Goal: Task Accomplishment & Management: Manage account settings

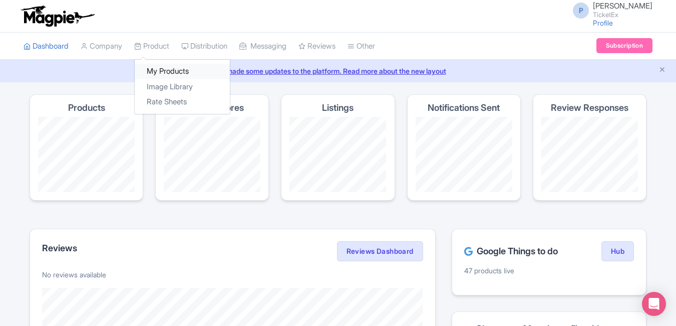
click at [161, 73] on link "My Products" at bounding box center [182, 72] width 95 height 16
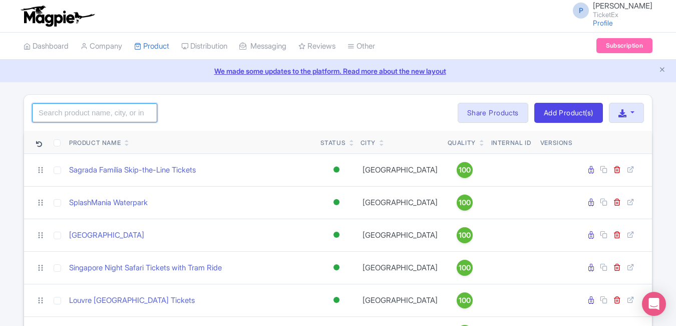
click at [108, 122] on input "search" at bounding box center [94, 112] width 125 height 19
paste input "[GEOGRAPHIC_DATA] Tour"
type input "[GEOGRAPHIC_DATA] Tour"
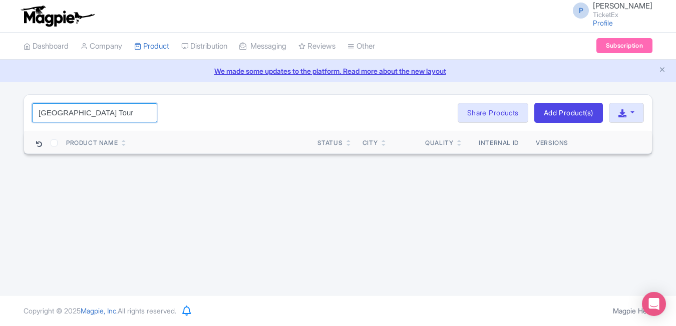
click at [145, 111] on input "Royal Alcázar Seville Palace Tour" at bounding box center [94, 112] width 125 height 19
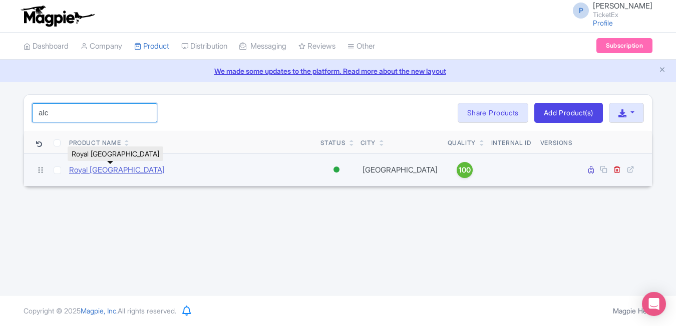
type input "alc"
click at [132, 165] on link "Royal [GEOGRAPHIC_DATA]" at bounding box center [117, 170] width 96 height 12
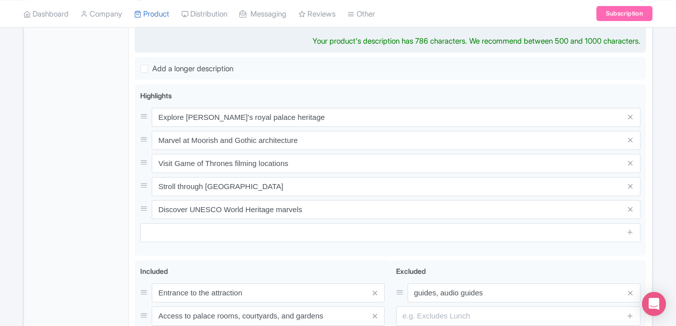
scroll to position [399, 0]
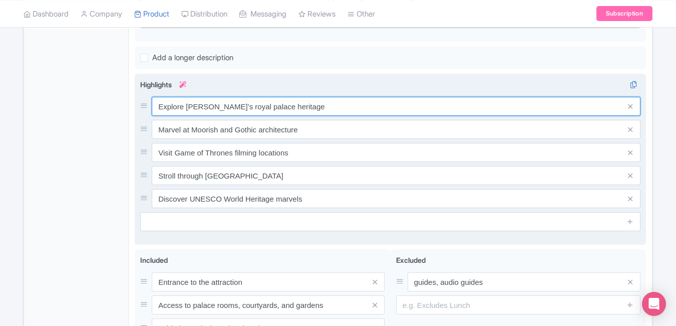
click at [320, 108] on div "Explore Seville’s royal palace heritage Marvel at Moorish and Gothic architectu…" at bounding box center [390, 152] width 501 height 111
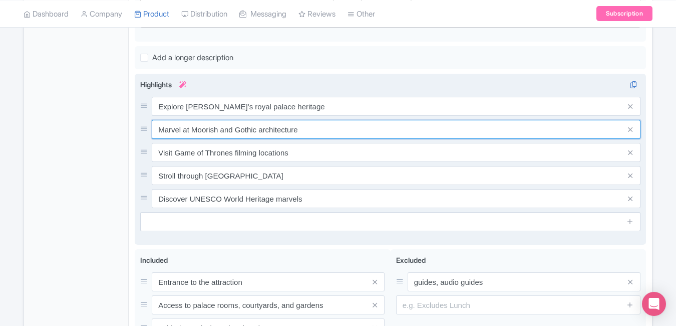
click at [320, 120] on input "Marvel at Moorish and Gothic architecture" at bounding box center [396, 129] width 489 height 19
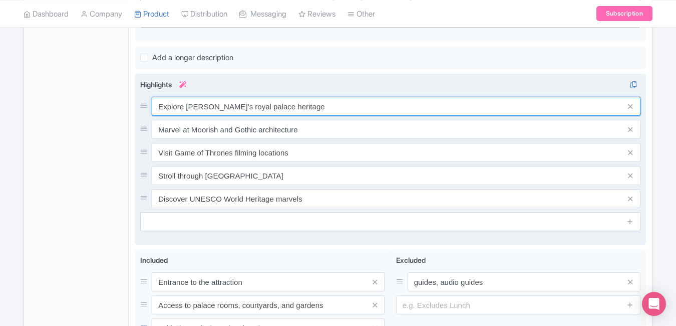
click at [320, 97] on input "Explore Seville’s royal palace heritage" at bounding box center [396, 106] width 489 height 19
paste input "Royal Alcázar Seville Palace Tour"
type input "Royal Alcázar Seville Palace Tour"
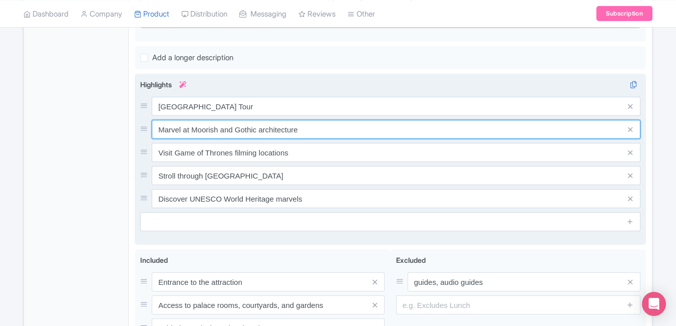
click at [332, 120] on input "Marvel at Moorish and Gothic architecture" at bounding box center [396, 129] width 489 height 19
paste input "Seville UNESCO World Heritage Sit"
type input "Seville UNESCO World Heritage Site"
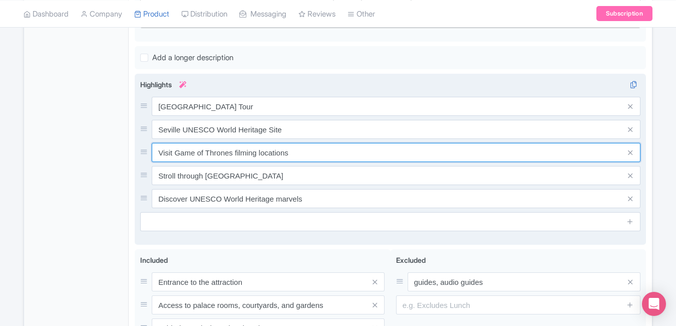
click at [319, 145] on input "Visit Game of Thrones filming locations" at bounding box center [396, 152] width 489 height 19
paste input "Stunning Moorish Royal Architecture"
type input "Stunning Moorish Royal Architecture"
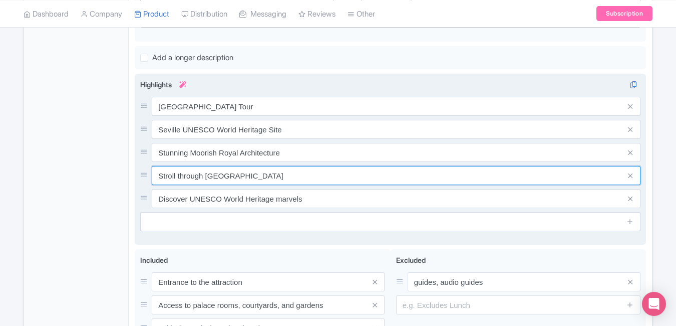
click at [317, 166] on input "Stroll through lush palace gardens" at bounding box center [396, 175] width 489 height 19
paste input "Game of Thrones Filming Location"
type input "Game of Thrones Filming Location"
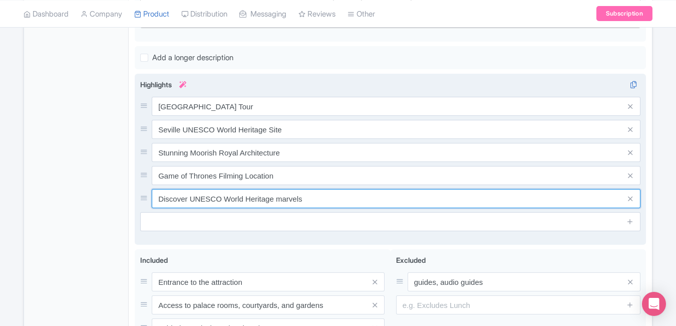
click at [315, 189] on input "Discover UNESCO World Heritage marvels" at bounding box center [396, 198] width 489 height 19
paste input "Gardens & Palaces of Spanish Roya"
type input "Gardens & Palaces of Spanish Royals"
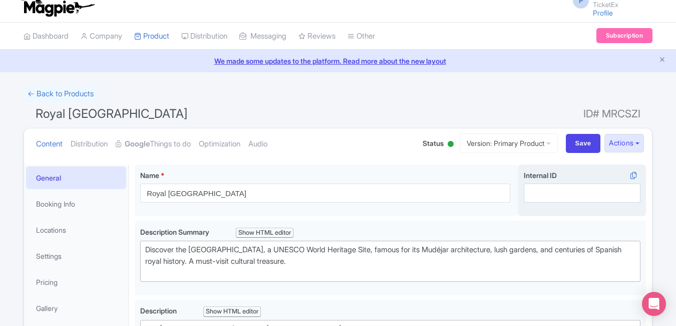
scroll to position [0, 0]
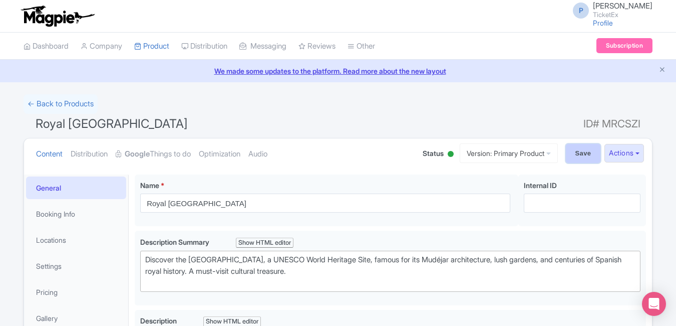
click at [580, 151] on input "Save" at bounding box center [583, 153] width 35 height 19
type input "Saving..."
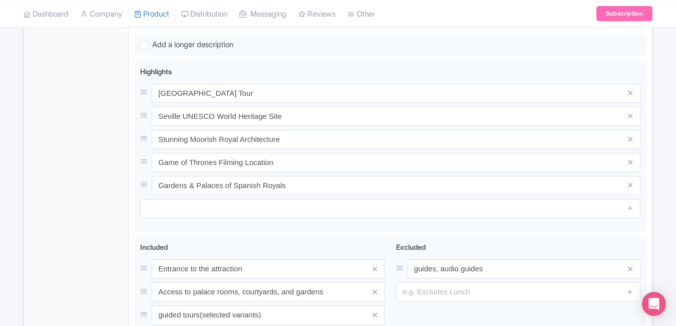
scroll to position [437, 0]
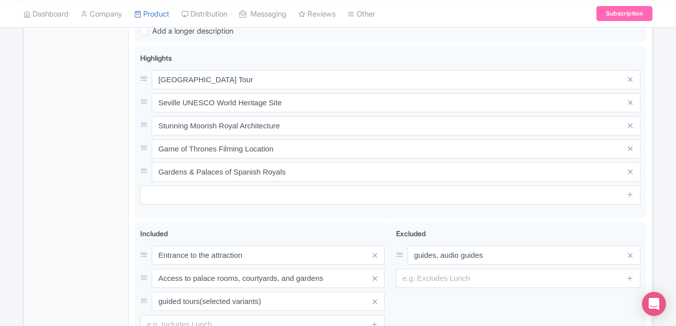
type trix-editor "<div>The Royal Alcázar of Seville is one of Spain’s most iconic landmarks and a…"
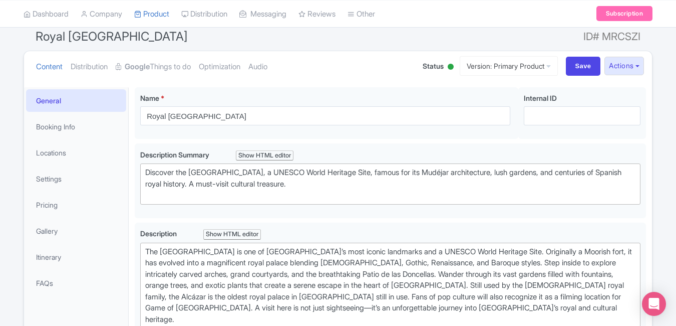
scroll to position [0, 0]
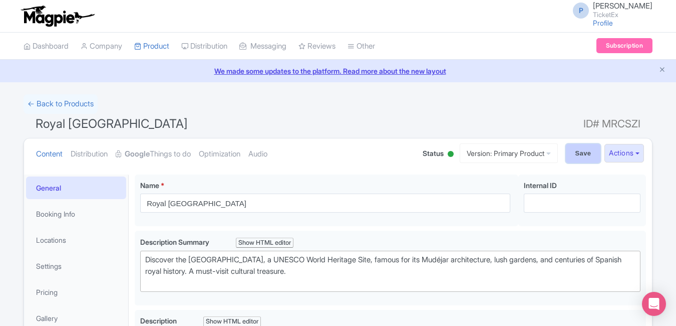
click at [575, 156] on input "Save" at bounding box center [583, 153] width 35 height 19
type input "Saving..."
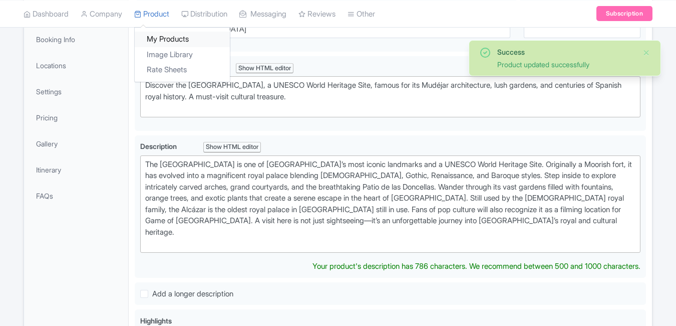
scroll to position [174, 0]
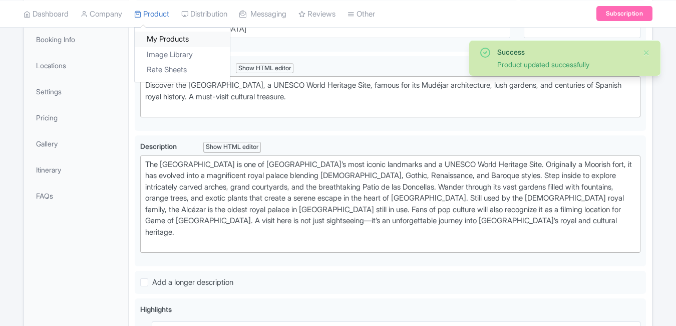
click at [163, 37] on link "My Products" at bounding box center [182, 40] width 95 height 16
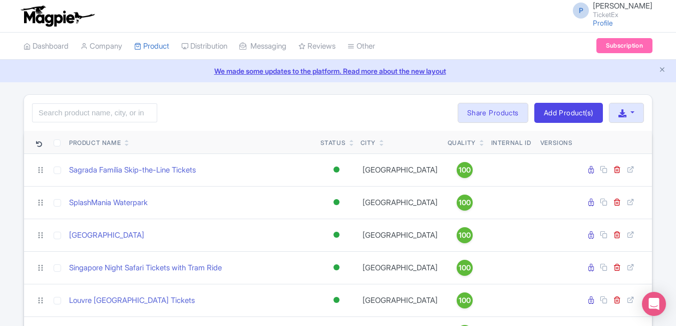
click at [100, 70] on link "We made some updates to the platform. Read more about the new layout" at bounding box center [338, 71] width 664 height 11
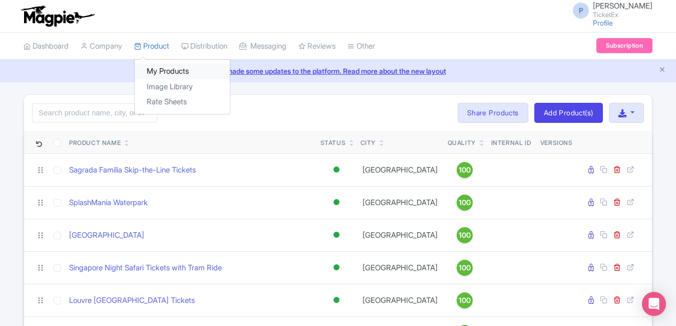
click at [163, 64] on link "My Products" at bounding box center [182, 72] width 95 height 16
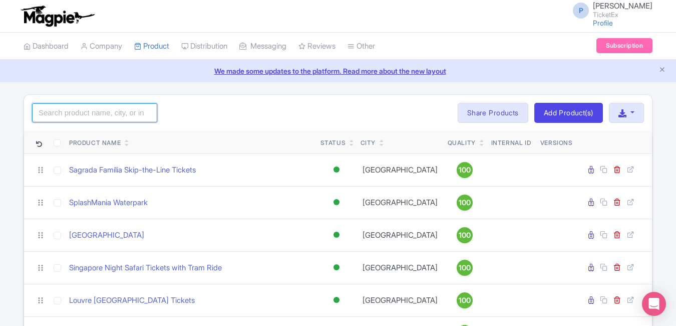
click at [132, 109] on input "search" at bounding box center [94, 112] width 125 height 19
paste input "Acropolis [GEOGRAPHIC_DATA] Ancient Ruins"
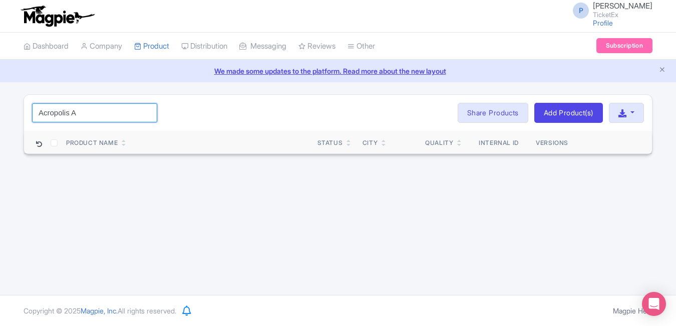
type input "Acropolis A"
click at [262, 111] on div "Acropolis A Search Bulk Actions Delete Add to Collection Share Products Add to …" at bounding box center [338, 113] width 628 height 36
click at [137, 106] on input "Acropolis A" at bounding box center [94, 112] width 125 height 19
click at [146, 112] on input "Acropolis A" at bounding box center [94, 112] width 125 height 19
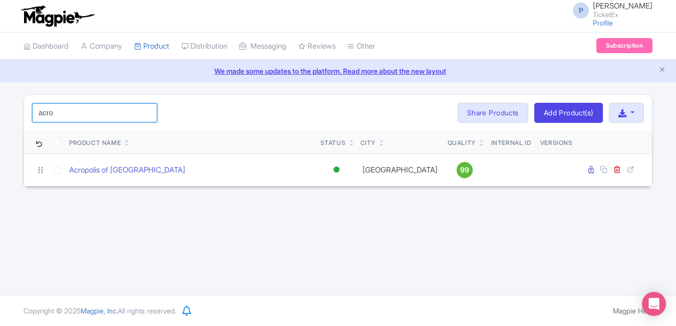
type input "acro"
click at [289, 107] on div "acro Search Bulk Actions Delete Add to Collection Share Products Add to Collect…" at bounding box center [338, 113] width 628 height 36
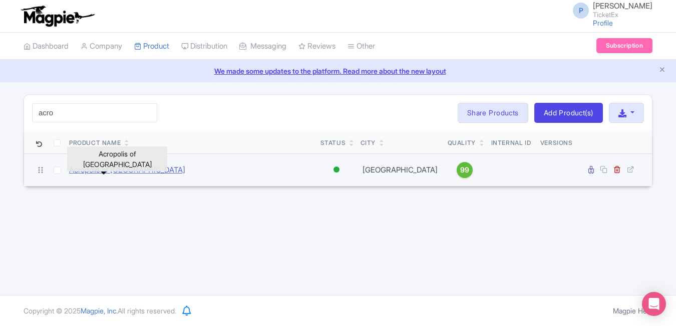
click at [113, 172] on link "Acropolis of [GEOGRAPHIC_DATA]" at bounding box center [127, 170] width 116 height 12
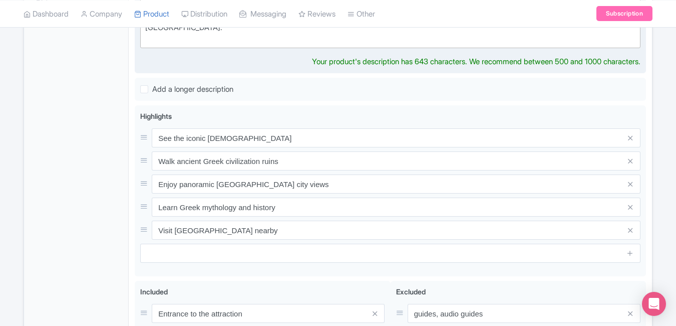
scroll to position [382, 0]
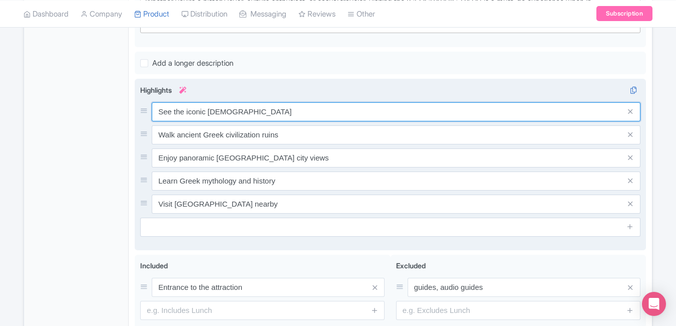
click at [329, 114] on div "See the iconic [GEOGRAPHIC_DATA] Walk ancient Greek civilization ruins Enjoy pa…" at bounding box center [390, 157] width 501 height 111
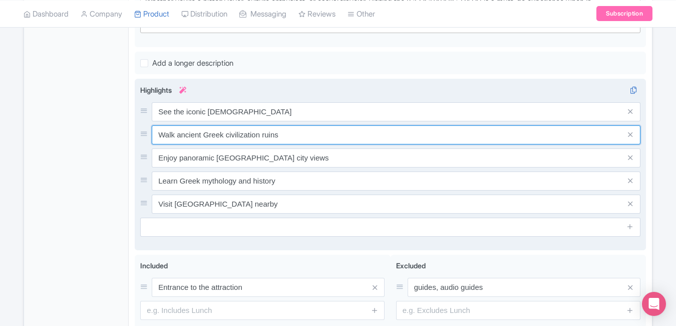
click at [329, 125] on input "Walk ancient Greek civilization ruins" at bounding box center [396, 134] width 489 height 19
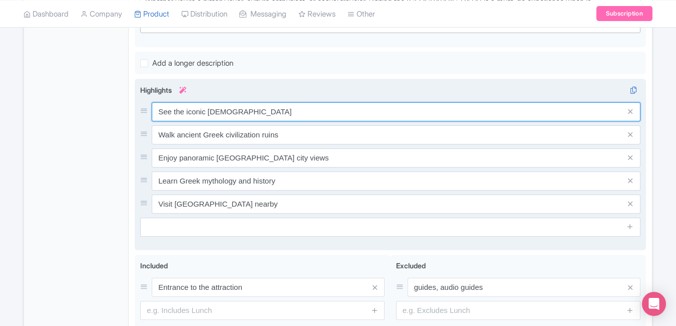
click at [294, 102] on input "See the iconic Parthenon temple" at bounding box center [396, 111] width 489 height 19
paste input "Acropolis Athens Ancient Ruins"
type input "Acropolis Athens Ancient Ruins"
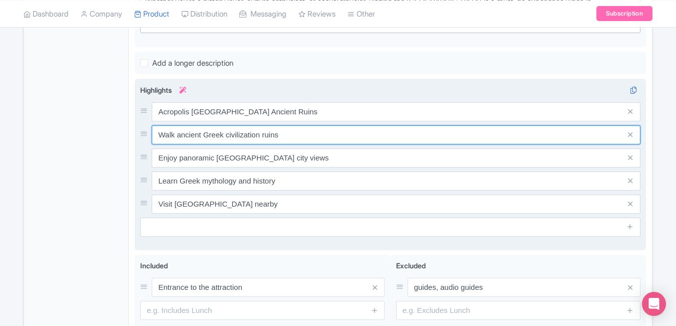
click at [299, 125] on input "Walk ancient Greek civilization ruins" at bounding box center [396, 134] width 489 height 19
paste input "Parthenon Temple Guided Tour"
type input "Parthenon Temple Guided Tour"
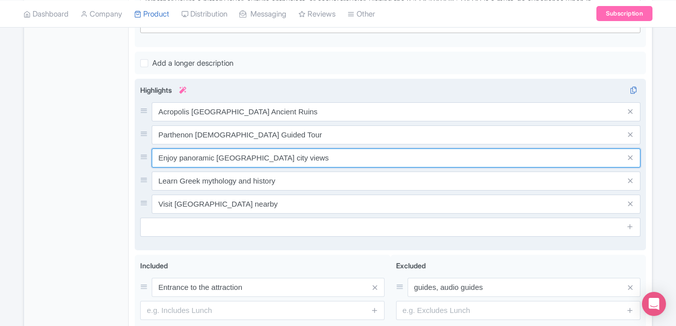
click at [287, 148] on input "Enjoy panoramic Athens city views" at bounding box center [396, 157] width 489 height 19
paste input "Athens Archaeological Wonder"
type input "Athens Archaeological Wonder"
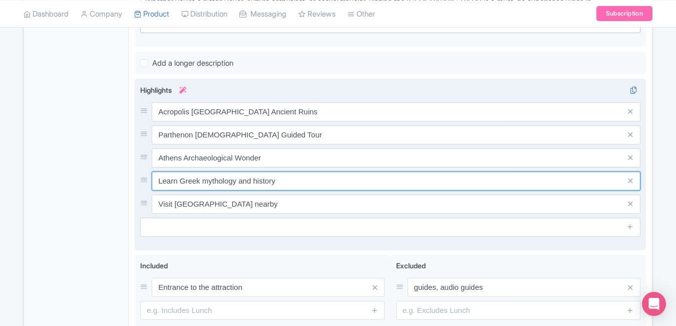
click at [311, 171] on input "Learn Greek mythology and history" at bounding box center [396, 180] width 489 height 19
paste input "Greek History & Mythology Site"
type input "Greek History & Mythology Site"
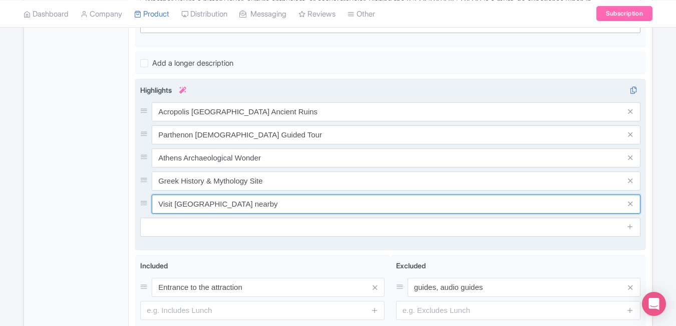
click at [307, 194] on input "Visit Acropolis Museum nearby" at bounding box center [396, 203] width 489 height 19
paste input "Sunrise View from Acropolis Hill"
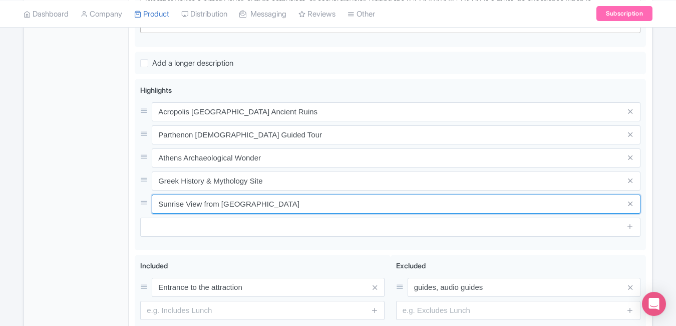
type input "Sunrise View from Acropolis Hill"
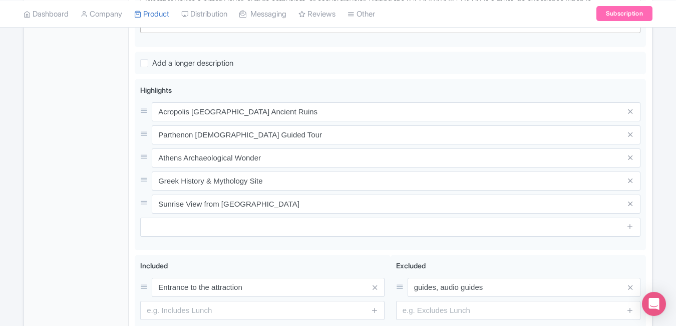
click at [75, 168] on div "General Booking Info Locations Settings Pricing Gallery Itinerary FAQs" at bounding box center [76, 89] width 105 height 594
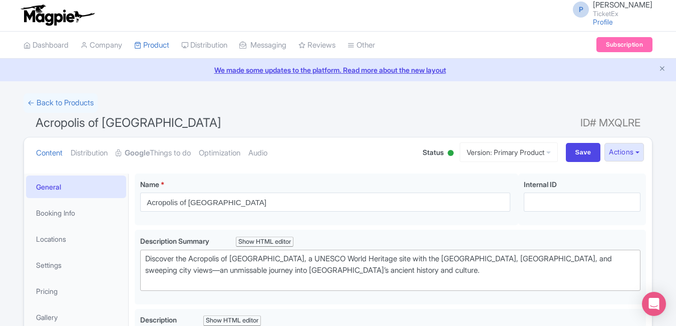
scroll to position [0, 0]
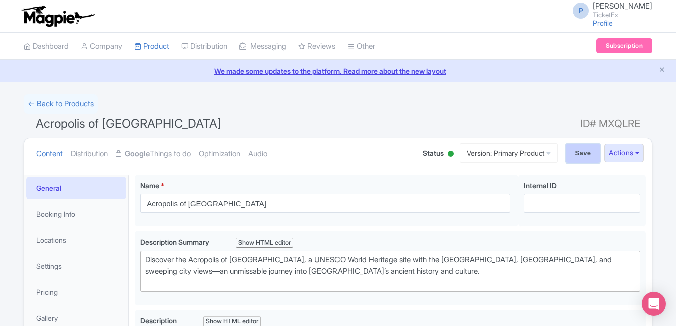
click at [583, 150] on input "Save" at bounding box center [583, 153] width 35 height 19
type input "Saving..."
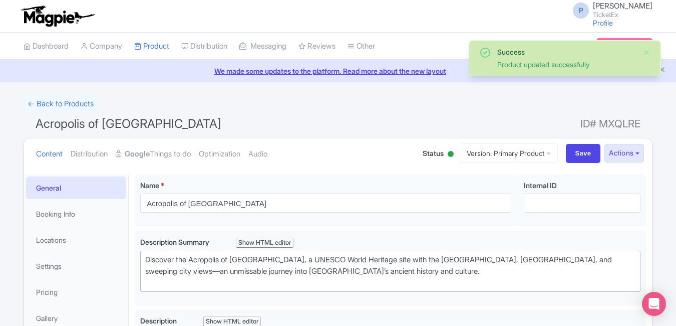
click at [0, 0] on link "My Products" at bounding box center [0, 0] width 0 height 0
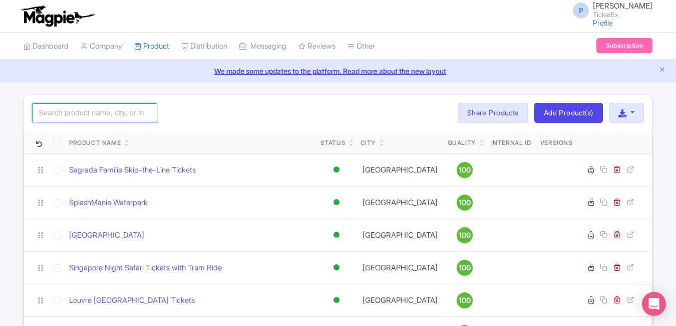
click at [100, 117] on input "search" at bounding box center [94, 112] width 125 height 19
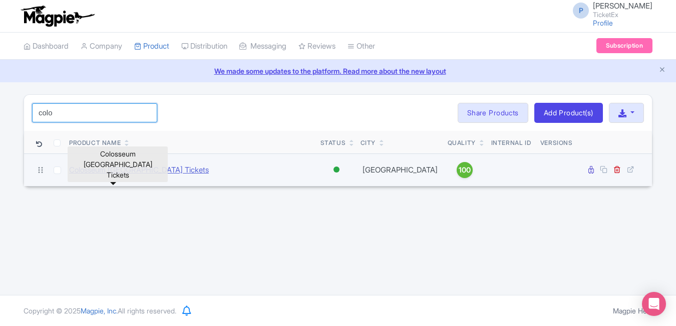
type input "colo"
click at [126, 170] on link "Colosseum [GEOGRAPHIC_DATA] Tickets" at bounding box center [139, 170] width 140 height 12
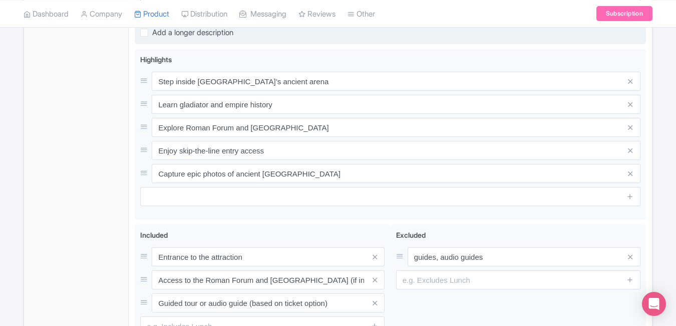
scroll to position [402, 0]
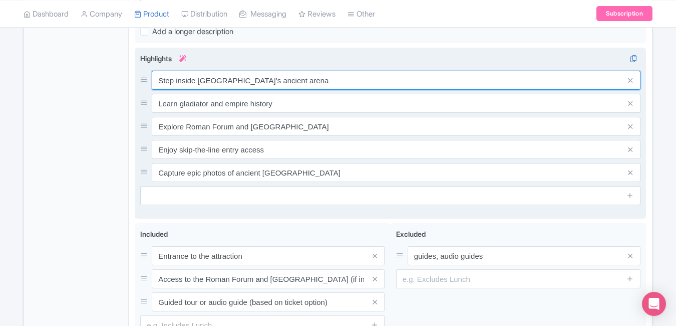
click at [292, 80] on input "Step inside Rome’s ancient arena" at bounding box center [396, 80] width 489 height 19
paste input "Colosseum Rome Gladiator A"
type input "Colosseum Rome Gladiator Arena"
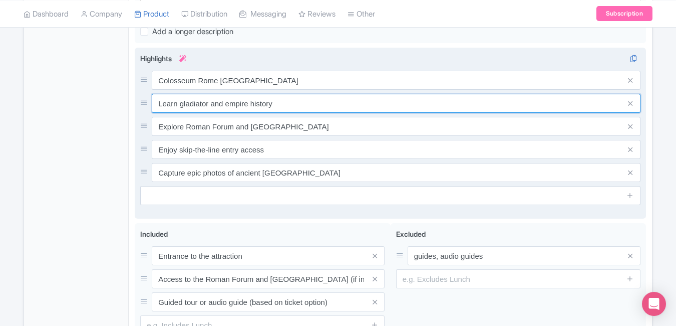
click at [291, 100] on input "Learn gladiator and empire history" at bounding box center [396, 103] width 489 height 19
paste input "Ancient Rome History Experience"
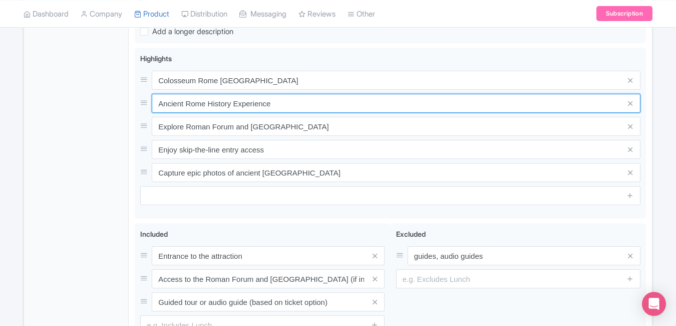
type input "Ancient Rome History Experience"
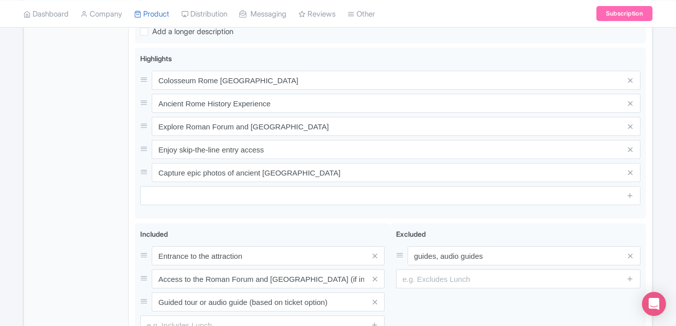
click at [51, 119] on div "General Booking Info Locations Settings Pricing Gallery Itinerary FAQs" at bounding box center [76, 81] width 105 height 618
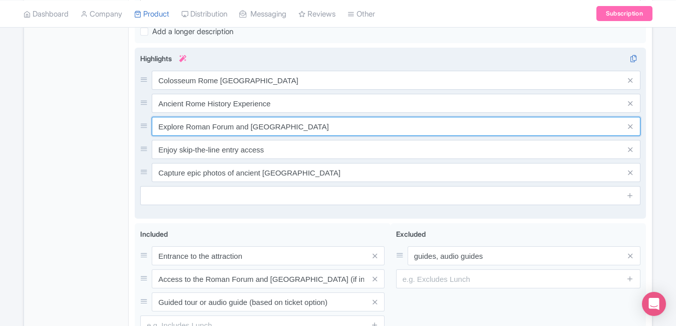
click at [312, 123] on input "Explore Roman Forum and Palatine Hill" at bounding box center [396, 126] width 489 height 19
paste input "Skip-the-Line Colosseum Tickets"
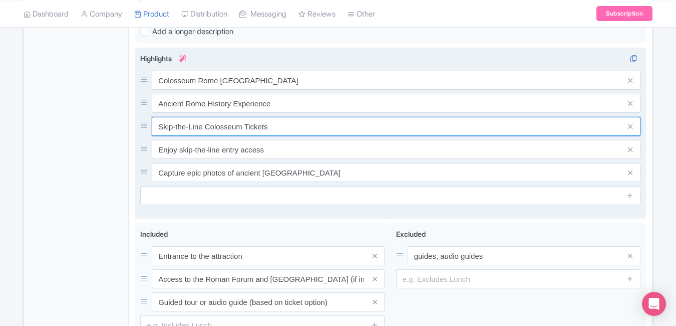
type input "Skip-the-Line Colosseum Tickets"
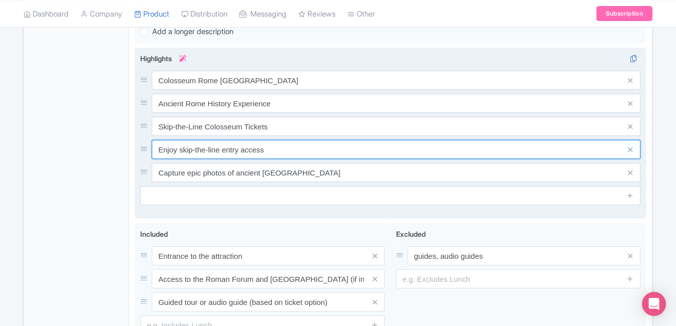
click at [311, 150] on input "Enjoy skip-the-line entry access" at bounding box center [396, 149] width 489 height 19
paste input "Roman Forum & Palatine Hill Combo"
type input "Roman Forum & Palatine Hill Combo"
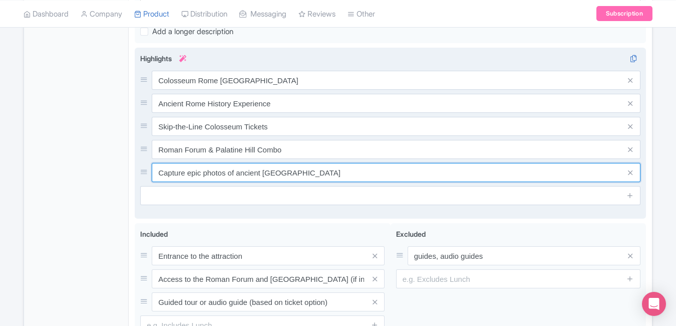
click at [305, 171] on input "Capture epic photos of ancient Rome" at bounding box center [396, 172] width 489 height 19
paste input "Best Views of Ancient Amphitheatr"
type input "Best Views of Ancient Amphitheatre"
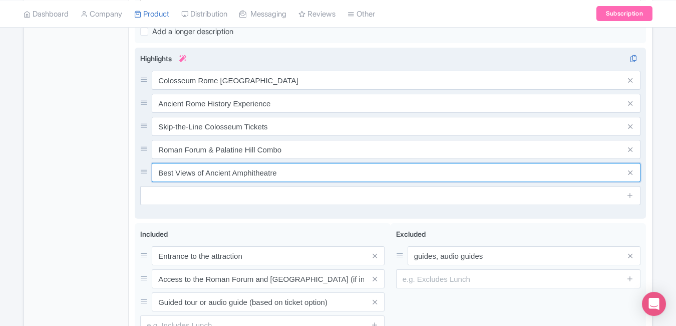
scroll to position [0, 0]
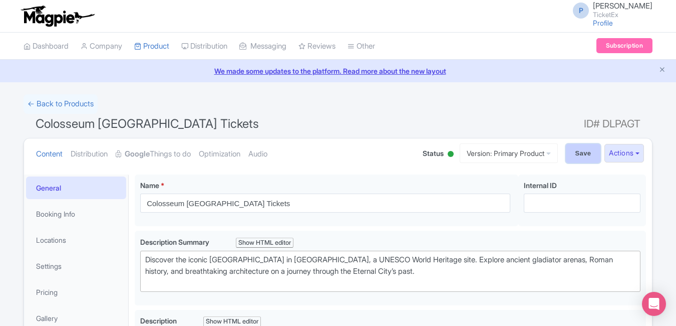
click at [578, 155] on input "Save" at bounding box center [583, 153] width 35 height 19
type input "Saving..."
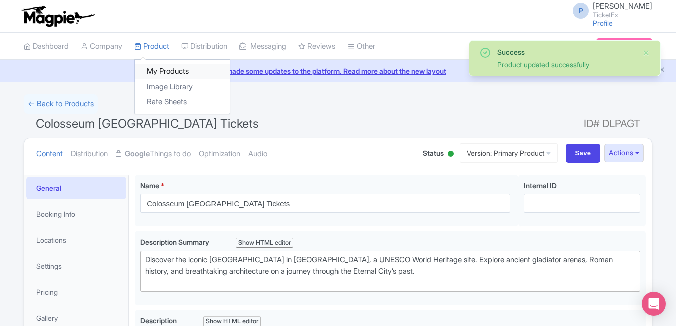
click at [177, 67] on link "My Products" at bounding box center [182, 72] width 95 height 16
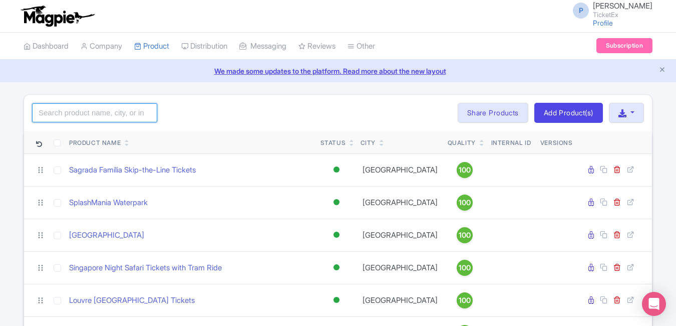
click at [105, 115] on input "search" at bounding box center [94, 112] width 125 height 19
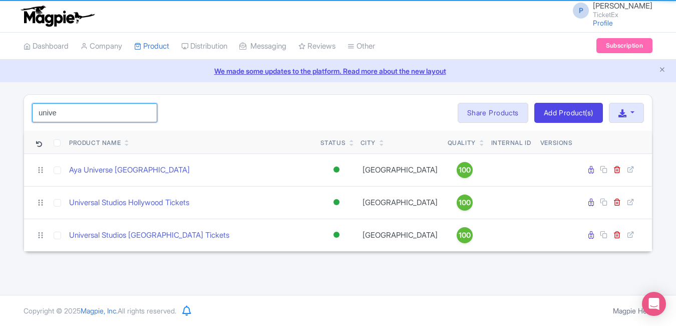
type input "unive"
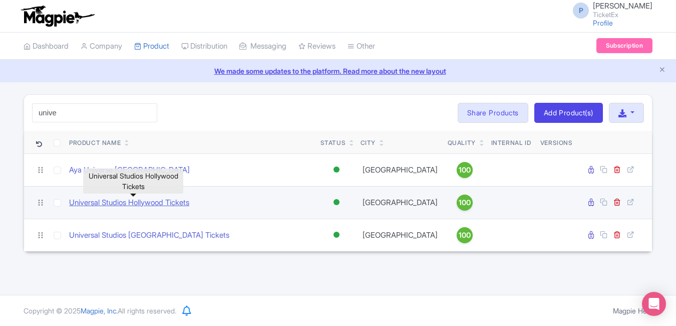
click at [144, 204] on link "Universal Studios Hollywood Tickets" at bounding box center [129, 203] width 120 height 12
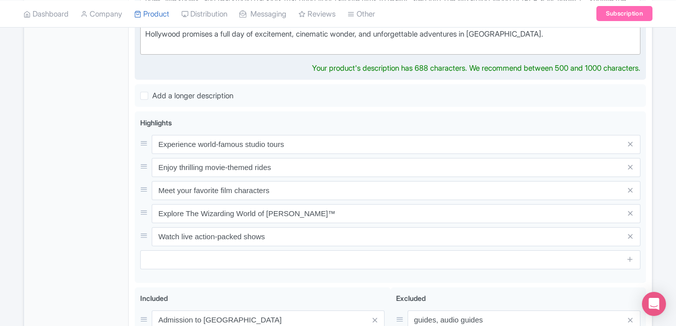
scroll to position [369, 0]
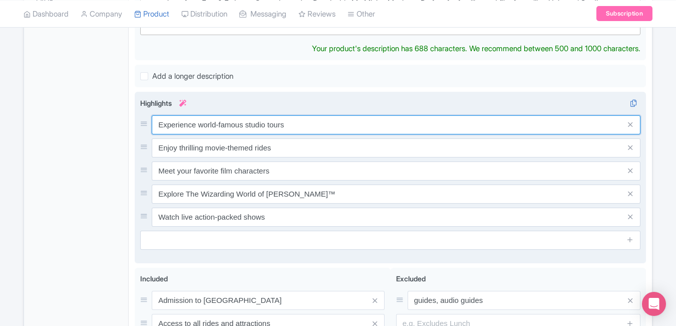
click at [312, 122] on input "Experience world-famous studio tours" at bounding box center [396, 124] width 489 height 19
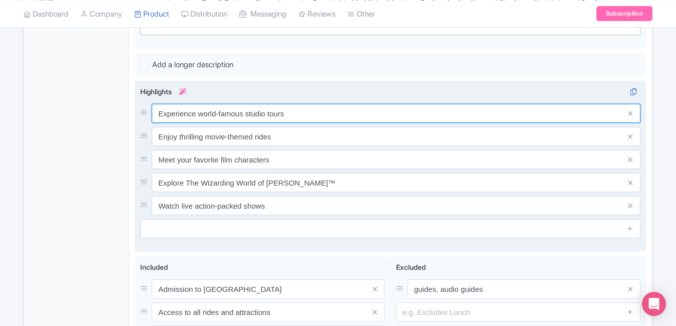
click at [312, 122] on input "Experience world-famous studio tours" at bounding box center [396, 113] width 489 height 19
paste input "Universal Studios Hollywood Ticket"
type input "Universal Studios Hollywood Tickets"
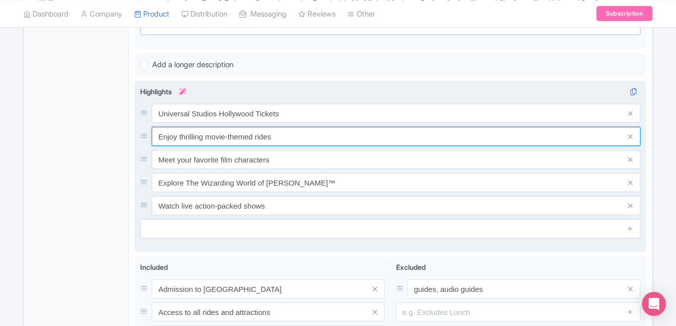
click at [300, 128] on input "Enjoy thrilling movie-themed rides" at bounding box center [396, 136] width 489 height 19
paste input "Hollywood Movie Theme Park Fun"
type input "Hollywood Movie Theme Park Fun"
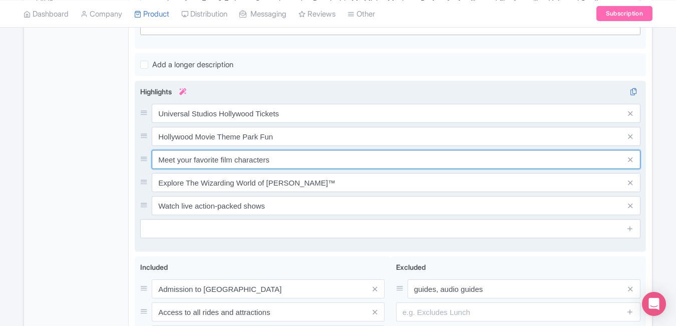
click at [287, 155] on input "Meet your favorite film characters" at bounding box center [396, 159] width 489 height 19
paste input "Studio Tour Behind the Scene"
type input "Studio Tour Behind the Scenes"
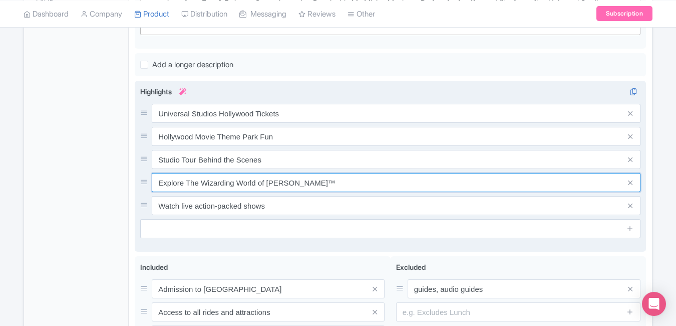
click at [337, 176] on input "Explore The Wizarding World of Harry Potter™" at bounding box center [396, 182] width 489 height 19
paste input "Thrilling Rides & Attractions LA"
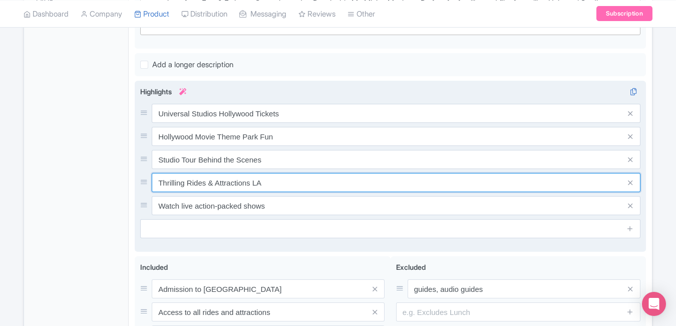
type input "Thrilling Rides & Attractions LA"
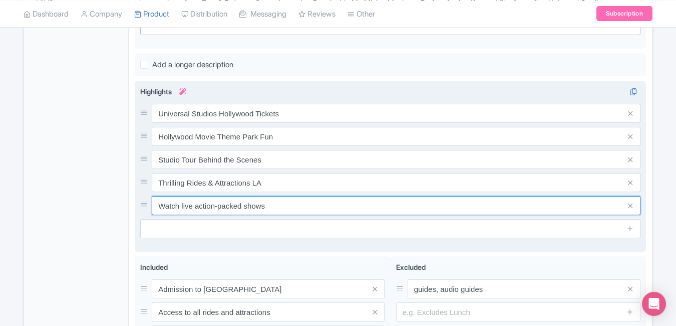
click at [341, 198] on input "Watch live action-packed shows" at bounding box center [396, 205] width 489 height 19
paste input "Family Entertainment Los Angele"
type input "Family Entertainment Los Angeles"
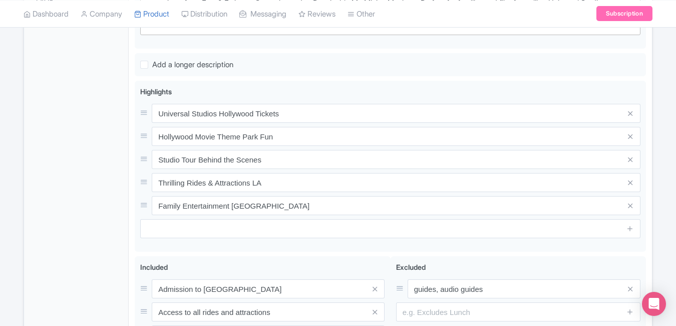
click at [22, 179] on div "← Back to Products Universal Studios Hollywood Tickets ID# XURZCN Content Distr…" at bounding box center [338, 74] width 641 height 698
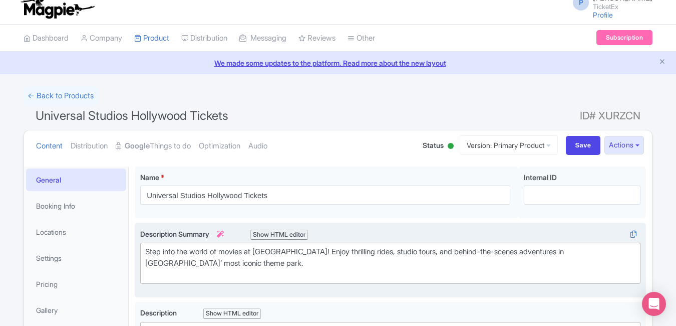
scroll to position [0, 0]
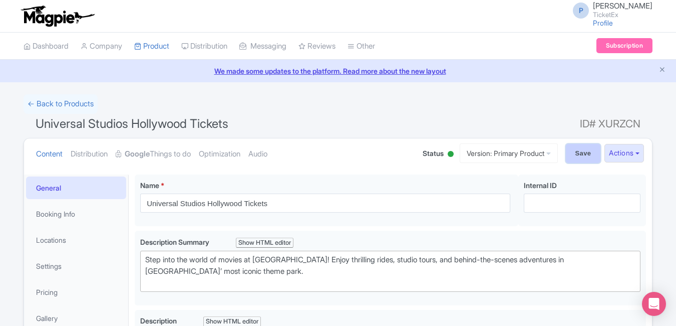
click at [575, 153] on input "Save" at bounding box center [583, 153] width 35 height 19
type input "Saving..."
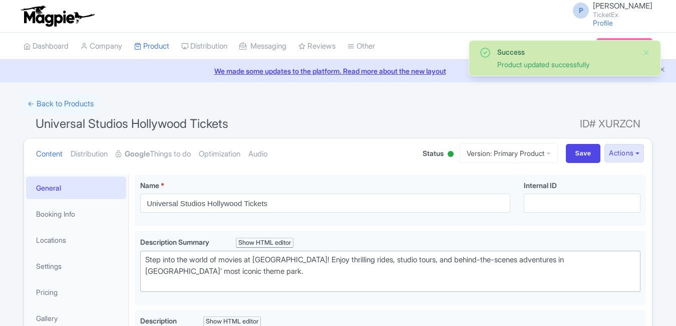
scroll to position [174, 0]
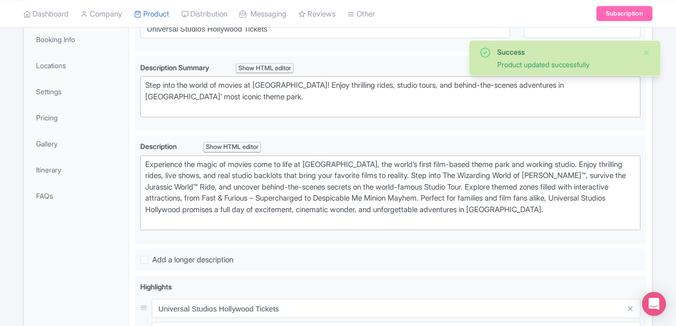
click at [63, 234] on div "General Booking Info Locations Settings Pricing Gallery Itinerary FAQs" at bounding box center [76, 305] width 105 height 610
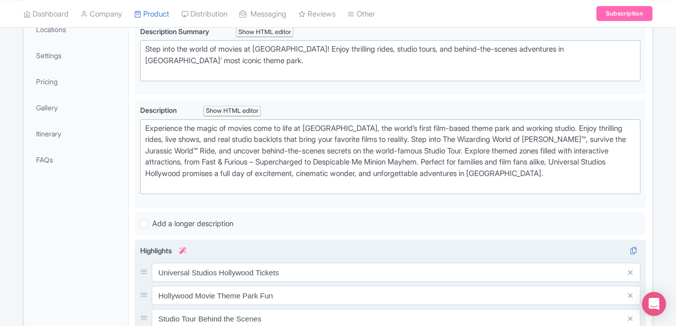
scroll to position [0, 0]
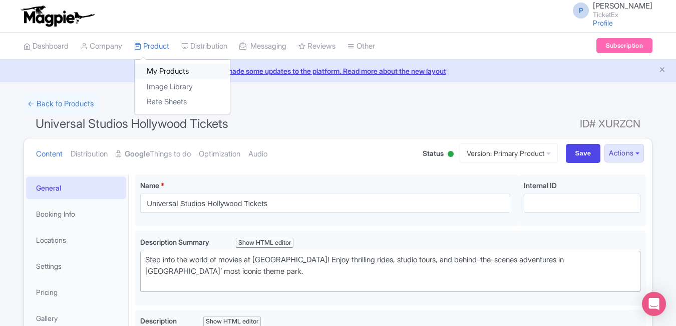
click at [164, 72] on link "My Products" at bounding box center [182, 72] width 95 height 16
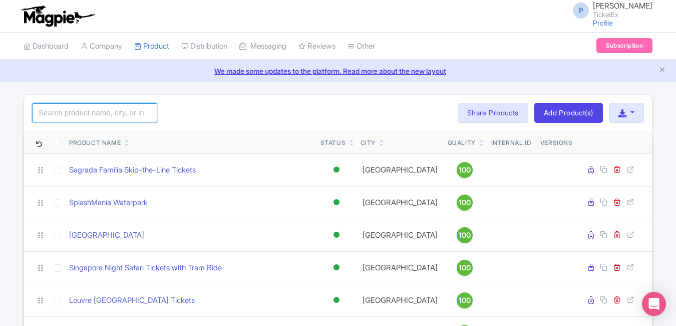
click at [125, 110] on input "search" at bounding box center [94, 112] width 125 height 19
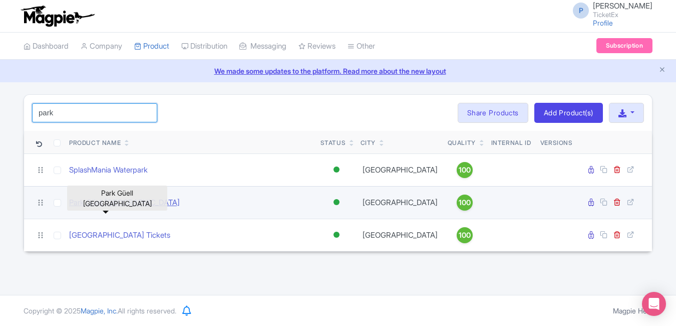
type input "park"
click at [114, 204] on link "Park Güell [GEOGRAPHIC_DATA]" at bounding box center [124, 203] width 111 height 12
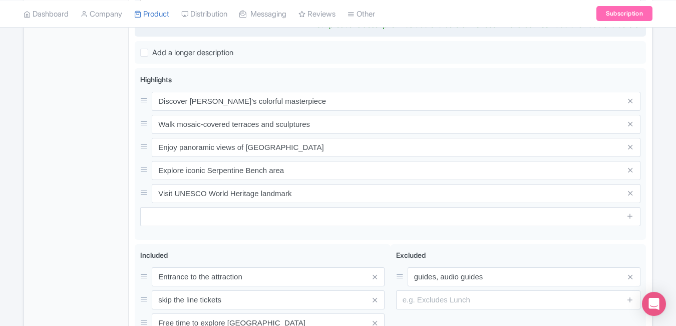
scroll to position [404, 0]
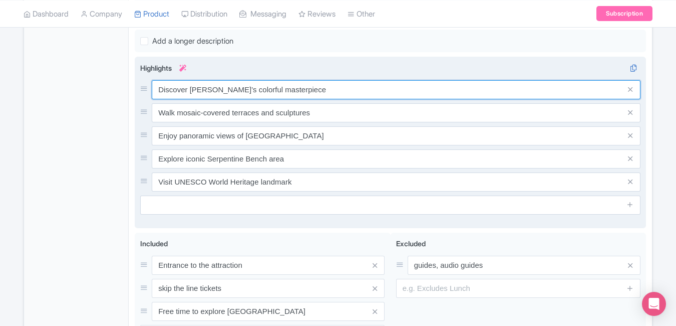
click at [338, 85] on input "Discover [PERSON_NAME]’s colorful masterpiece" at bounding box center [396, 89] width 489 height 19
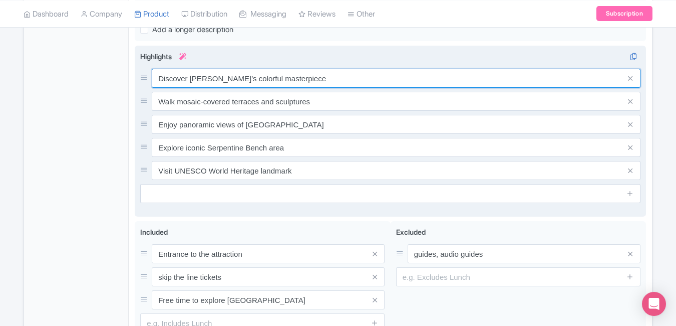
click at [338, 85] on input "Discover Gaudí’s colorful masterpiece" at bounding box center [396, 78] width 489 height 19
click at [325, 76] on input "Discover Gaudí’s colorful masterpiece" at bounding box center [396, 78] width 489 height 19
paste input "Park Güell Barcelona Gaudí M"
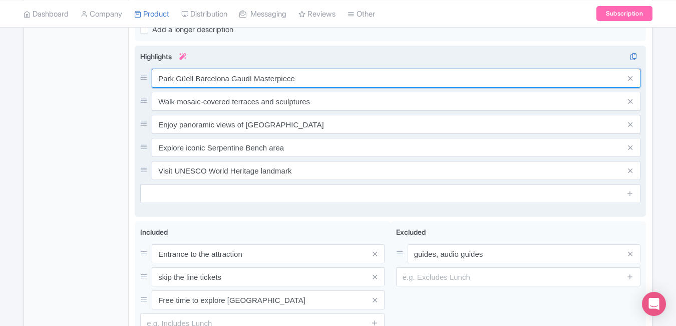
type input "Park Güell Barcelona Gaudí Masterpiece"
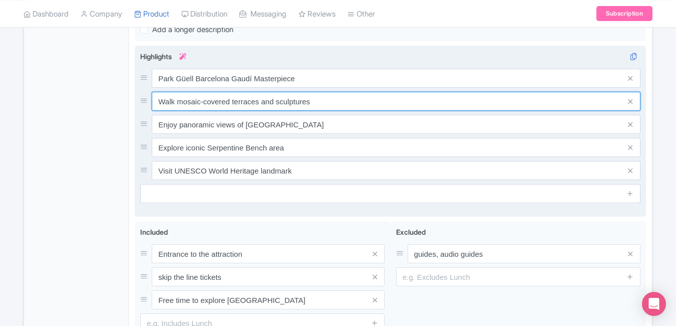
click at [327, 105] on input "Walk mosaic-covered terraces and sculptures" at bounding box center [396, 101] width 489 height 19
paste input "Colorful Mosaic Park in Barcelona"
type input "Colorful Mosaic Park in Barcelona"
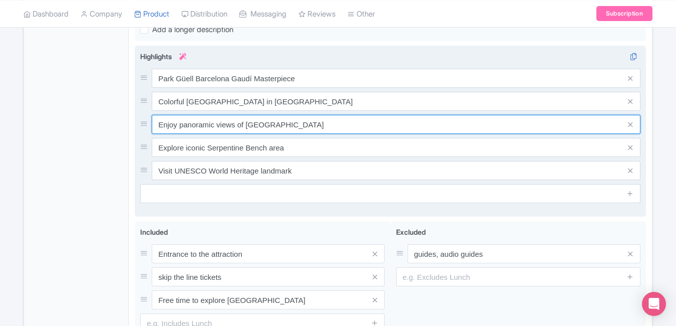
click at [334, 125] on input "Enjoy panoramic views of Barcelona city" at bounding box center [396, 124] width 489 height 19
paste input "UNESCO Gaudí Heritage Attraction"
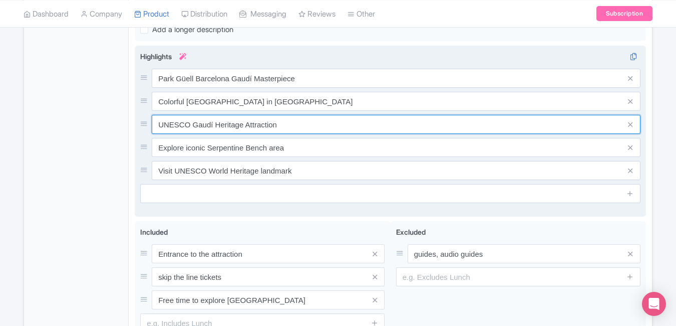
type input "UNESCO Gaudí Heritage Attraction"
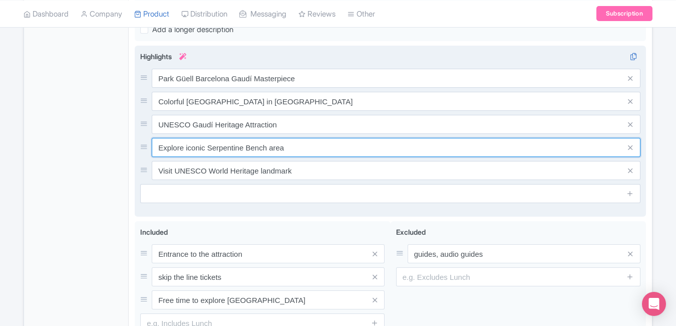
click at [324, 150] on input "Explore iconic Serpentine Bench area" at bounding box center [396, 147] width 489 height 19
paste input "Scenic Views of Barcelona City"
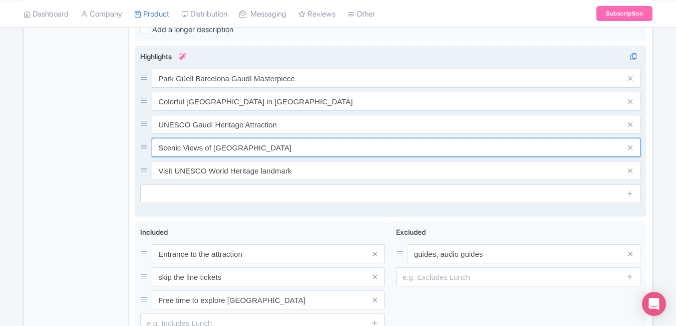
type input "Scenic Views of Barcelona City"
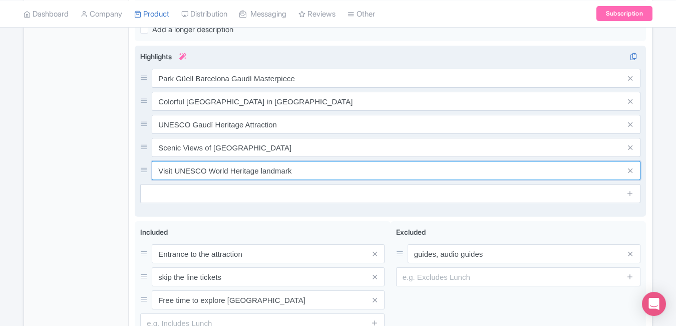
click at [316, 175] on input "Visit UNESCO World Heritage landmark" at bounding box center [396, 170] width 489 height 19
paste input "Book Park Güell Entrance Tickets"
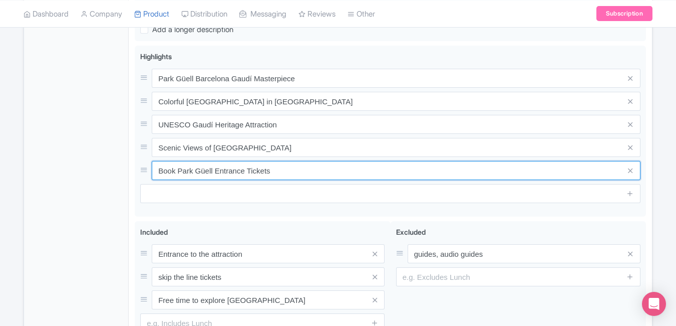
type input "Book Park Güell Entrance Tickets"
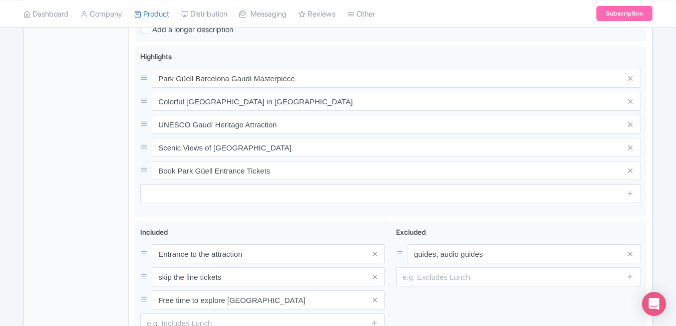
click at [69, 146] on div "General Booking Info Locations Settings Pricing Gallery Itinerary FAQs" at bounding box center [76, 79] width 105 height 618
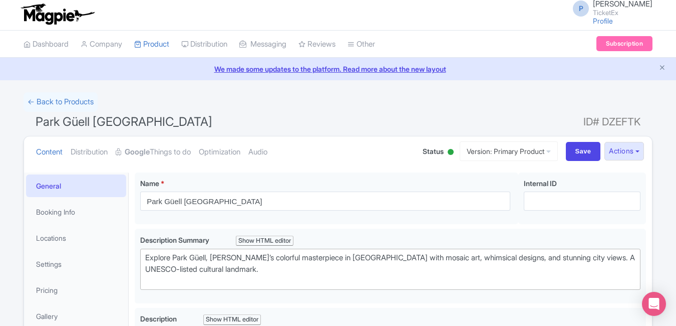
scroll to position [0, 0]
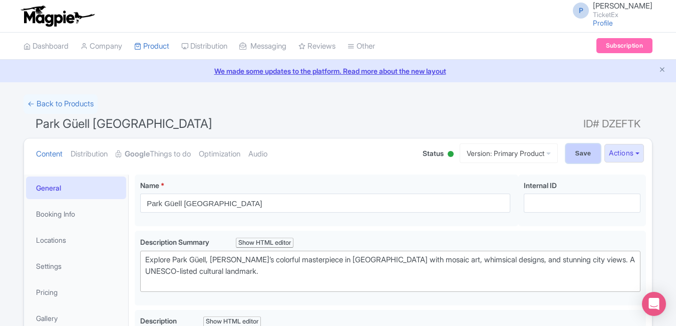
click at [570, 155] on input "Save" at bounding box center [583, 153] width 35 height 19
type input "Saving..."
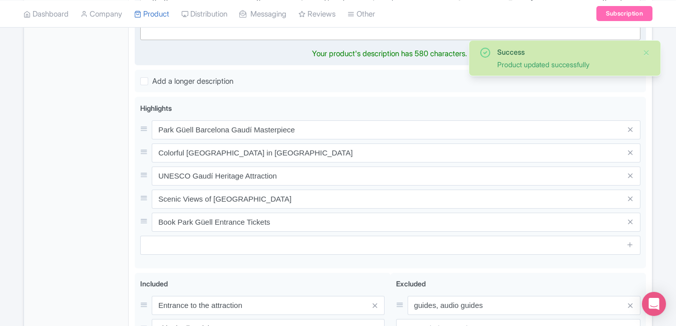
type trix-editor "<div>Designed by [PERSON_NAME], [PERSON_NAME] is one of [GEOGRAPHIC_DATA]’s mos…"
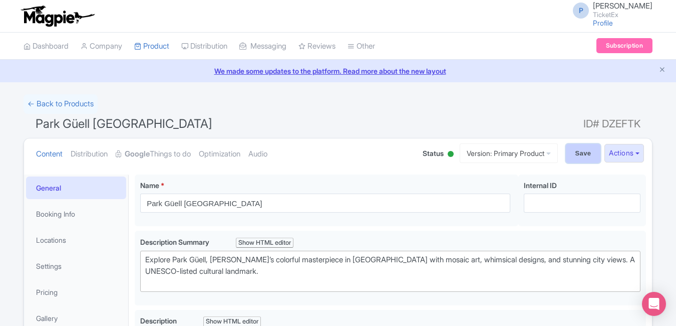
click at [571, 155] on input "Save" at bounding box center [583, 153] width 35 height 19
type input "Saving..."
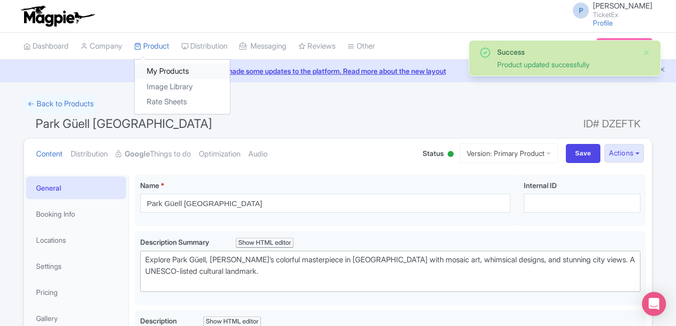
click at [167, 69] on link "My Products" at bounding box center [182, 72] width 95 height 16
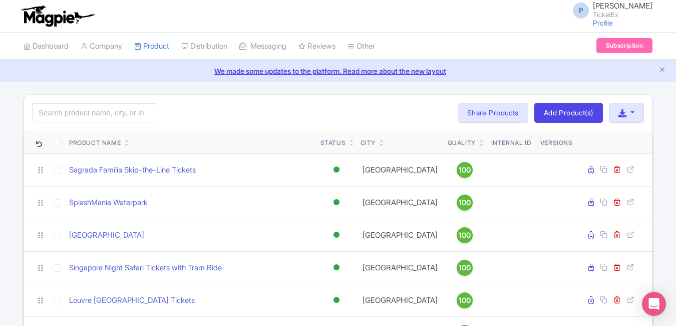
drag, startPoint x: 181, startPoint y: 102, endPoint x: 132, endPoint y: 113, distance: 50.3
click at [132, 113] on div "Search Bulk Actions [GEOGRAPHIC_DATA] Add to Collection Share Products Add to C…" at bounding box center [338, 113] width 628 height 36
click at [107, 119] on input "search" at bounding box center [94, 112] width 125 height 19
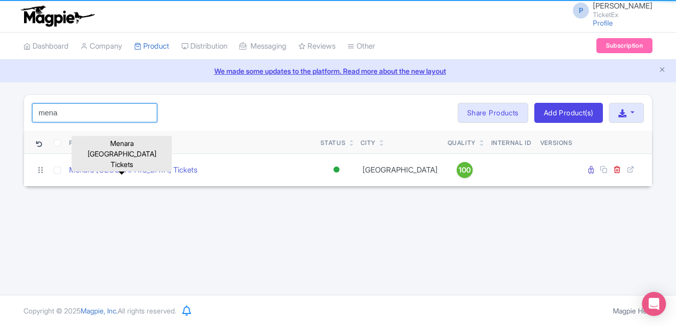
type input "mena"
click at [124, 171] on link "Menara [GEOGRAPHIC_DATA] Tickets" at bounding box center [133, 170] width 128 height 12
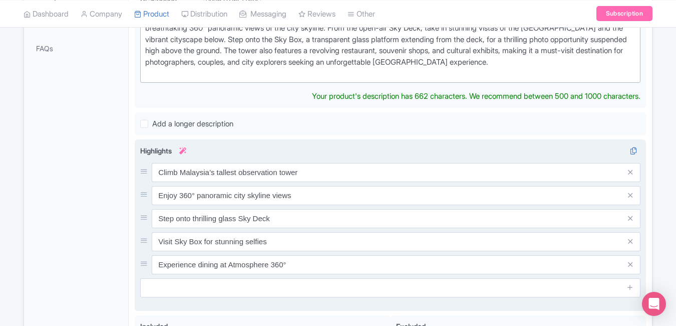
scroll to position [322, 0]
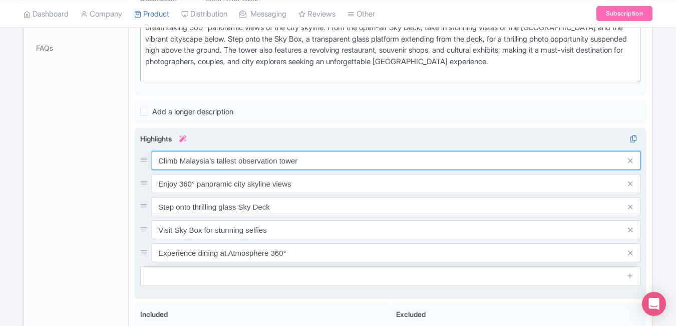
click at [350, 174] on div "Climb Malaysia’s tallest observation tower Enjoy 360° panoramic city skyline vi…" at bounding box center [390, 206] width 501 height 111
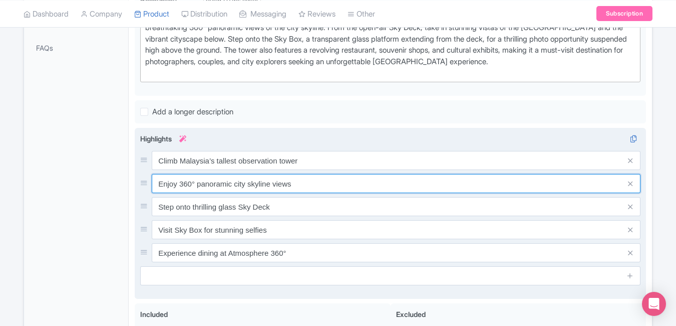
click at [350, 174] on input "Enjoy 360° panoramic city skyline views" at bounding box center [396, 183] width 489 height 19
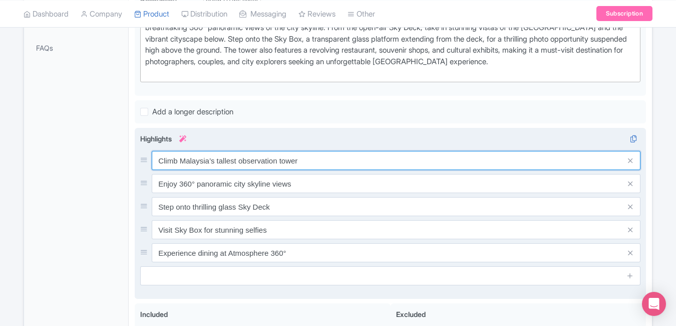
click at [349, 161] on input "Climb Malaysia’s tallest observation tower" at bounding box center [396, 160] width 489 height 19
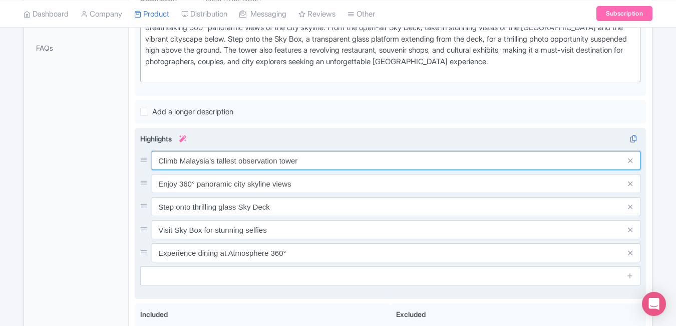
click at [349, 161] on input "Climb Malaysia’s tallest observation tower" at bounding box center [396, 160] width 489 height 19
paste input "Menara KL Tower Observation Deck"
type input "Menara KL Tower Observation Deck"
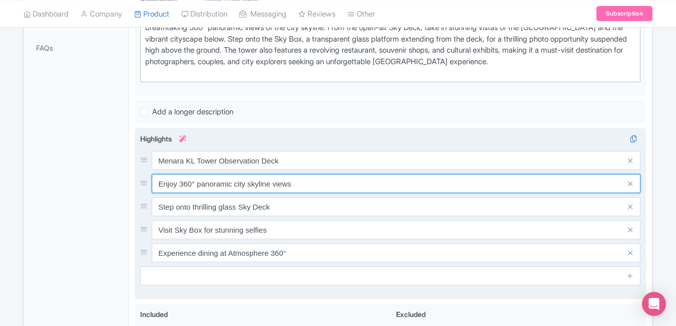
click at [314, 181] on input "Enjoy 360° panoramic city skyline views" at bounding box center [396, 183] width 489 height 19
paste input "Kuala Lumpur Skyline Night V"
type input "[GEOGRAPHIC_DATA] Skyline Night Views"
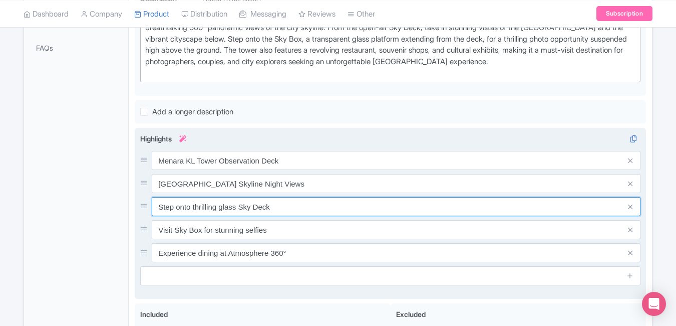
click at [287, 204] on input "Step onto thrilling glass Sky Deck" at bounding box center [396, 206] width 489 height 19
paste input "Tallest Tower in [GEOGRAPHIC_DATA] Visit"
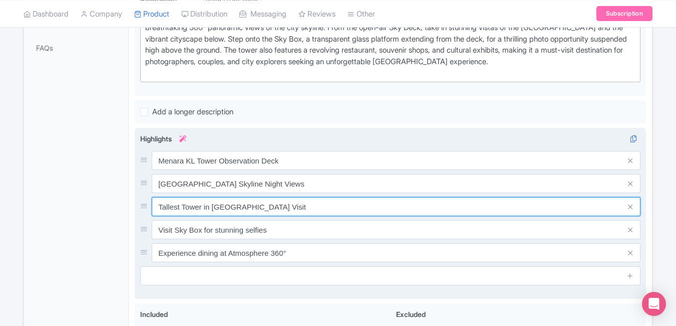
type input "Tallest Tower in [GEOGRAPHIC_DATA] Visit"
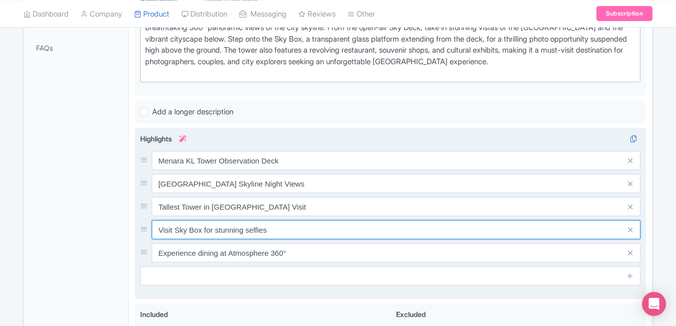
paste input "360° City View from KL Tower"
type input "360° City View from KL Tower"
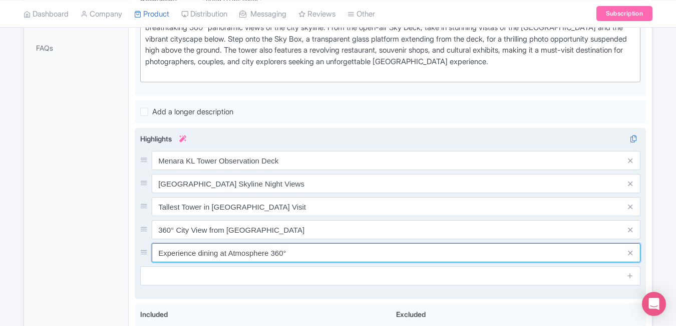
paste input "Sky Deck Experience Kuala Lumpur"
type input "Sky Deck Experience Kuala Lumpur"
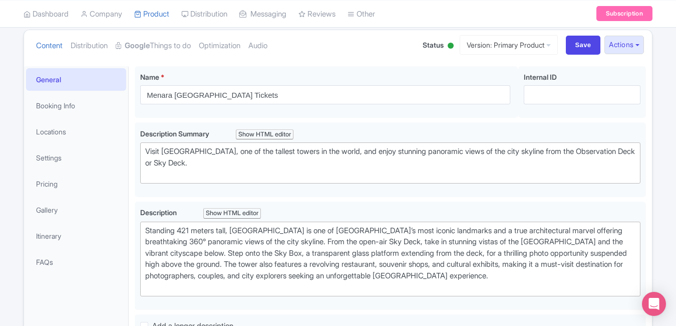
scroll to position [0, 0]
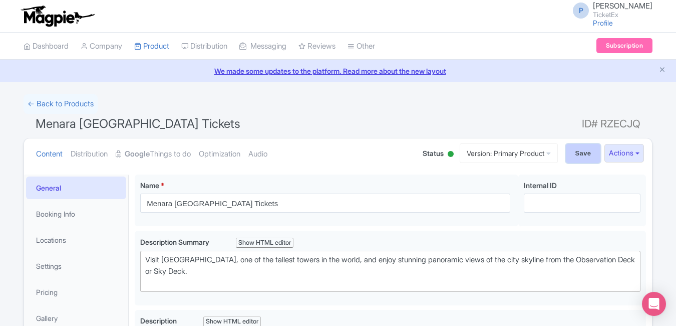
click at [578, 156] on input "Save" at bounding box center [583, 153] width 35 height 19
type input "Saving..."
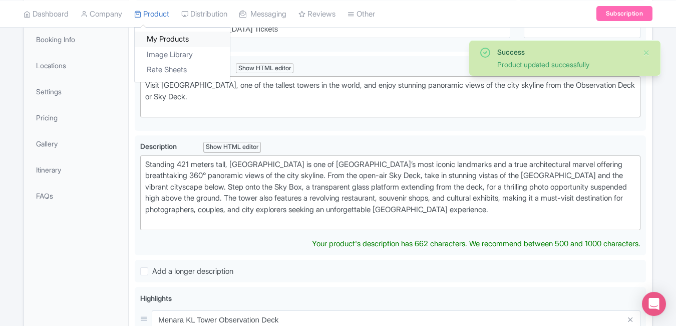
scroll to position [174, 0]
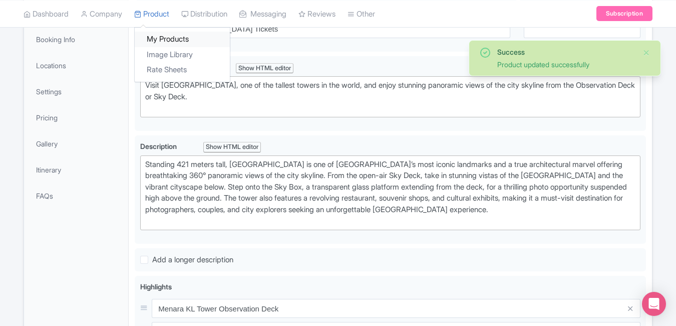
click at [165, 34] on link "My Products" at bounding box center [182, 40] width 95 height 16
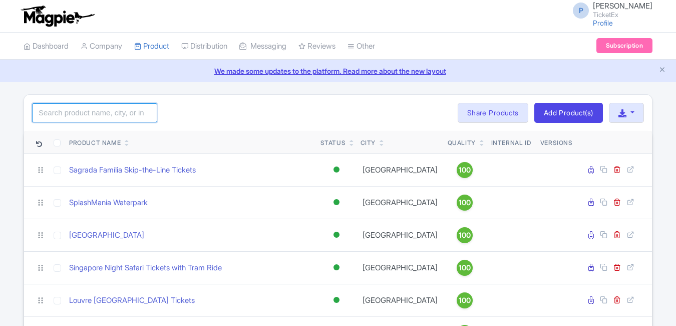
drag, startPoint x: 0, startPoint y: 0, endPoint x: 100, endPoint y: 119, distance: 155.8
click at [100, 119] on input "search" at bounding box center [94, 112] width 125 height 19
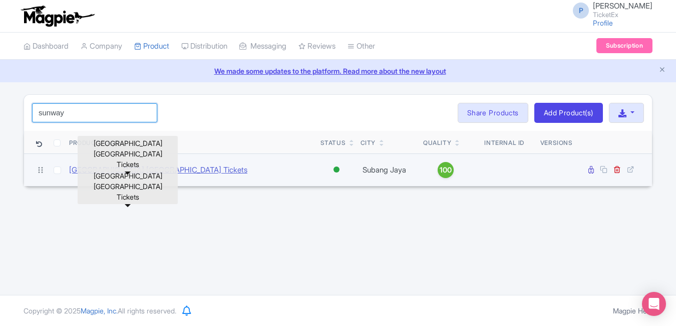
type input "sunway"
click at [181, 171] on link "[GEOGRAPHIC_DATA] [GEOGRAPHIC_DATA] Tickets" at bounding box center [158, 170] width 178 height 12
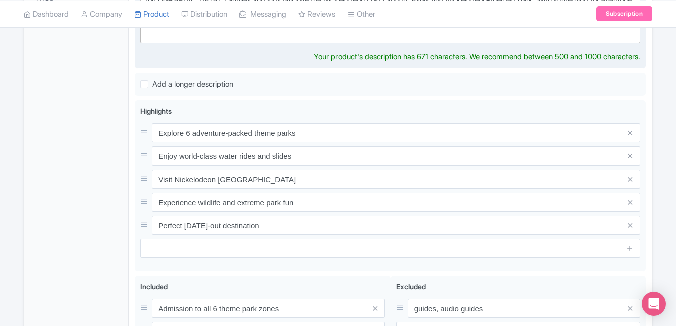
scroll to position [374, 0]
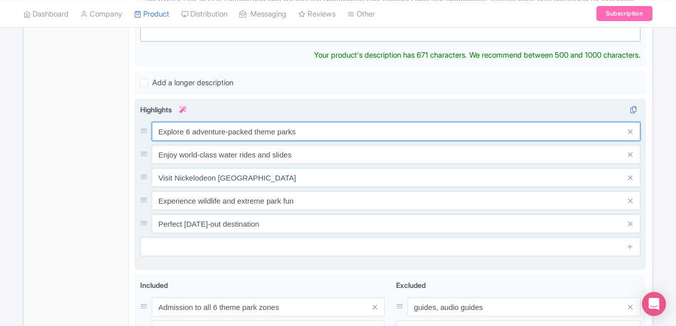
click at [309, 133] on div "Explore 6 adventure-packed theme parks Enjoy world-class water rides and slides…" at bounding box center [390, 177] width 501 height 111
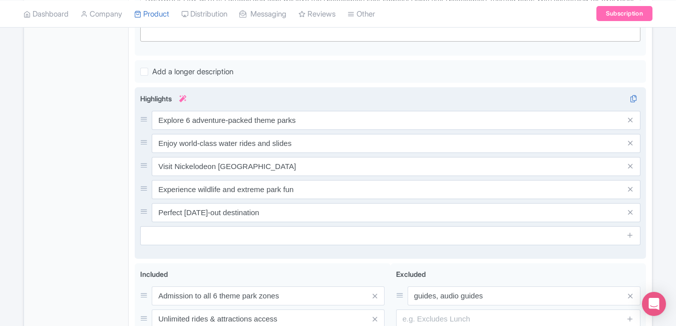
click at [309, 133] on div "Explore 6 adventure-packed theme parks Enjoy world-class water rides and slides…" at bounding box center [390, 166] width 501 height 111
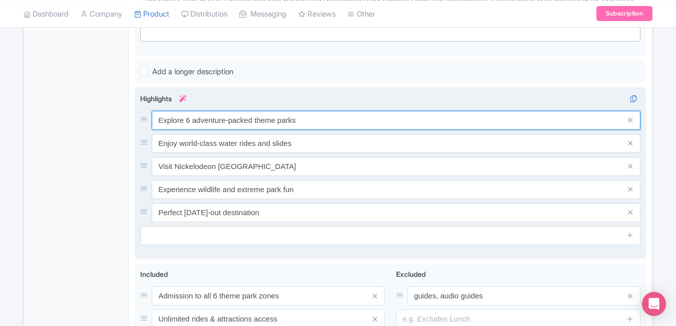
click at [322, 120] on input "Explore 6 adventure-packed theme parks" at bounding box center [396, 120] width 489 height 19
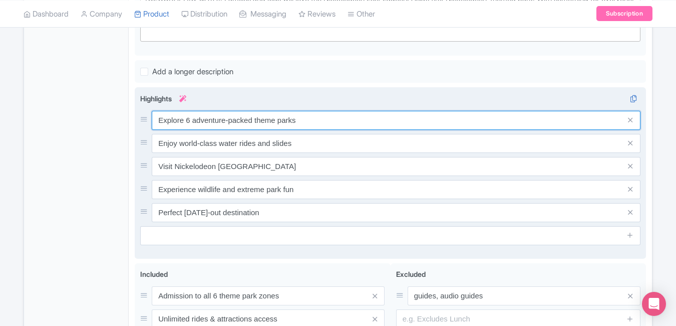
click at [322, 120] on input "Explore 6 adventure-packed theme parks" at bounding box center [396, 120] width 489 height 19
paste input "Sunway Lagoon Theme Park Ticket"
type input "Sunway Lagoon Theme Park Tickets"
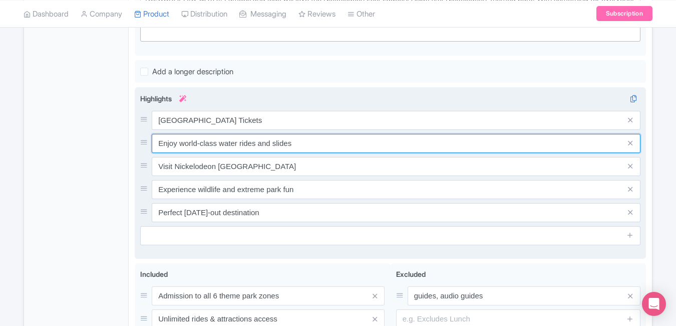
paste input "Water & Adventure Park Malaysia"
type input "Water & Adventure Park Malaysia"
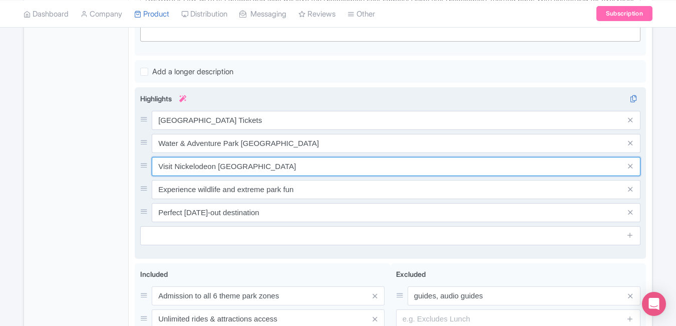
paste input "Family Fun Rides and Attractions"
type input "Family Fun Rides and Attractions"
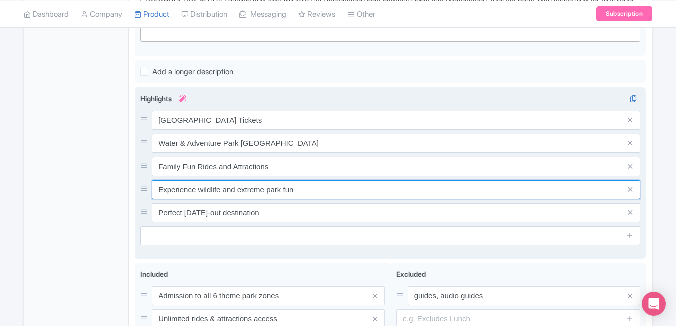
paste input "Wildlife Park & Surf Beach Kuala Lumpur"
type input "Wildlife Park & Surf Beach Kuala Lumpur"
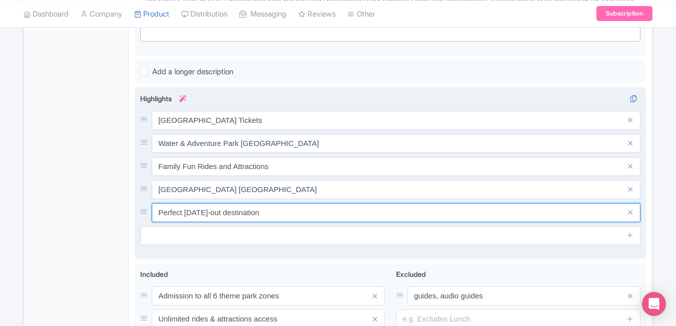
paste input "Best Theme Park in Malaysia"
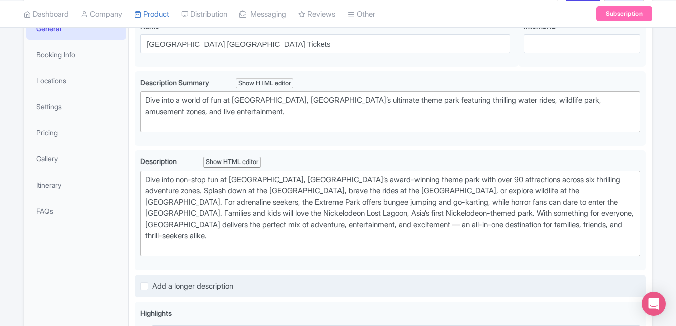
scroll to position [0, 0]
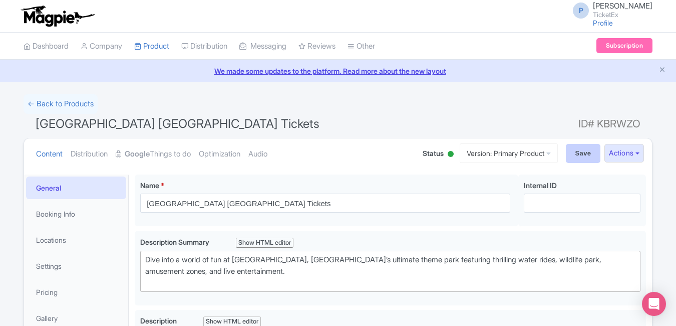
type input "Best Theme Park in Malaysia"
click at [575, 158] on input "Save" at bounding box center [583, 153] width 35 height 19
type input "Saving..."
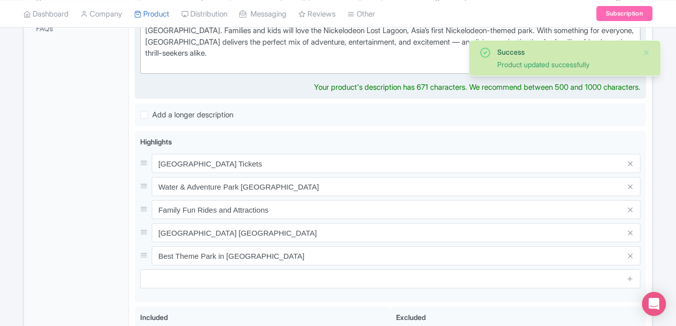
scroll to position [349, 0]
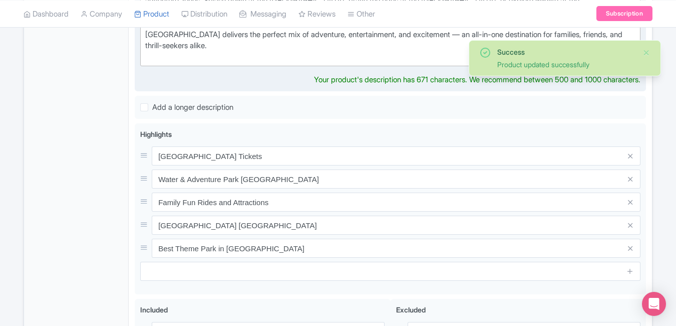
type trix-editor "<div>Dive into non-stop fun at [GEOGRAPHIC_DATA], [GEOGRAPHIC_DATA]’s award-win…"
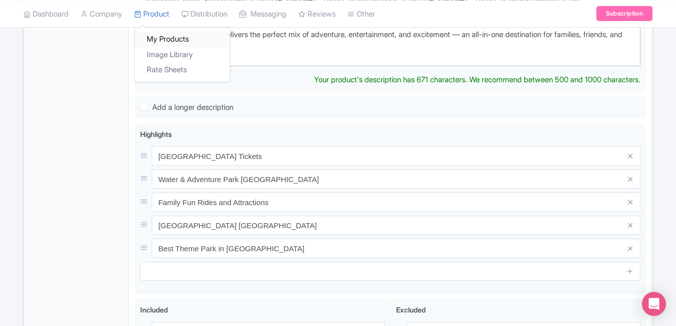
click at [164, 41] on link "My Products" at bounding box center [182, 40] width 95 height 16
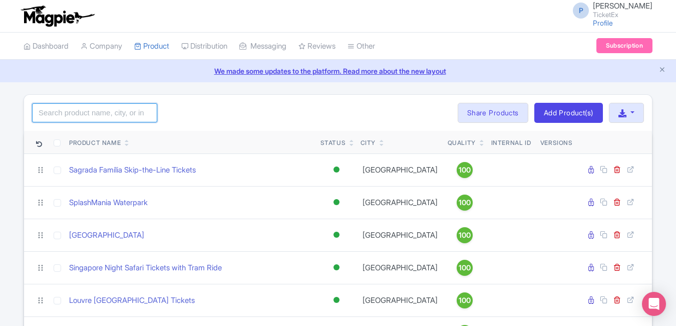
click at [100, 113] on input "search" at bounding box center [94, 112] width 125 height 19
type input "splas"
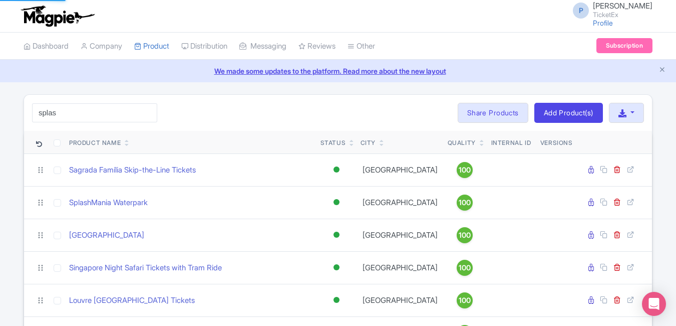
click at [194, 101] on div "splas Search Bulk Actions Delete Add to Collection Share Products Add to Collec…" at bounding box center [338, 113] width 628 height 36
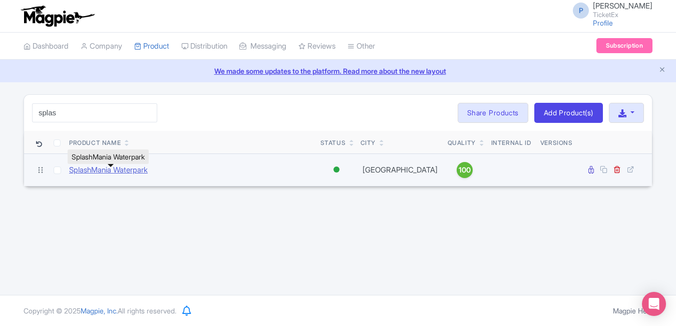
click at [132, 168] on link "SplashMania Waterpark" at bounding box center [108, 170] width 79 height 12
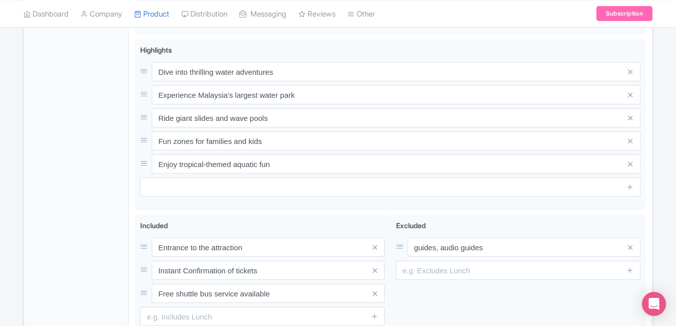
type trix-editor "<div>[GEOGRAPHIC_DATA], located in [GEOGRAPHIC_DATA], is [GEOGRAPHIC_DATA]’s ne…"
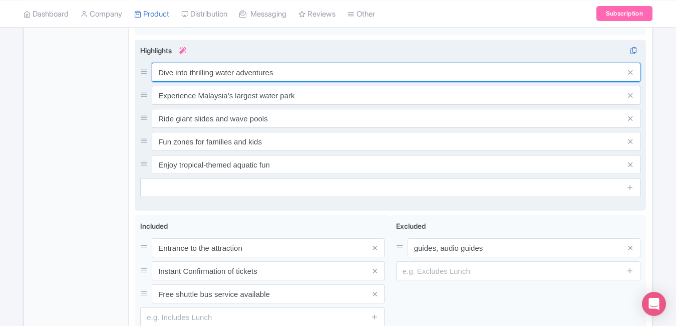
click at [334, 68] on input "Dive into thrilling water adventures" at bounding box center [396, 72] width 489 height 19
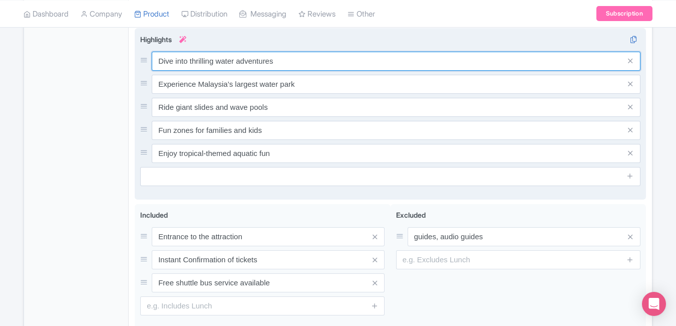
click at [334, 68] on input "Dive into thrilling water adventures" at bounding box center [396, 61] width 489 height 19
paste input "SplashMania Waterpark Malaysia Ticket"
type input "SplashMania Waterpark [GEOGRAPHIC_DATA] Tickets"
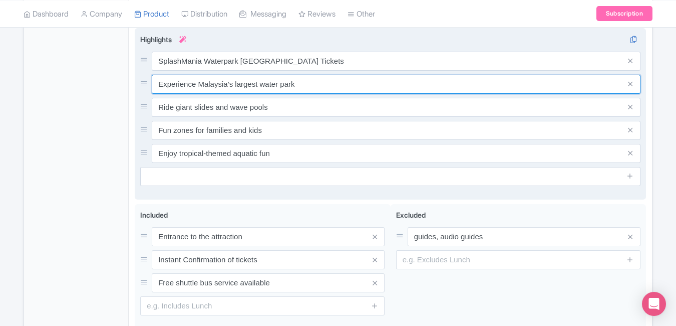
paste input "Tropical Water Adventure P"
type input "[GEOGRAPHIC_DATA]"
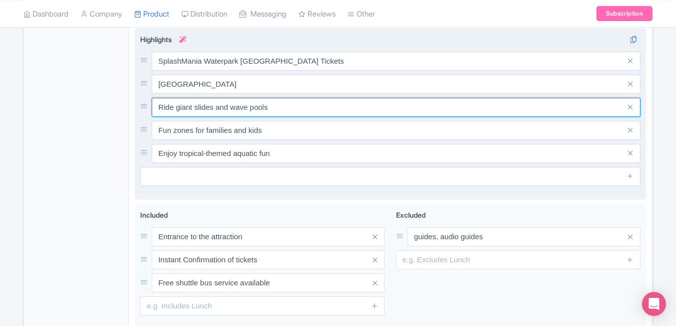
paste input "Giant Slides & Family P"
type input "Giant Slides & Family Pools"
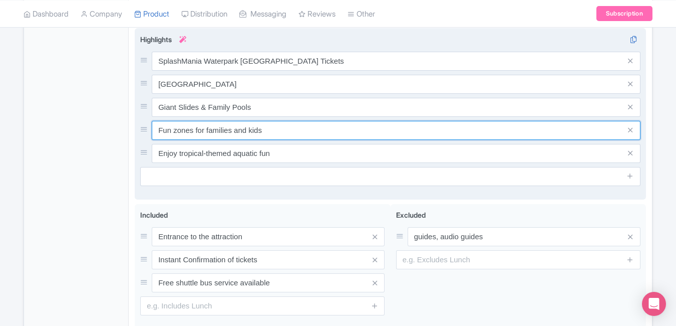
paste input "Day Trip from Kuala Lumpur"
type input "Fun Day Trip from Kuala Lumpur"
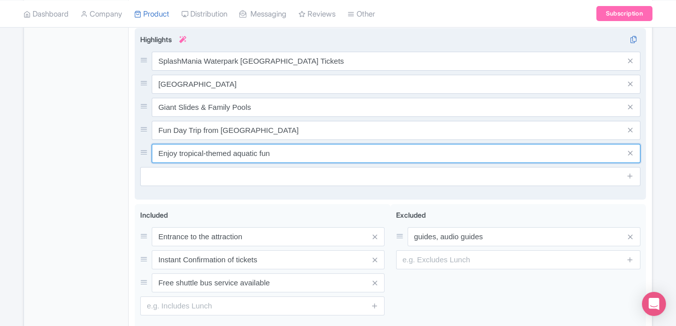
paste input "Newest Waterpark in Malaysia"
type input "Newest Waterpark in Malaysia"
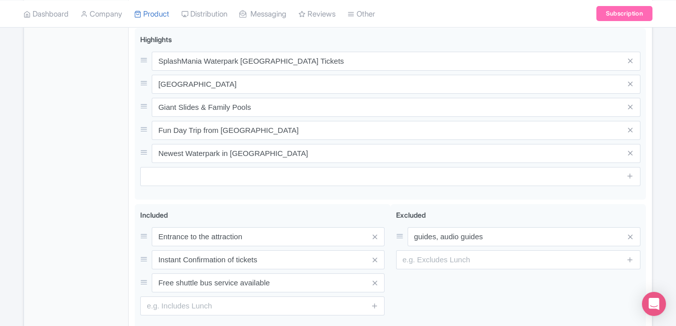
click at [112, 130] on div "General Booking Info Locations Settings Pricing Gallery Itinerary FAQs" at bounding box center [76, 63] width 105 height 614
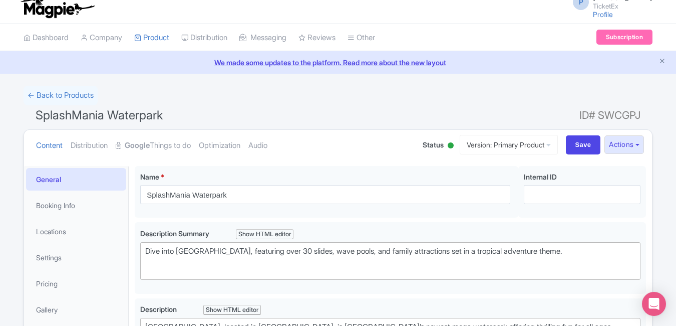
scroll to position [0, 0]
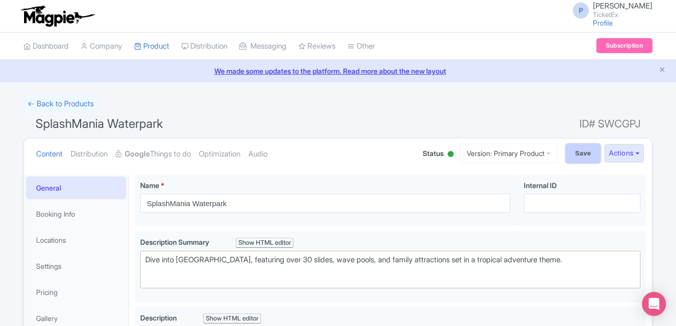
click at [571, 152] on input "Save" at bounding box center [583, 153] width 35 height 19
type input "Saving..."
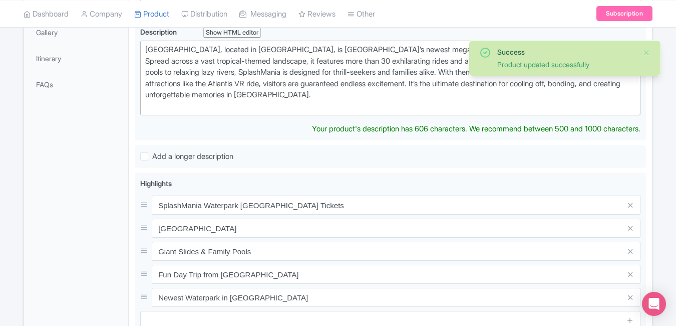
scroll to position [315, 0]
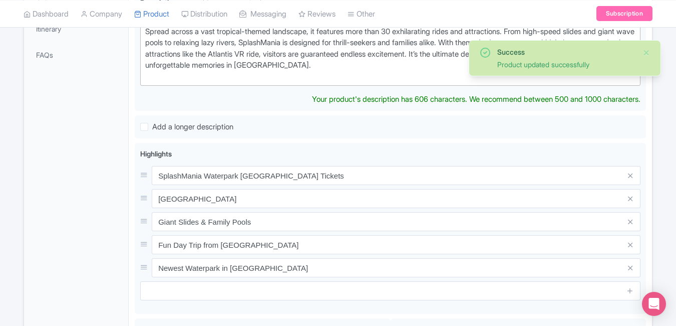
type trix-editor "<div>[GEOGRAPHIC_DATA], located in [GEOGRAPHIC_DATA], is [GEOGRAPHIC_DATA]’s ne…"
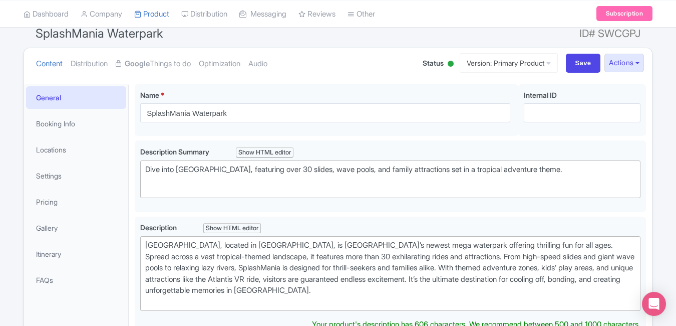
scroll to position [0, 0]
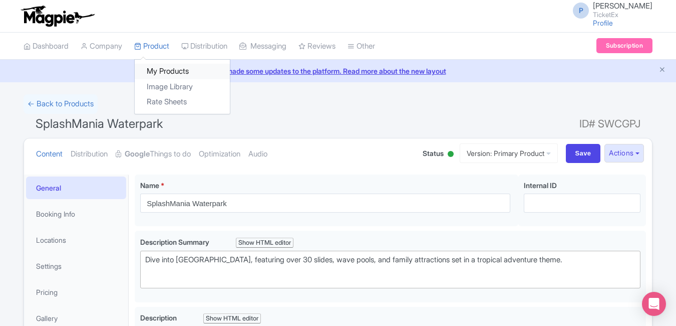
click at [171, 67] on link "My Products" at bounding box center [182, 72] width 95 height 16
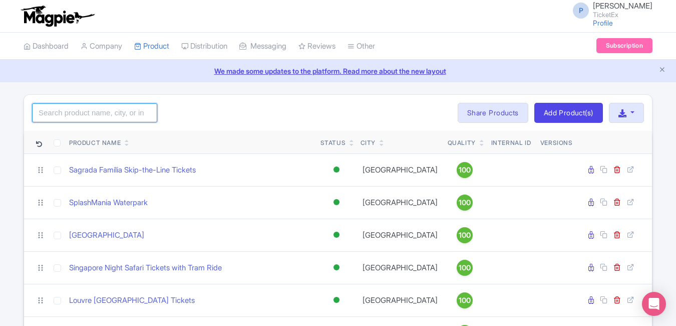
click at [125, 107] on input "search" at bounding box center [94, 112] width 125 height 19
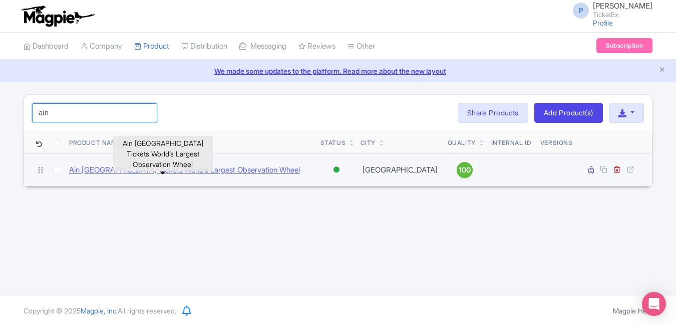
type input "ain"
click at [137, 168] on link "Ain [GEOGRAPHIC_DATA] Tickets World’s Largest Observation Wheel" at bounding box center [184, 170] width 231 height 12
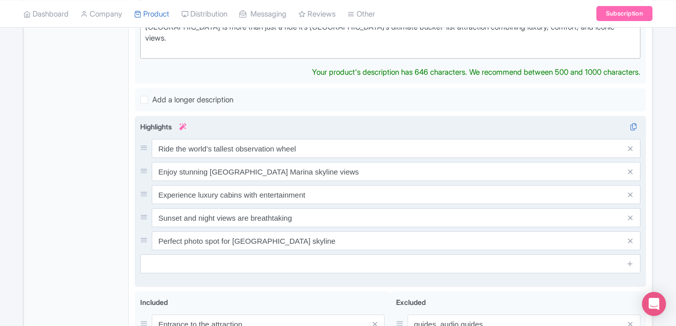
scroll to position [378, 0]
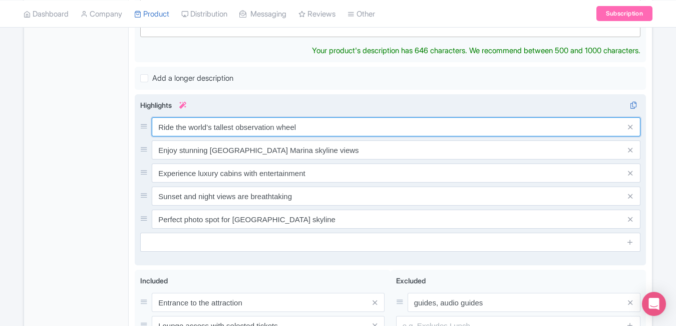
click at [312, 117] on input "Ride the world’s tallest observation wheel" at bounding box center [396, 126] width 489 height 19
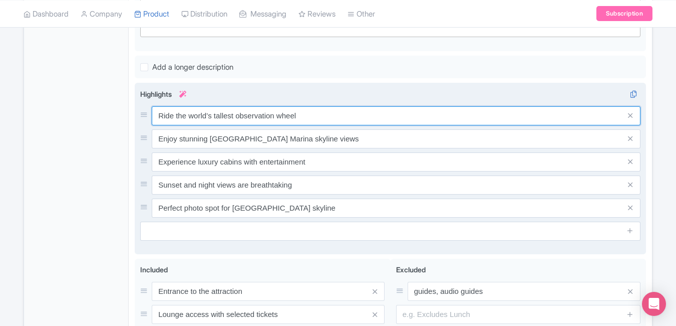
click at [312, 112] on input "Ride the world’s tallest observation wheel" at bounding box center [396, 115] width 489 height 19
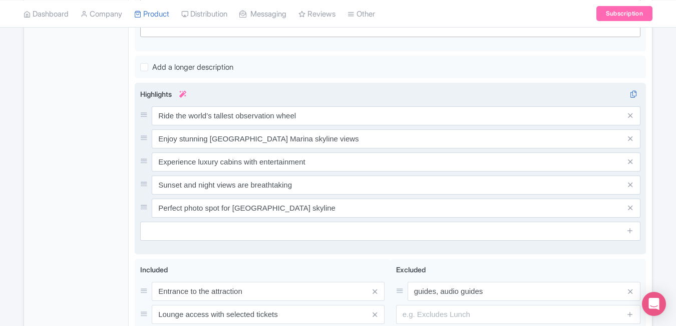
click at [310, 94] on div "Highlights i Ride the world’s tallest observation wheel Enjoy stunning Dubai Ma…" at bounding box center [390, 165] width 501 height 152
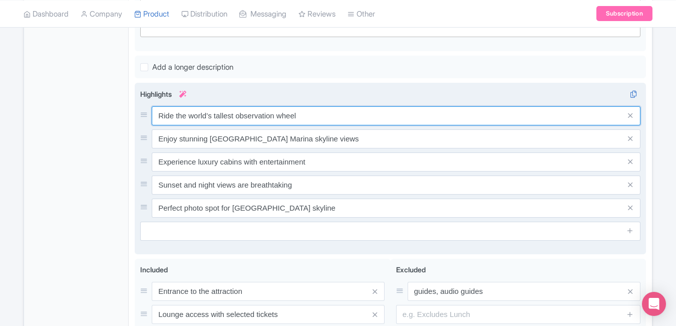
click at [312, 106] on input "Ride the world’s tallest observation wheel" at bounding box center [396, 115] width 489 height 19
paste input "Ain Dubai Tickets Observation W"
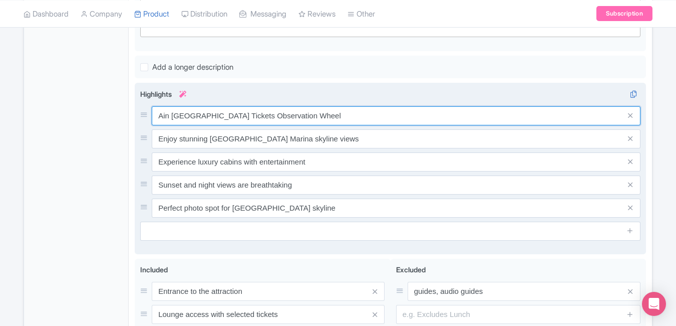
type input "Ain Dubai Tickets Observation Wheel"
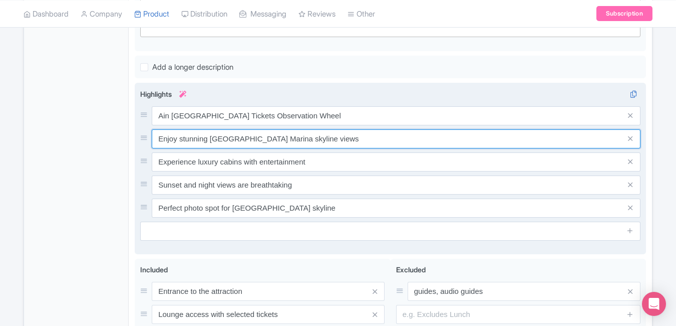
paste input "World’s Tallest Ferris Wheel Dubai"
type input "World’s Tallest Ferris Wheel Dubai"
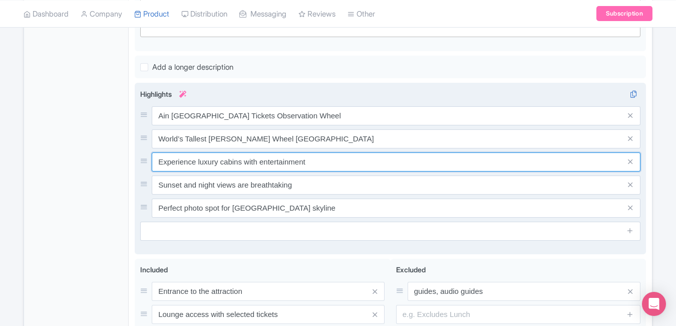
paste input "360° Views of Dubai Skyline"
type input "360° Views of Dubai Skyline"
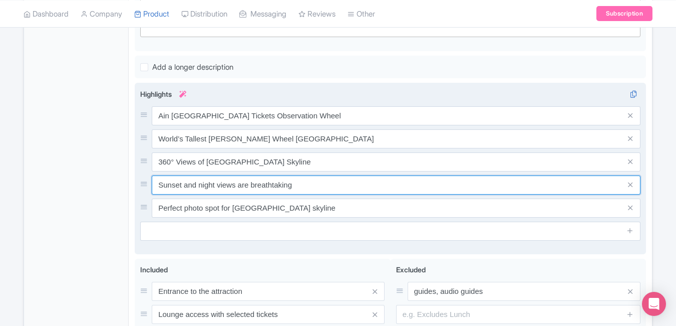
paste input "Bluewaters Island Dubai Attraction"
type input "Bluewaters Island Dubai Attraction"
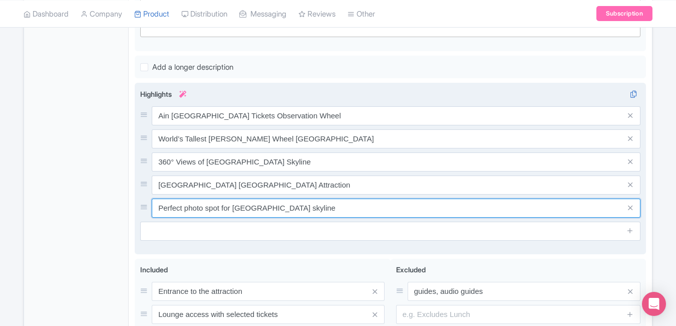
paste input "Bluewaters Island Dubai Attraction"
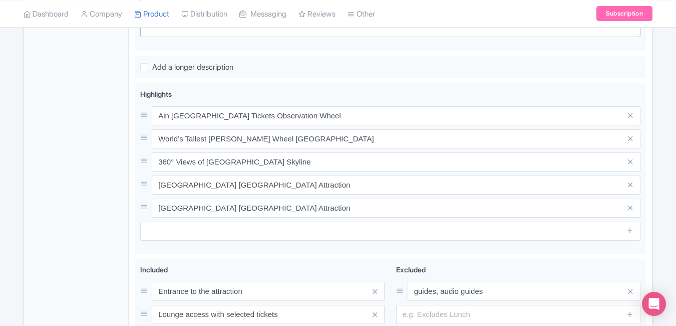
click at [33, 190] on div "General Booking Info Locations Settings Pricing Gallery Itinerary FAQs" at bounding box center [76, 110] width 105 height 629
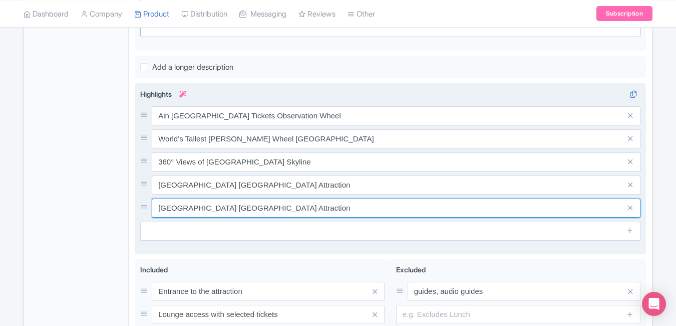
click at [298, 198] on input "Bluewaters Island Dubai Attraction" at bounding box center [396, 207] width 489 height 19
paste input "Romantic Sunset Ride Ain Dubai"
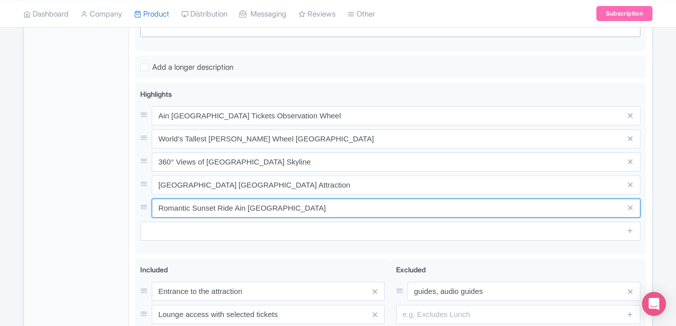
type input "Romantic Sunset Ride Ain Dubai"
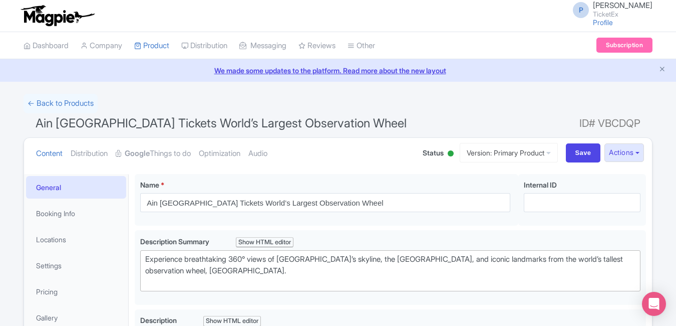
scroll to position [0, 0]
click at [573, 153] on input "Save" at bounding box center [583, 153] width 35 height 19
type input "Saving..."
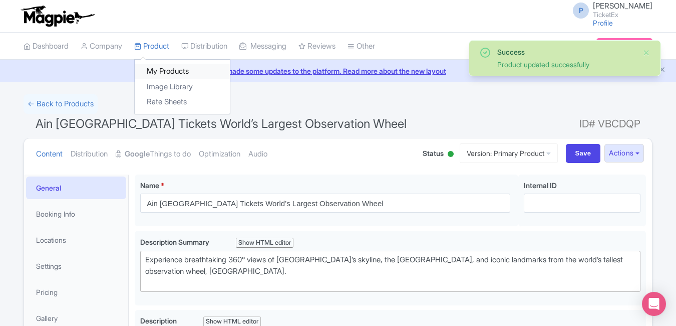
click at [166, 71] on link "My Products" at bounding box center [182, 72] width 95 height 16
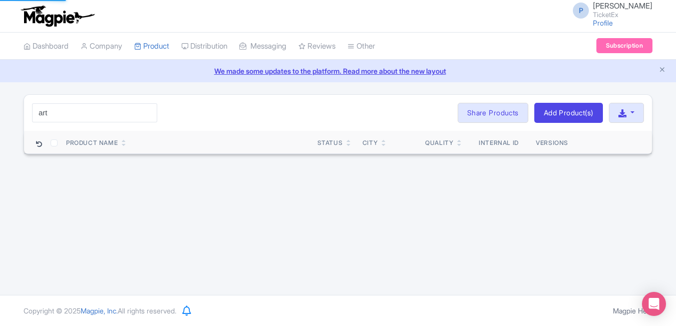
click at [191, 110] on div "art Search Bulk Actions Delete Add to Collection Share Products Add to Collecti…" at bounding box center [338, 113] width 628 height 36
click at [93, 117] on input "art" at bounding box center [94, 112] width 125 height 19
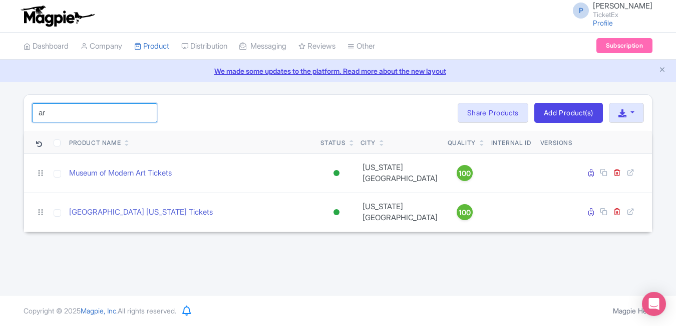
type input "a"
type input "art"
click at [0, 101] on html "P Pushpendra Shekhawat TicketEx Profile Users Settings Sign out Dashboard Compa…" at bounding box center [338, 163] width 676 height 326
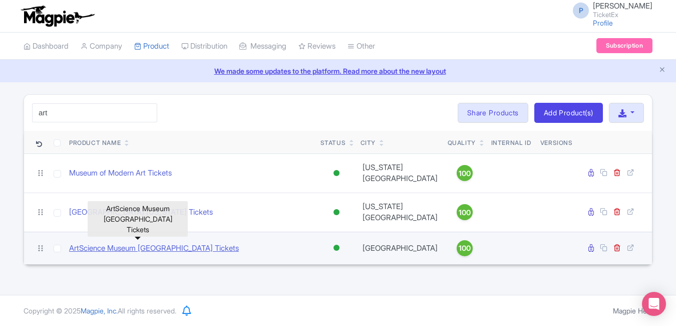
click at [115, 242] on link "ArtScience Museum [GEOGRAPHIC_DATA] Tickets" at bounding box center [154, 248] width 170 height 12
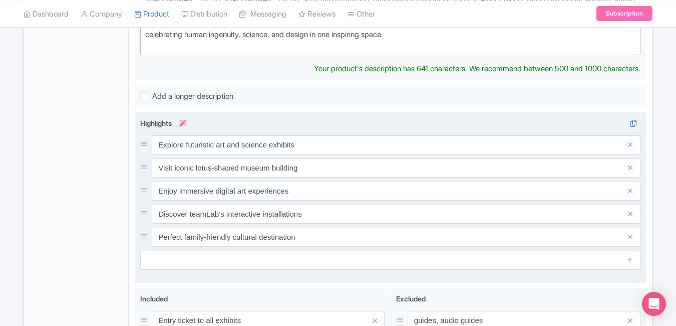
scroll to position [404, 0]
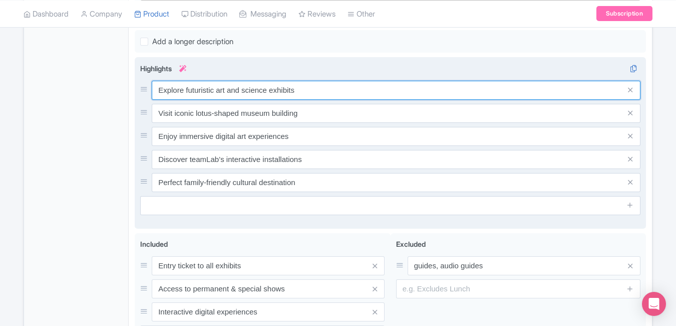
click at [309, 87] on input "Explore futuristic art and science exhibits" at bounding box center [396, 90] width 489 height 19
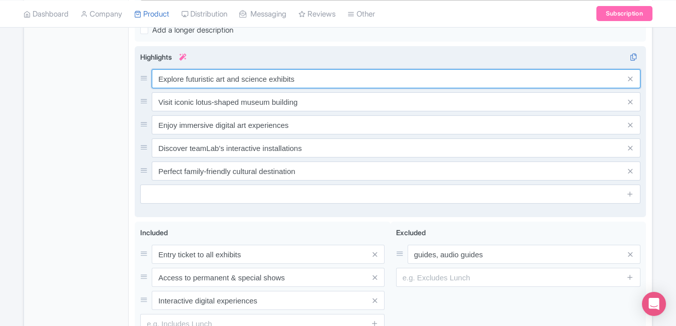
click at [309, 87] on input "Explore futuristic art and science exhibits" at bounding box center [396, 78] width 489 height 19
click at [303, 78] on input "Explore futuristic art and science exhibits" at bounding box center [396, 78] width 489 height 19
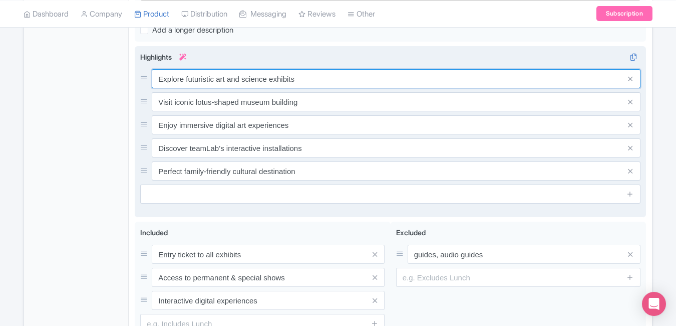
paste input "ArtScience Museum Singapore Ticke"
type input "ArtScience Museum [GEOGRAPHIC_DATA] Tickets"
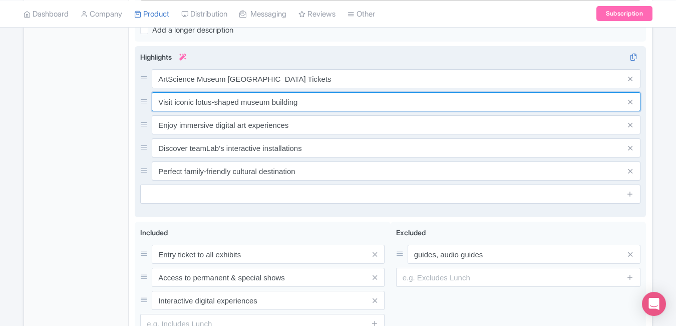
paste input "Futuristic Museum at Marina Bay"
type input "Futuristic Museum at Marina Bay"
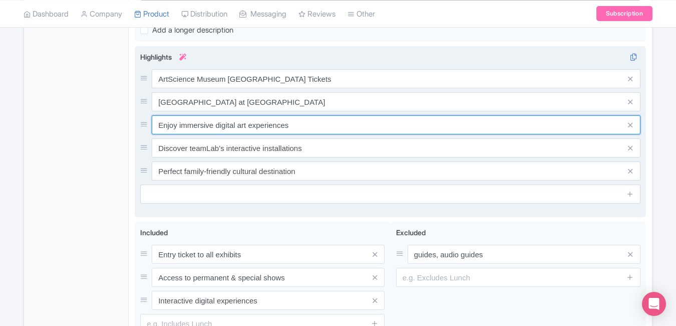
paste input "Immersive Digital Art Exhibit"
type input "Immersive Digital Art Exhibits"
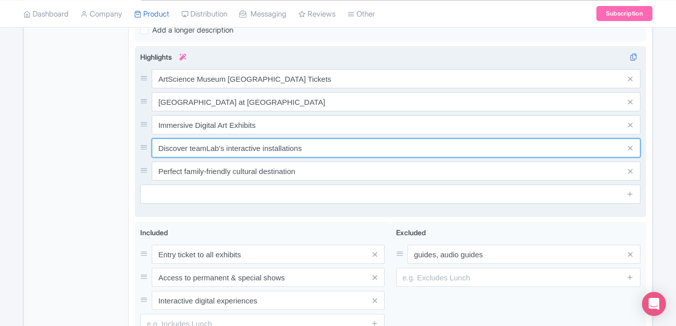
paste input "Must-Visit Singapore Attraction"
type input "Must-Visit Singapore Attraction"
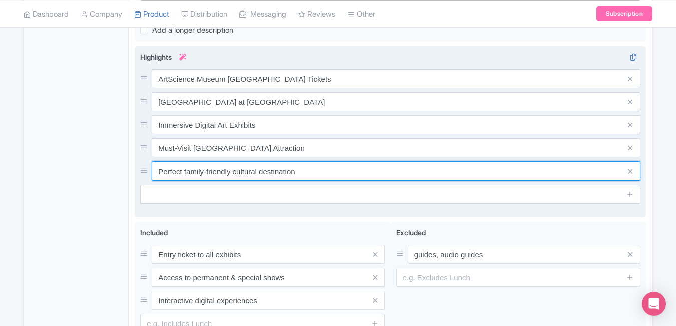
paste input "Family-Friendly Art Installations"
type input "Family-Friendly Art Installations"
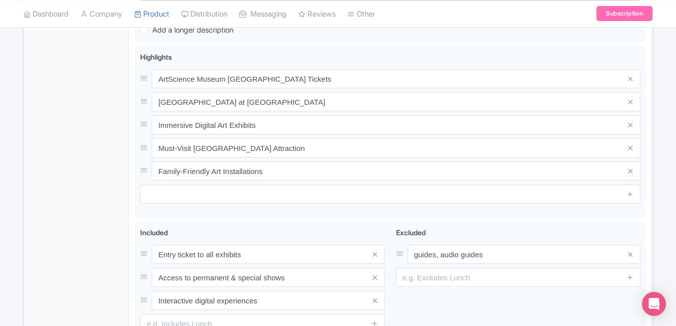
click at [44, 162] on div "General Booking Info Locations Settings Pricing Gallery Itinerary FAQs" at bounding box center [76, 80] width 105 height 618
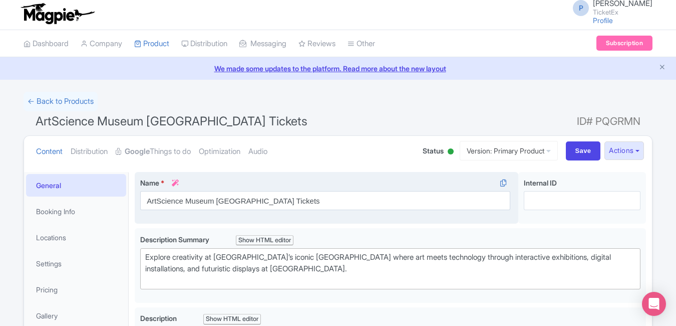
scroll to position [0, 0]
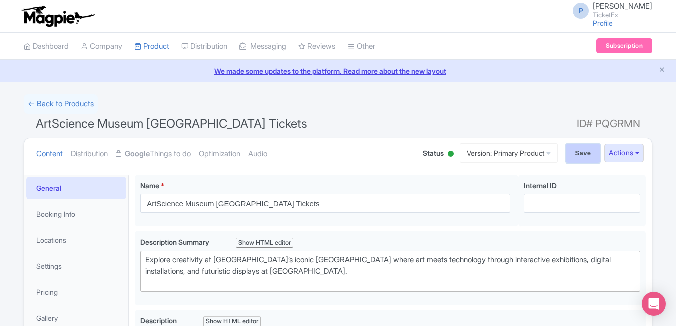
click at [577, 144] on input "Save" at bounding box center [583, 153] width 35 height 19
type input "Saving..."
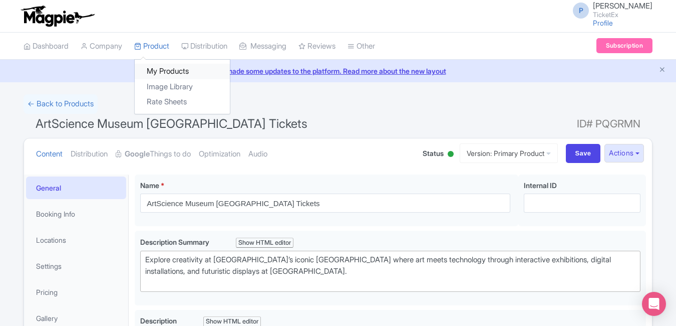
click at [164, 73] on link "My Products" at bounding box center [182, 72] width 95 height 16
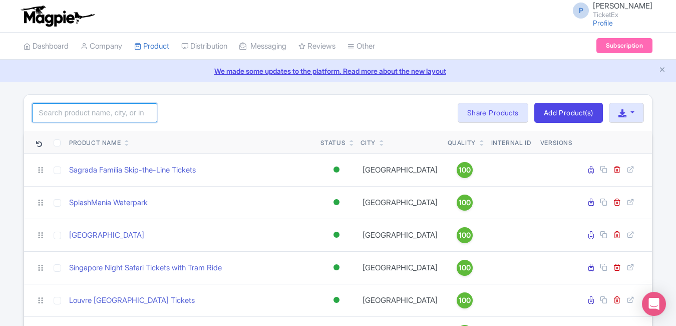
click at [110, 111] on input "search" at bounding box center [94, 112] width 125 height 19
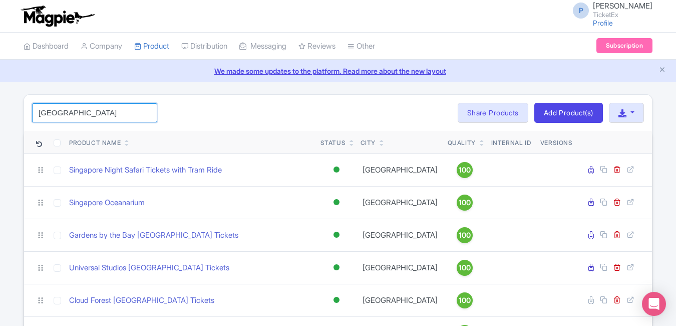
type input "[GEOGRAPHIC_DATA]"
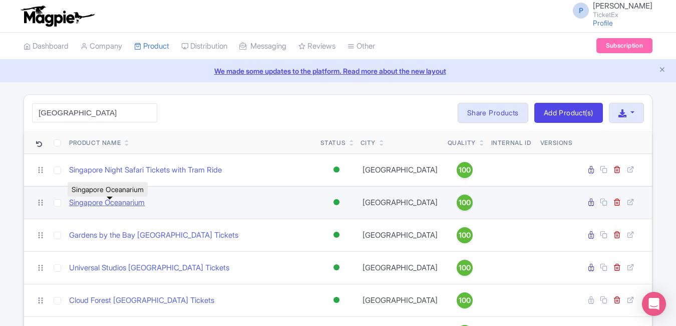
click at [137, 202] on link "Singapore Oceanarium" at bounding box center [107, 203] width 76 height 12
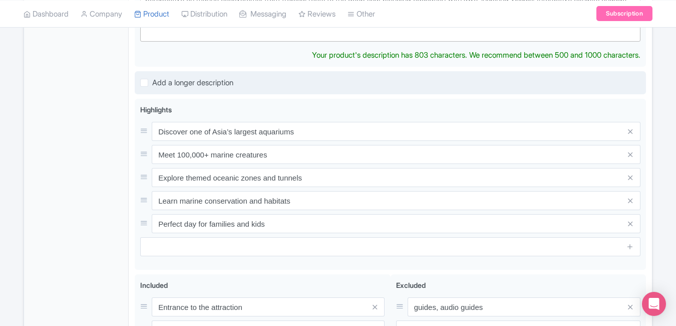
scroll to position [377, 0]
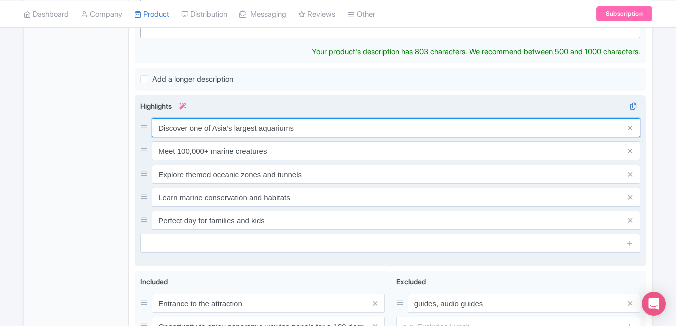
click at [330, 132] on div "Discover one of Asia’s largest aquariums Meet 100,000+ marine creatures Explore…" at bounding box center [390, 173] width 501 height 111
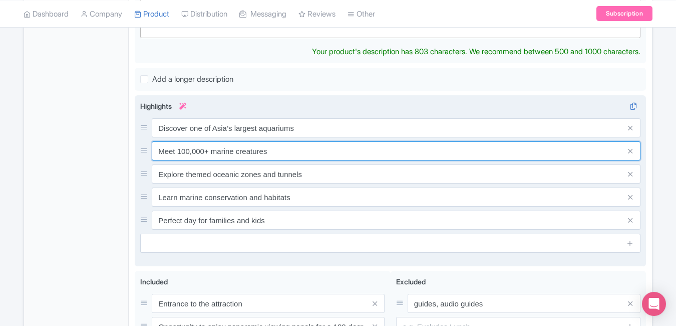
click at [330, 141] on input "Meet 100,000+ marine creatures" at bounding box center [396, 150] width 489 height 19
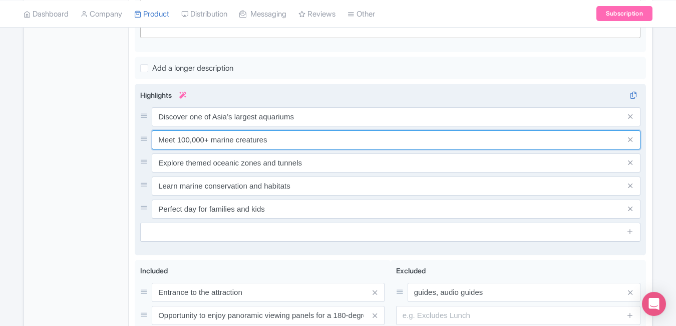
click at [330, 132] on input "Meet 100,000+ marine creatures" at bounding box center [396, 139] width 489 height 19
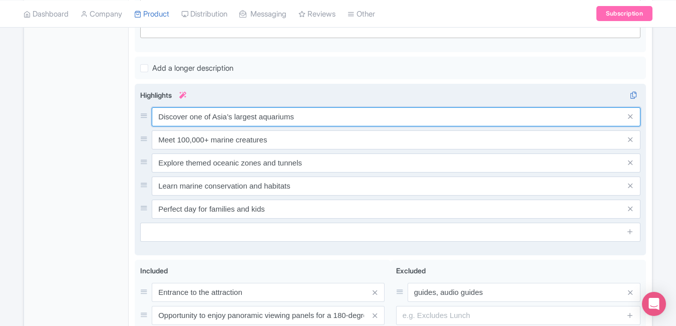
click at [317, 120] on input "Discover one of Asia’s largest aquariums" at bounding box center [396, 116] width 489 height 19
paste input "Explore marine wonders in Sentosa Singapore"
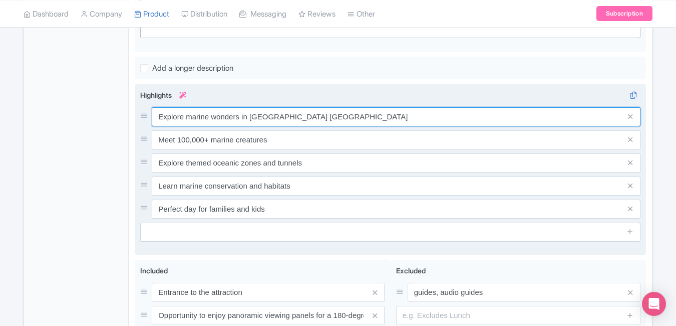
type input "Explore marine wonders in Sentosa Singapore"
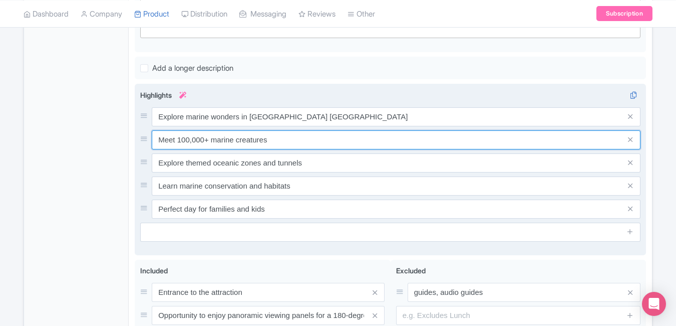
click at [321, 145] on input "Meet 100,000+ marine creatures" at bounding box center [396, 139] width 489 height 19
type input "Meet"
paste input "Meet 100,000+ marine creatures"
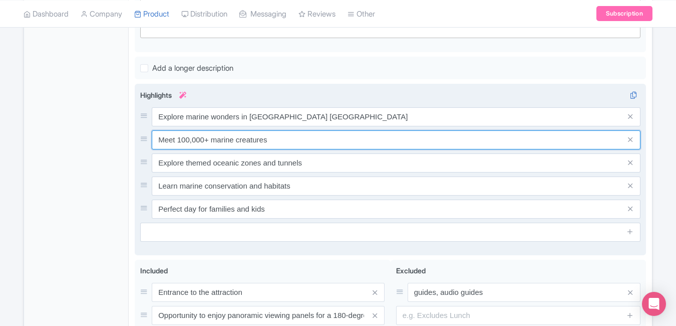
click at [316, 141] on input "Meet 100,000+ marine creatures" at bounding box center [396, 139] width 489 height 19
paste input "Family-friendly ocean adventure experience"
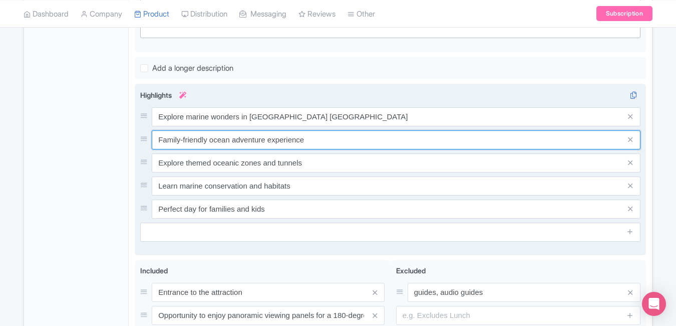
type input "Family-friendly ocean adventure experience"
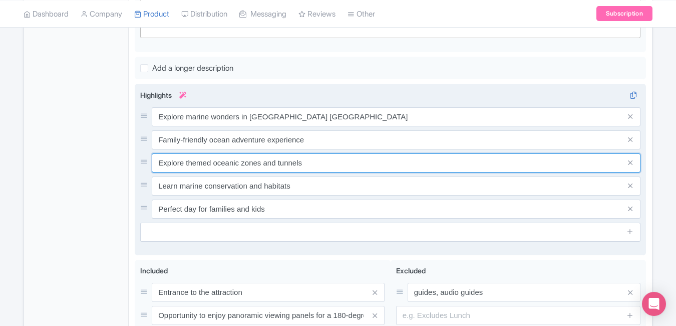
paste input "Discover rare sea creatures & coral life"
type input "Discover rare sea creatures & coral life"
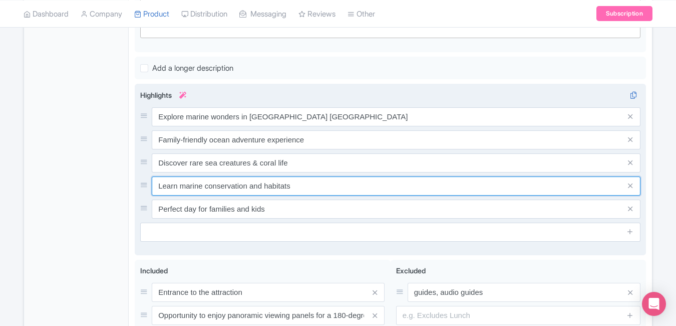
paste input "Immersive underwater tunnels & exhibi"
type input "Immersive underwater tunnels & exhibits"
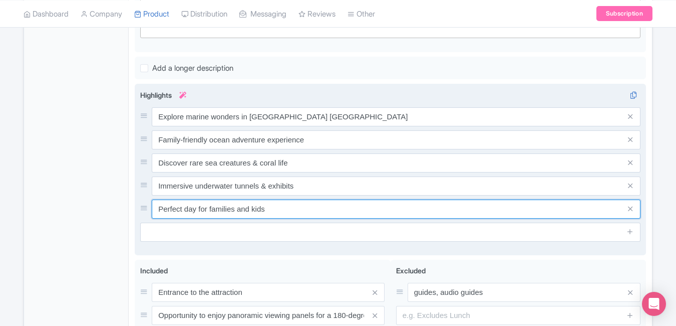
paste input "Top Singapore attraction for all age"
type input "Top Singapore attraction for all ages"
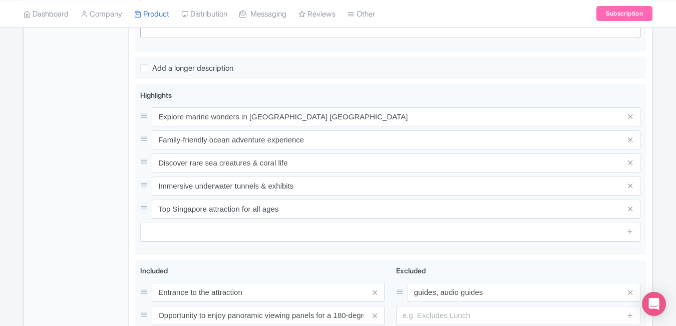
click at [29, 183] on div "General Booking Info Locations Settings Pricing Gallery Itinerary FAQs" at bounding box center [76, 111] width 105 height 629
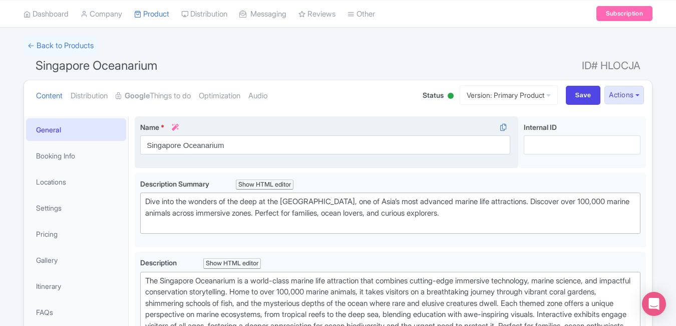
scroll to position [0, 0]
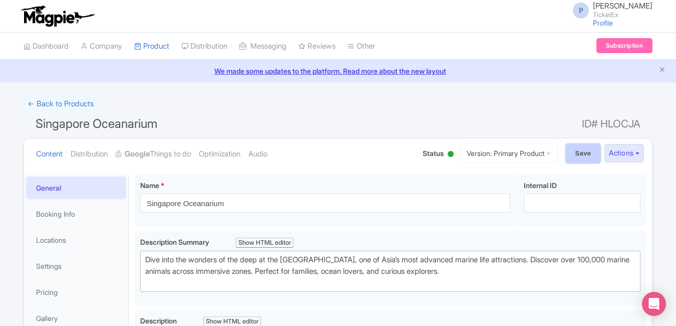
click at [567, 154] on input "Save" at bounding box center [583, 153] width 35 height 19
type input "Saving..."
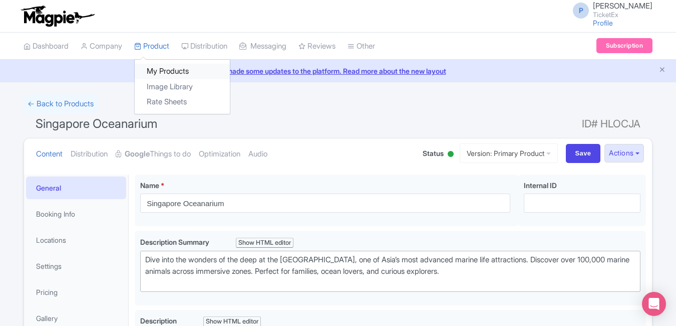
click at [174, 77] on link "My Products" at bounding box center [182, 72] width 95 height 16
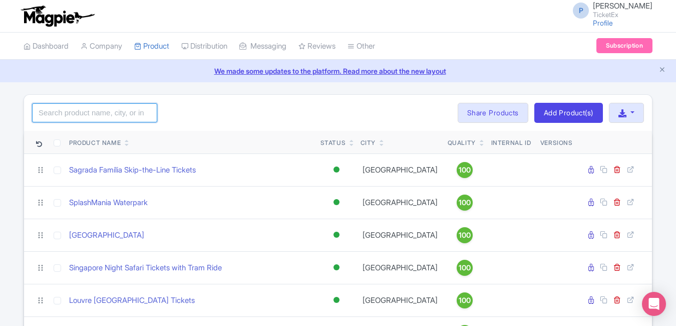
click at [109, 112] on input "search" at bounding box center [94, 112] width 125 height 19
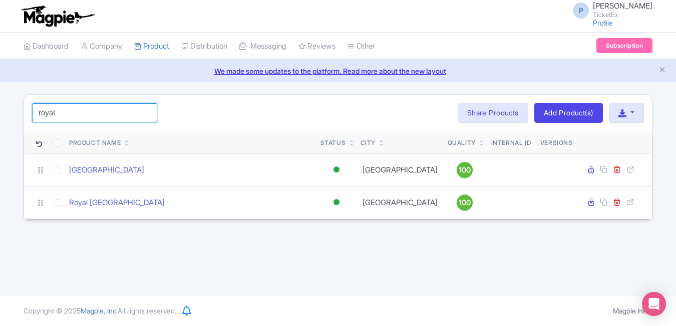
type input "royal"
click at [0, 132] on html "P [PERSON_NAME] TicketEx Profile Users Settings Sign out Dashboard Company Prod…" at bounding box center [338, 163] width 676 height 326
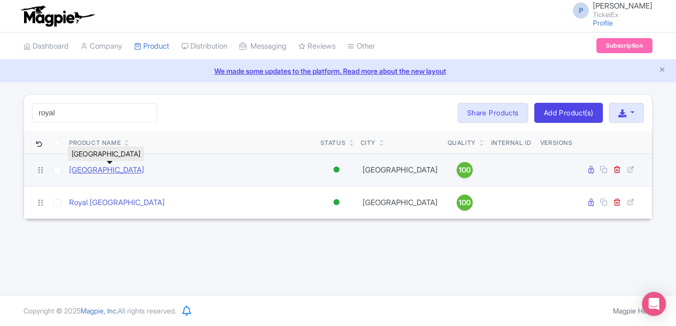
click at [102, 170] on link "[GEOGRAPHIC_DATA]" at bounding box center [106, 170] width 75 height 12
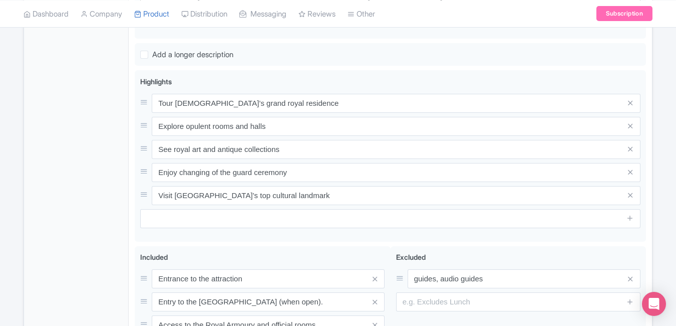
scroll to position [404, 0]
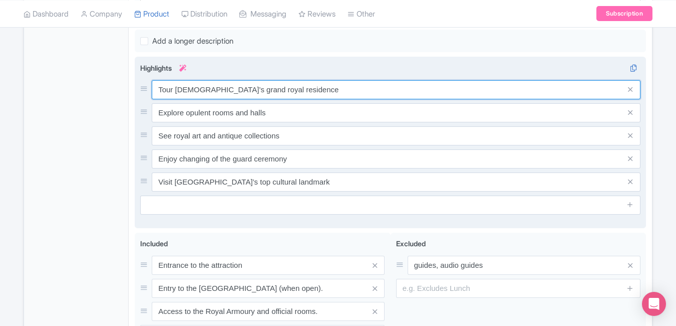
click at [300, 91] on input "Tour [DEMOGRAPHIC_DATA]’s grand royal residence" at bounding box center [396, 89] width 489 height 19
click at [300, 91] on input "Tour Spain’s grand royal residence" at bounding box center [396, 89] width 489 height 19
paste input "Discover Spain’s majestic"
type input "Discover Spain’s majestic royal residence"
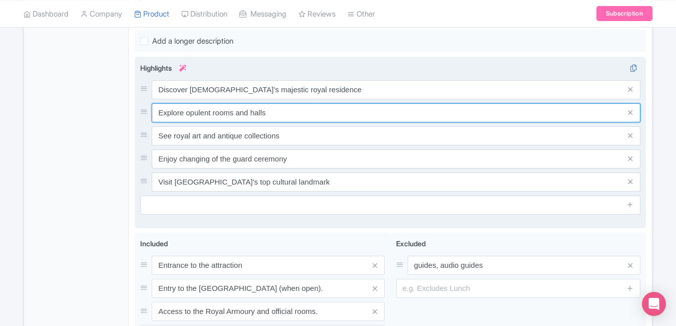
click at [276, 111] on input "Explore opulent rooms and halls" at bounding box center [396, 112] width 489 height 19
paste input "grand halls & royal art collection"
type input "Explore grand halls & royal art collections"
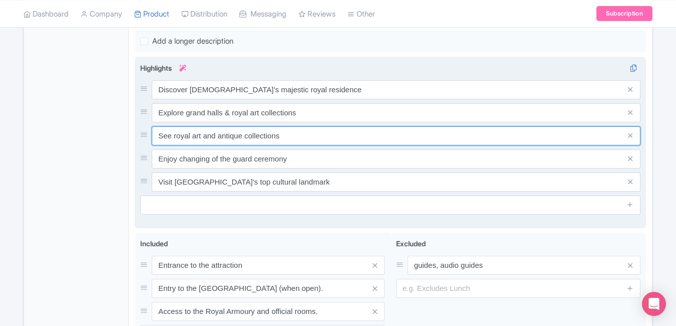
paste input "kip the lines with priority palace acces"
type input "Skip the lines with priority palace access"
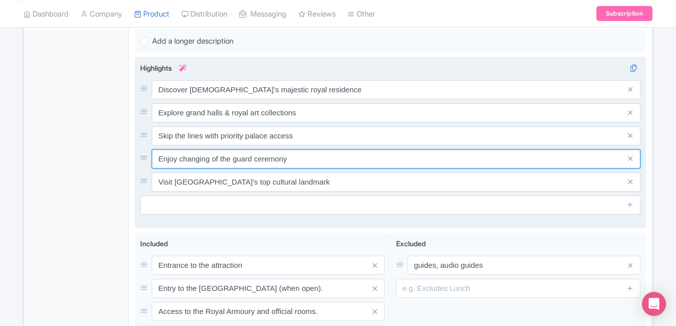
paste input "Learn Spanish royal history & heritage"
type input "Learn Spanish royal history & heritage"
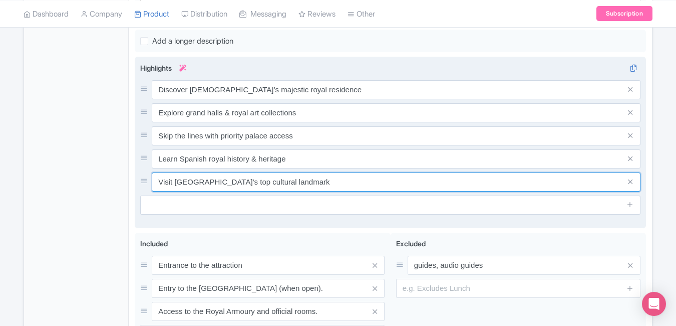
paste input "Best Madrid landmark for culture lovers"
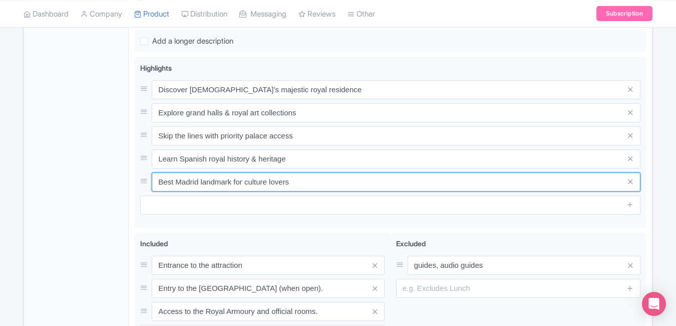
type input "Best Madrid landmark for culture lovers"
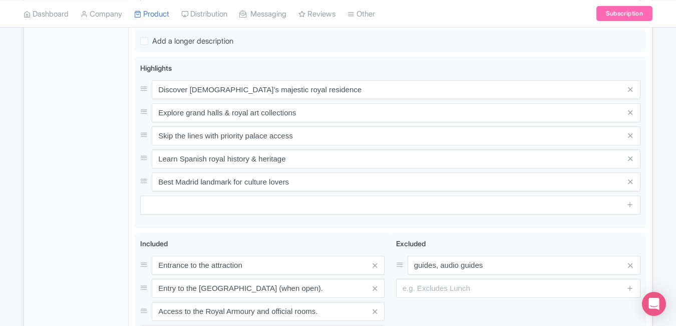
click at [62, 113] on div "General Booking Info Locations Settings Pricing Gallery Itinerary FAQs" at bounding box center [76, 84] width 105 height 629
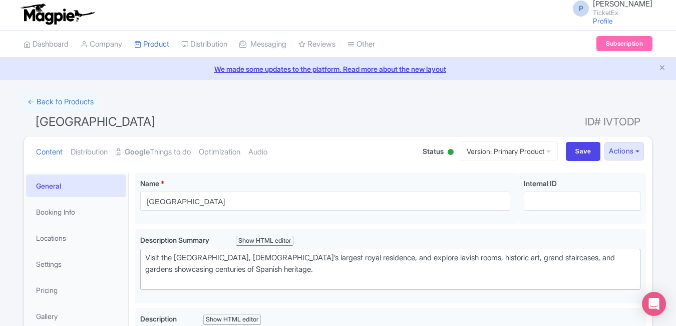
scroll to position [0, 0]
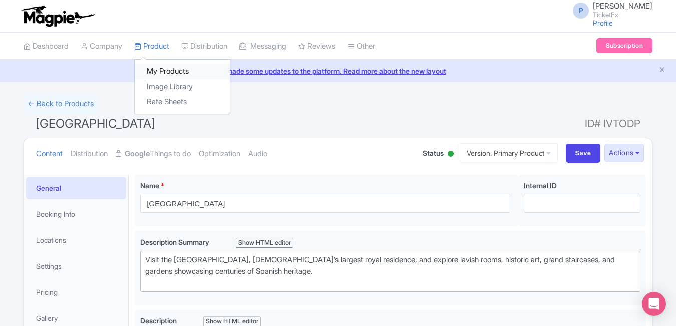
click at [164, 68] on link "My Products" at bounding box center [182, 72] width 95 height 16
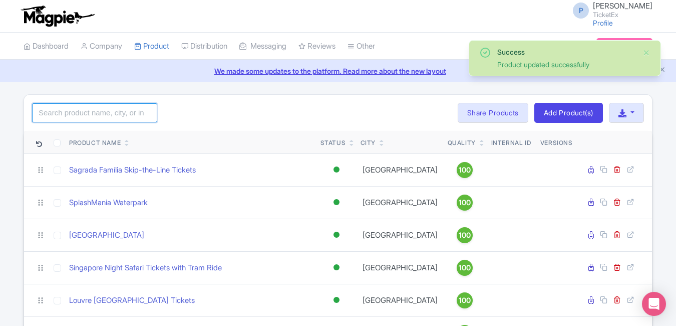
click at [103, 109] on input "search" at bounding box center [94, 112] width 125 height 19
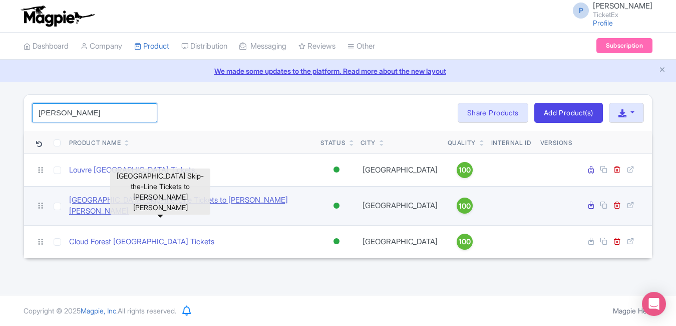
type input "[PERSON_NAME]"
click at [176, 198] on link "[GEOGRAPHIC_DATA] Skip-the-Line Tickets to [PERSON_NAME] [PERSON_NAME]" at bounding box center [190, 205] width 243 height 23
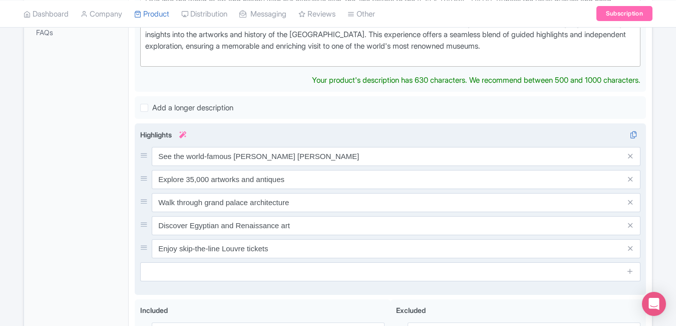
scroll to position [368, 0]
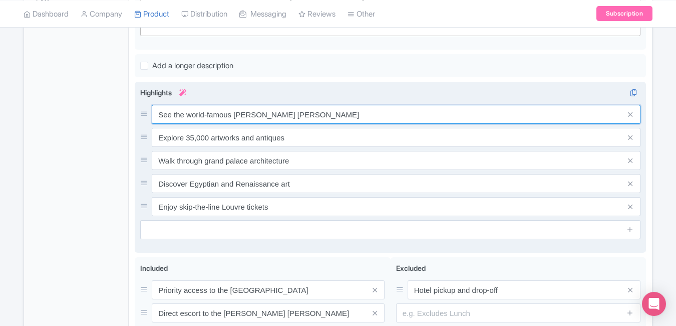
click at [332, 126] on div "See the world-famous [PERSON_NAME] [PERSON_NAME] Explore 35,000 artworks and an…" at bounding box center [390, 160] width 501 height 111
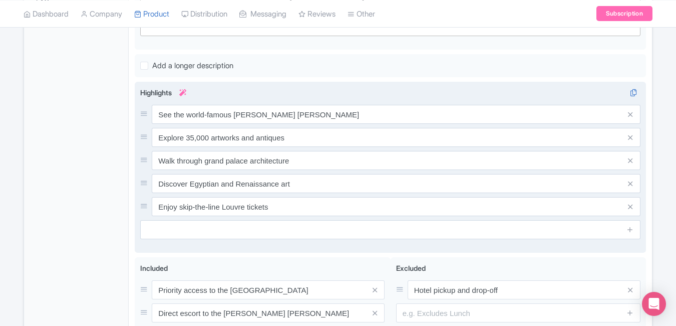
click at [332, 126] on div "See the world-famous [PERSON_NAME] [PERSON_NAME] Explore 35,000 artworks and an…" at bounding box center [390, 160] width 501 height 111
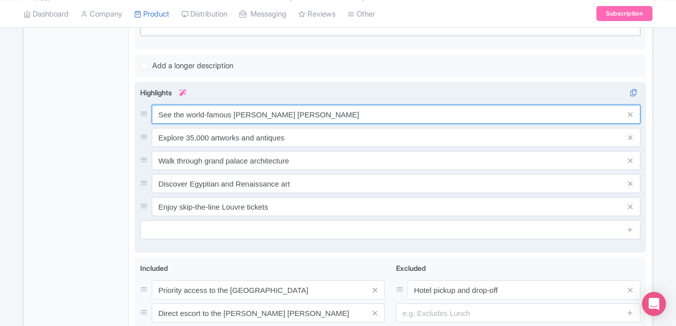
click at [296, 108] on input "See the world-famous [PERSON_NAME] [PERSON_NAME]" at bounding box center [396, 114] width 489 height 19
paste input "[PERSON_NAME] [PERSON_NAME] & world-famous masterpieces"
type input "See [PERSON_NAME] [PERSON_NAME] & world-famous masterpieces"
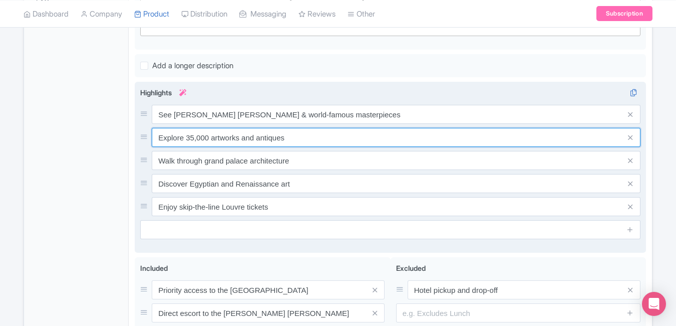
click at [309, 136] on input "Explore 35,000 artworks and antiques" at bounding box center [396, 137] width 489 height 19
paste input "Fast-track entry to [GEOGRAPHIC_DATA]’ top museum"
type input "Fast-track entry to [GEOGRAPHIC_DATA]’ top museum"
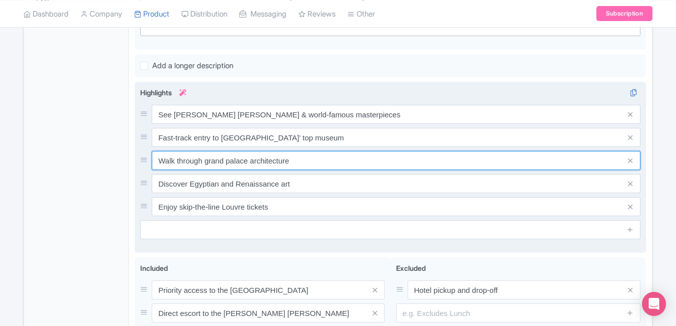
click at [292, 158] on input "Walk through grand palace architecture" at bounding box center [396, 160] width 489 height 19
paste input "Expert-guided Louvre art tour experienc"
type input "Expert-guided Louvre art tour experience"
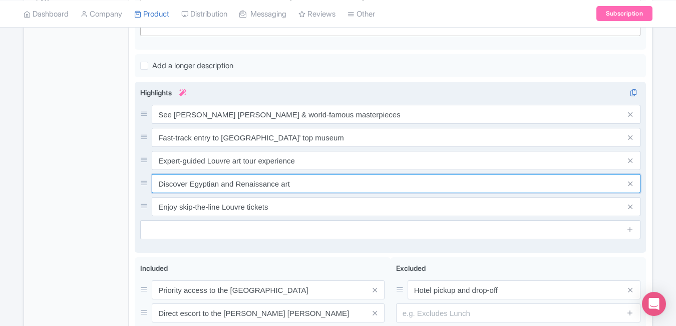
paste input "Explore ancient sculptures & fin"
type input "Explore ancient sculptures & fine art"
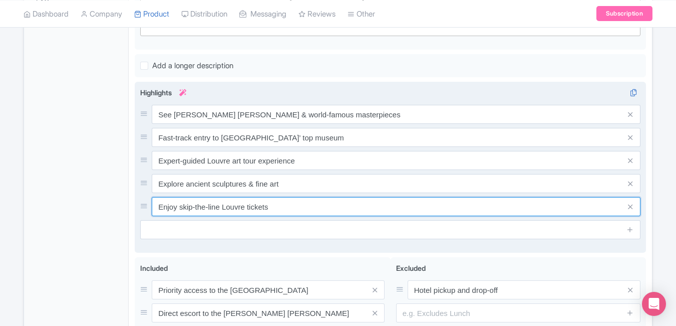
paste input "Must-do Paris attraction for art lover"
type input "Must-do Paris attraction for art lovers"
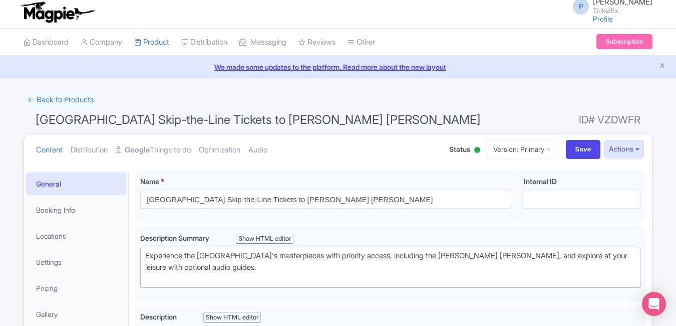
scroll to position [0, 0]
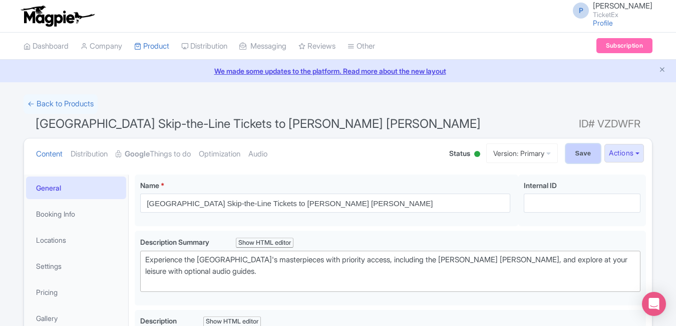
click at [568, 153] on input "Save" at bounding box center [583, 153] width 35 height 19
type input "Saving..."
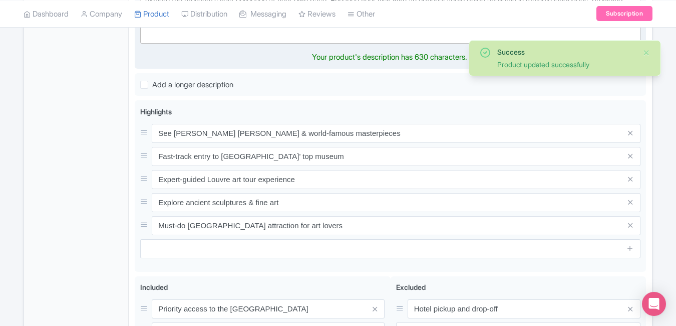
scroll to position [362, 0]
type trix-editor "<div>Dive into the world of art and history with our exclusive skip-the-line ti…"
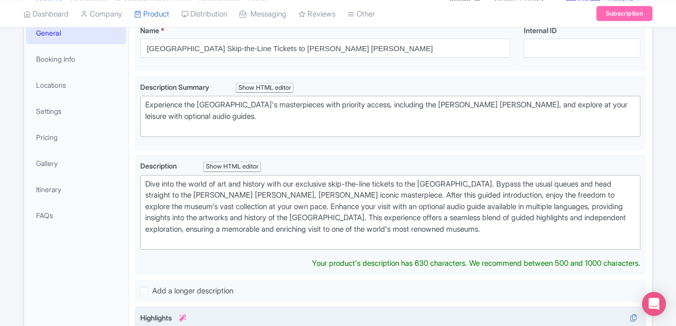
scroll to position [0, 0]
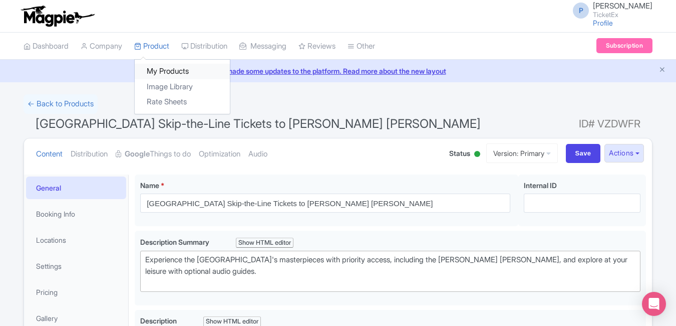
click at [162, 74] on link "My Products" at bounding box center [182, 72] width 95 height 16
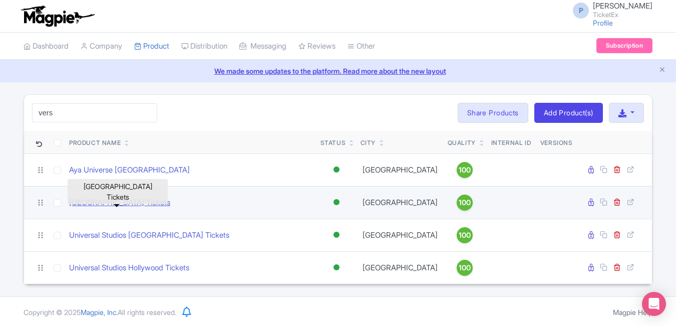
type input "vers"
click at [127, 206] on link "[GEOGRAPHIC_DATA] Tickets" at bounding box center [119, 203] width 101 height 12
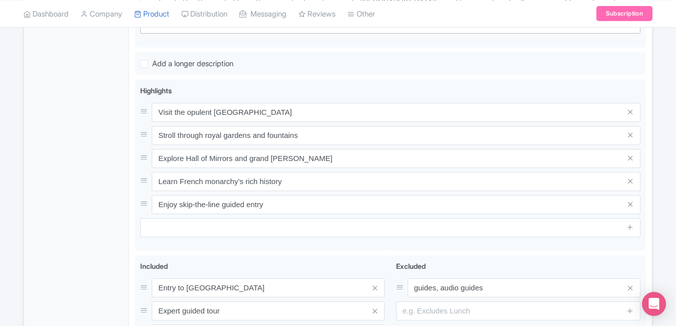
scroll to position [382, 0]
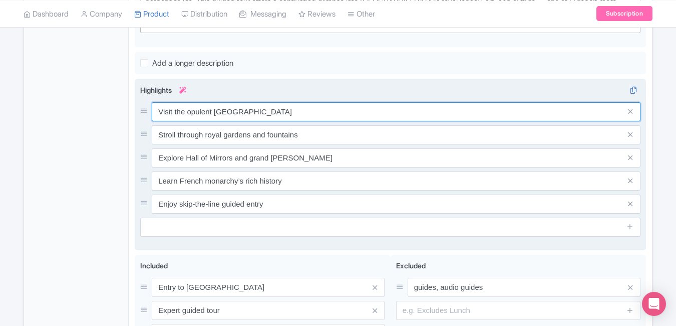
click at [302, 105] on input "Visit the opulent Palace of Versailles" at bounding box center [396, 111] width 489 height 19
paste input "Discover the grandeur of French royalty"
type input "Discover the grandeur of French royalty"
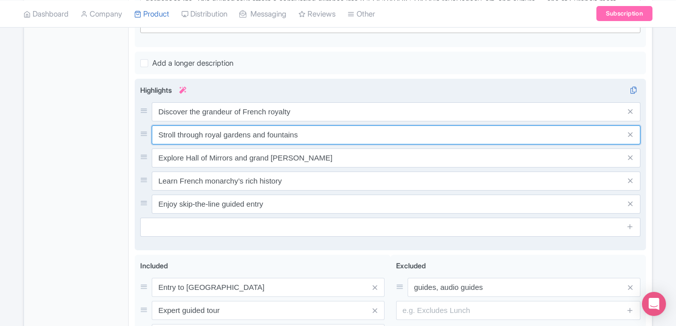
paste input "Versailles’ royal gardens &"
type input "Stroll Versailles’ royal gardens & fountains"
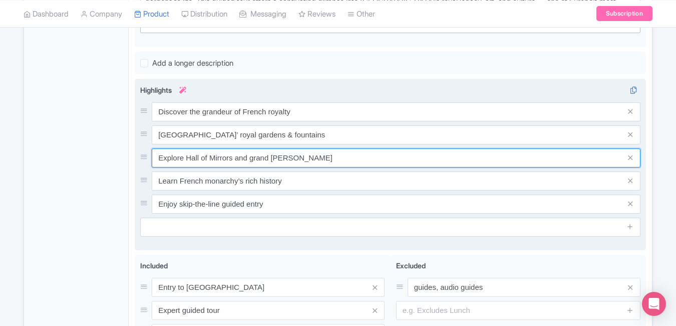
paste input "Skip long lines with priority acces"
type input "Skip long lines with priority access"
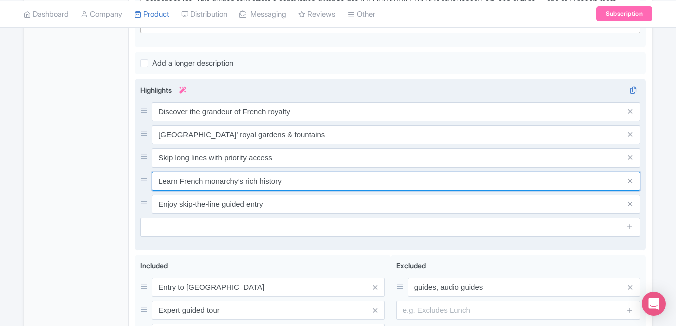
paste input "Visit the Hall of Mirrors & royal chambers"
type input "Visit the Hall of Mirrors & royal chambers"
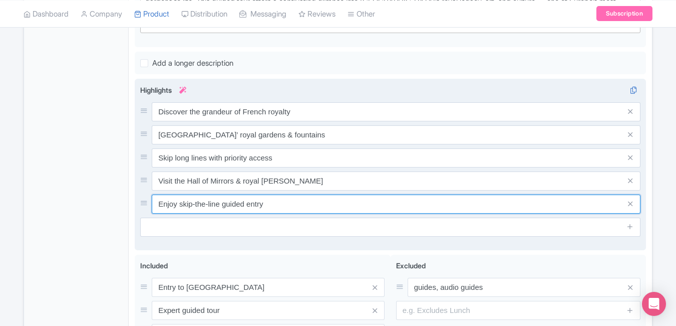
paste input "Top-rated day trip from Paris to Versailles"
type input "Top-rated day trip from Paris to Versailles"
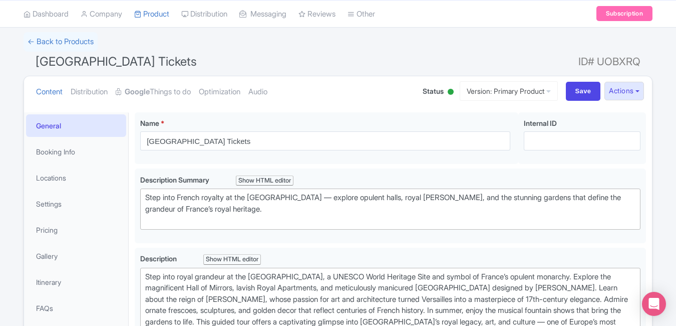
scroll to position [0, 0]
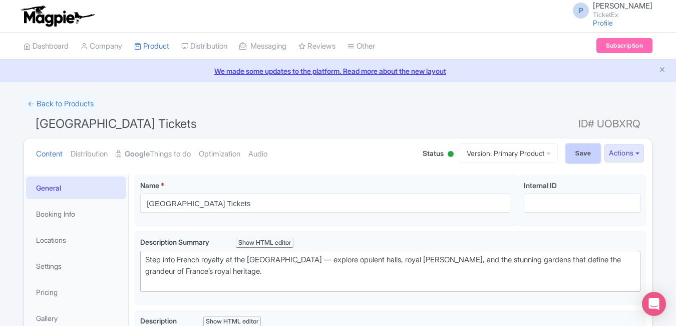
click at [575, 150] on input "Save" at bounding box center [583, 153] width 35 height 19
type input "Saving..."
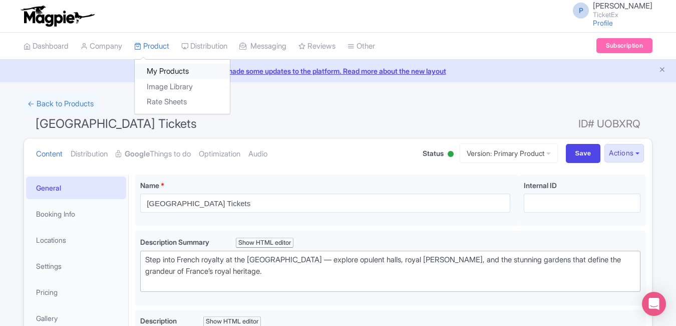
click at [178, 71] on link "My Products" at bounding box center [182, 72] width 95 height 16
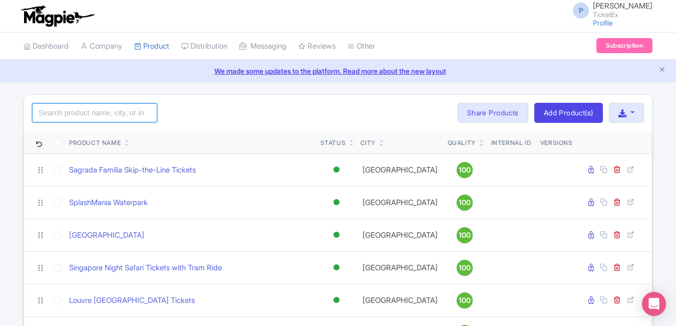
click at [90, 118] on input "search" at bounding box center [94, 112] width 125 height 19
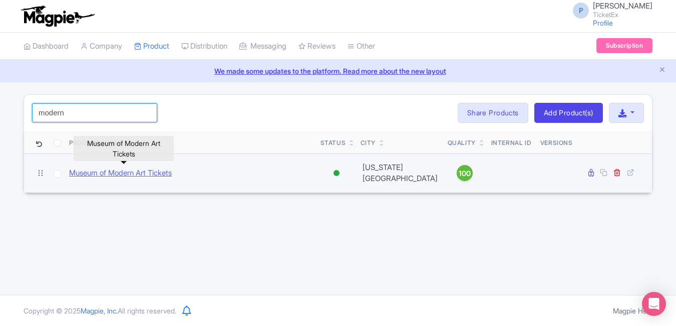
type input "modern"
click at [146, 170] on link "Museum of Modern Art Tickets" at bounding box center [120, 173] width 103 height 12
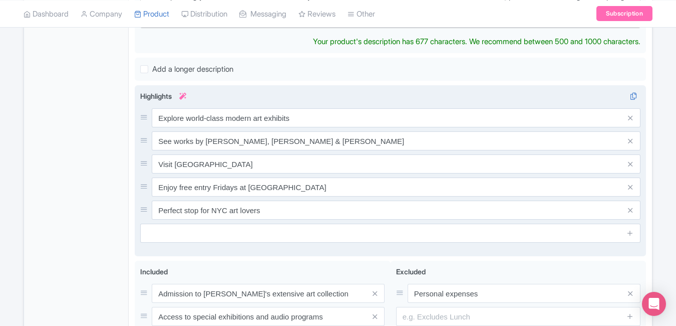
scroll to position [428, 0]
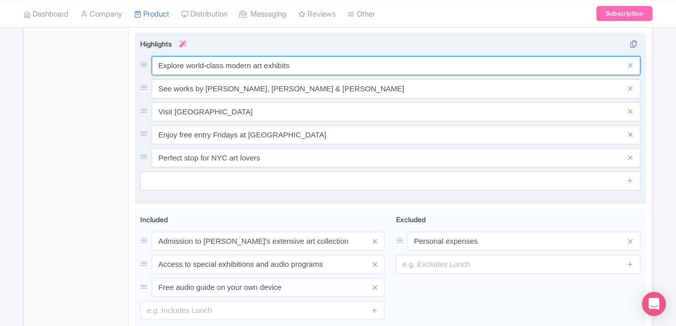
click at [309, 70] on div "Explore world-class modern art exhibits See works by [PERSON_NAME], [PERSON_NAM…" at bounding box center [390, 111] width 501 height 111
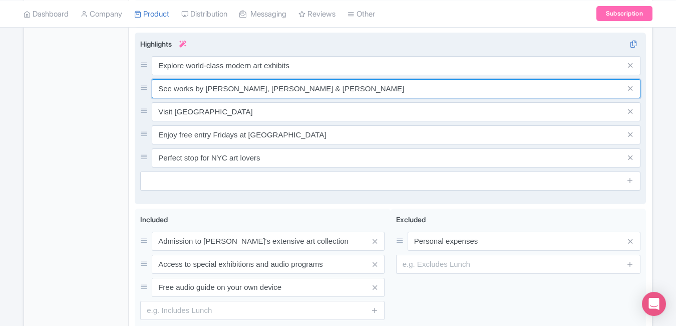
click at [309, 79] on input "See works by Picasso, Van Gogh & Monet" at bounding box center [396, 88] width 489 height 19
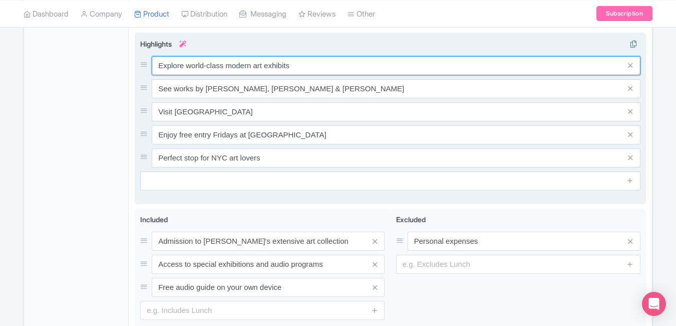
click at [298, 57] on input "Explore world-class modern art exhibits" at bounding box center [396, 65] width 489 height 19
paste input "& pop art"
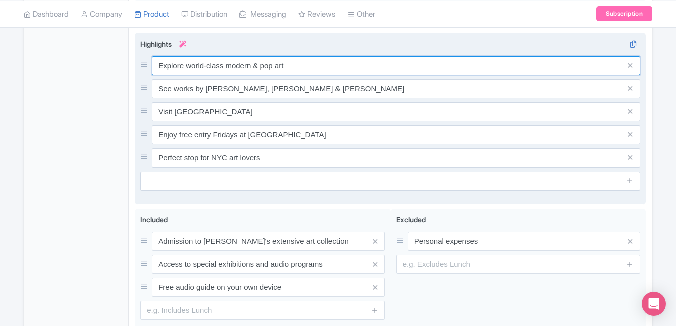
type input "Explore world-class modern & pop art"
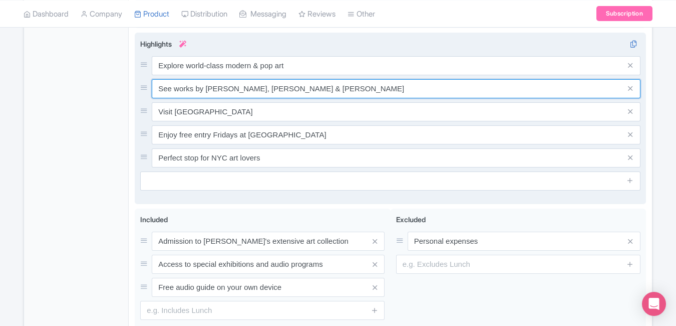
paste input "Picasso, Van Gogh & Warhol works"
type input "See [PERSON_NAME], [PERSON_NAME] & [PERSON_NAME] works"
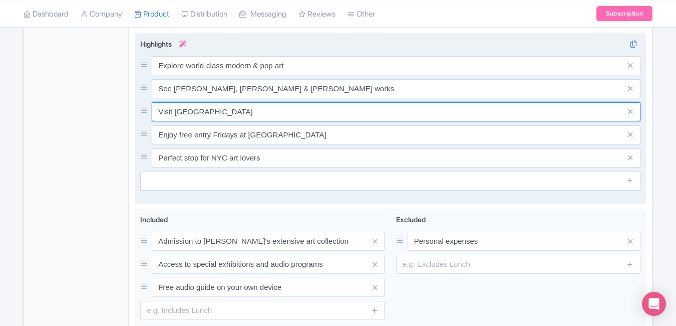
paste input "Skip the ticket line at MoMA New York"
type input "Skip the ticket line at MoMA New York"
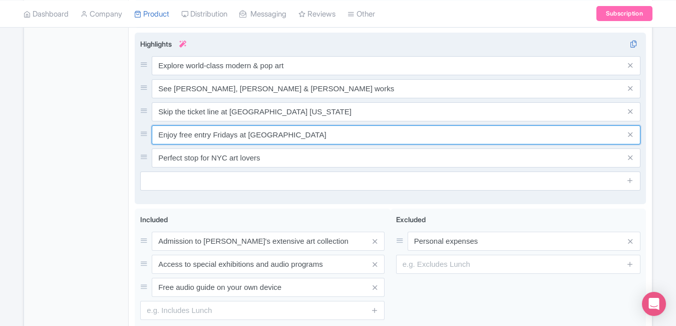
paste input "Perfect cultural stop in Midtown Manhattan"
type input "Perfect cultural stop in Midtown Manhattan"
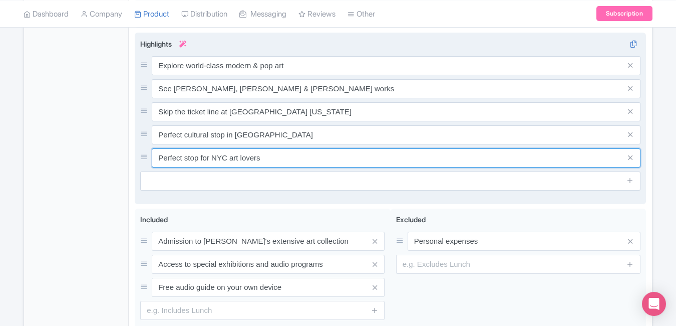
paste input "Best NYC museum for art enthusiast"
type input "Best NYC museum for art enthusiasts"
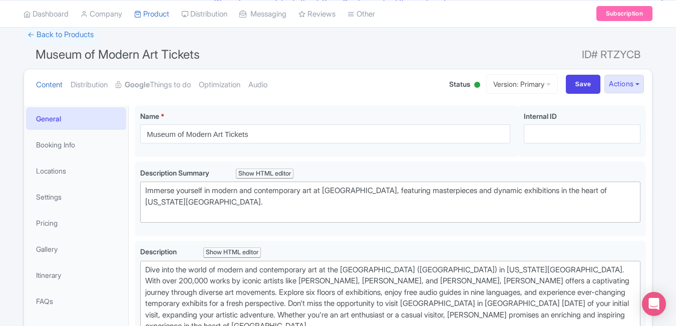
scroll to position [0, 0]
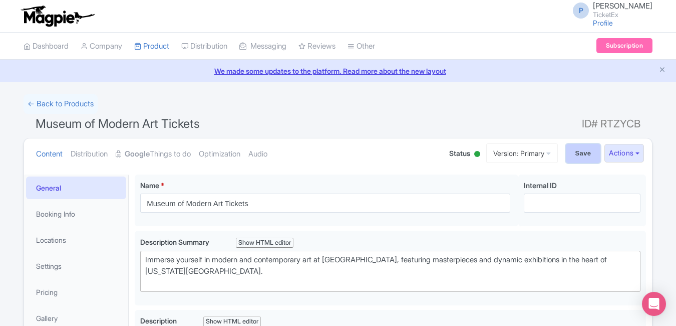
click at [589, 156] on input "Save" at bounding box center [583, 153] width 35 height 19
type input "Saving..."
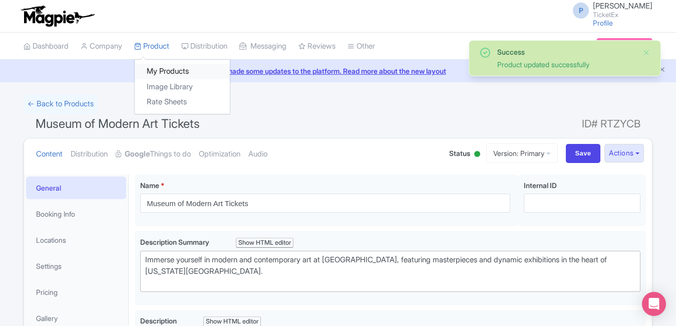
click at [162, 69] on link "My Products" at bounding box center [182, 72] width 95 height 16
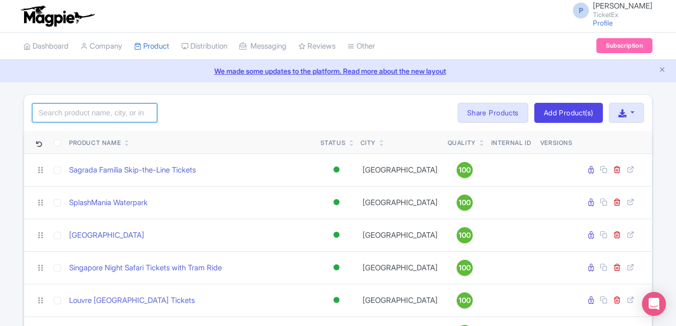
click at [96, 118] on input "search" at bounding box center [94, 112] width 125 height 19
type input "bor"
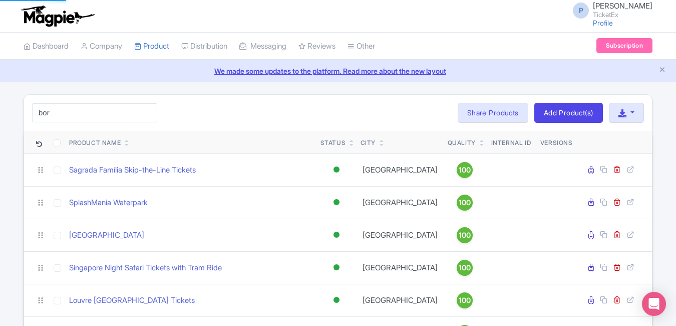
click at [204, 109] on div "bor Search Bulk Actions [GEOGRAPHIC_DATA] Add to Collection Share Products Add …" at bounding box center [338, 113] width 628 height 36
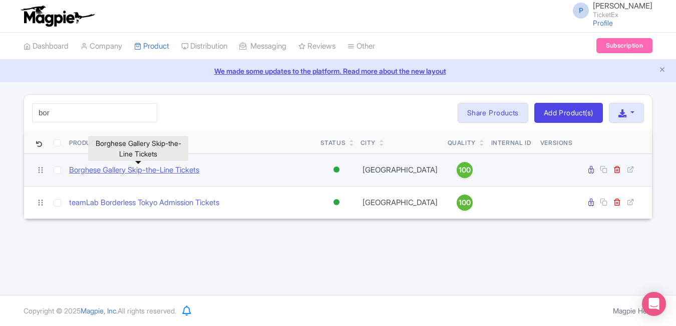
click at [136, 167] on link "Borghese Gallery Skip-the-Line Tickets" at bounding box center [134, 170] width 130 height 12
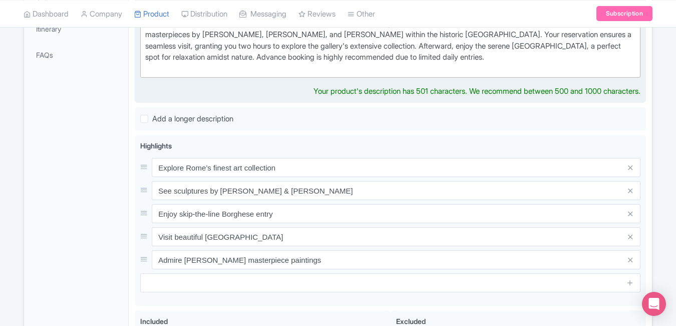
scroll to position [363, 0]
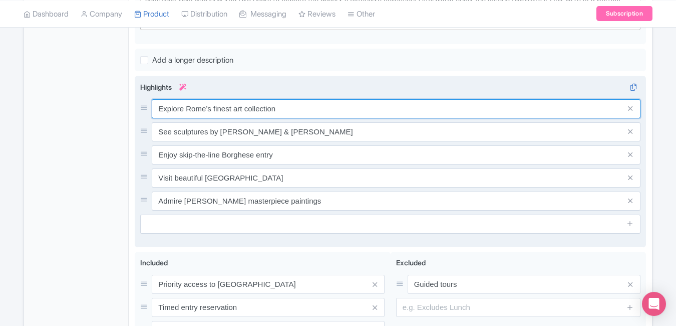
click at [304, 117] on input "Explore Rome’s finest art collection" at bounding box center [396, 108] width 489 height 19
click at [292, 105] on input "Explore Rome’s finest art collection" at bounding box center [396, 108] width 489 height 19
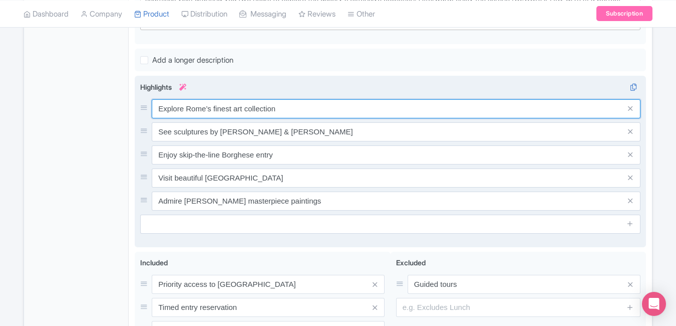
click at [292, 105] on input "Explore Rome’s finest art collection" at bounding box center [396, 108] width 489 height 19
paste input "Admire Bernini sculptures & Caravaggio art"
type input "Admire Bernini sculptures & Caravaggio art"
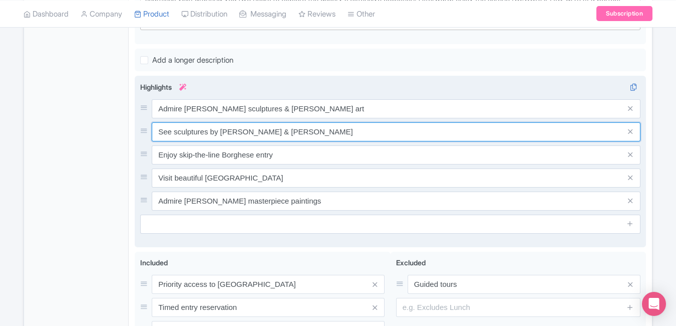
paste input "Enjoy fast-track entry to Rome’s gem"
type input "Enjoy fast-track entry to Rome’s gem"
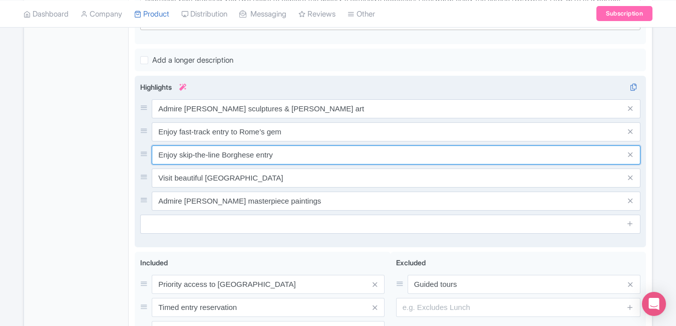
paste input "xplore Baroque masterpieces in peace"
type input "Explore Baroque masterpieces in peace"
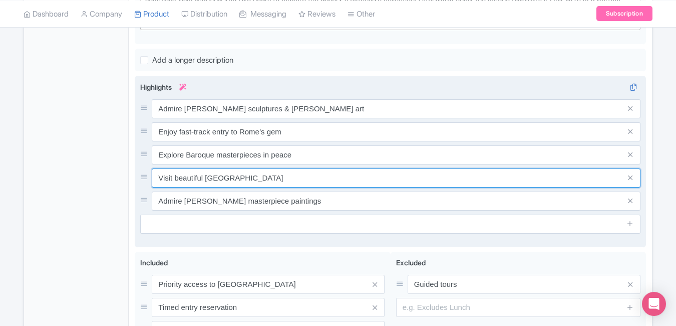
paste input "Learn from expert-guided Borghese tour"
paste input "Top-rated cultural experience in Rome"
type input "Learn from expert-guided Borghese tours"
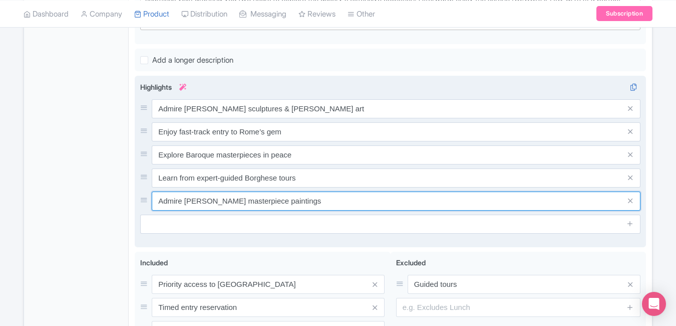
paste input "Top-rated cultural experience in Rome"
type input "Top-rated cultural experience in Rome"
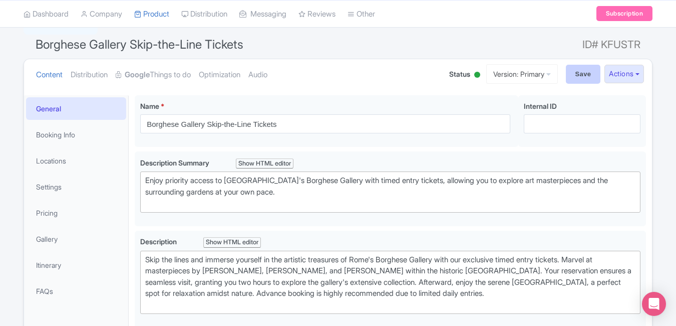
scroll to position [0, 0]
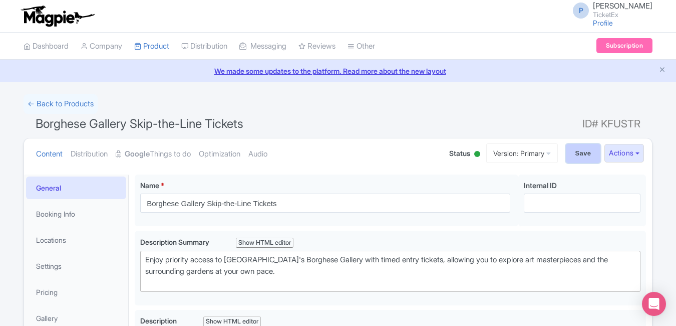
click at [576, 144] on input "Save" at bounding box center [583, 153] width 35 height 19
type input "Saving..."
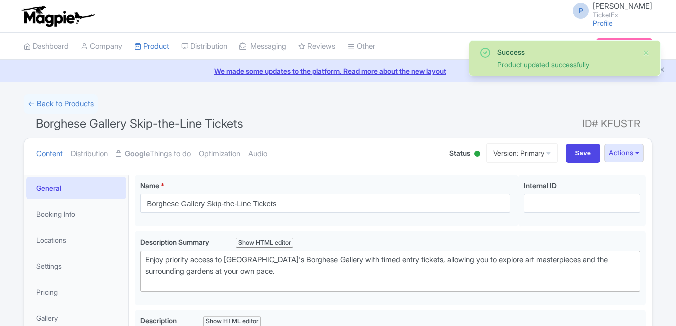
scroll to position [174, 0]
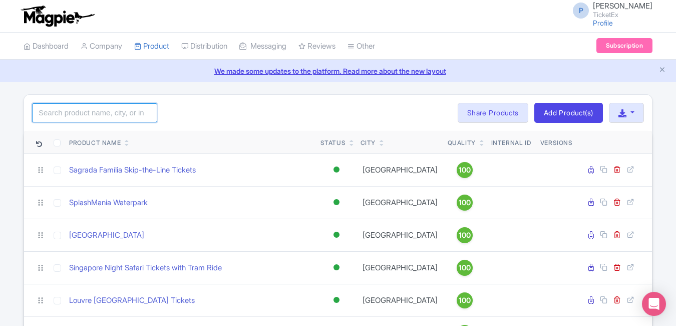
click at [125, 113] on input "search" at bounding box center [94, 112] width 125 height 19
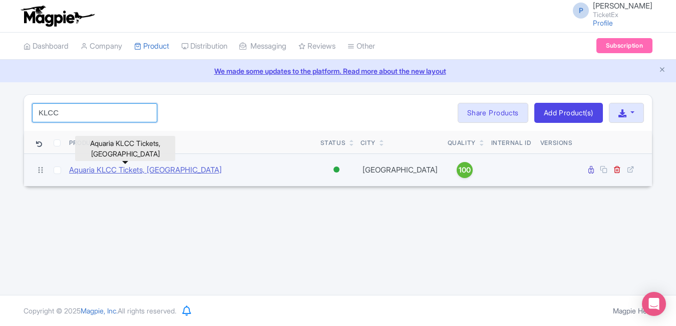
type input "KLCC"
click at [133, 168] on link "Aquaria KLCC Tickets, [GEOGRAPHIC_DATA]" at bounding box center [145, 170] width 153 height 12
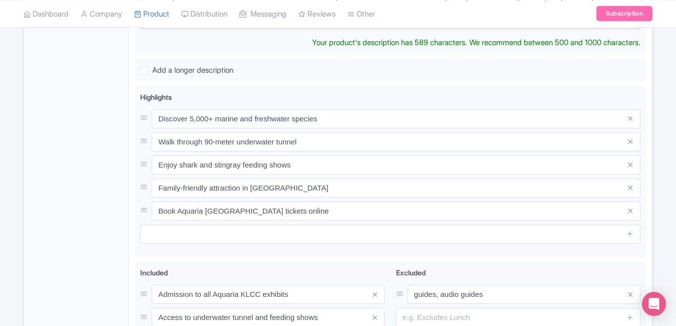
scroll to position [397, 0]
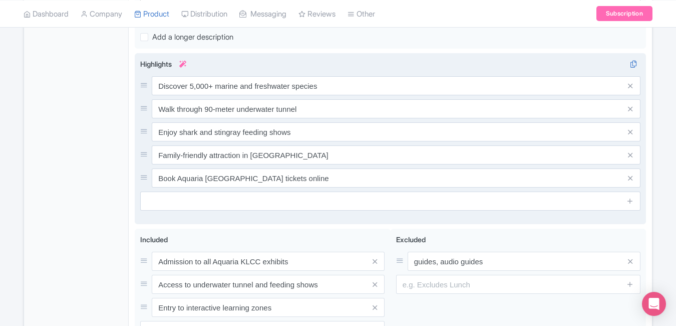
click at [354, 87] on div "Highlights i Discover 5,000+ marine and freshwater species Walk through 90-mete…" at bounding box center [390, 135] width 501 height 152
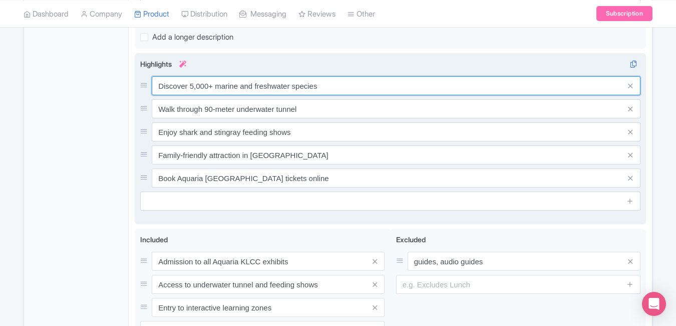
click at [354, 87] on input "Discover 5,000+ marine and freshwater species" at bounding box center [396, 85] width 489 height 19
paste input "Explore Malaysia’s top oceanarium in [GEOGRAPHIC_DATA]"
type input "Explore Malaysia’s top oceanarium in [GEOGRAPHIC_DATA]"
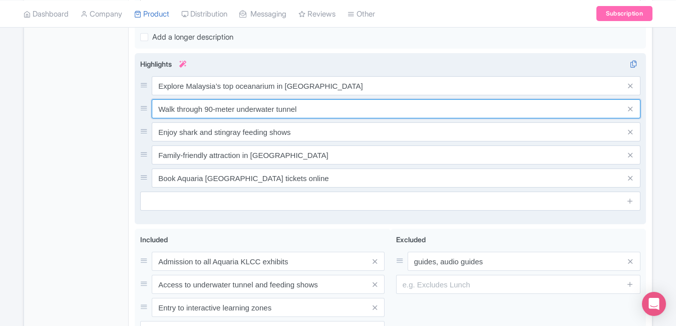
paste input "the 90m"
type input "Walk through the 90m underwater tunnel"
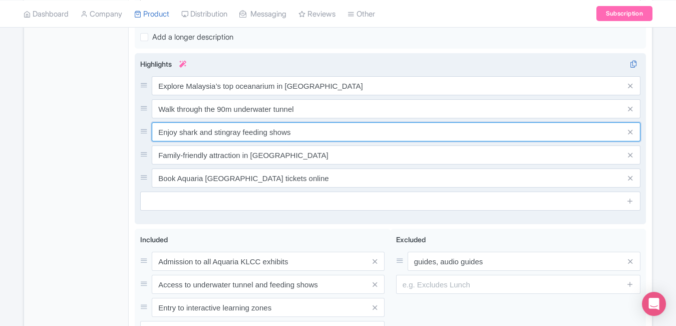
paste input "See sharks, stingrays & exotic fish up close"
type input "See sharks, stingrays & exotic fish up close"
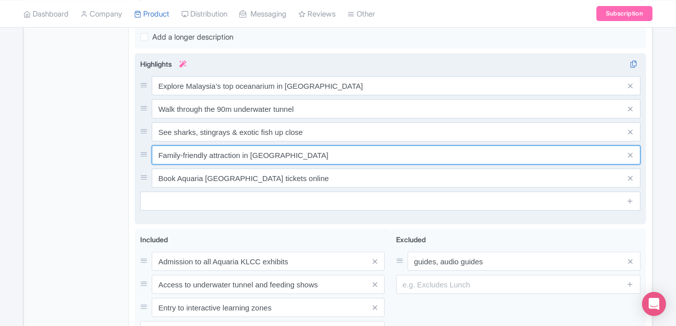
paste input "un family attraction near [GEOGRAPHIC_DATA]"
type input "Fun family attraction near [GEOGRAPHIC_DATA]"
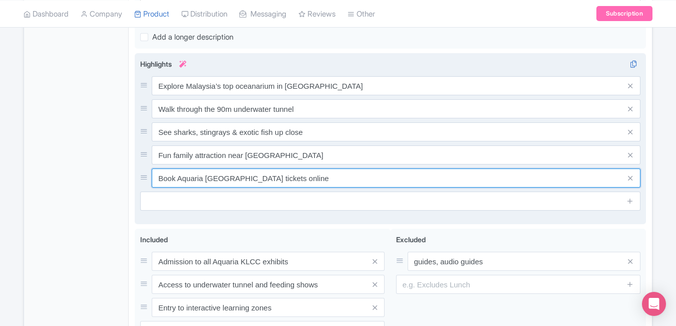
paste input "est [GEOGRAPHIC_DATA] indoor activity"
type input "Best [GEOGRAPHIC_DATA] indoor activity"
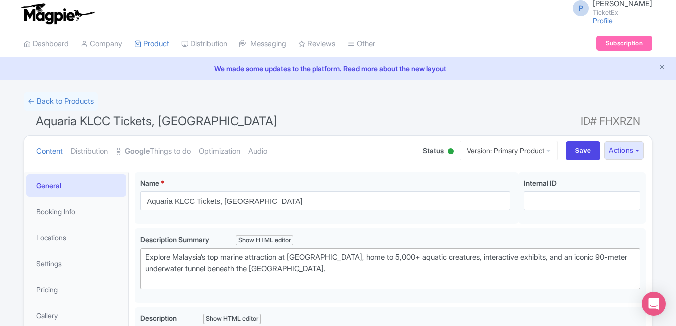
scroll to position [0, 0]
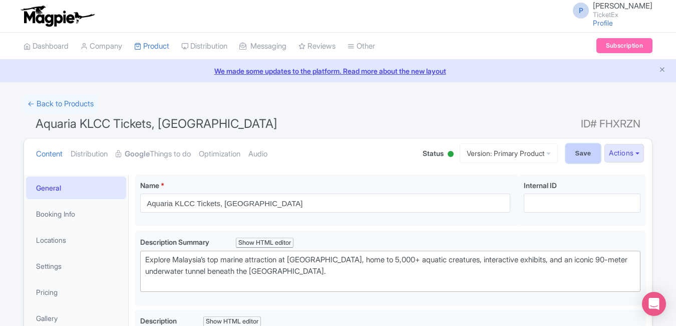
click at [577, 150] on input "Save" at bounding box center [583, 153] width 35 height 19
type input "Saving..."
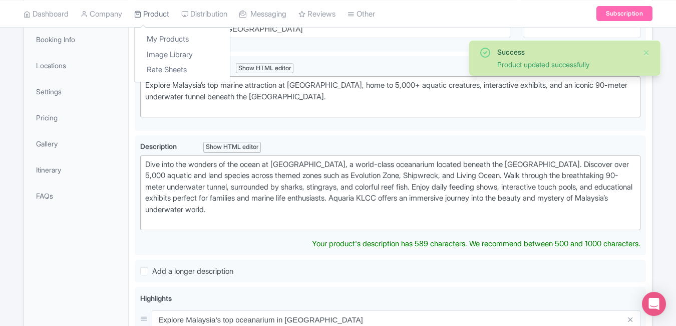
scroll to position [174, 0]
click at [163, 33] on link "My Products" at bounding box center [182, 40] width 95 height 16
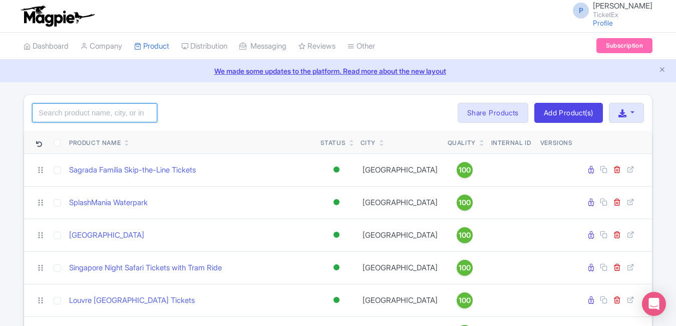
click at [78, 112] on input "search" at bounding box center [94, 112] width 125 height 19
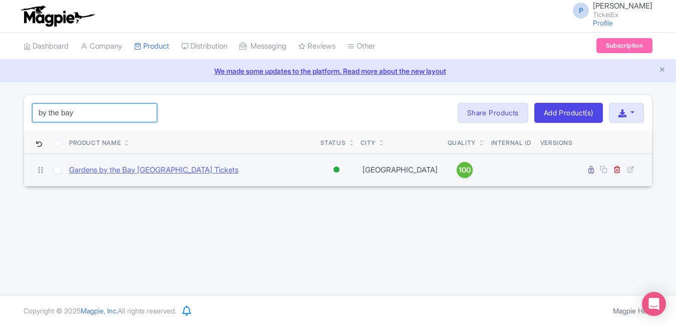
type input "by the bay"
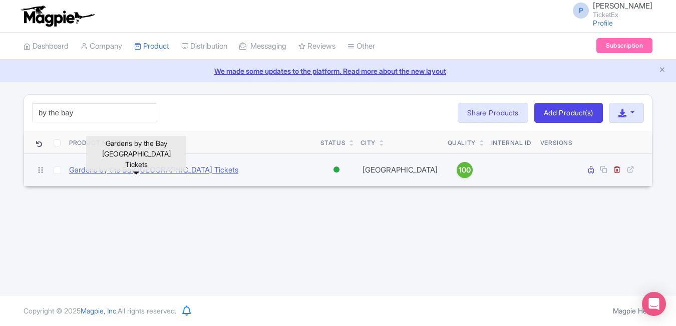
click at [128, 164] on body "P Pushpendra Shekhawat TicketEx Profile Users Settings Sign out Dashboard Compa…" at bounding box center [338, 163] width 676 height 326
click at [127, 171] on link "Gardens by the Bay [GEOGRAPHIC_DATA] Tickets" at bounding box center [153, 170] width 169 height 12
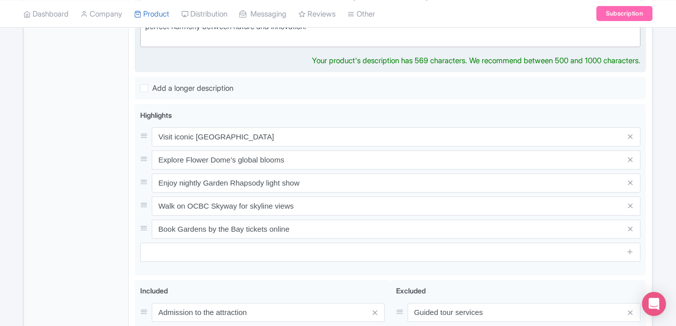
scroll to position [360, 0]
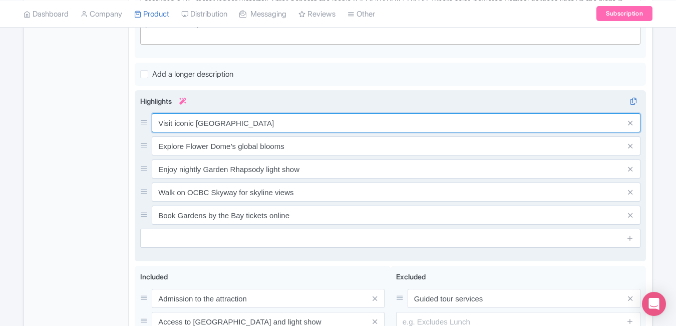
click at [325, 139] on div "Visit iconic Supertree Grove & Cloud Forest Explore Flower Dome’s global blooms…" at bounding box center [390, 168] width 501 height 111
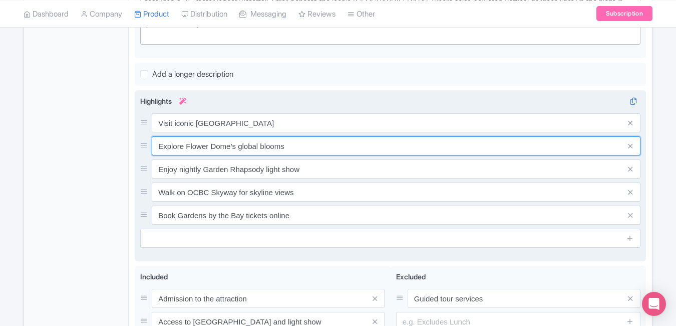
click at [325, 139] on input "Explore Flower Dome’s global blooms" at bounding box center [396, 145] width 489 height 19
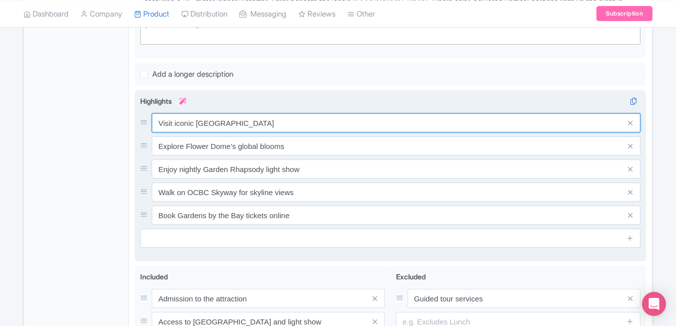
click at [317, 117] on input "Visit iconic Supertree Grove & Cloud Forest" at bounding box center [396, 122] width 489 height 19
paste input "Singapore’s iconic Supertree Grove"
type input "Visit Singapore’s iconic Supertree Grove"
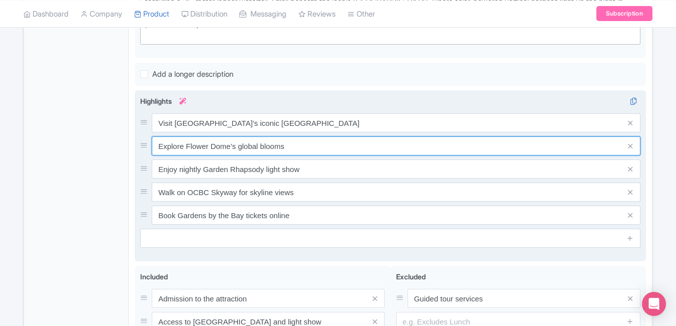
paste input "Cloud Forest & Flower Dome"
type input "Explore Cloud Forest & Flower Dome"
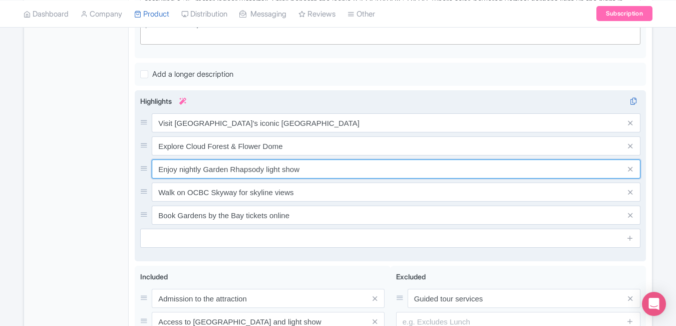
paste input "Capture skyline views at OCBC Skyway"
type input "Capture skyline views at OCBC Skyway"
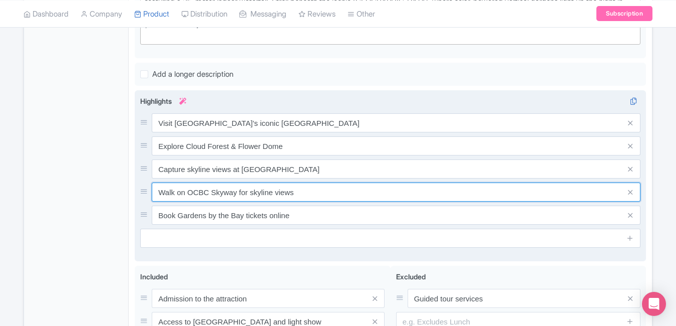
paste input "Skip lines with e-tickets & instant acces"
type input "Skip lines with e-tickets & instant access"
click at [310, 184] on input "Skip lines with e-tickets & instant access" at bounding box center [396, 191] width 489 height 19
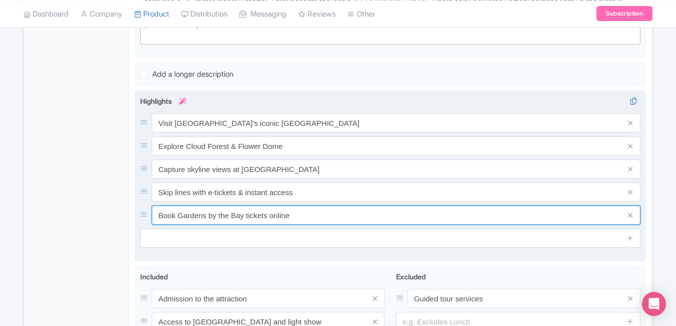
paste input "Must-see Singapore nature attraction"
type input "Must-see Singapore nature attraction"
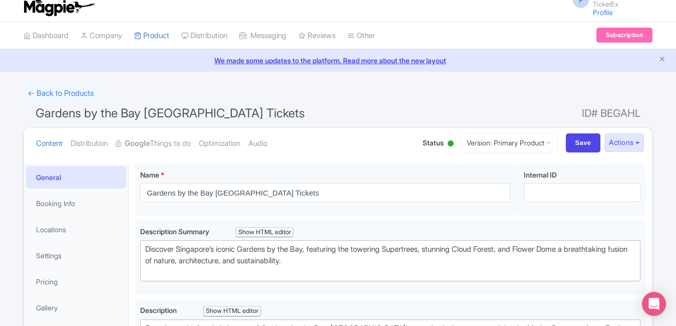
scroll to position [0, 0]
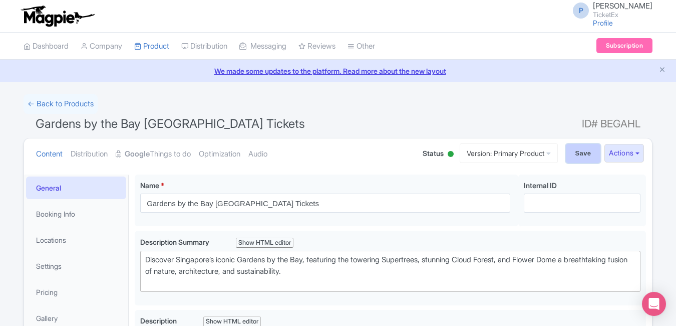
click at [570, 159] on input "Save" at bounding box center [583, 153] width 35 height 19
type input "Saving..."
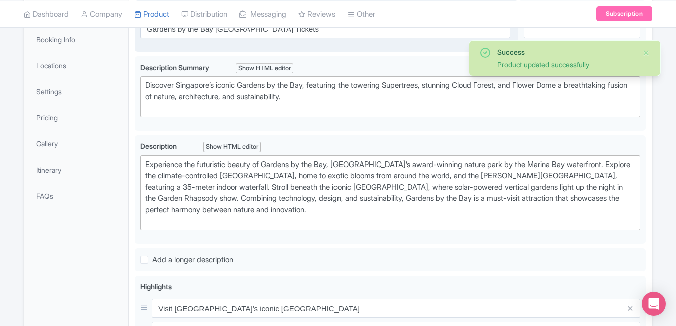
scroll to position [174, 0]
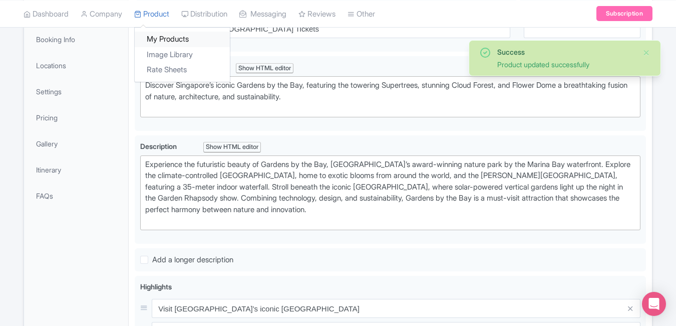
click at [154, 41] on link "My Products" at bounding box center [182, 40] width 95 height 16
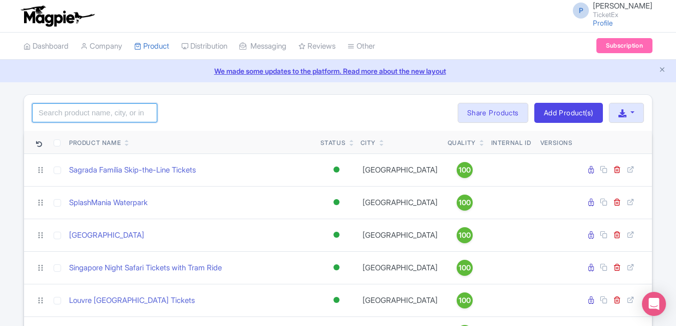
click at [95, 111] on input "search" at bounding box center [94, 112] width 125 height 19
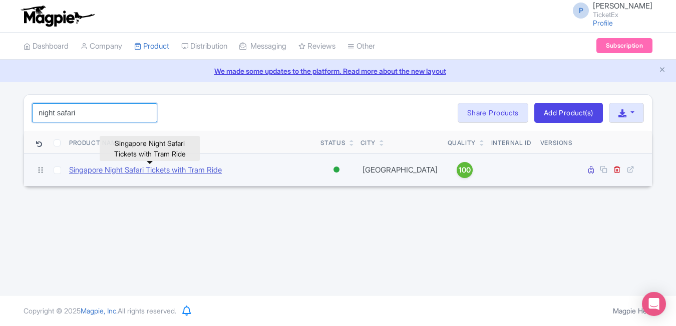
type input "night safari"
click at [120, 167] on link "Singapore Night Safari Tickets with Tram Ride" at bounding box center [145, 170] width 153 height 12
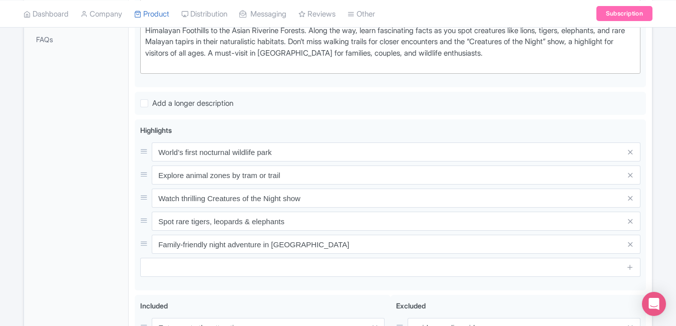
scroll to position [375, 0]
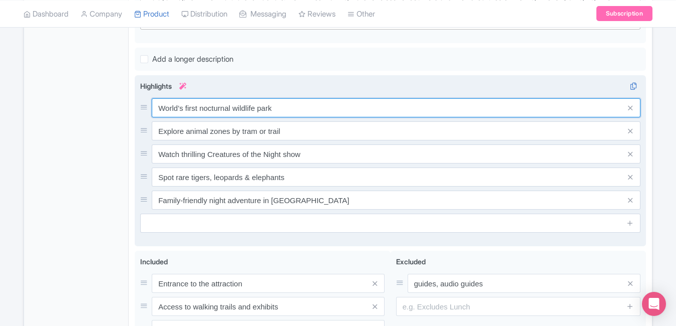
click at [289, 108] on input "World’s first nocturnal wildlife park" at bounding box center [396, 107] width 489 height 19
paste input "Discover the world’s first nocturnal zoo"
type input "Discover the world’s first nocturnal zoo"
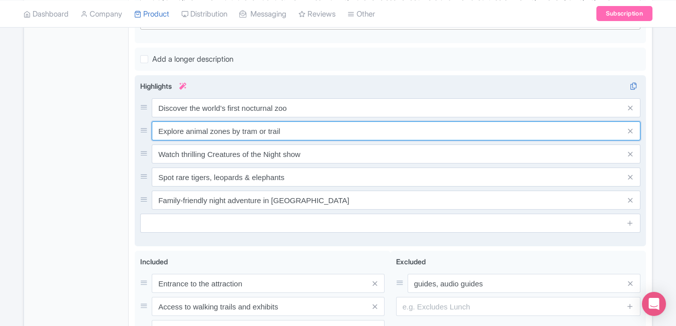
paste input "njoy guided tram rides through wild zones"
type input "Enjoy guided tram rides through wild zones"
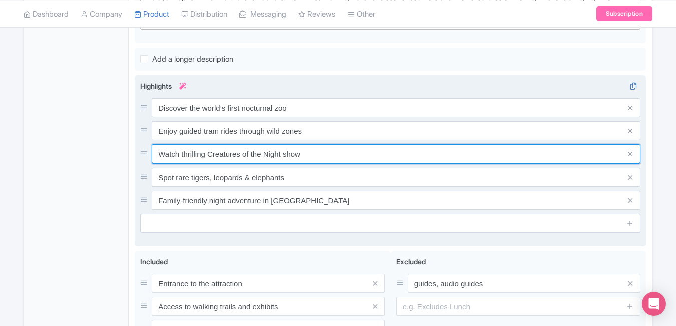
paste input "See 100+ species under the stars"
type input "See 100+ species under the stars"
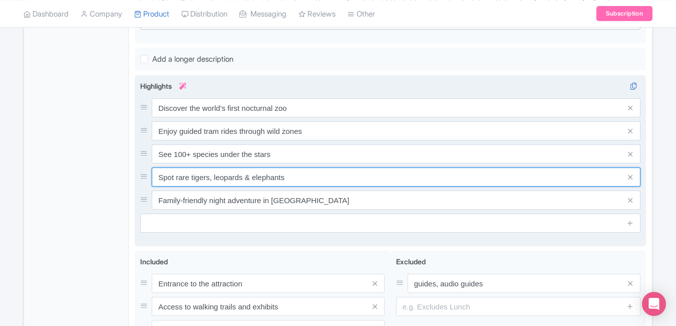
paste input "Family-friendly night adventure in Singapore"
type input "Family-friendly night adventure in Singapore"
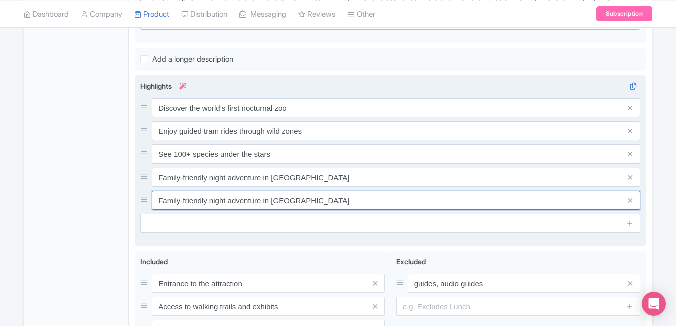
paste input "Top-rated wildlife experience after dark"
type input "Top-rated wildlife experience after dark"
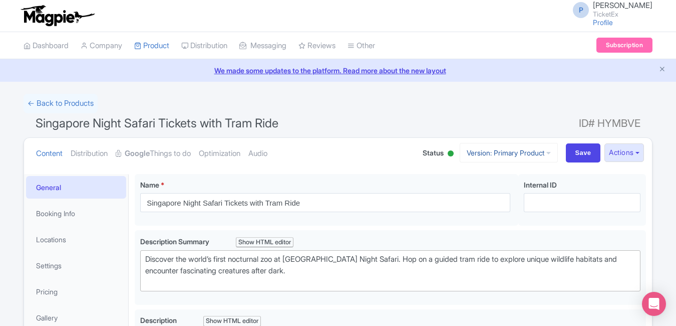
scroll to position [0, 0]
click at [570, 155] on input "Save" at bounding box center [583, 153] width 35 height 19
type input "Saving..."
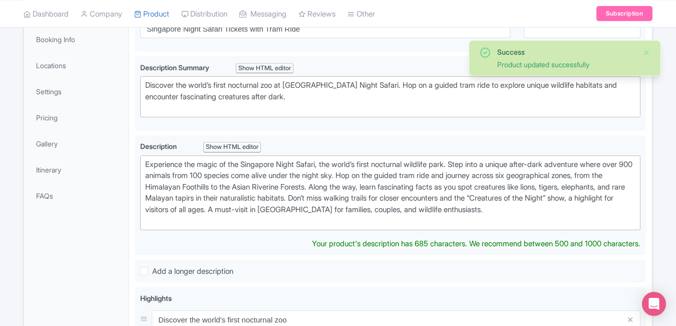
click at [0, 0] on link "My Products" at bounding box center [0, 0] width 0 height 0
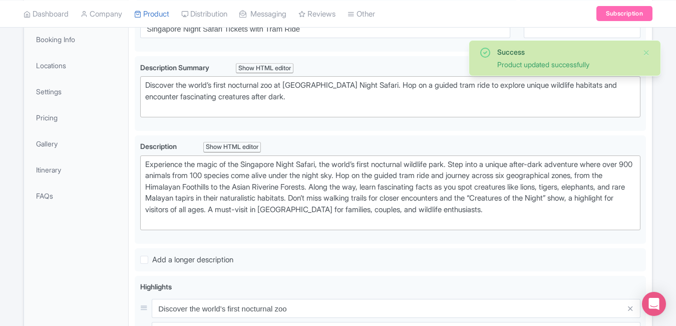
scroll to position [174, 0]
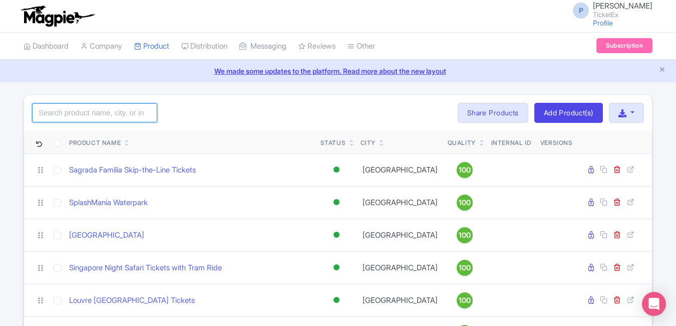
click at [111, 117] on input "search" at bounding box center [94, 112] width 125 height 19
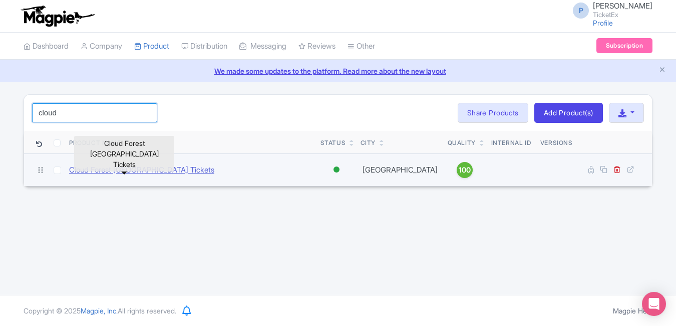
type input "cloud"
click at [120, 172] on link "Cloud Forest [GEOGRAPHIC_DATA] Tickets" at bounding box center [141, 170] width 145 height 12
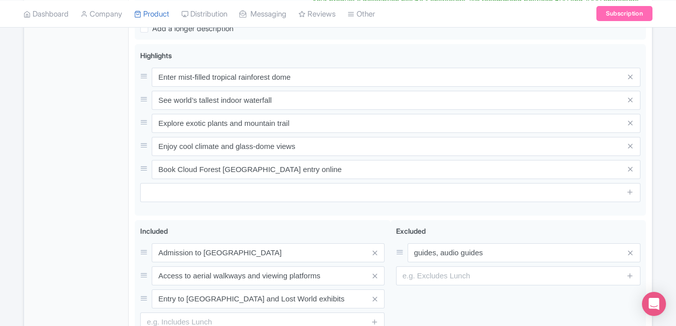
scroll to position [418, 0]
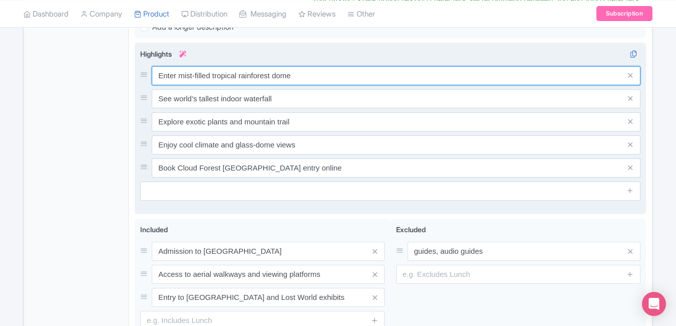
click at [323, 80] on div "Enter mist-filled tropical rainforest dome See world’s tallest indoor waterfall…" at bounding box center [390, 121] width 501 height 111
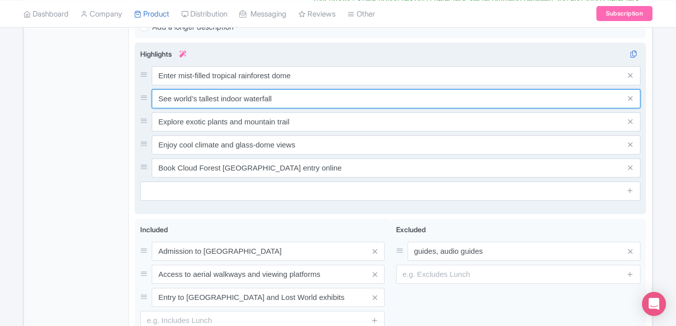
click at [323, 89] on input "See world’s tallest indoor waterfall" at bounding box center [396, 98] width 489 height 19
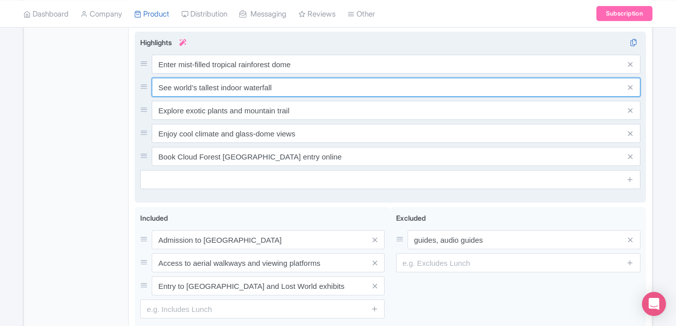
click at [323, 80] on input "See world’s tallest indoor waterfall" at bounding box center [396, 87] width 489 height 19
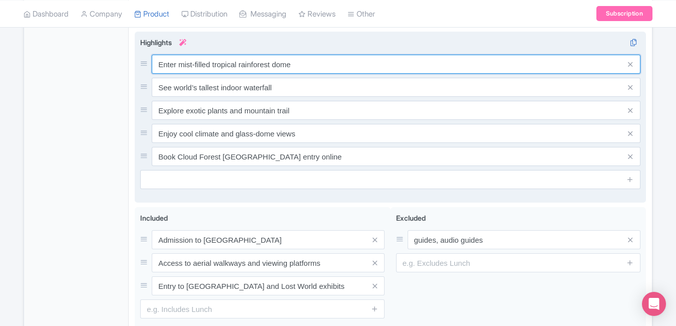
click at [311, 62] on input "Enter mist-filled tropical rainforest dome" at bounding box center [396, 64] width 489 height 19
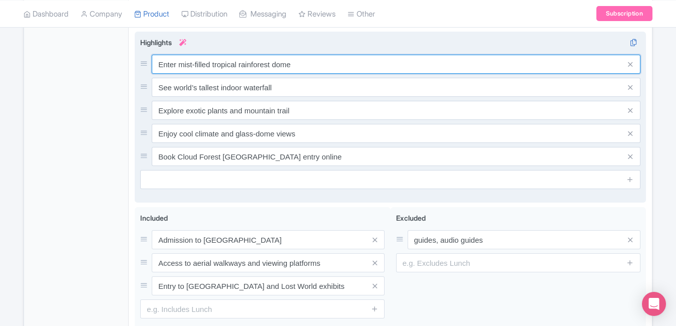
paste input "xplore misty tropical rainforest indoors"
type input "Explore [PERSON_NAME] tropical rainforest indoors"
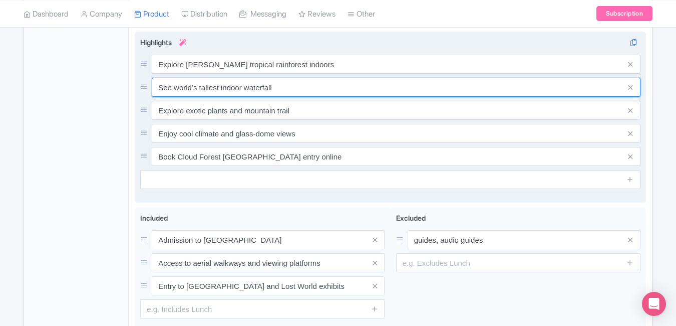
paste input "Visit th"
type input "Visit the world’s tallest indoor waterfall"
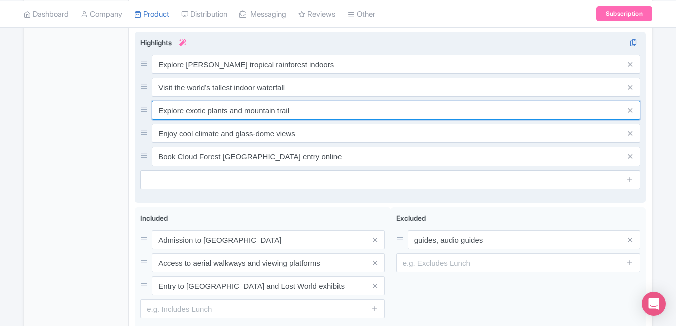
paste input "Discover rare plants & exotic flowers"
type input "Discover rare plants & exotic flowers"
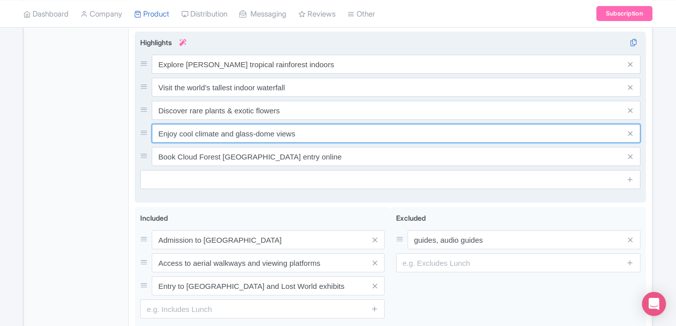
paste input "Stunning views from Cloud Walk & Tree Top"
type input "Stunning views from Cloud Walk & Tree Top"
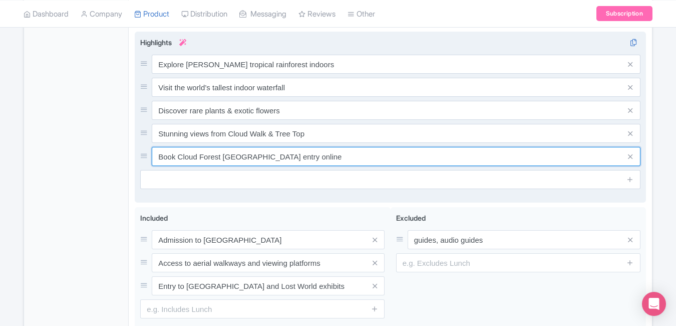
paste input "Iconic must-visit in Gardens by the Bay"
type input "Iconic must-visit in Gardens by the Bay"
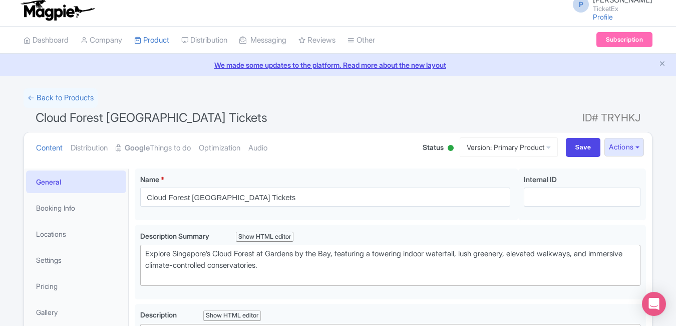
scroll to position [0, 0]
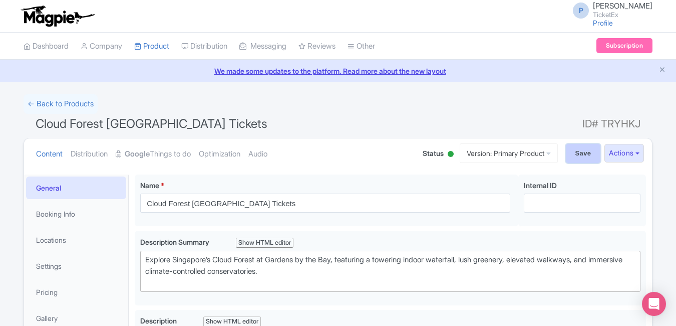
click at [573, 151] on input "Save" at bounding box center [583, 153] width 35 height 19
type input "Saving..."
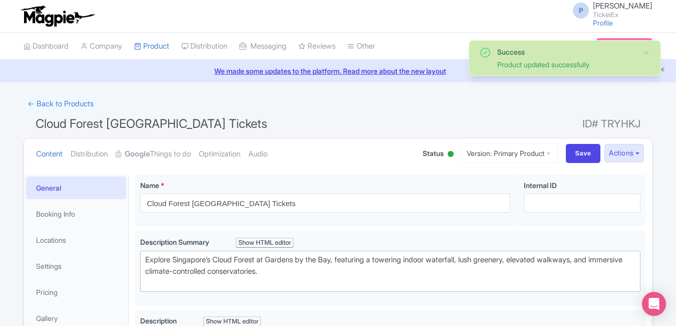
scroll to position [174, 0]
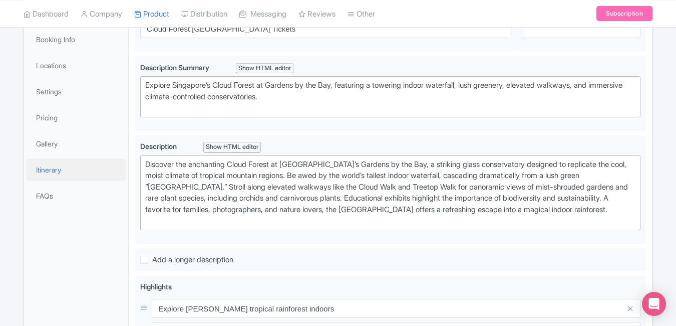
click at [97, 167] on link "Itinerary" at bounding box center [76, 169] width 100 height 23
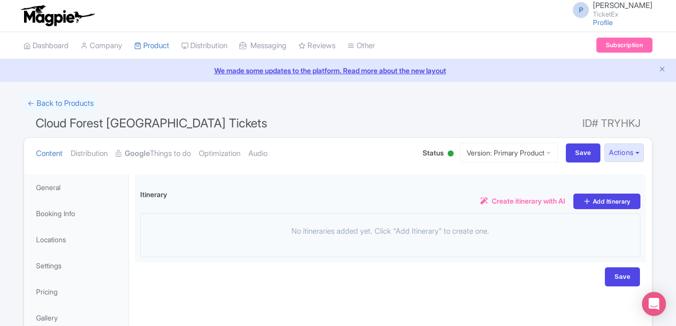
scroll to position [0, 0]
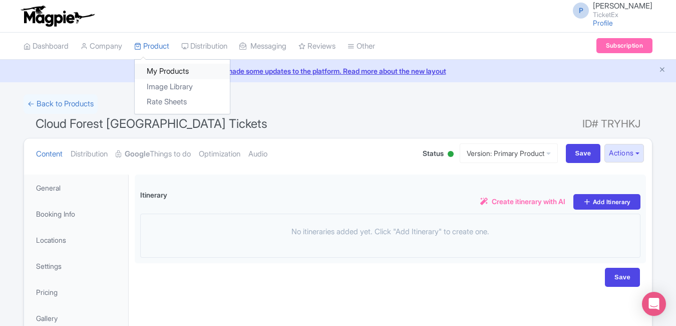
click at [163, 69] on link "My Products" at bounding box center [182, 72] width 95 height 16
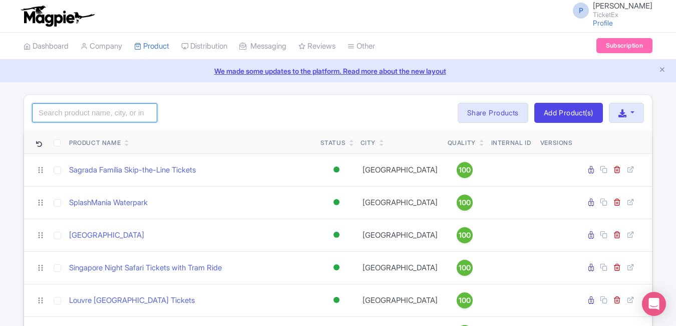
click at [103, 113] on input "search" at bounding box center [94, 112] width 125 height 19
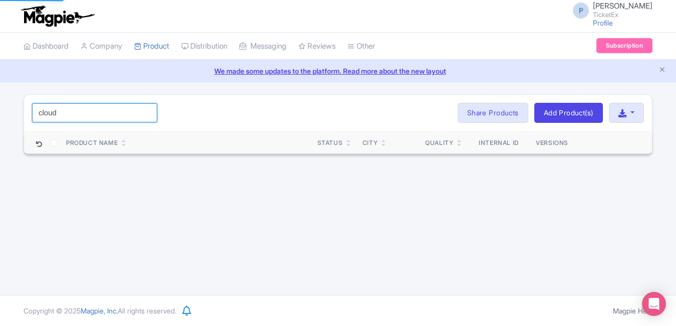
type input "cloud"
click at [103, 217] on div "P Pushpendra Shekhawat TicketEx Profile Users Settings Sign out Dashboard Compa…" at bounding box center [338, 147] width 676 height 295
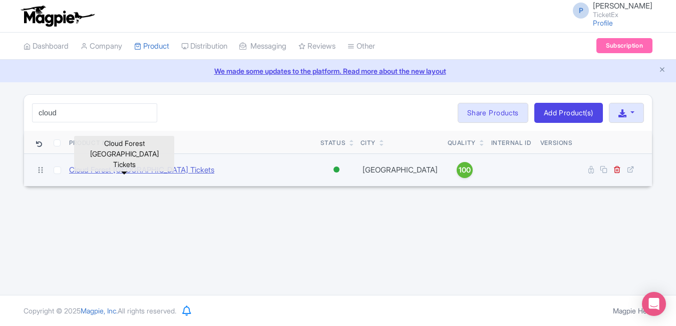
click at [114, 172] on link "Cloud Forest Singapore Tickets" at bounding box center [141, 170] width 145 height 12
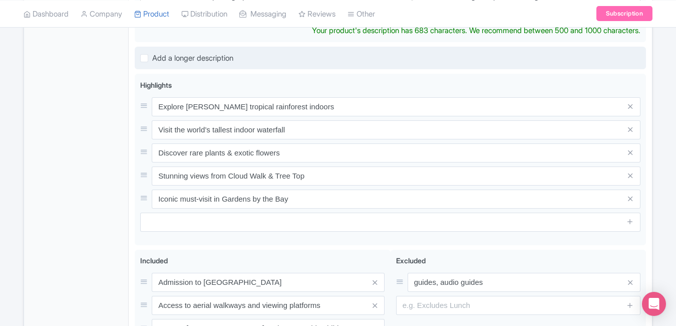
scroll to position [394, 0]
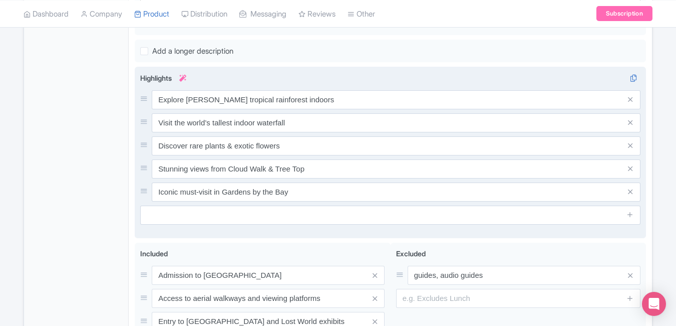
type trix-editor "<div>Discover the enchanting Cloud Forest at Singapore’s Gardens by the Bay, a …"
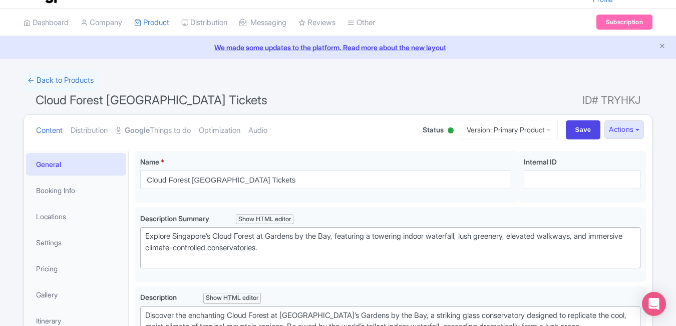
scroll to position [0, 0]
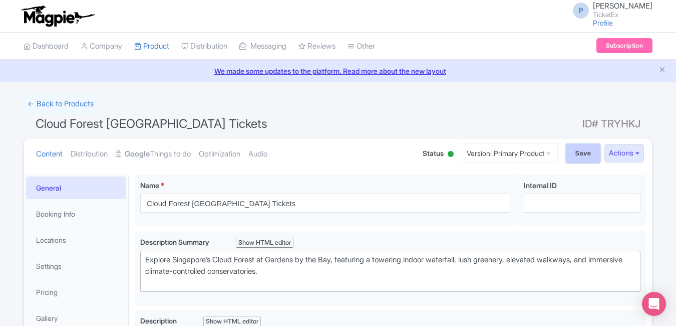
click at [572, 156] on input "Save" at bounding box center [583, 153] width 35 height 19
type input "Saving..."
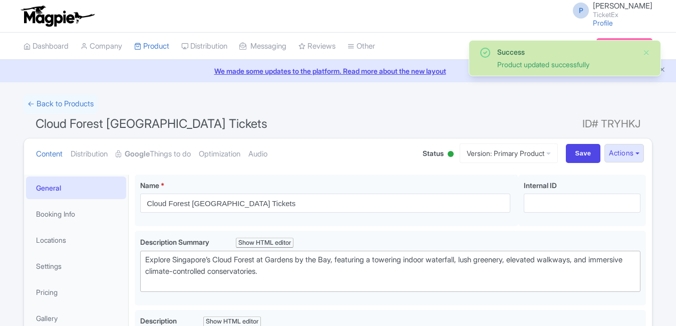
scroll to position [174, 0]
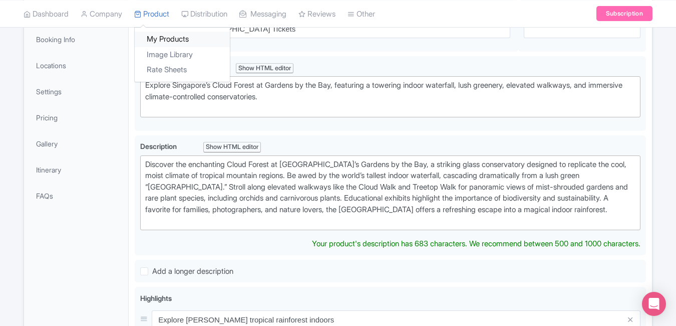
click at [163, 42] on link "My Products" at bounding box center [182, 40] width 95 height 16
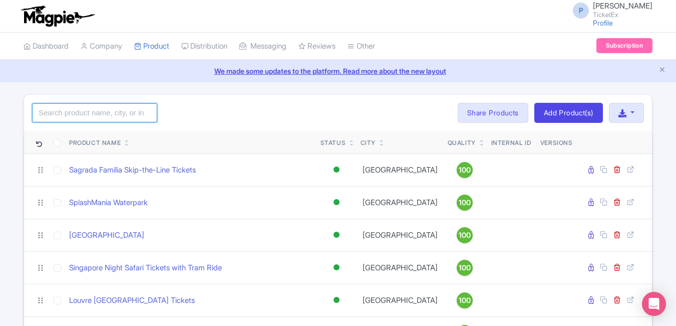
click at [67, 110] on input "search" at bounding box center [94, 112] width 125 height 19
click at [78, 120] on input "[GEOGRAPHIC_DATA]" at bounding box center [94, 112] width 125 height 19
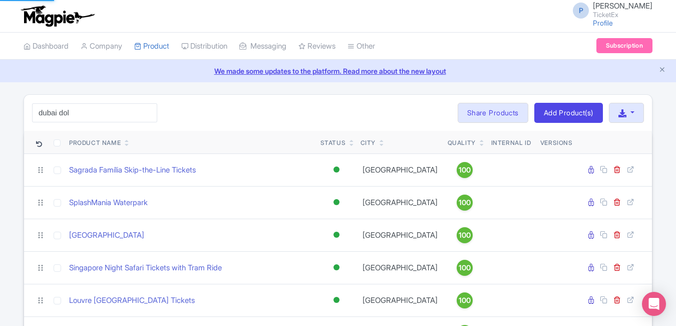
click at [0, 155] on html "P [PERSON_NAME] TicketEx Profile Users Settings Sign out Dashboard Company Prod…" at bounding box center [338, 163] width 676 height 326
click at [94, 110] on input "dubai dol" at bounding box center [94, 112] width 125 height 19
type input "d"
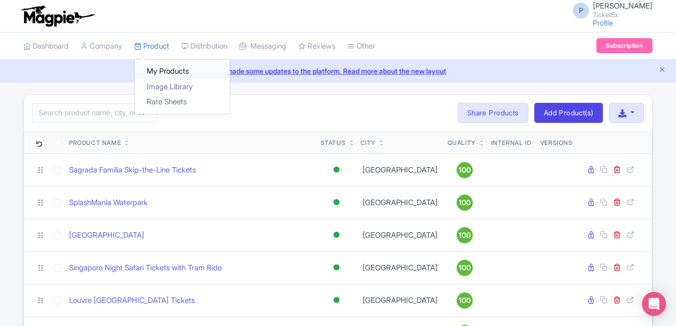
click at [160, 70] on link "My Products" at bounding box center [182, 72] width 95 height 16
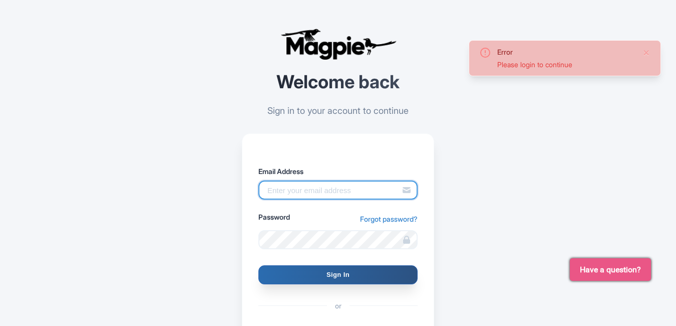
type input "[PERSON_NAME][EMAIL_ADDRESS][PERSON_NAME][DOMAIN_NAME]"
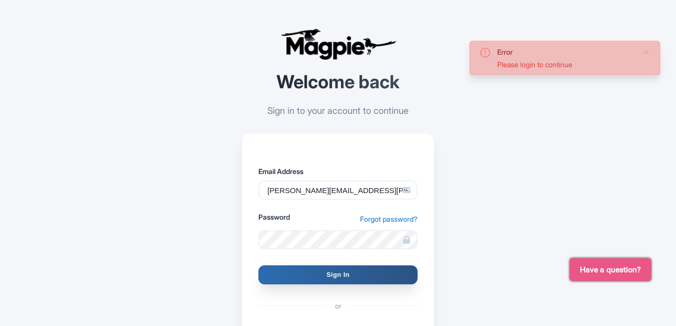
click at [362, 275] on input "Sign In" at bounding box center [338, 274] width 159 height 19
type input "Signing in..."
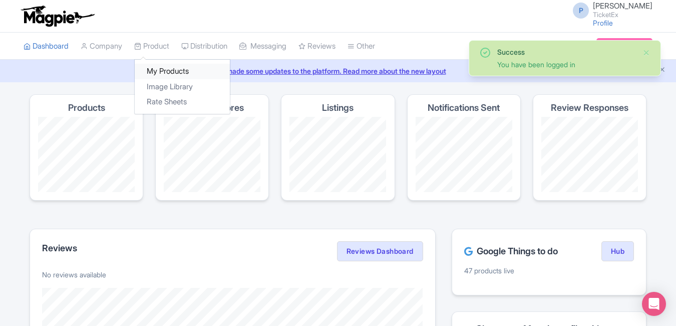
click at [162, 72] on link "My Products" at bounding box center [182, 72] width 95 height 16
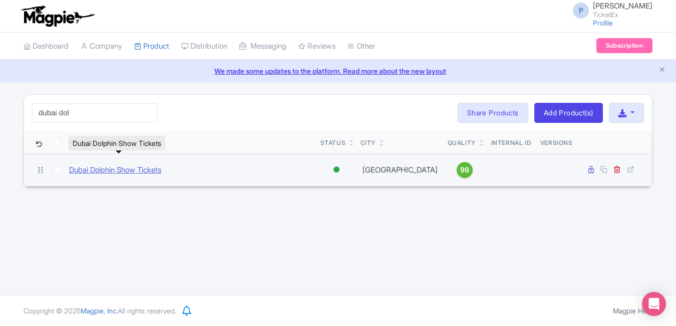
type input "dubai dol"
click at [124, 172] on link "Dubai Dolphin Show Tickets" at bounding box center [115, 170] width 92 height 12
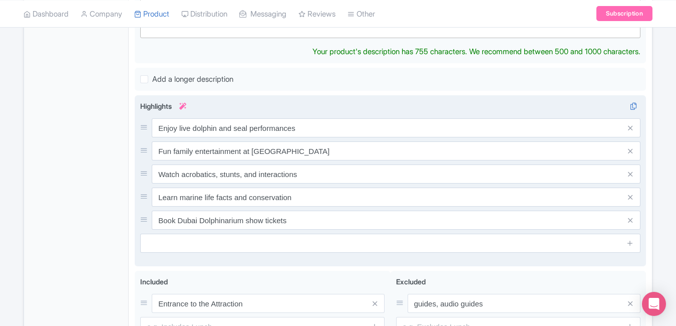
scroll to position [378, 0]
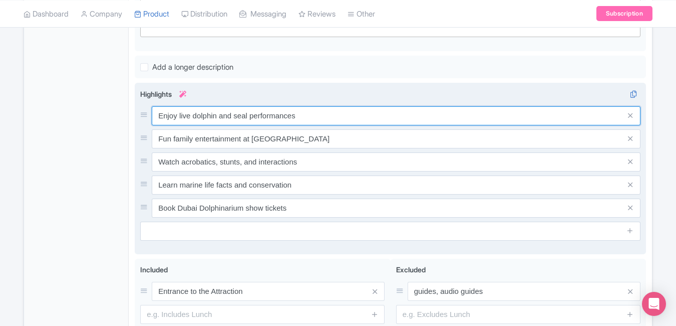
click at [309, 118] on input "Enjoy live dolphin and seal performances" at bounding box center [396, 115] width 489 height 19
paste input "Dubai Dolphin Show Tickets – Family Fun & Marine Magic"
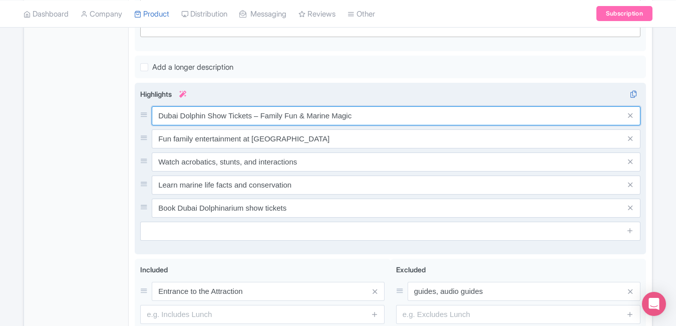
type input "Dubai Dolphin Show Tickets – Family Fun & Marine Magic"
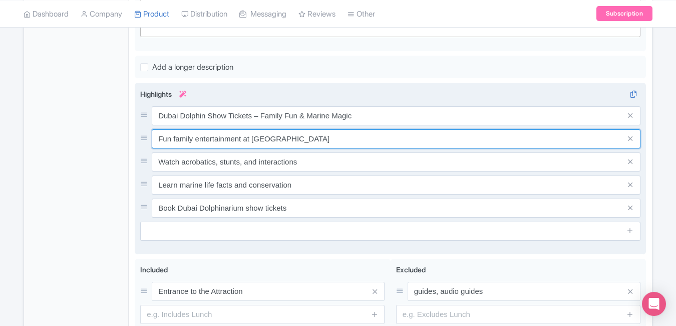
paste input "Watch Dolphins Live in Dubai"
type input "Watch Dolphins Live in Dubai Creek Park"
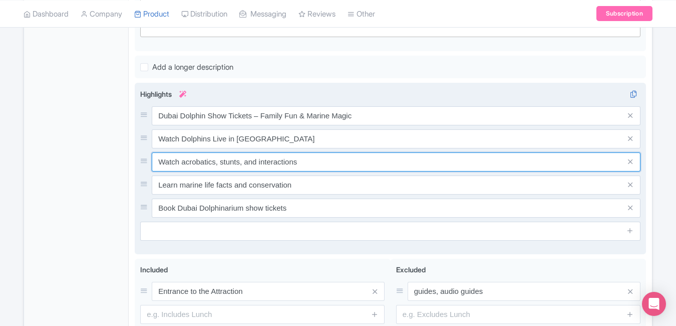
paste input "Best Dolphin Show Deals & Online Booking Dubai"
type input "Best Dolphin Show Deals & Online Booking Dubai"
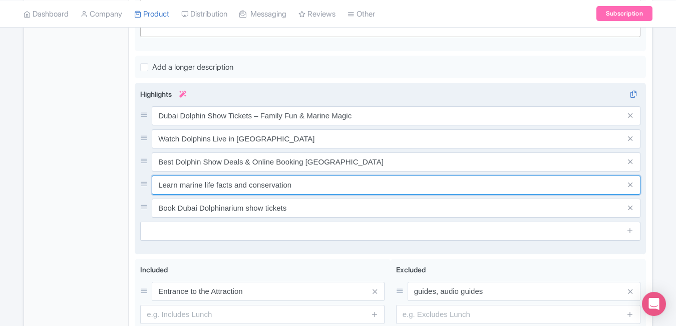
paste input "Experience Dolphin & Seal Performances in Dubai"
type input "Experience Dolphin & Seal Performances in Dubai"
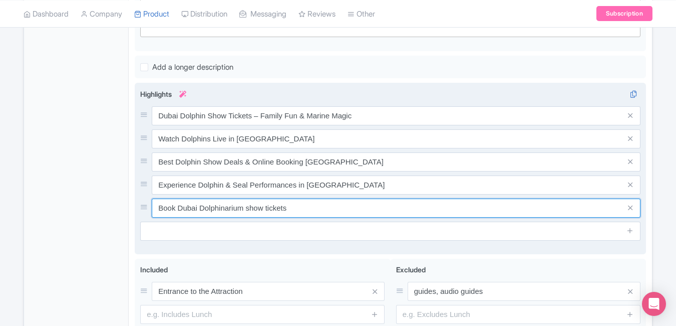
paste input "uy Dubai Dolphin Show Entry Tickets Online"
type input "Buy Dubai Dolphin Show Entry Tickets Online"
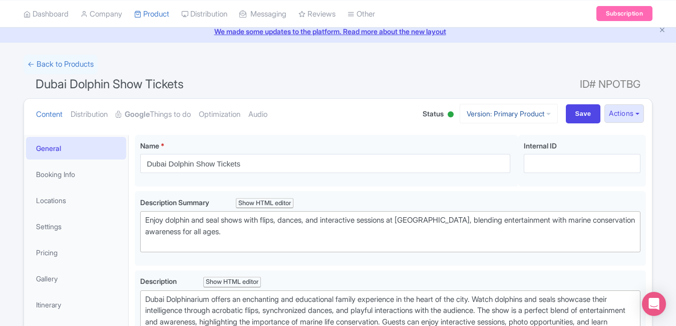
scroll to position [0, 0]
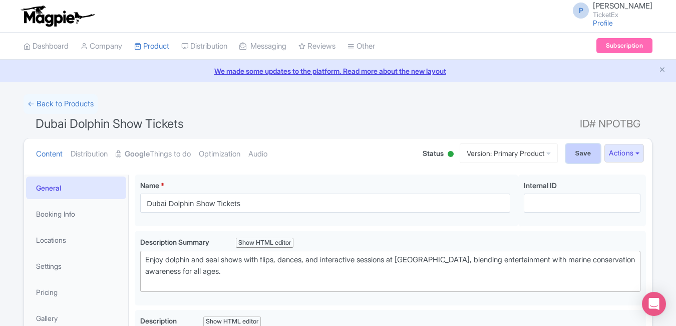
click at [567, 155] on input "Save" at bounding box center [583, 153] width 35 height 19
type input "Saving..."
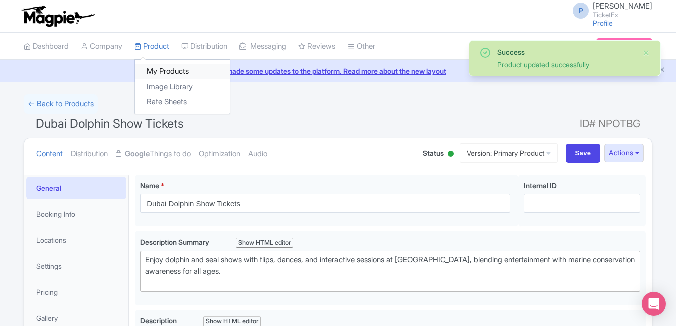
click at [173, 76] on link "My Products" at bounding box center [182, 72] width 95 height 16
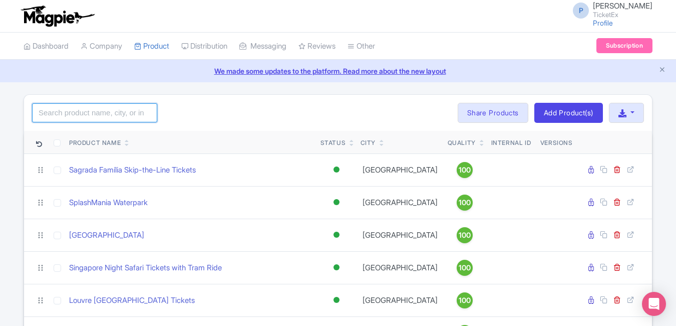
click at [120, 115] on input "search" at bounding box center [94, 112] width 125 height 19
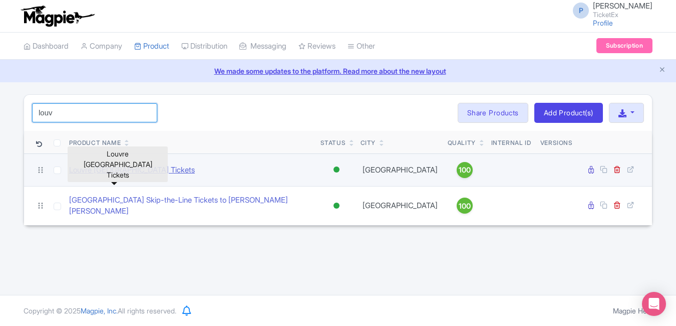
type input "louv"
click at [122, 173] on link "Louvre [GEOGRAPHIC_DATA] Tickets" at bounding box center [132, 170] width 126 height 12
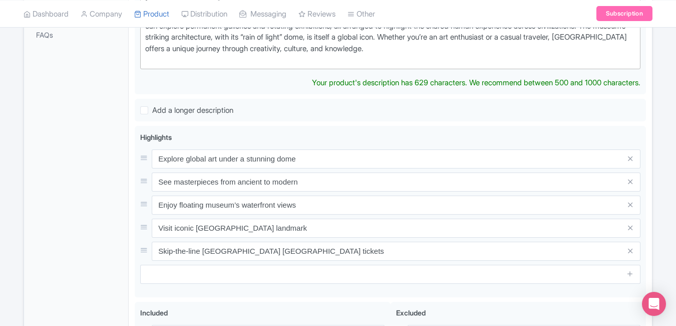
scroll to position [341, 0]
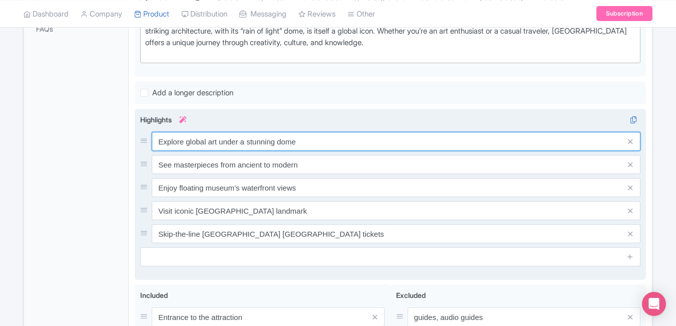
click at [340, 149] on input "Explore global art under a stunning dome" at bounding box center [396, 141] width 489 height 19
paste input "Louvre Abu Dhabi Tickets – Art, Culture & Heritag"
type input "Louvre Abu Dhabi Tickets – Art, Culture & Heritage"
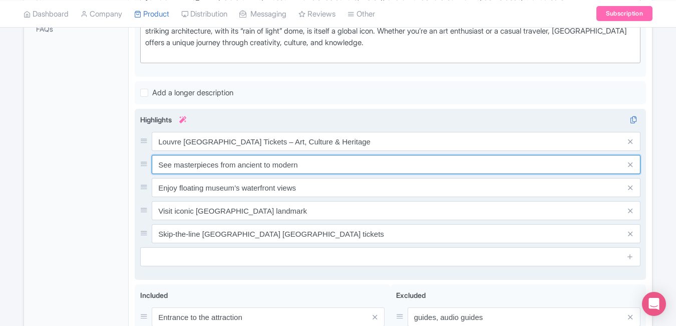
paste input "Explore Global Masterpieces at Louvre Abu Dhabi"
type input "Explore Global Masterpieces at Louvre Abu Dhabi"
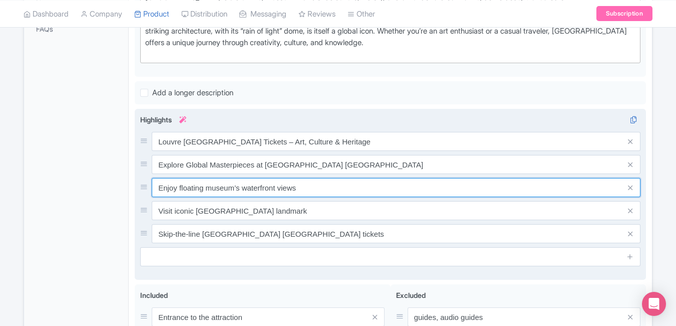
paste input "Skip-the-Line Louvre Abu Dhabi Museum Ticket"
type input "Skip-the-Line Louvre Abu Dhabi Museum Tickets"
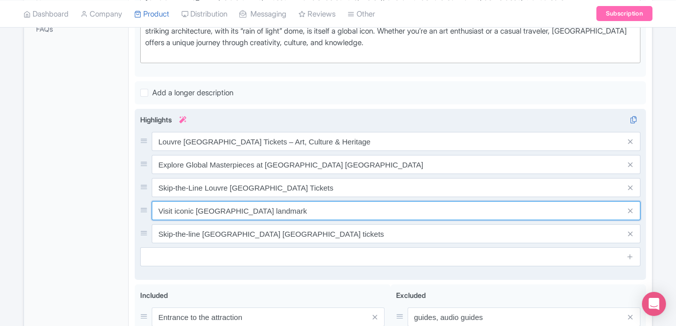
paste input "Best Price Louvre Abu Dhabi Entry & Tours"
type input "Best Price Louvre Abu Dhabi Entry & Tours"
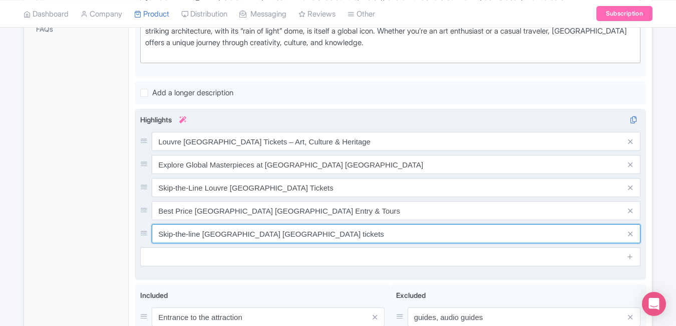
paste input "Book Louvre Abu Dhabi Tickets Online Today"
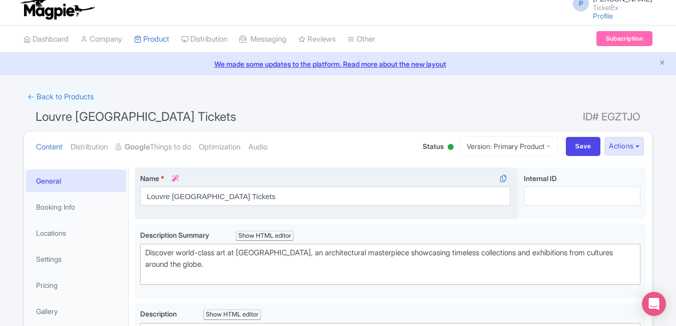
scroll to position [0, 0]
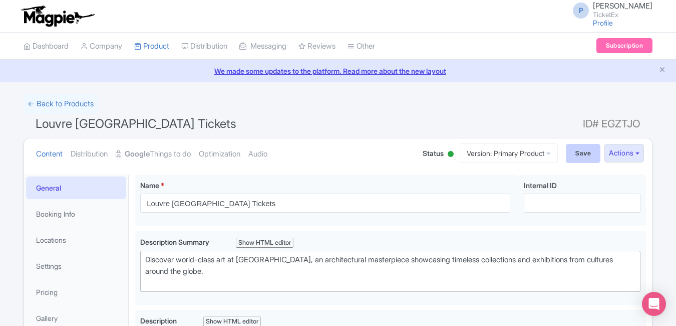
type input "Book Louvre Abu Dhabi Tickets Online Today"
click at [576, 153] on input "Save" at bounding box center [583, 153] width 35 height 19
type input "Saving..."
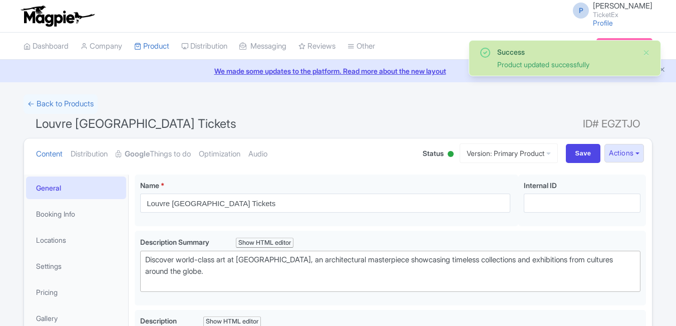
scroll to position [174, 0]
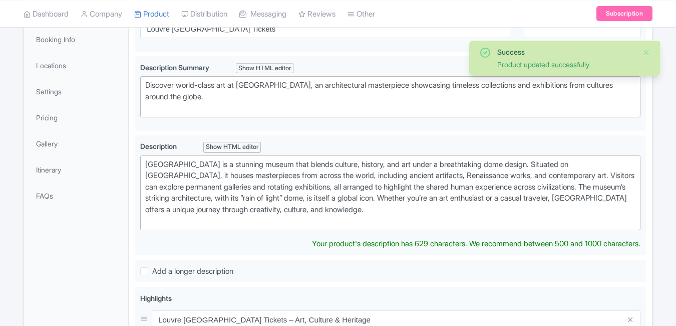
click at [0, 0] on link "My Products" at bounding box center [0, 0] width 0 height 0
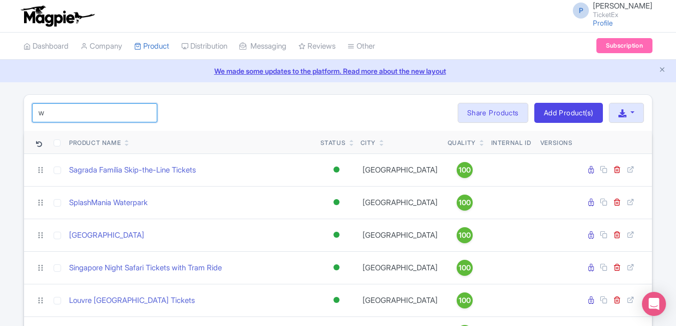
click at [114, 113] on input "w" at bounding box center [94, 112] width 125 height 19
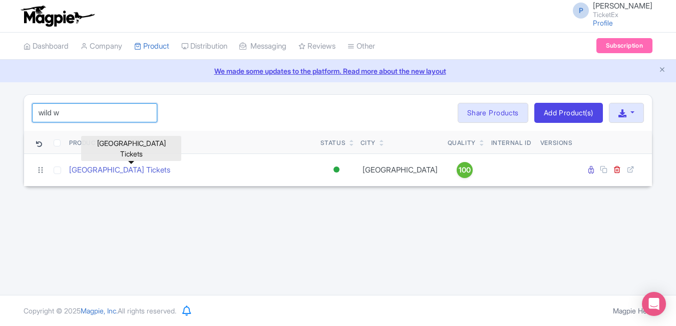
type input "wild w"
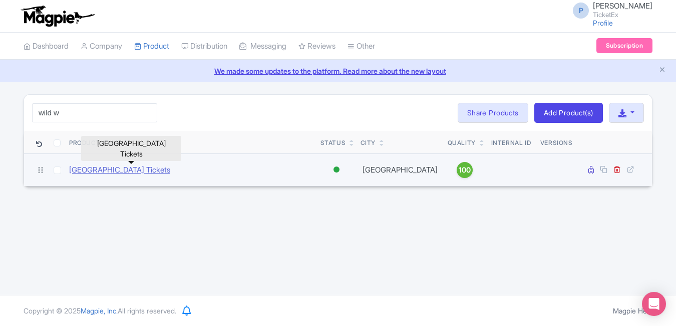
drag, startPoint x: 112, startPoint y: 118, endPoint x: 104, endPoint y: 166, distance: 48.7
click at [104, 166] on link "[GEOGRAPHIC_DATA] Tickets" at bounding box center [119, 170] width 101 height 12
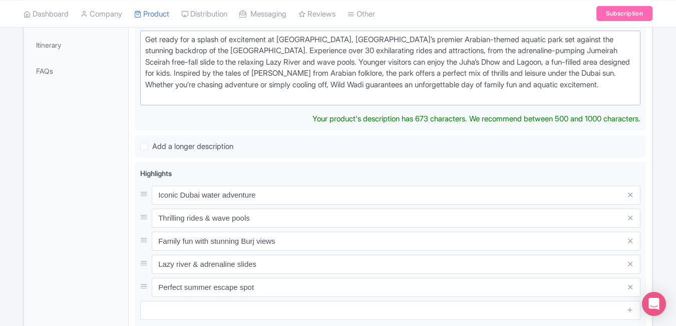
scroll to position [348, 0]
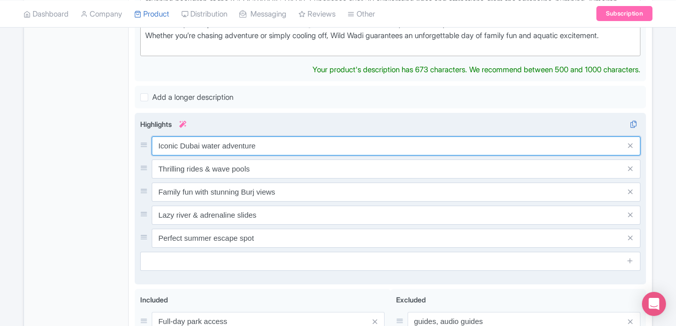
click at [308, 137] on input "Iconic Dubai water adventure" at bounding box center [396, 145] width 489 height 19
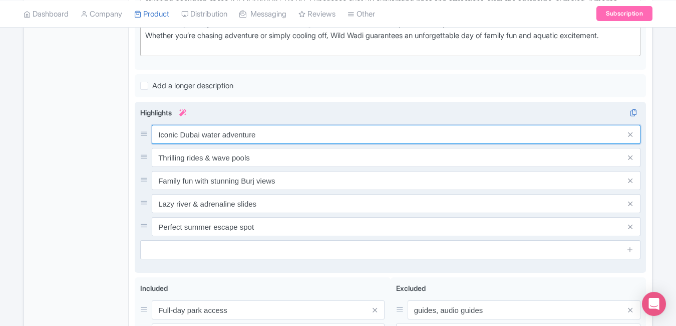
click at [308, 137] on input "Iconic Dubai water adventure" at bounding box center [396, 134] width 489 height 19
paste input "Wild Wadi Waterpark Dubai Tickets & Offers"
type input "Wild Wadi Waterpark Dubai Tickets & Offers"
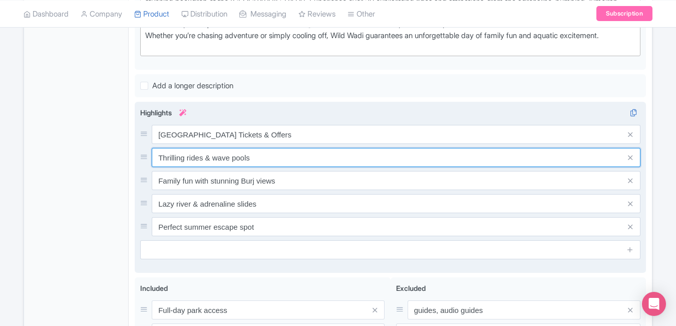
paste input "Dubai’s Top Water Adventure Park Tickets Online"
type input "Dubai’s Top Water Adventure Park Tickets Online"
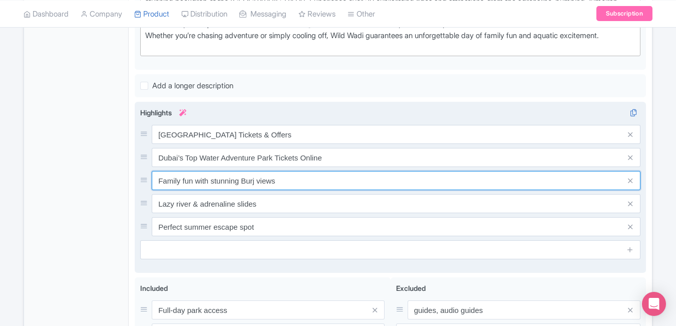
paste input "Splash Fun at Wild Wadi Dubai"
type input "Family Splash Fun at Wild Wadi Dubai"
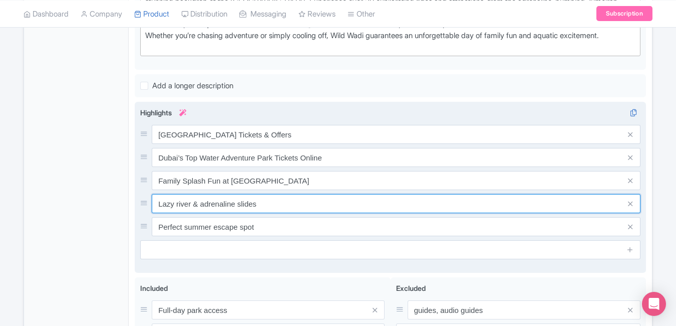
paste input "Wild Wadi Rides, Slides & Thrills Await"
type input "Wild Wadi Rides, Slides & Thrills Await"
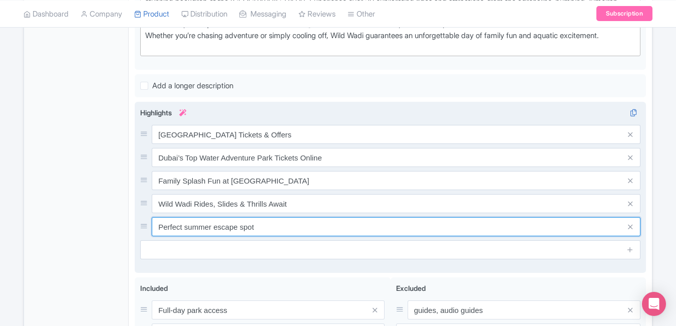
paste input "Book Wild Wadi Dubai Waterpark Entry Now"
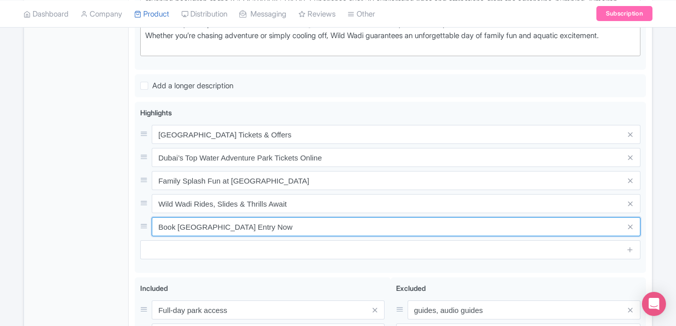
type input "Book Wild Wadi Dubai Waterpark Entry Now"
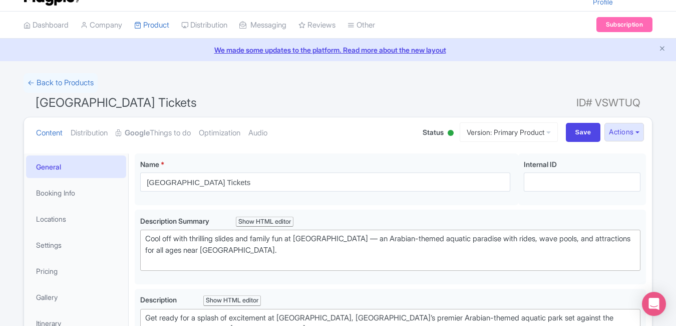
scroll to position [0, 0]
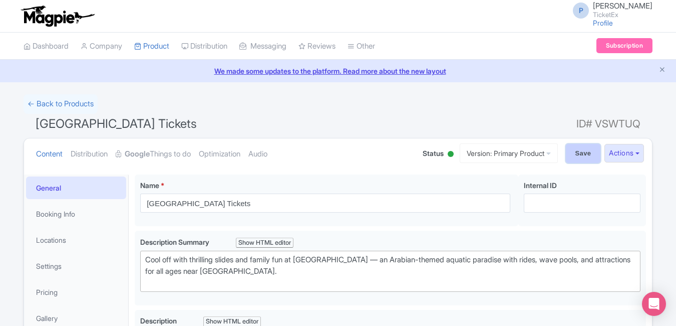
click at [579, 150] on input "Save" at bounding box center [583, 153] width 35 height 19
type input "Saving..."
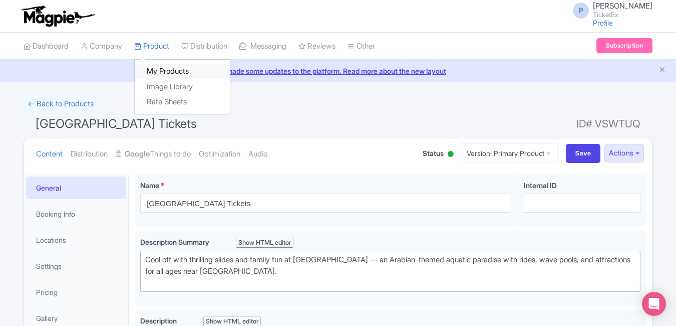
click at [173, 72] on link "My Products" at bounding box center [182, 72] width 95 height 16
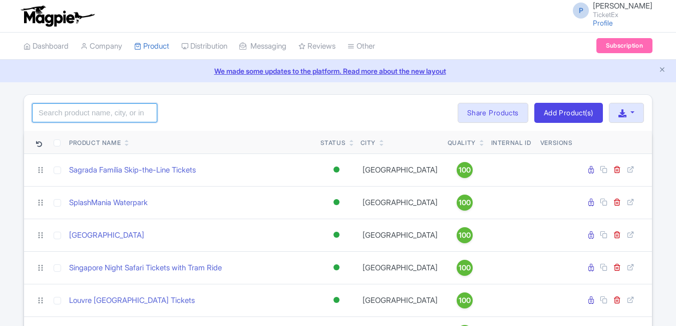
click at [103, 111] on input "search" at bounding box center [94, 112] width 125 height 19
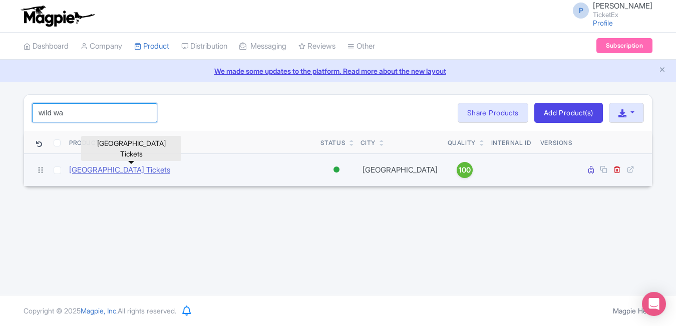
type input "wild wa"
click at [115, 166] on link "[GEOGRAPHIC_DATA] Tickets" at bounding box center [119, 170] width 101 height 12
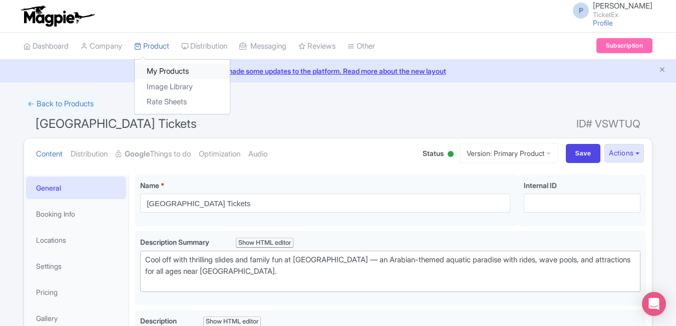
click at [170, 67] on link "My Products" at bounding box center [182, 72] width 95 height 16
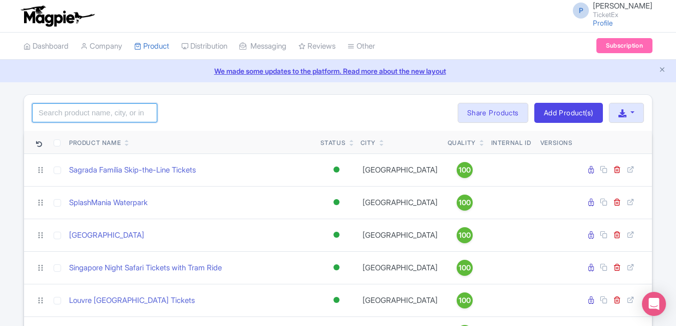
click at [44, 118] on input "search" at bounding box center [94, 112] width 125 height 19
type input "aya"
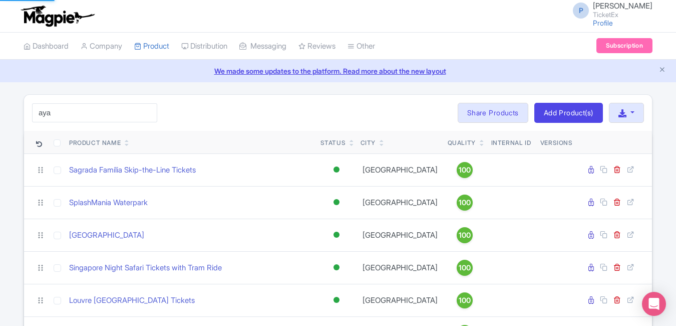
click at [0, 126] on html "P [PERSON_NAME] TicketEx Profile Users Settings Sign out Dashboard Company Prod…" at bounding box center [338, 163] width 676 height 326
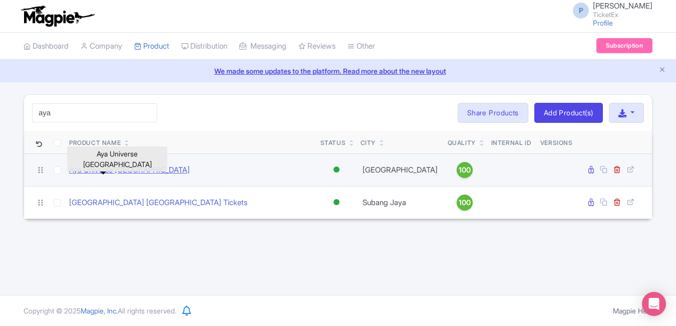
click at [112, 167] on link "Aya Universe [GEOGRAPHIC_DATA]" at bounding box center [129, 170] width 121 height 12
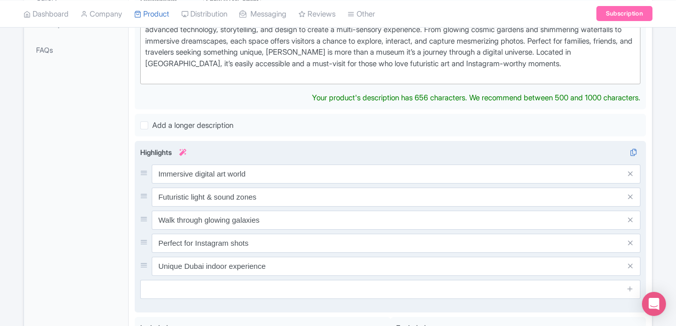
scroll to position [320, 0]
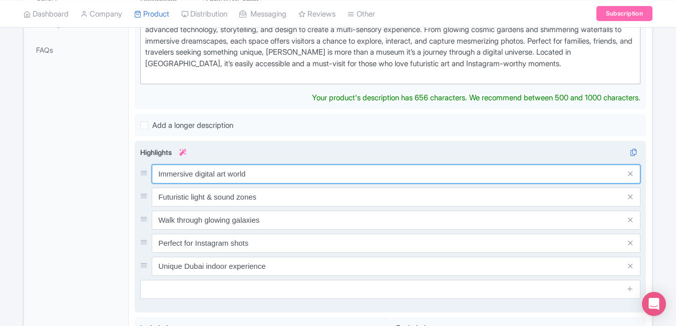
click at [262, 167] on input "Immersive digital art world" at bounding box center [396, 173] width 489 height 19
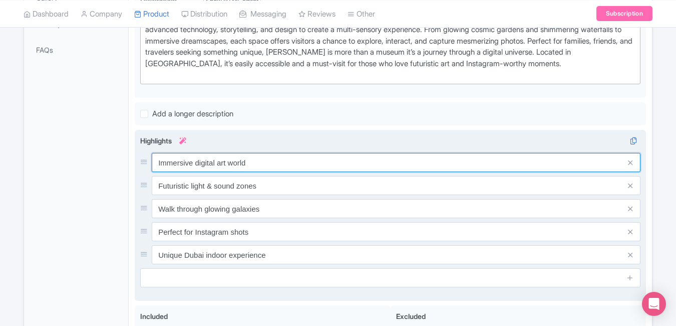
click at [262, 167] on input "Immersive digital art world" at bounding box center [396, 162] width 489 height 19
paste input "Aya Universe Dubai Tickets – Immersive Light Show"
type input "Aya Universe Dubai Tickets – Immersive Light Show"
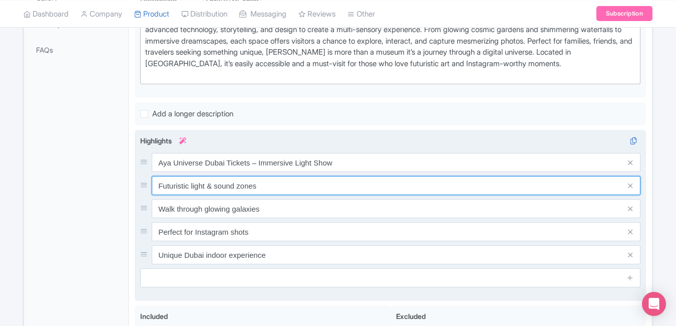
paste input "Explore the Futuristic Aya Experience in [GEOGRAPHIC_DATA]"
type input "Explore the Futuristic Aya Experience in [GEOGRAPHIC_DATA]"
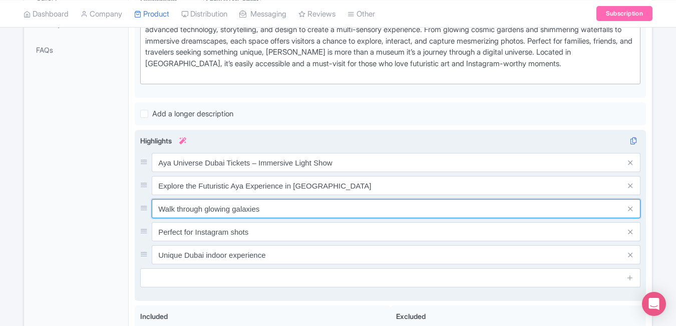
paste input "Dubai Aya Universe – Digital Art & Wonder"
type input "Dubai Aya Universe – Digital Art & Wonder"
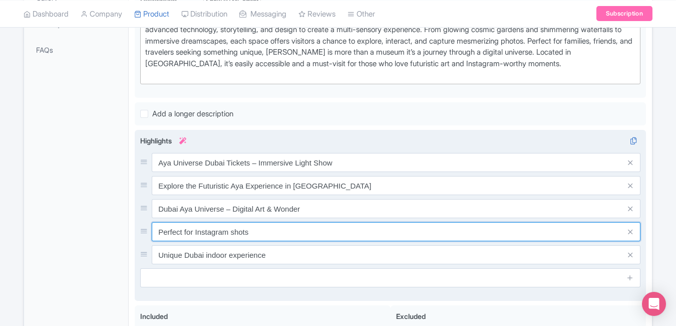
paste input "Book Aya Universe Dubai Entry Tickets Online"
type input "Book Aya Universe Dubai Entry Tickets Online"
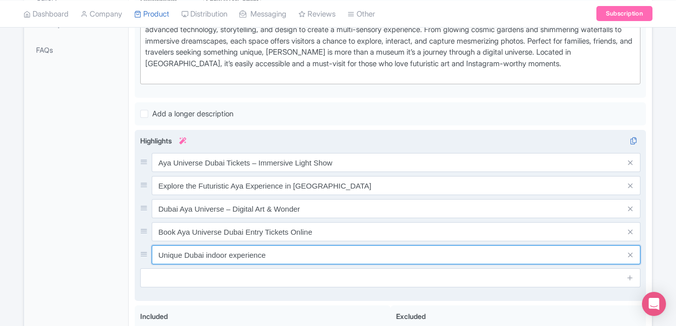
paste input "Discover Dubai’s Most Instagrammable Attraction"
type input "Discover Dubai’s Most Instagrammable Attraction"
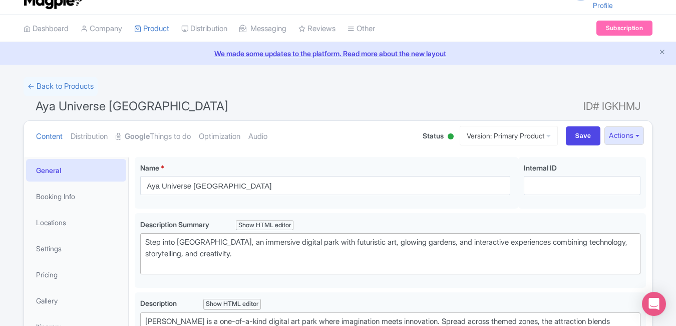
scroll to position [0, 0]
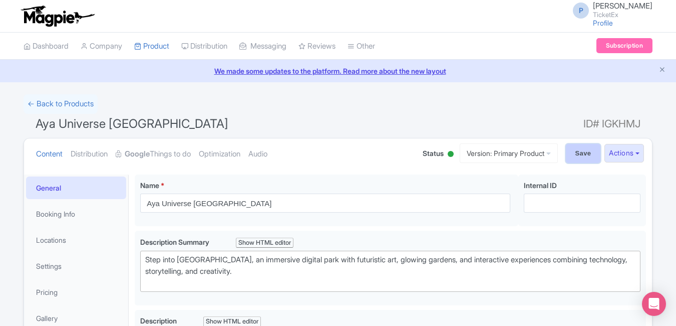
click at [570, 156] on input "Save" at bounding box center [583, 153] width 35 height 19
type input "Saving..."
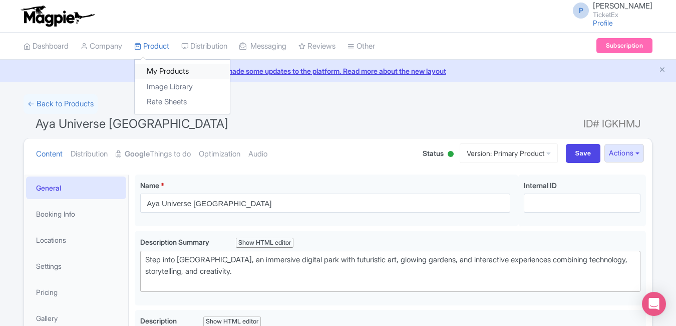
click at [170, 74] on link "My Products" at bounding box center [182, 72] width 95 height 16
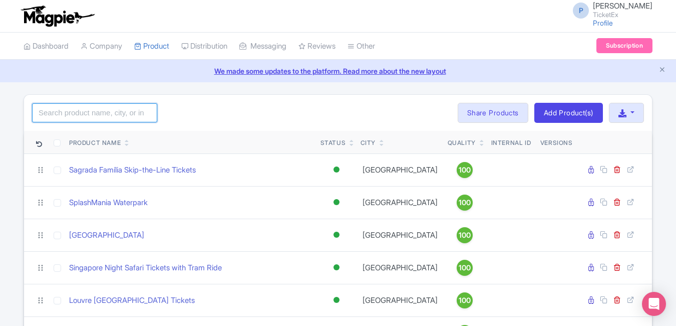
drag, startPoint x: 0, startPoint y: 0, endPoint x: 86, endPoint y: 118, distance: 145.9
click at [86, 118] on input "search" at bounding box center [94, 112] width 125 height 19
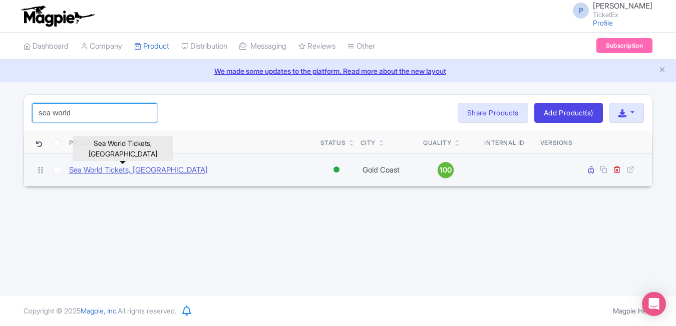
type input "sea world"
click at [111, 170] on link "Sea World Tickets, [GEOGRAPHIC_DATA]" at bounding box center [138, 170] width 139 height 12
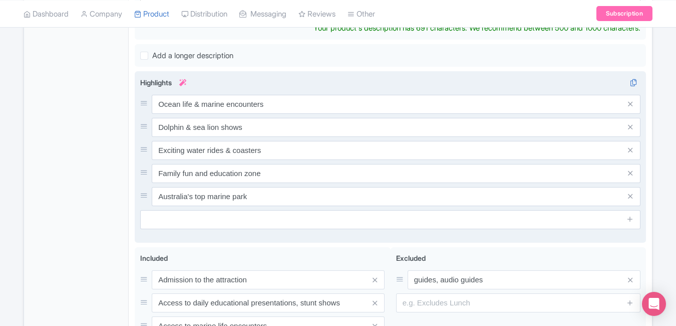
scroll to position [388, 0]
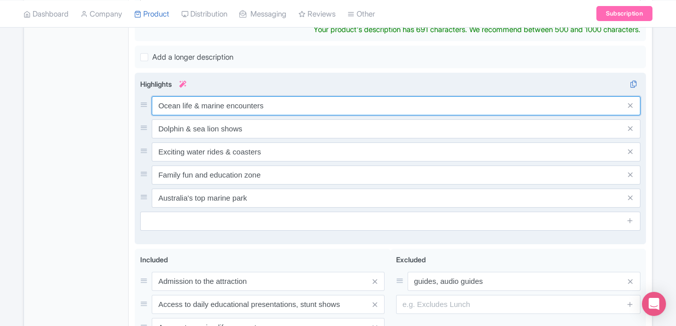
click at [275, 112] on input "Ocean life & marine encounters" at bounding box center [396, 105] width 489 height 19
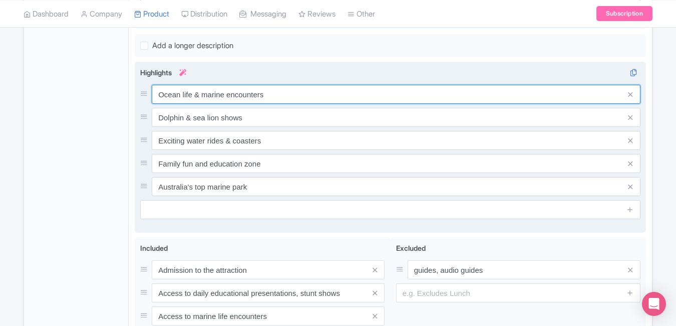
click at [275, 104] on input "Ocean life & marine encounters" at bounding box center [396, 94] width 489 height 19
paste input "Sea World Gold Coast Tickets – Marine Adventure"
type input "Sea World Gold Coast Tickets – Marine Adventure"
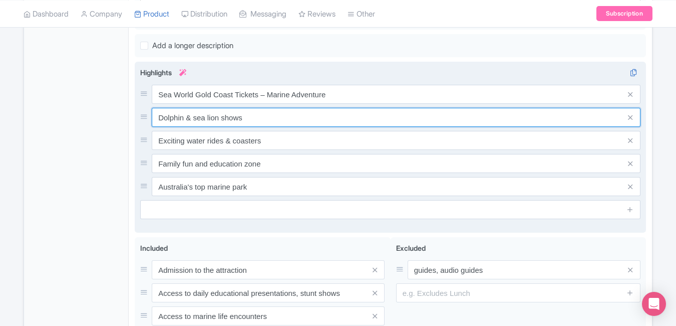
paste input "Explore Rides & Ocean Life at Sea World"
type input "Explore Rides & Ocean Life at Sea World"
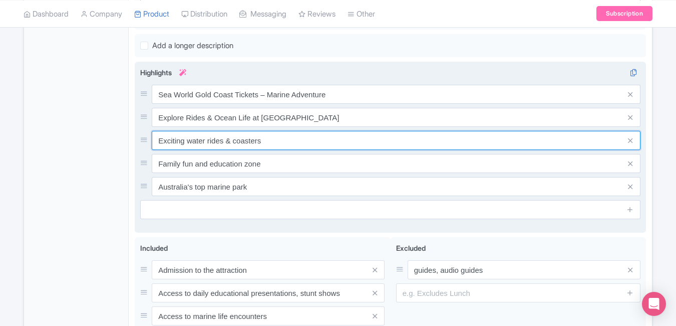
paste input "Family Day Out – Sea World Gold Coast Entry"
type input "Family Day Out – Sea World Gold Coast Entry"
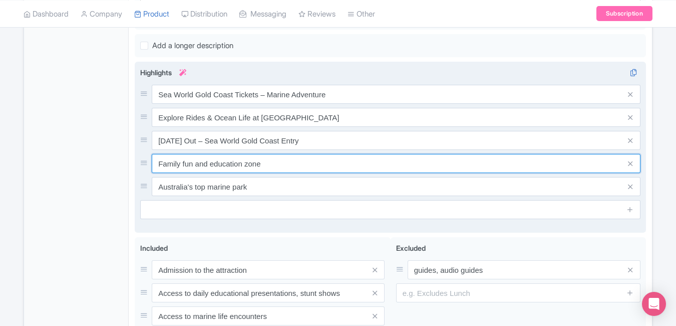
paste input "Buy Sea World Gold Coast Tickets Onli"
type input "Buy Sea World Gold Coast Tickets Online"
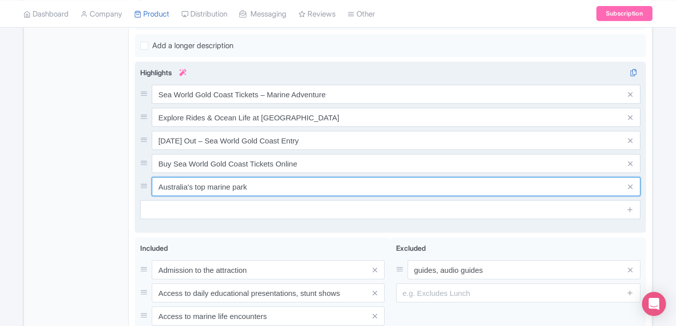
paste input "Sea World Deals & Discounts Gold Coast"
type input "Sea World Deals & Discounts Gold Coast"
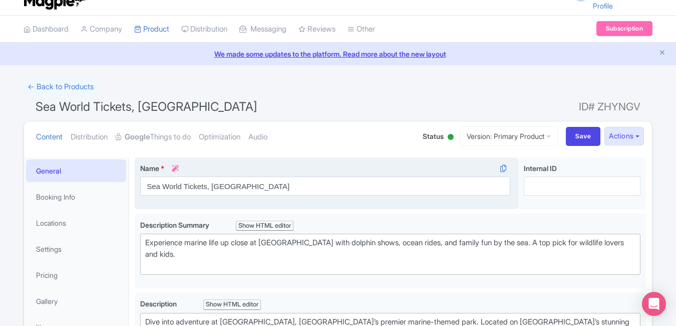
scroll to position [0, 0]
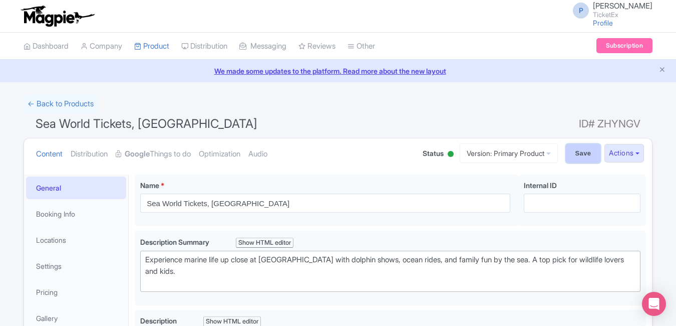
click at [580, 149] on input "Save" at bounding box center [583, 153] width 35 height 19
type input "Saving..."
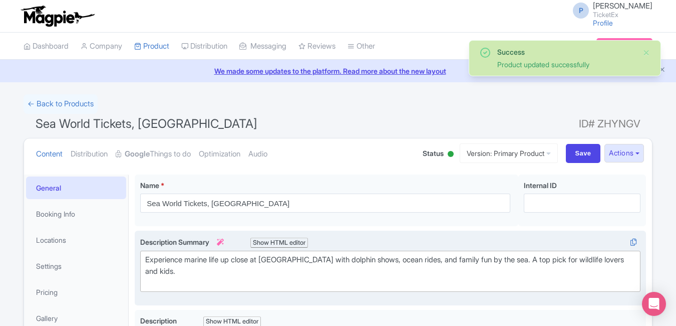
scroll to position [174, 0]
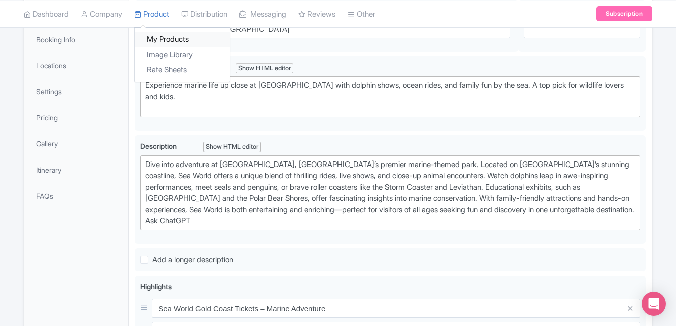
click at [164, 43] on link "My Products" at bounding box center [182, 40] width 95 height 16
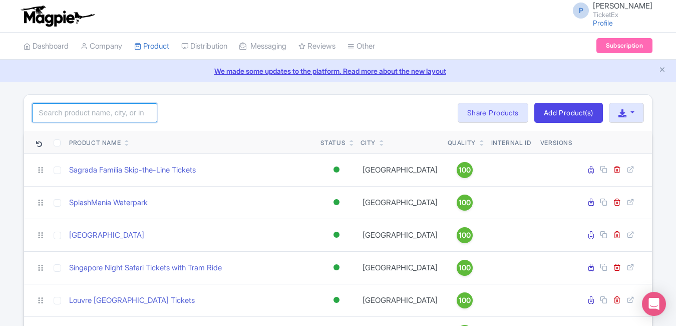
click at [113, 115] on input "search" at bounding box center [94, 112] width 125 height 19
type input "team"
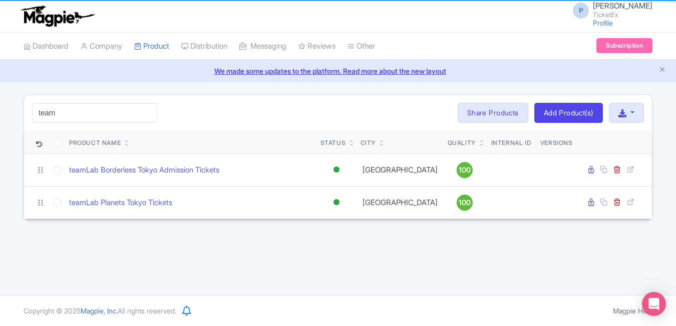
click at [249, 106] on div "team Search Bulk Actions [GEOGRAPHIC_DATA] Add to Collection Share Products Add…" at bounding box center [338, 113] width 628 height 36
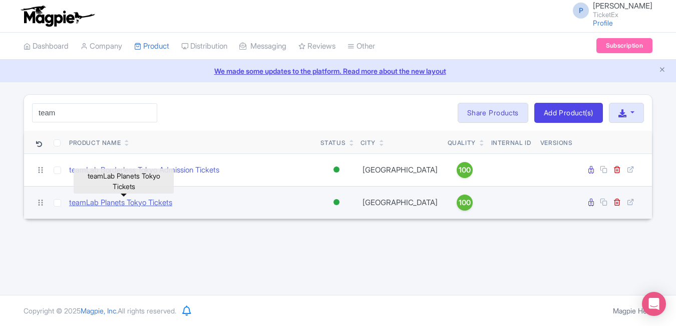
click at [148, 201] on link "teamLab Planets Tokyo Tickets" at bounding box center [120, 203] width 103 height 12
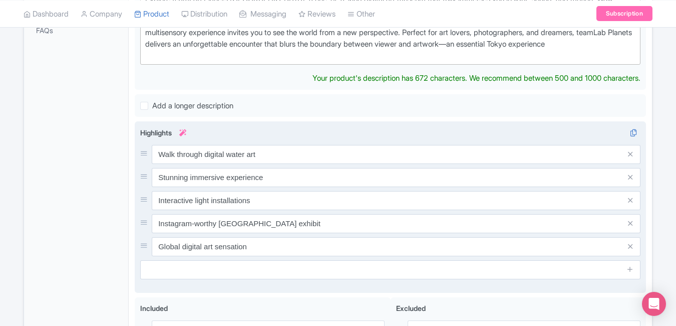
scroll to position [340, 0]
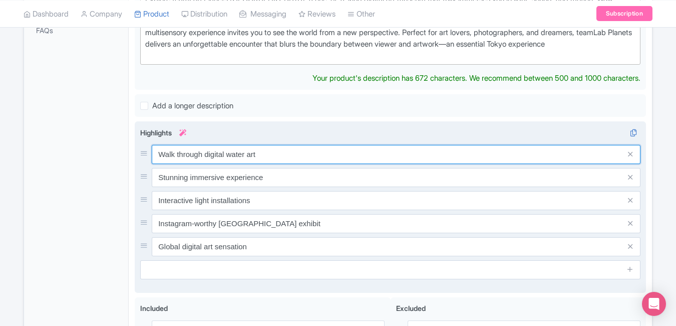
click at [314, 167] on div "Walk through digital water art Stunning immersive experience Interactive light …" at bounding box center [390, 200] width 501 height 111
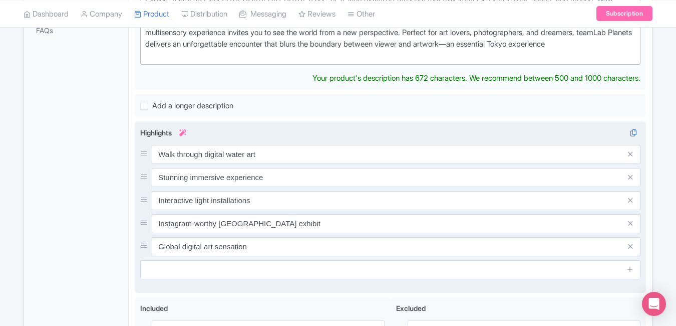
click at [314, 167] on div "Walk through digital water art Stunning immersive experience Interactive light …" at bounding box center [390, 200] width 501 height 111
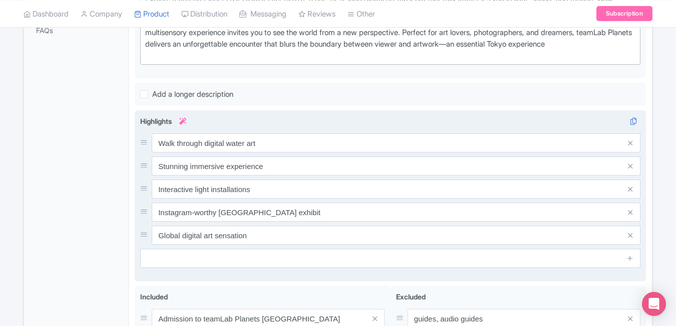
click at [314, 167] on div "Walk through digital water art Stunning immersive experience Interactive light …" at bounding box center [390, 188] width 501 height 111
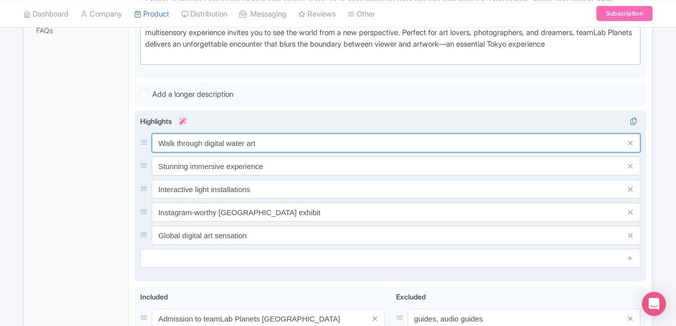
click at [296, 152] on input "Walk through digital water art" at bounding box center [396, 142] width 489 height 19
paste input "teamLab Planets Tokyo Tickets – Digital Art Magic"
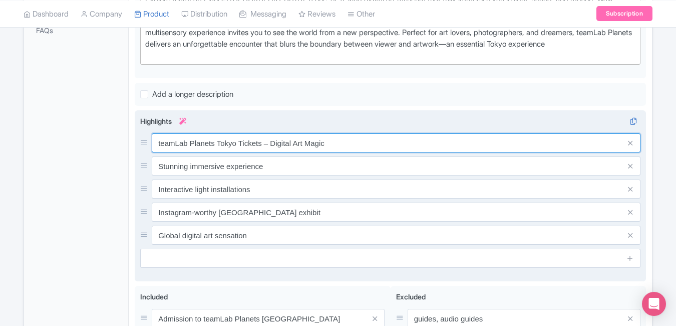
type input "teamLab Planets Tokyo Tickets – Digital Art Magic"
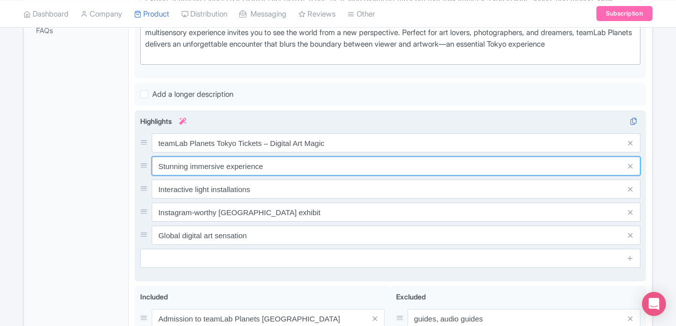
paste input "Immerse in teamLab Planets Tokyo E"
type input "Immerse in teamLab Planets Tokyo Experience"
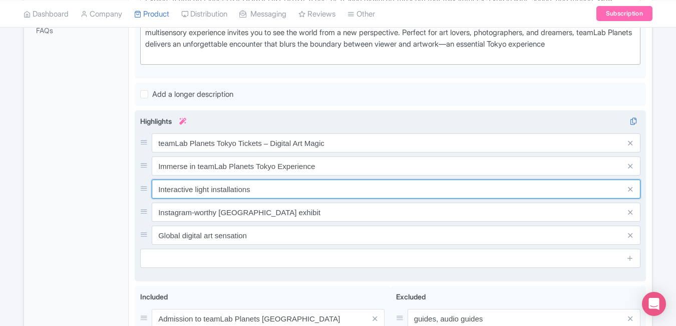
paste input "Book teamLab Planets Tokyo Admission Online"
type input "Book teamLab Planets Tokyo Admission Online"
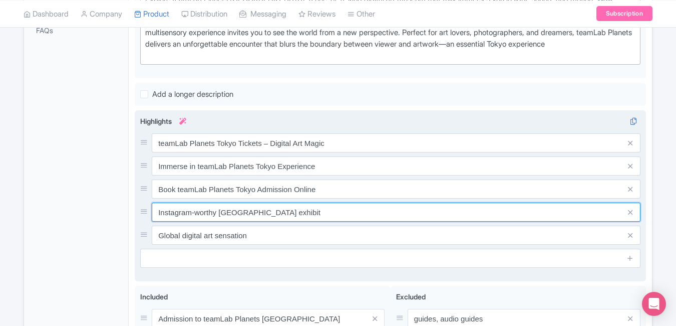
paste input "Walk Through Art & Water in Tokyo"
type input "Walk Through Art & Water in Tokyo"
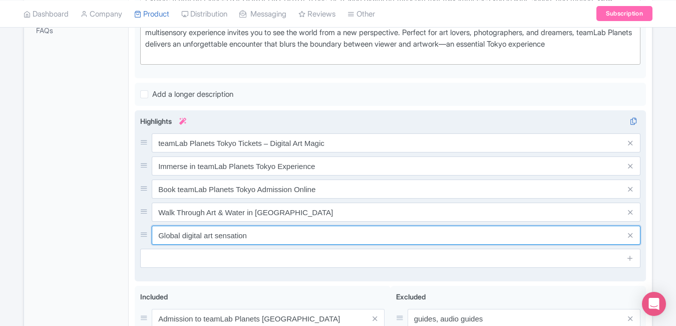
paste input "teamLab Planets Tokyo Entry Deals & Info"
type input "teamLab Planets Tokyo Entry Deals & Info"
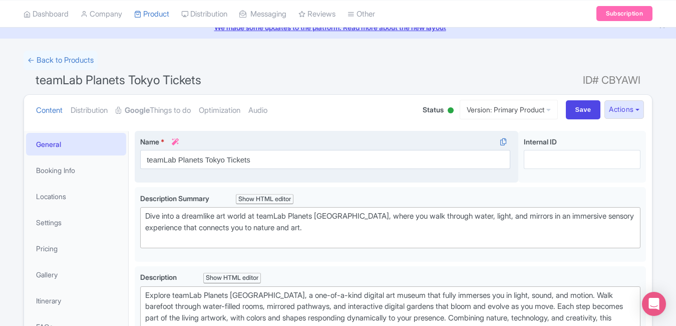
scroll to position [0, 0]
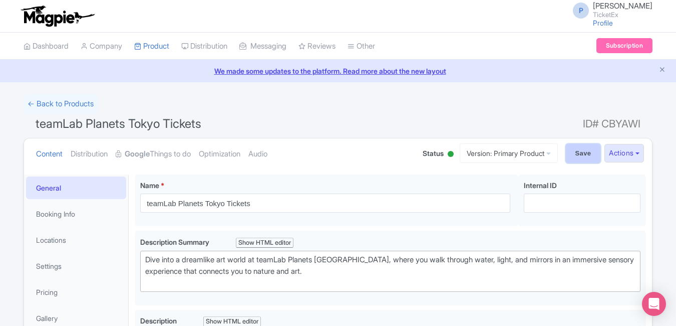
click at [575, 158] on input "Save" at bounding box center [583, 153] width 35 height 19
type input "Saving..."
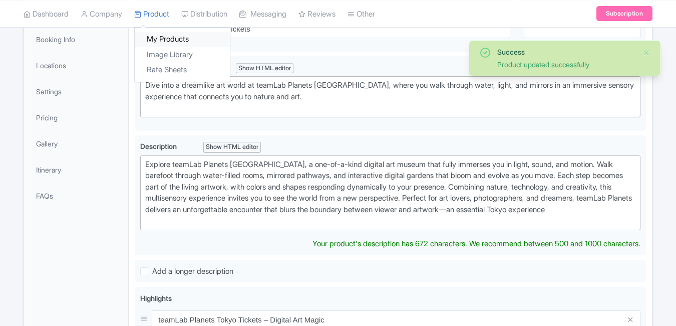
scroll to position [174, 0]
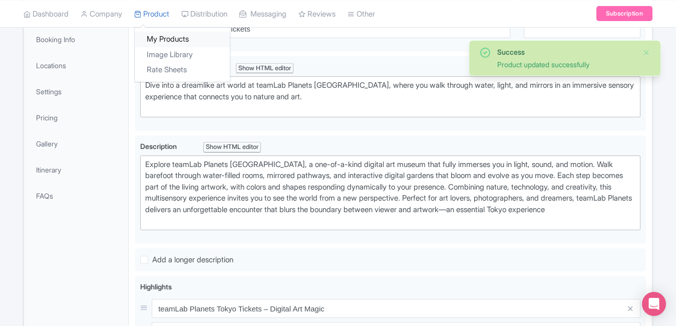
click at [165, 41] on link "My Products" at bounding box center [182, 40] width 95 height 16
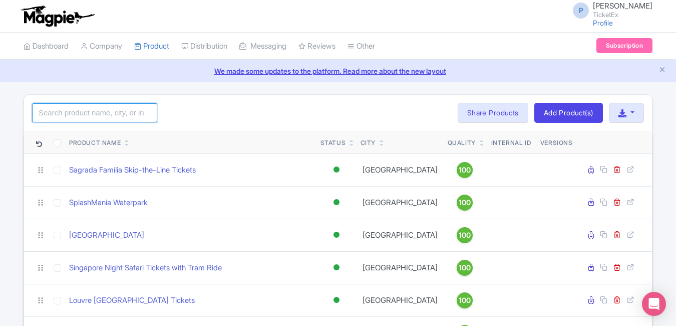
drag, startPoint x: 0, startPoint y: 0, endPoint x: 54, endPoint y: 109, distance: 121.2
click at [54, 109] on input "search" at bounding box center [94, 112] width 125 height 19
type input "[GEOGRAPHIC_DATA]"
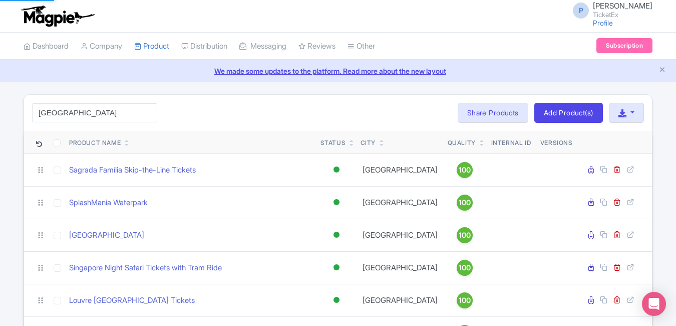
click at [0, 120] on html "P [PERSON_NAME] TicketEx Profile Users Settings Sign out Dashboard Company Prod…" at bounding box center [338, 163] width 676 height 326
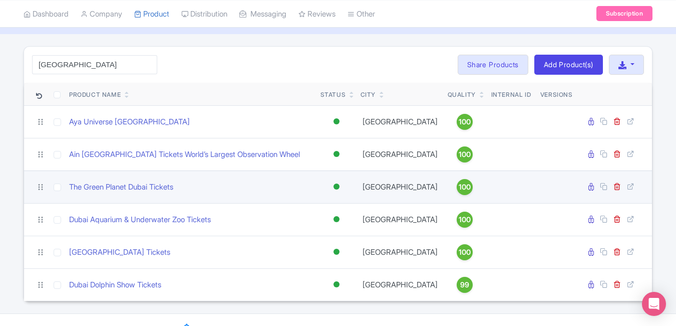
scroll to position [49, 0]
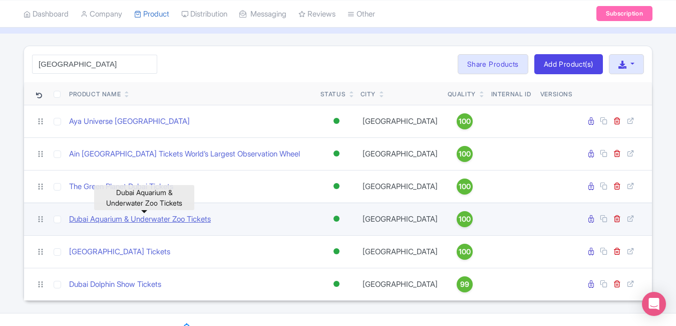
click at [118, 216] on link "Dubai Aquarium & Underwater Zoo Tickets" at bounding box center [140, 219] width 142 height 12
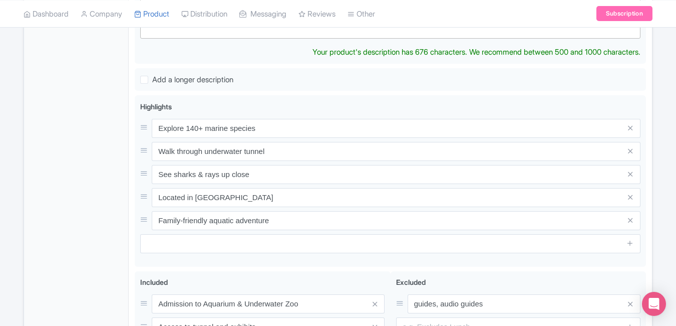
scroll to position [366, 0]
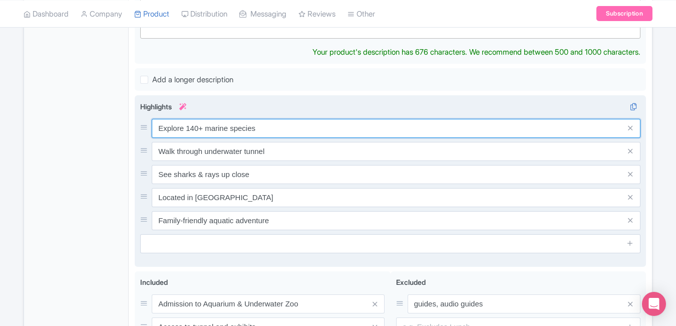
click at [283, 130] on div "Explore 140+ marine species Walk through underwater tunnel See sharks & rays up…" at bounding box center [390, 174] width 501 height 111
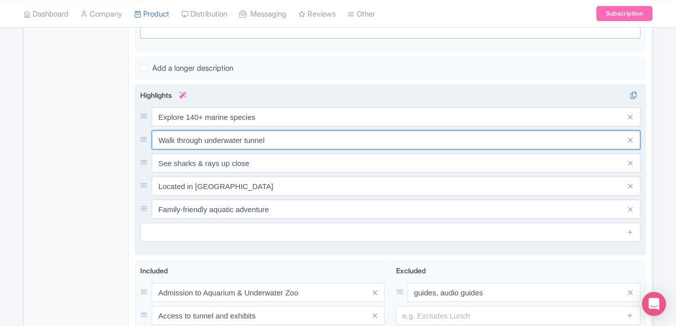
click at [283, 130] on input "Walk through underwater tunnel" at bounding box center [396, 139] width 489 height 19
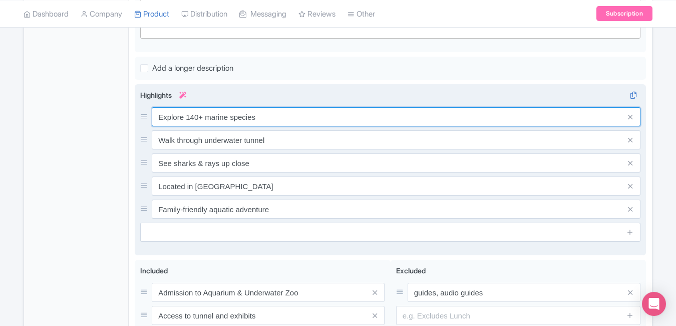
click at [273, 117] on input "Explore 140+ marine species" at bounding box center [396, 116] width 489 height 19
paste input "Dubai Aquarium Tickets – Explore Marine Wonder"
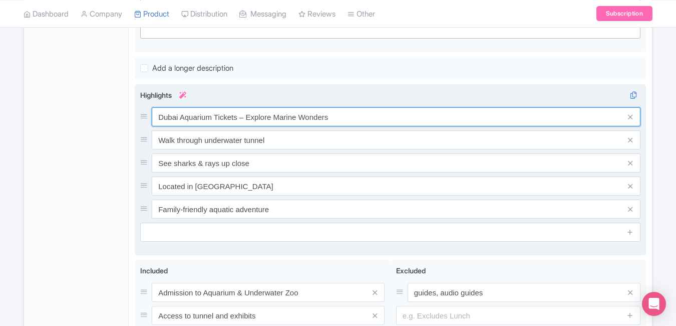
type input "Dubai Aquarium Tickets – Explore Marine Wonders"
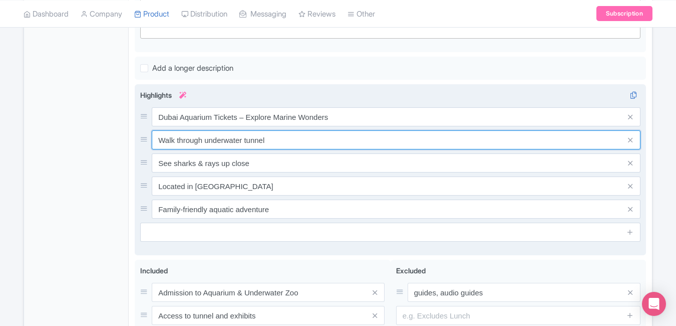
paste input "Discover 140+ Aquatic Species in Dubai Mal"
type input "Discover 140+ Aquatic Species in Dubai Mall"
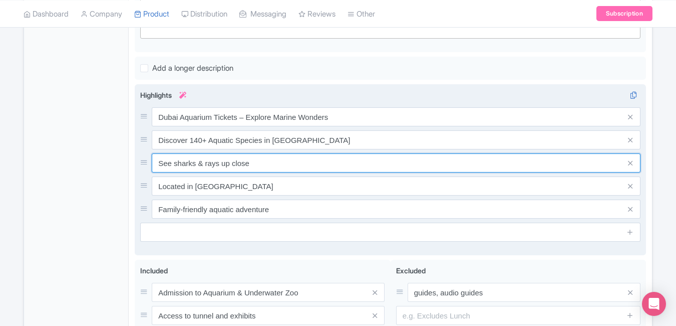
paste input "Underwater Zoo & Aquarium Dubai Tickets"
type input "Underwater Zoo & Aquarium Dubai Tickets"
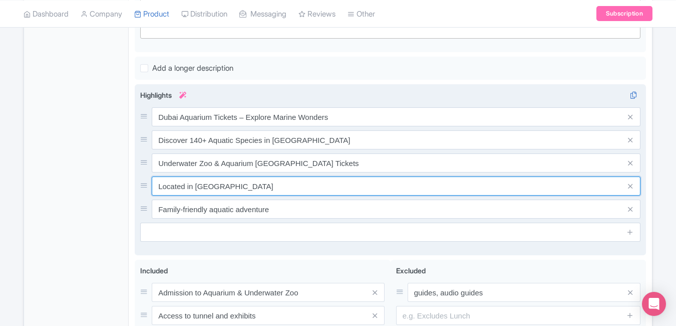
paste input "Book Dubai Aquarium Entry Online Deals"
type input "Book Dubai Aquarium Entry Online Deals"
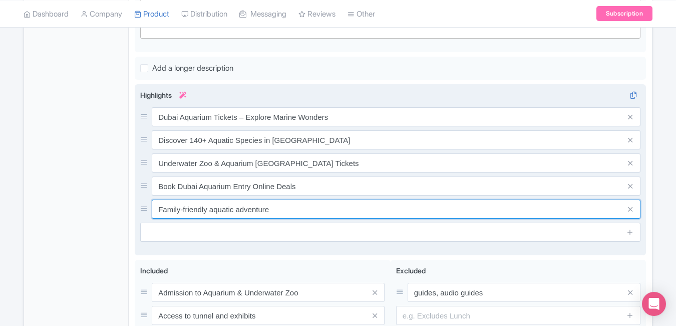
paste input "Dive Into Dubai’s Marine Adventure Zon"
type input "Dive Into Dubai’s Marine Adventure Zone"
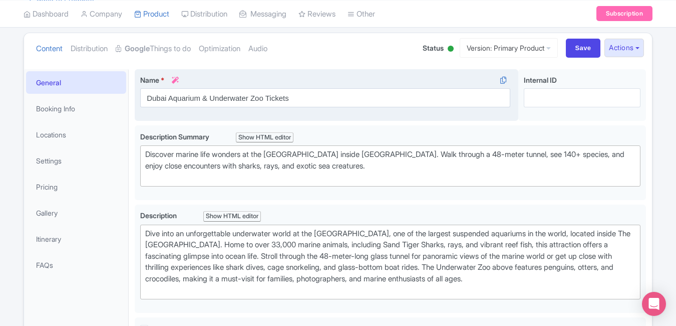
scroll to position [91, 0]
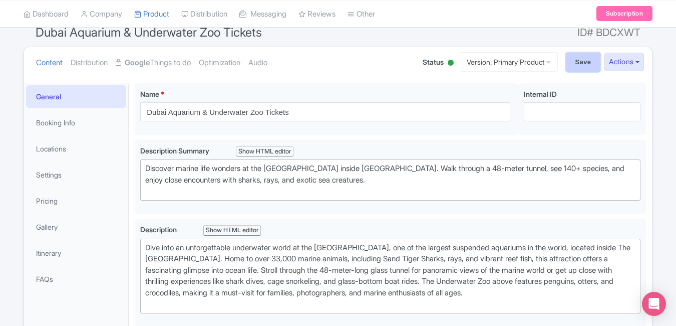
click at [581, 63] on input "Save" at bounding box center [583, 62] width 35 height 19
type input "Saving..."
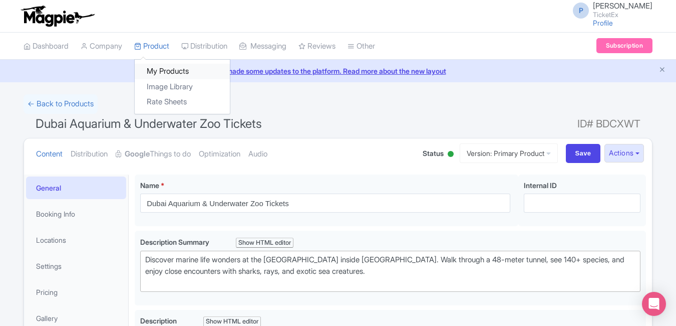
click at [164, 70] on link "My Products" at bounding box center [182, 72] width 95 height 16
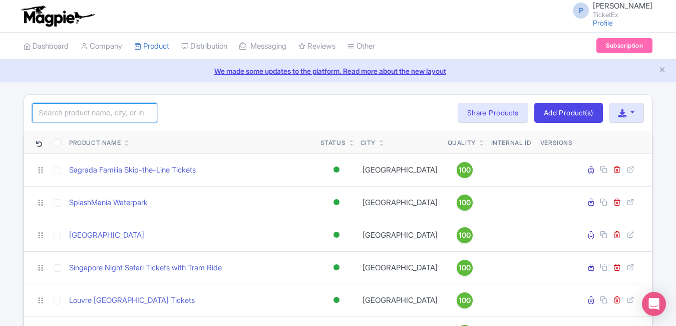
drag, startPoint x: 0, startPoint y: 0, endPoint x: 124, endPoint y: 116, distance: 169.4
click at [124, 116] on input "search" at bounding box center [94, 112] width 125 height 19
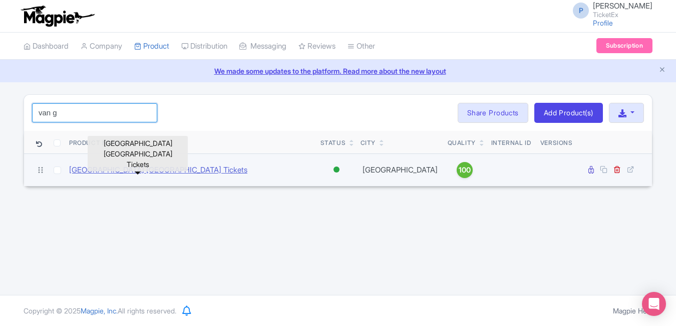
type input "van g"
click at [128, 168] on link "[GEOGRAPHIC_DATA] [GEOGRAPHIC_DATA] Tickets" at bounding box center [158, 170] width 178 height 12
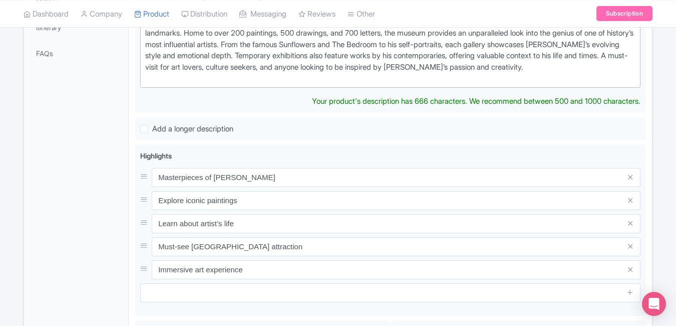
scroll to position [323, 0]
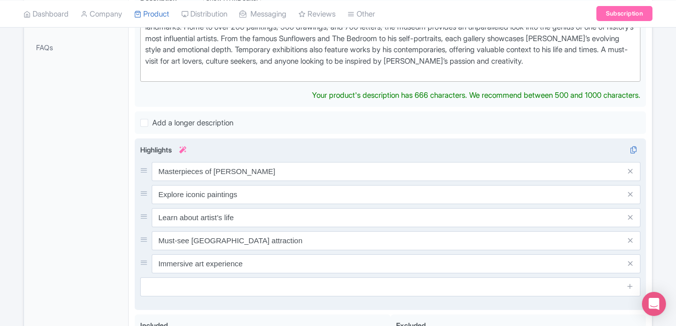
click at [290, 161] on div "Highlights i Masterpieces of Van Gogh Explore iconic paintings Learn about arti…" at bounding box center [390, 220] width 501 height 152
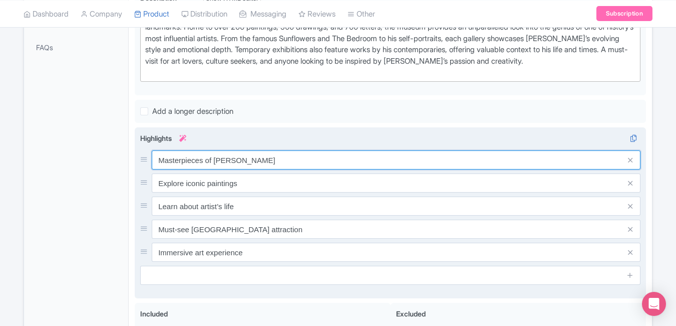
click at [290, 161] on input "Masterpieces of Van Gogh" at bounding box center [396, 159] width 489 height 19
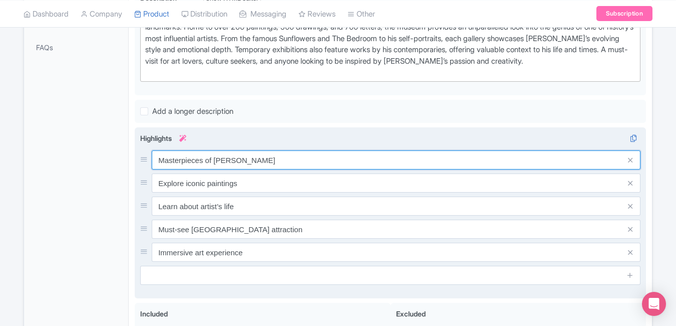
click at [290, 161] on input "Masterpieces of Van Gogh" at bounding box center [396, 159] width 489 height 19
paste input "Van Gogh Museum Tickets – Art of a Genius"
type input "Van Gogh Museum Tickets – Art of a Genius"
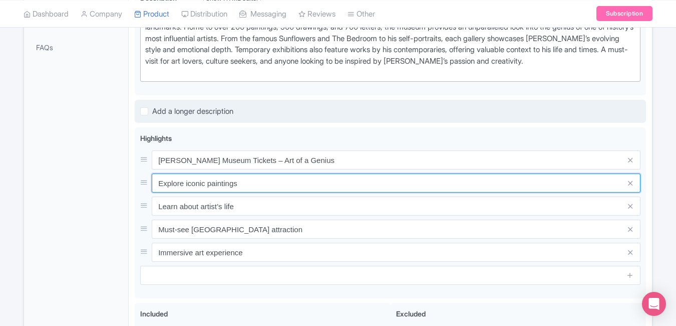
paste input "Van Gogh’s Masterpieces in Amsterdam"
type input "Explore Van Gogh’s Masterpieces in Amsterdam"
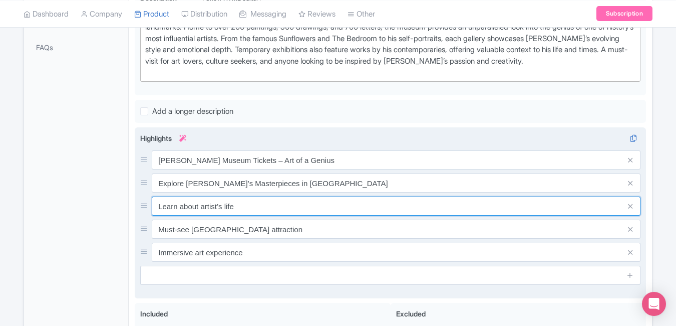
paste input "Book Van Gogh Museum Skip-the-Line Tickets"
type input "Book Van Gogh Museum Skip-the-Line Tickets"
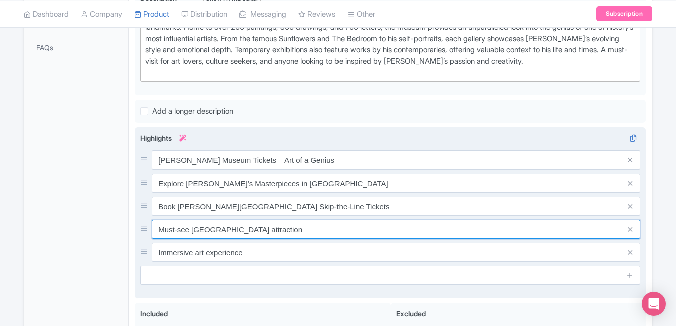
paste input "Amsterdam Van Gogh Museum Entry & Tours"
type input "Amsterdam Van Gogh Museum Entry & Tours"
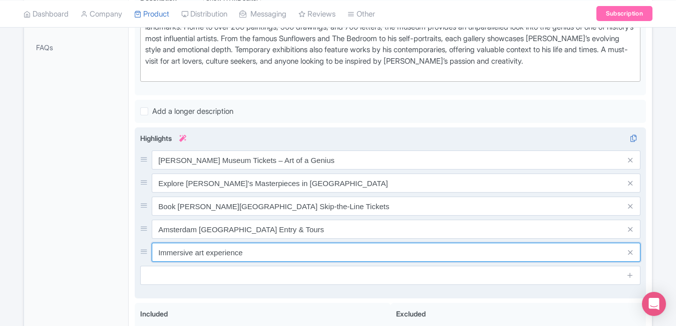
paste input "Van Gogh Museum Amsterdam Online Tickets"
type input "Van Gogh Museum Amsterdam Online Tickets"
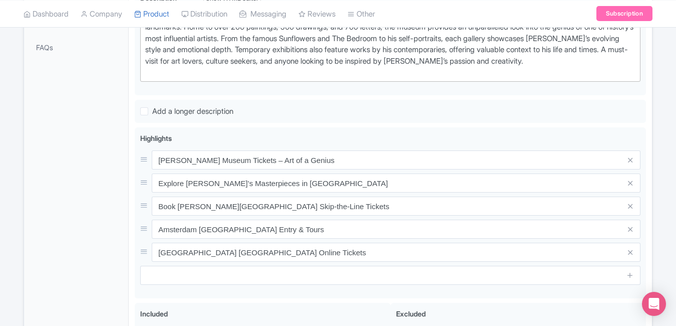
click at [98, 184] on div "General Booking Info Locations Settings Pricing Gallery Itinerary FAQs" at bounding box center [76, 161] width 105 height 618
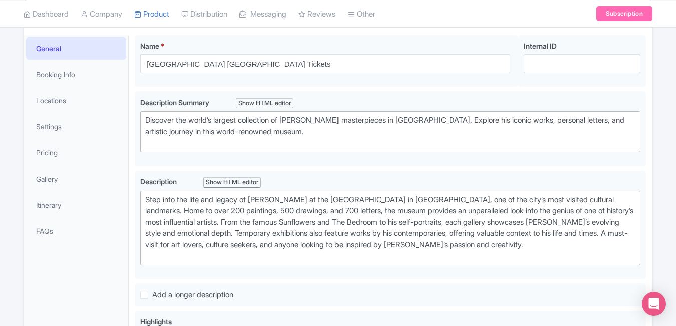
scroll to position [0, 0]
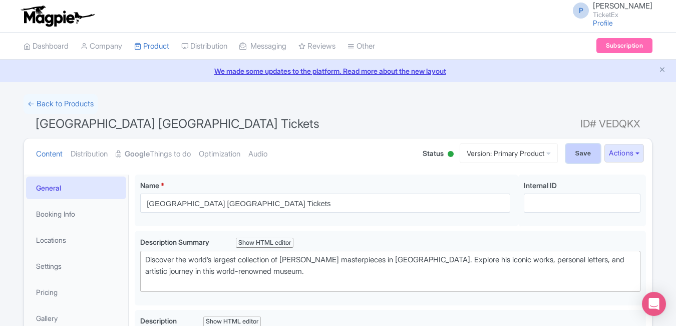
click at [574, 147] on input "Save" at bounding box center [583, 153] width 35 height 19
type input "Saving..."
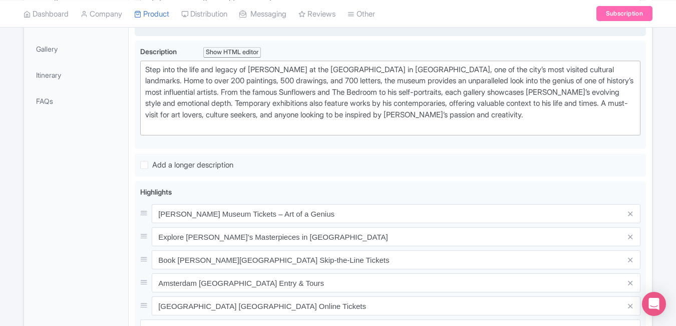
scroll to position [278, 0]
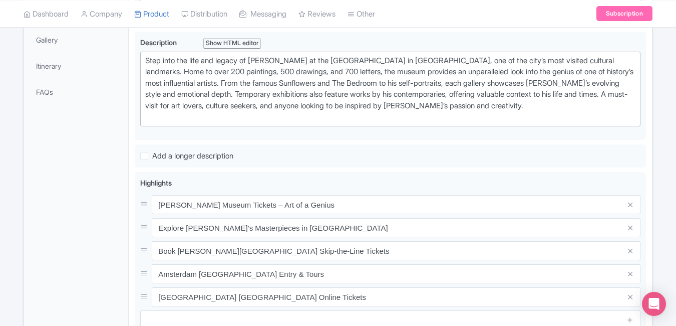
click at [191, 119] on div "Step into the life and legacy of [PERSON_NAME] at the [GEOGRAPHIC_DATA] in [GEO…" at bounding box center [390, 89] width 491 height 68
click at [166, 40] on link "My Products" at bounding box center [182, 40] width 95 height 16
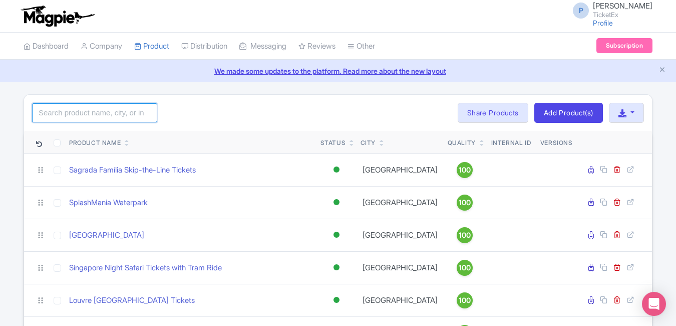
click at [67, 112] on input "search" at bounding box center [94, 112] width 125 height 19
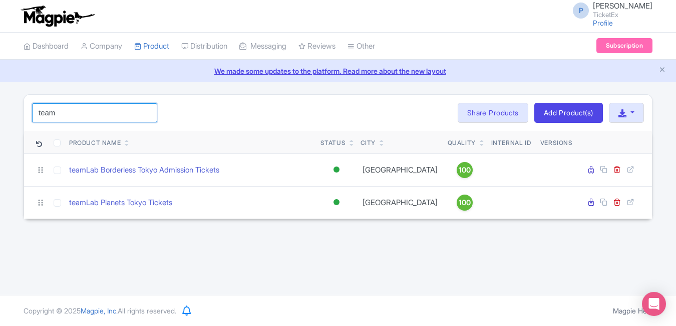
type input "team"
click at [1, 184] on div "team Search Bulk Actions [GEOGRAPHIC_DATA] Add to Collection Share Products Add…" at bounding box center [338, 156] width 676 height 125
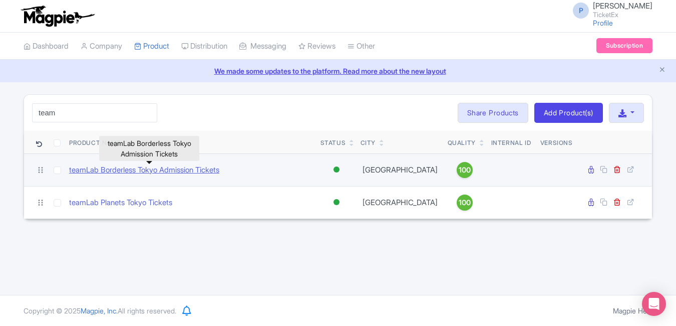
click at [127, 167] on link "teamLab Borderless Tokyo Admission Tickets" at bounding box center [144, 170] width 150 height 12
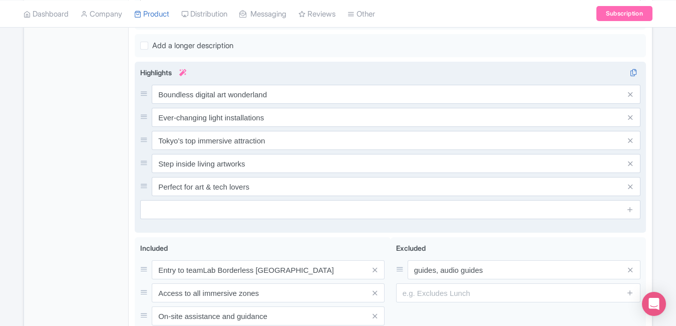
scroll to position [392, 0]
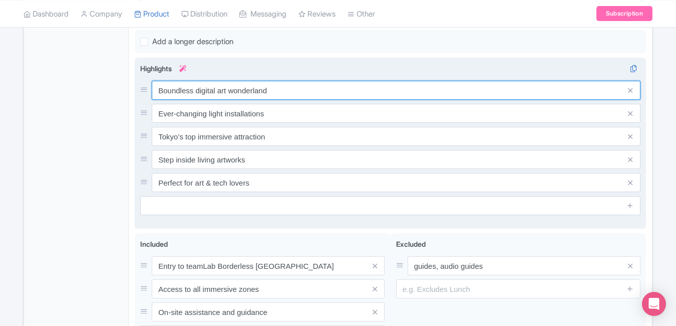
click at [297, 90] on input "Boundless digital art wonderland" at bounding box center [396, 90] width 489 height 19
paste input "teamLab Borderless Tokyo Tickets – Art Redefine"
type input "teamLab Borderless Tokyo Tickets – Art Redefined"
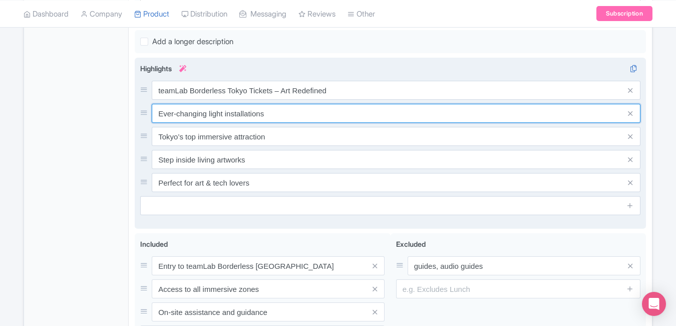
paste input "xplore teamLab Borderless Digital Wonderland"
type input "Explore teamLab Borderless Digital Wonderland"
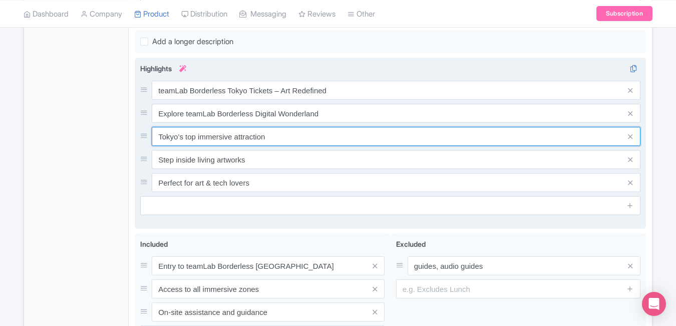
paste input "Book teamLab Borderless Tokyo Entry Online"
type input "Book teamLab Borderless Tokyo Entry Online"
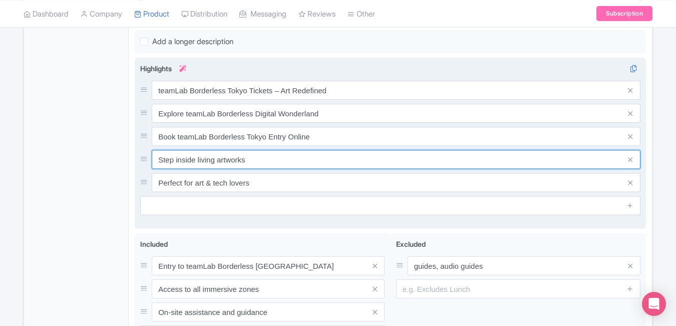
paste input "Tokyo’s Immersive teamLab Borderless Museum"
type input "Tokyo’s Immersive teamLab Borderless Museum"
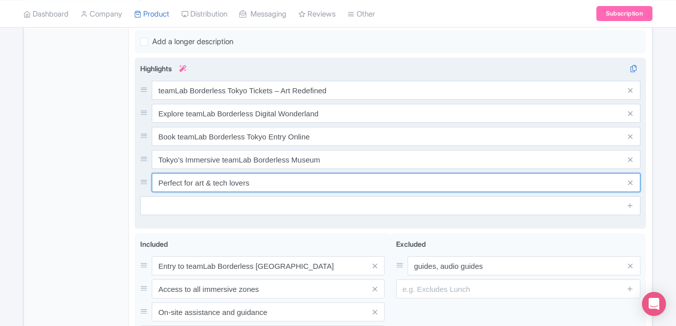
paste input "Best Deals for teamLab Borderless Ticket"
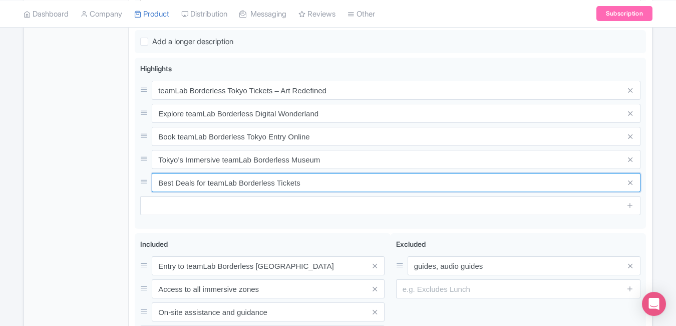
type input "Best Deals for teamLab Borderless Tickets"
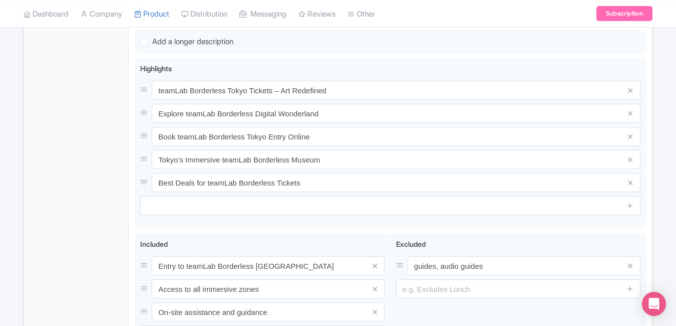
click at [84, 176] on div "General Booking Info Locations Settings Pricing Gallery Itinerary FAQs" at bounding box center [76, 91] width 105 height 618
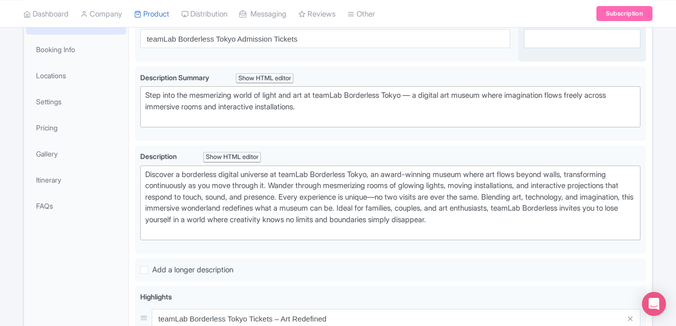
scroll to position [128, 0]
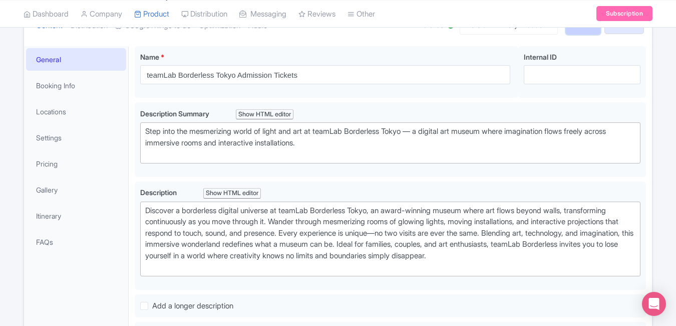
click at [573, 34] on input "Save" at bounding box center [583, 25] width 35 height 19
type input "Saving..."
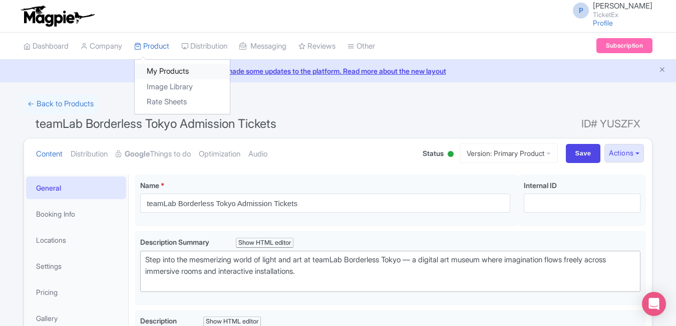
click at [161, 71] on link "My Products" at bounding box center [182, 72] width 95 height 16
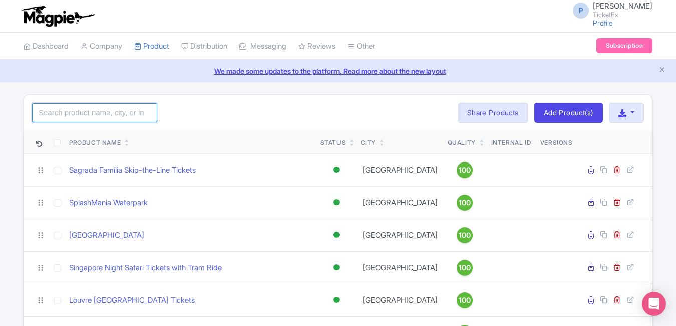
click at [100, 117] on input "search" at bounding box center [94, 112] width 125 height 19
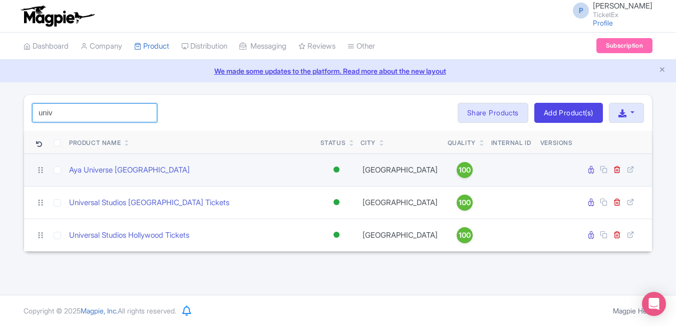
type input "univ"
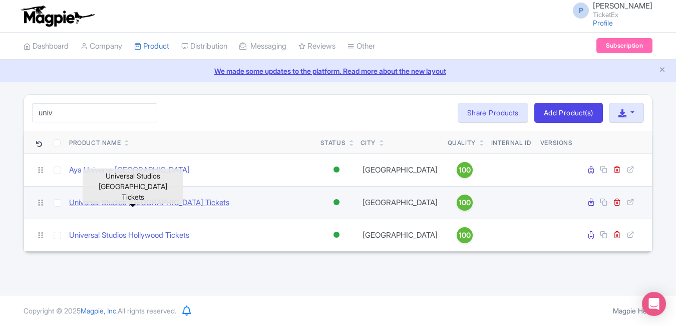
click at [156, 200] on link "Universal Studios [GEOGRAPHIC_DATA] Tickets" at bounding box center [149, 203] width 160 height 12
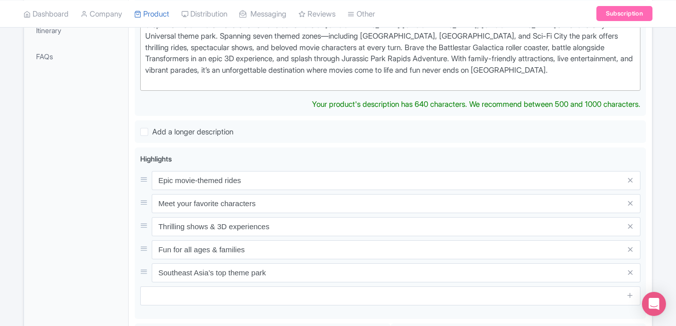
scroll to position [335, 0]
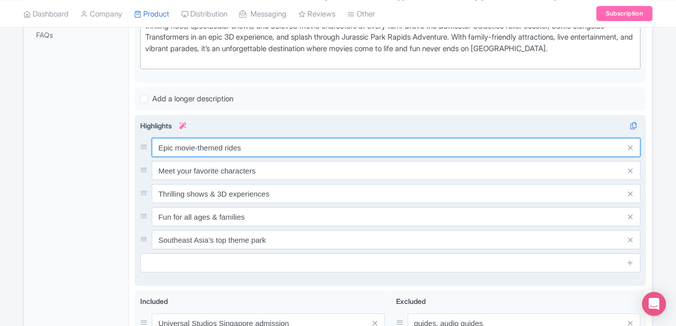
click at [275, 160] on div "Epic movie-themed rides Meet your favorite characters Thrilling shows & 3D expe…" at bounding box center [390, 193] width 501 height 111
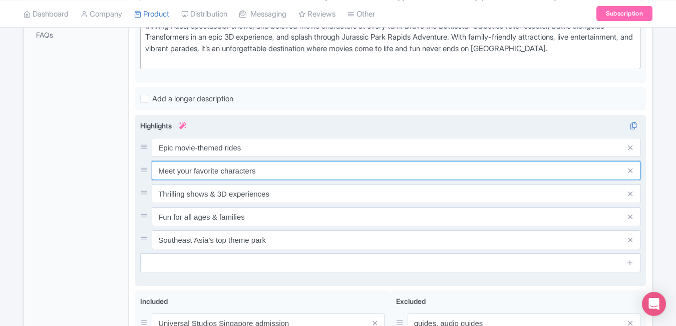
click at [275, 161] on input "Meet your favorite characters" at bounding box center [396, 170] width 489 height 19
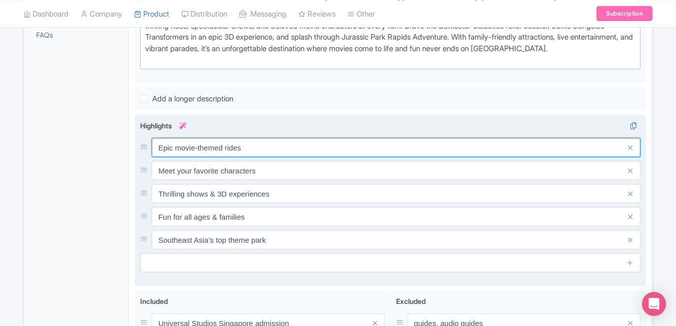
click at [267, 148] on input "Epic movie-themed rides" at bounding box center [396, 147] width 489 height 19
paste input "Universal Studios Singapore Tickets & R"
type input "Universal Studios [GEOGRAPHIC_DATA] Tickets & Rides"
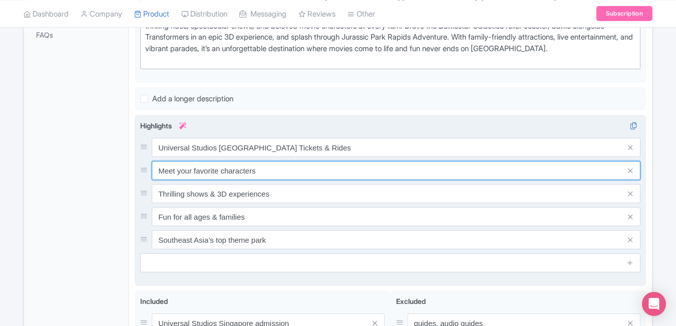
click at [272, 173] on input "Meet your favorite characters" at bounding box center [396, 170] width 489 height 19
paste input "Experience Thrills at Universal Singapore Park"
type input "Experience Thrills at Universal Singapore Park"
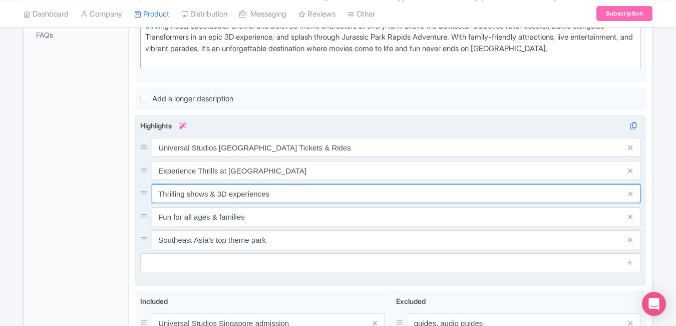
paste input "Book Universal Studios Singapore Entry Online"
type input "Book Universal Studios Singapore Entry Online"
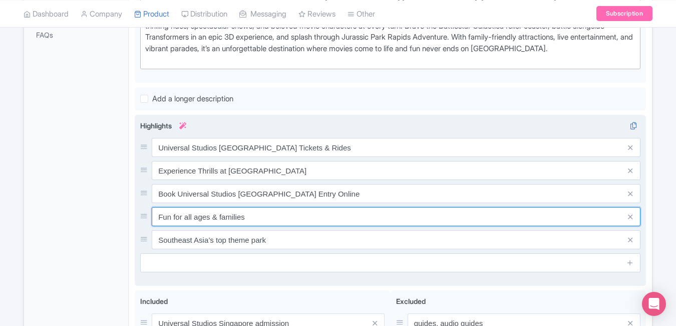
paste input "amily Fun & Adventure at Universal Singapore"
type input "Family Fun & Adventure at Universal Singapore"
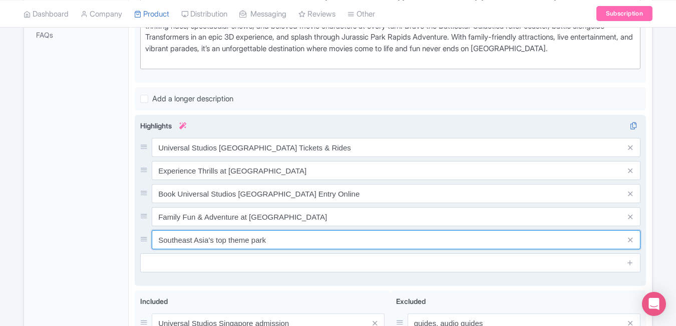
paste input "Universal Studios Singapore Deals & Offers"
type input "Universal Studios Singapore Deals & Offers"
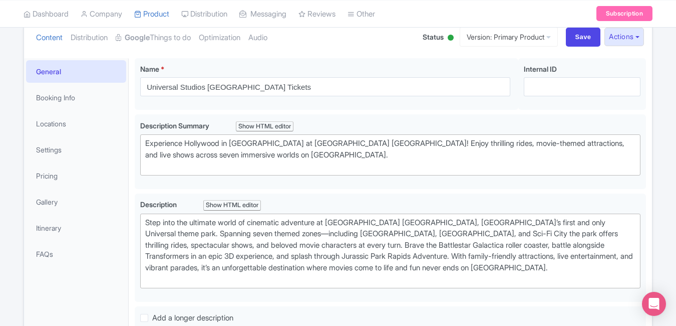
scroll to position [0, 0]
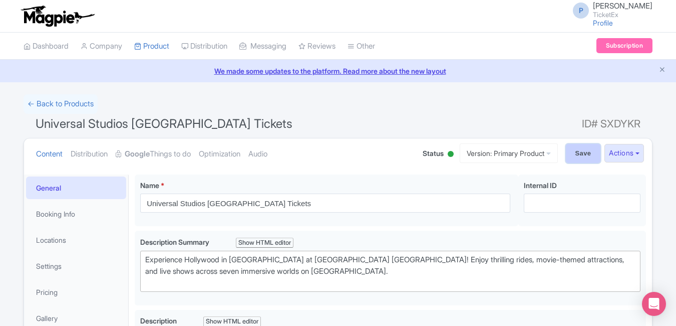
click at [578, 157] on input "Save" at bounding box center [583, 153] width 35 height 19
type input "Saving..."
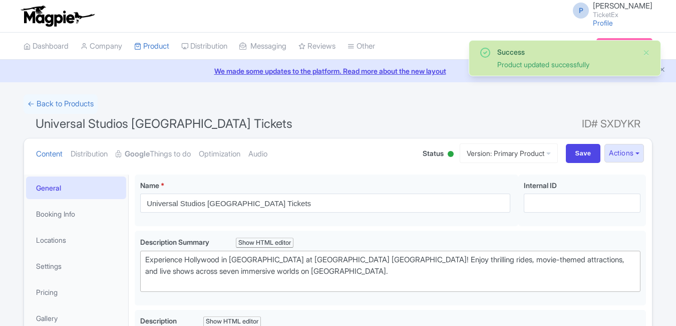
scroll to position [174, 0]
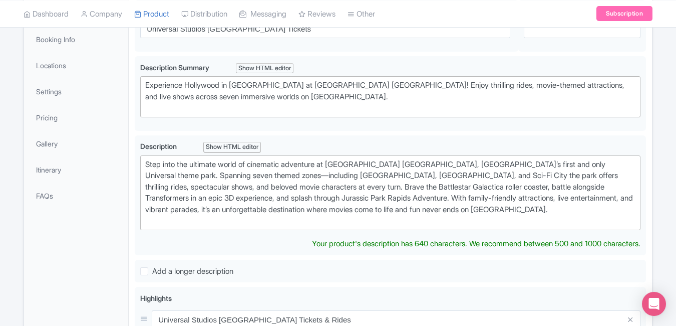
type trix-editor "<div>Step into the ultimate world of cinematic adventure at [GEOGRAPHIC_DATA] […"
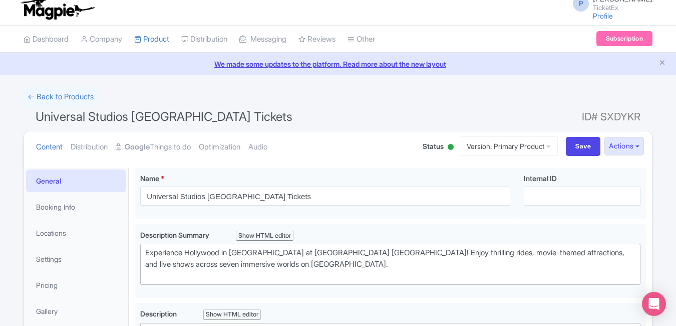
scroll to position [0, 0]
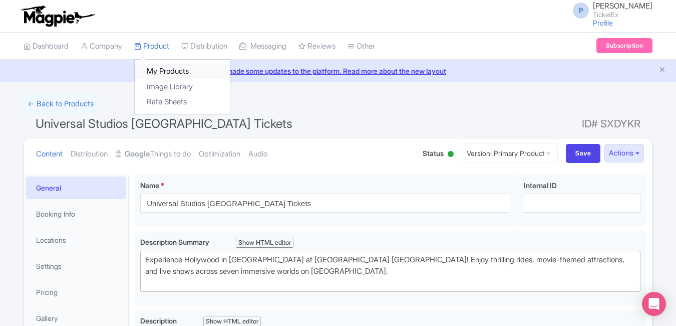
click at [158, 64] on link "My Products" at bounding box center [182, 72] width 95 height 16
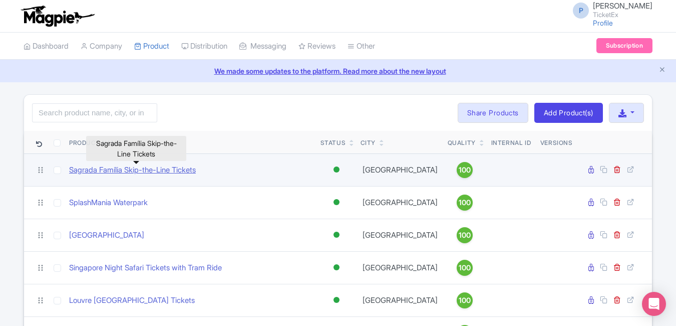
click at [170, 170] on link "Sagrada Família Skip-the-Line Tickets" at bounding box center [132, 170] width 127 height 12
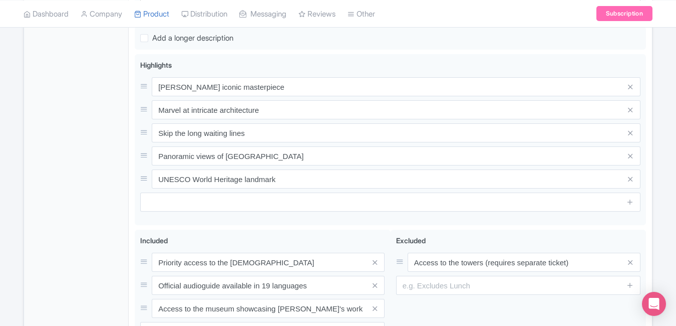
scroll to position [416, 0]
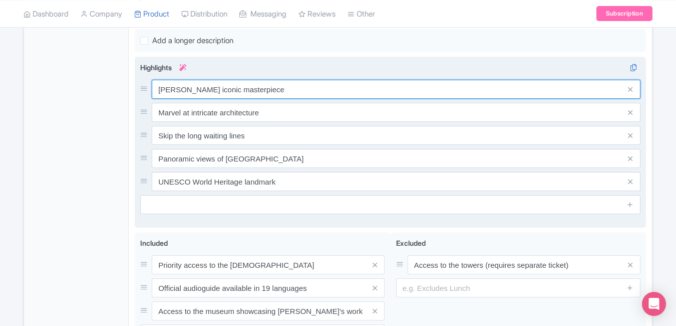
click at [299, 95] on input "Antoni Gaudí’s iconic masterpiece" at bounding box center [396, 89] width 489 height 19
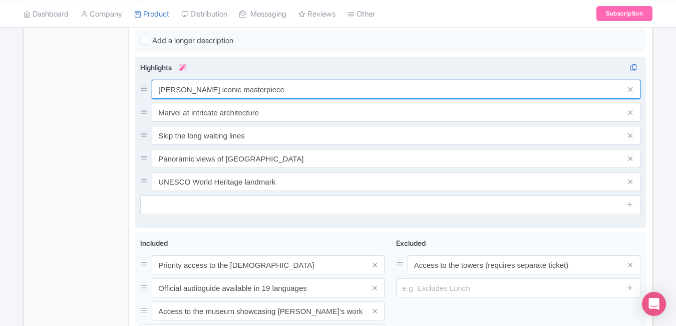
paste input "Sagrada Família Fast Track Entry Barcelona"
type input "Sagrada Família Fast Track Entry Barcelona"
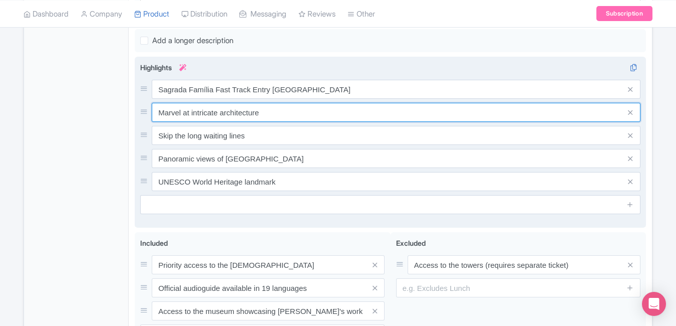
paste input "Skip-the-Line Gaudí Basilica Tickets"
type input "Skip-the-Line Gaudí Basilica Tickets"
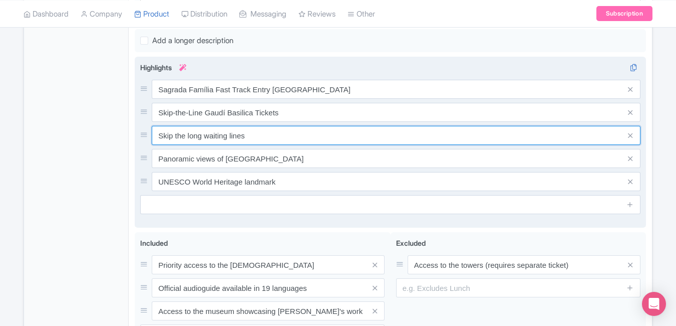
paste input "Explore Sagrada Família with Priority Acces"
type input "Explore Sagrada Família with Priority Access"
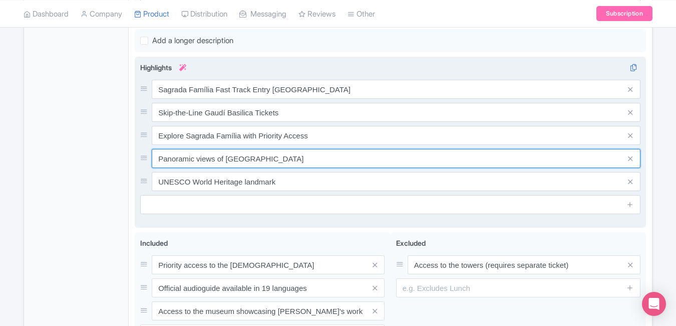
paste input "Book Sagrada Família Entry Online Today"
type input "Book Sagrada Família Entry Online Today"
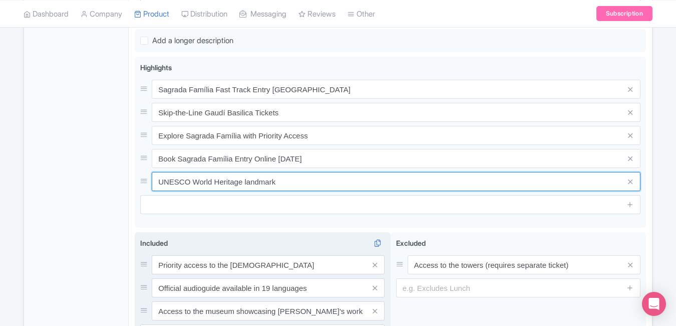
paste input "Guided Sagrada Família Tour & Skip Lines"
type input "Guided Sagrada Família Tour & Skip Lines"
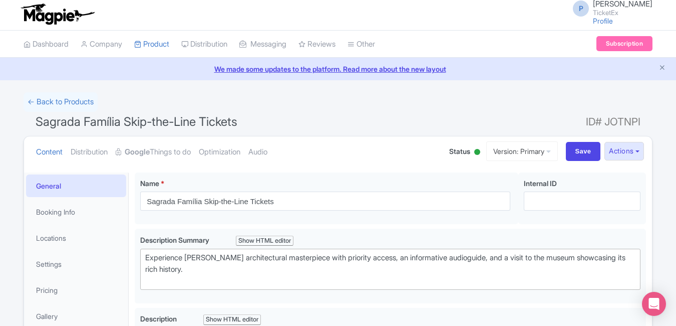
scroll to position [0, 0]
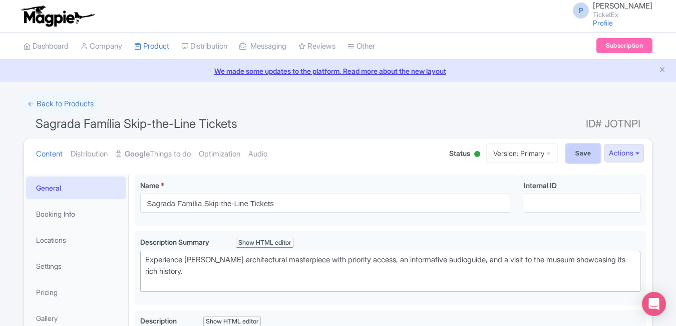
click at [576, 156] on input "Save" at bounding box center [583, 153] width 35 height 19
type input "Saving..."
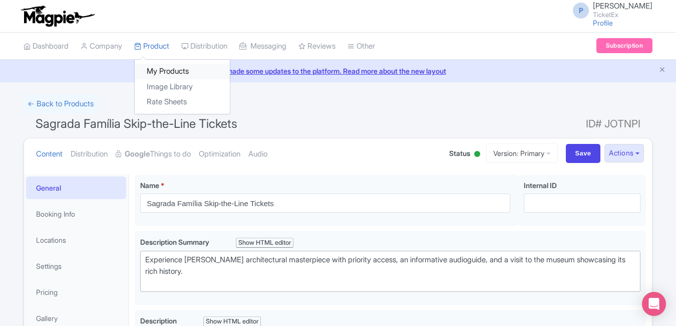
click at [169, 64] on link "My Products" at bounding box center [182, 72] width 95 height 16
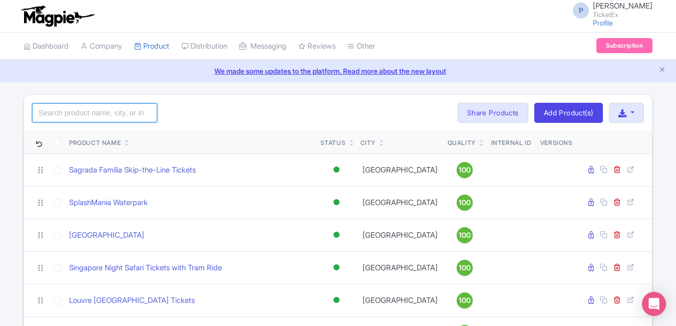
click at [129, 107] on input "search" at bounding box center [94, 112] width 125 height 19
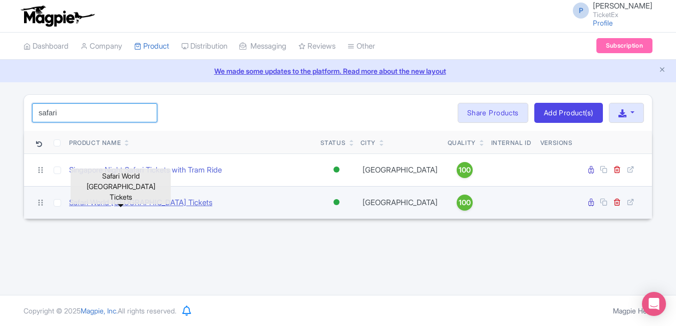
type input "safari"
click at [147, 200] on link "Safari World [GEOGRAPHIC_DATA] Tickets" at bounding box center [140, 203] width 143 height 12
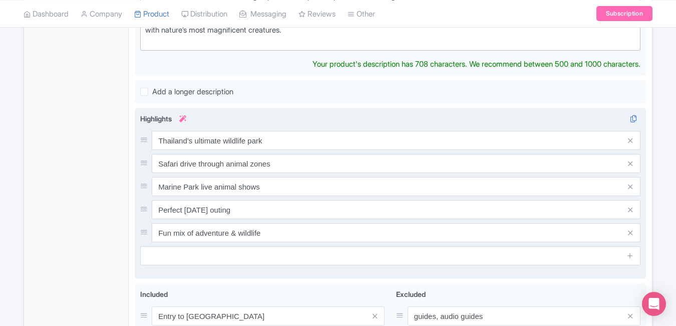
scroll to position [369, 0]
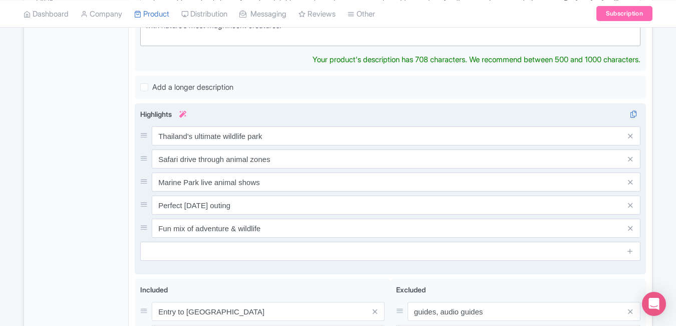
type trix-editor "<div>Embark on a wild adventure at [GEOGRAPHIC_DATA] [GEOGRAPHIC_DATA], [GEOGRA…"
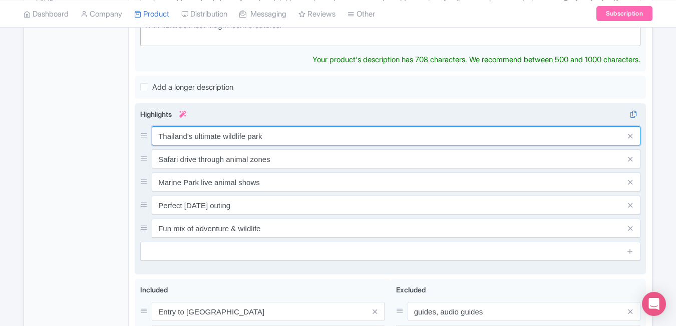
click at [308, 141] on div "Thailand’s ultimate wildlife park Safari drive through animal zones Marine Park…" at bounding box center [390, 181] width 501 height 111
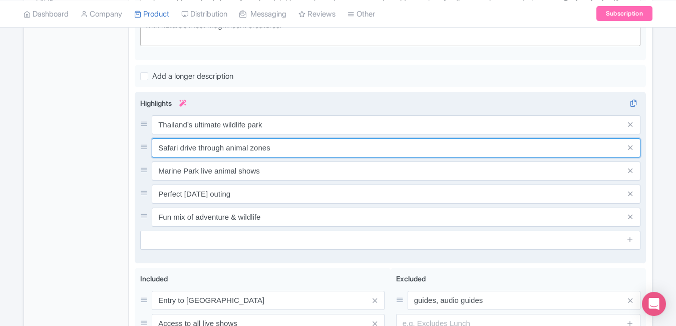
click at [308, 141] on input "Safari drive through animal zones" at bounding box center [396, 147] width 489 height 19
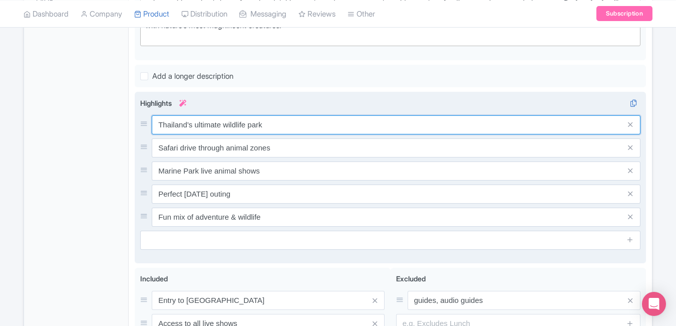
click at [295, 129] on input "Thailand’s ultimate wildlife park" at bounding box center [396, 124] width 489 height 19
paste input "Safari World Bangkok Tickets & Entry Deals"
type input "Safari World Bangkok Tickets & Entry Deals"
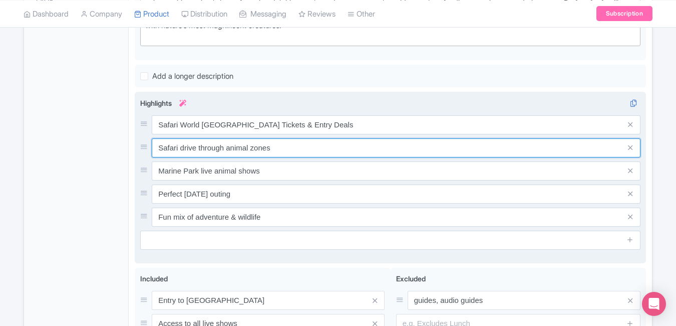
paste input "Wildlife Adventure at Safari World Thailand"
type input "Wildlife Adventure at Safari World Thailand"
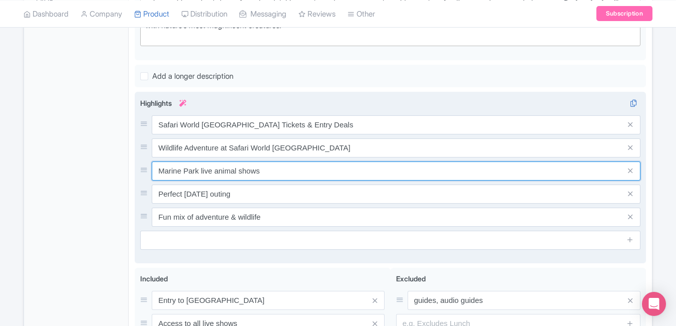
paste input "Bangkok Safari Park Tickets Online Booking"
type input "Bangkok Safari Park Tickets Online Booking"
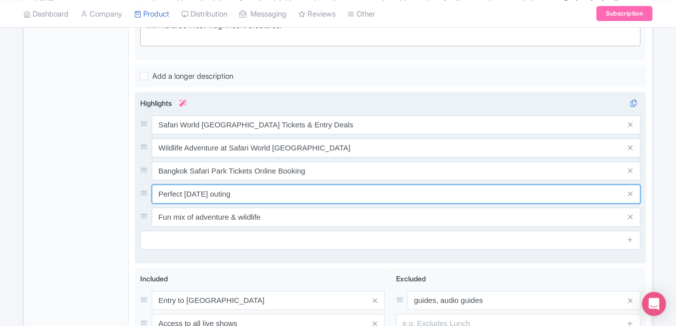
paste input "Family Fun & Animal Shows Safari World"
type input "Family Fun & Animal Shows Safari World"
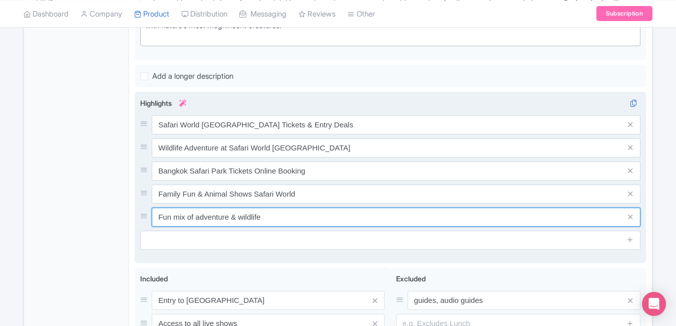
paste input "Explore Safari & Marine Park Bangkok"
type input "Explore Safari & Marine Park Bangkok"
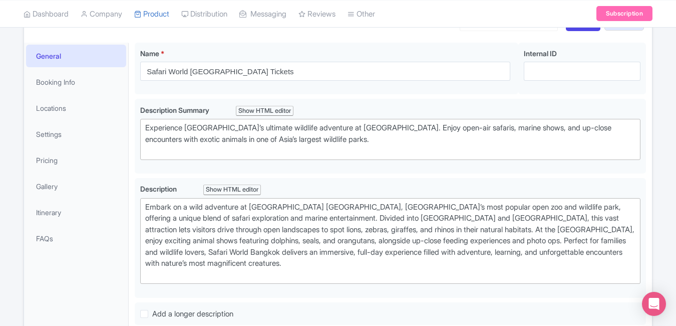
scroll to position [0, 0]
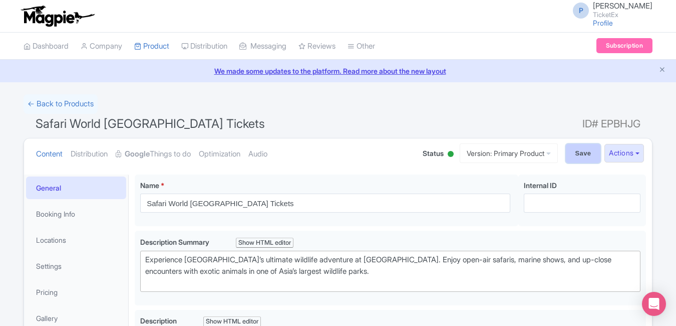
click at [569, 153] on input "Save" at bounding box center [583, 153] width 35 height 19
type input "Saving..."
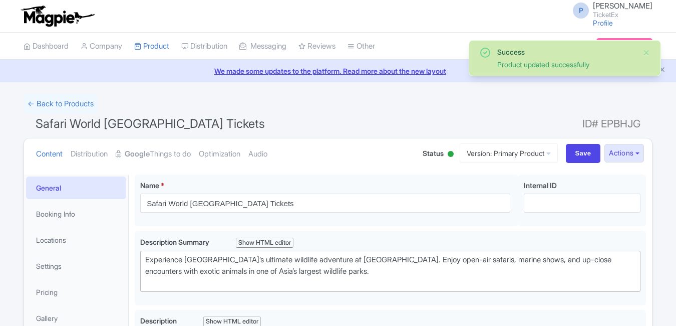
scroll to position [174, 0]
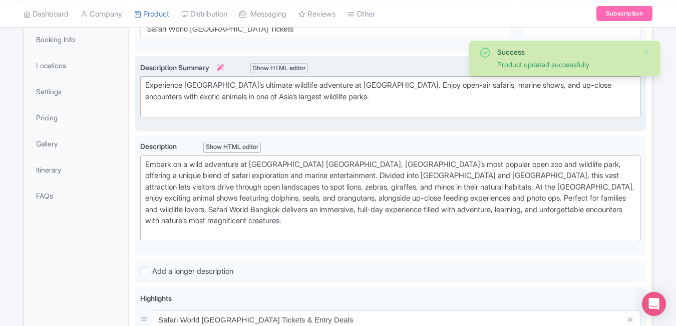
type trix-editor "<div>Embark on a wild adventure at [GEOGRAPHIC_DATA] [GEOGRAPHIC_DATA], [GEOGRA…"
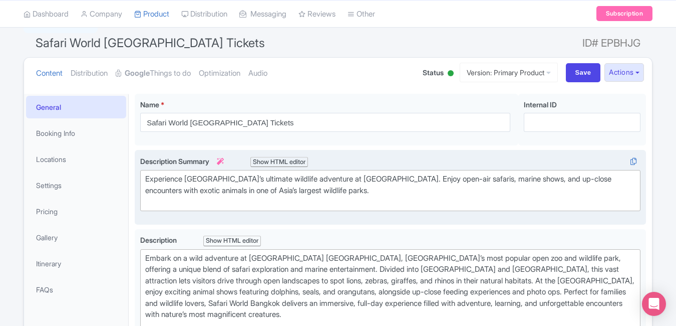
scroll to position [0, 0]
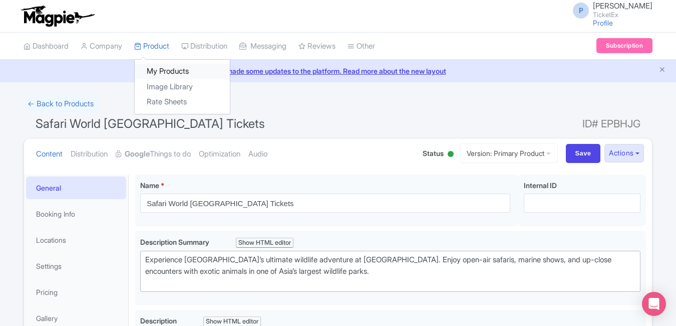
click at [163, 69] on link "My Products" at bounding box center [182, 72] width 95 height 16
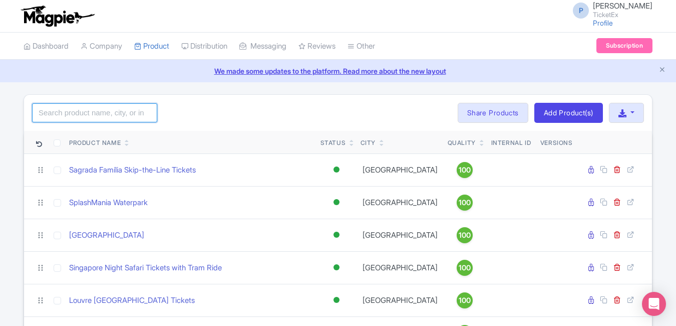
click at [133, 108] on input "search" at bounding box center [94, 112] width 125 height 19
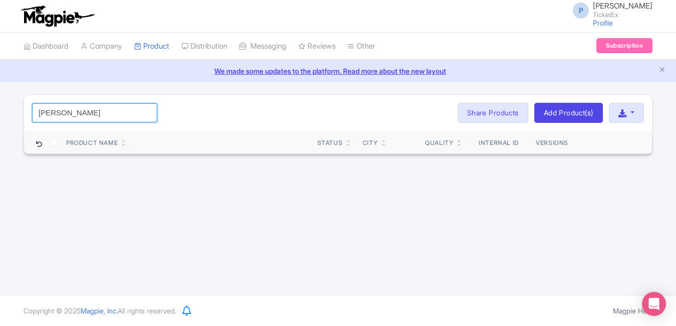
click at [95, 117] on input "[PERSON_NAME]" at bounding box center [94, 112] width 125 height 19
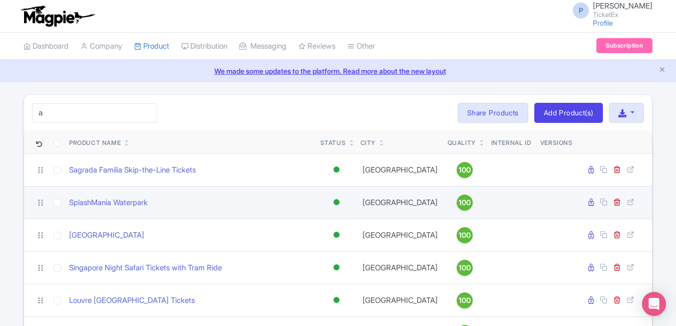
click at [241, 201] on div "SplashMania Waterpark" at bounding box center [190, 203] width 243 height 12
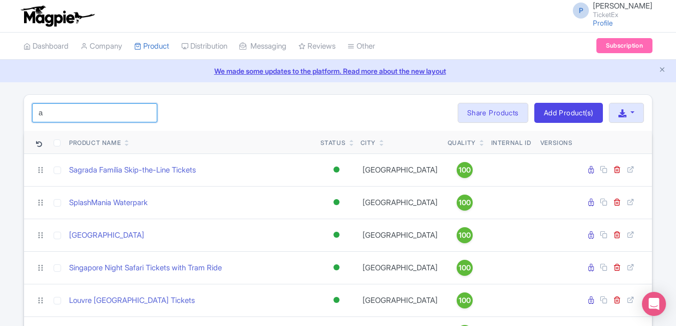
click at [127, 116] on input "a" at bounding box center [94, 112] width 125 height 19
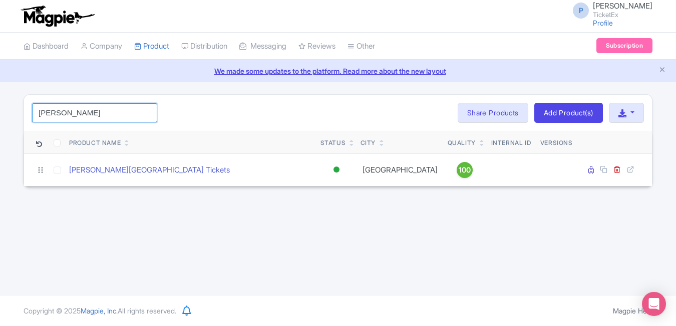
type input "[PERSON_NAME]"
click at [244, 103] on div "[PERSON_NAME] Search Bulk Actions [GEOGRAPHIC_DATA] Add to Collection Share Pro…" at bounding box center [338, 113] width 628 height 36
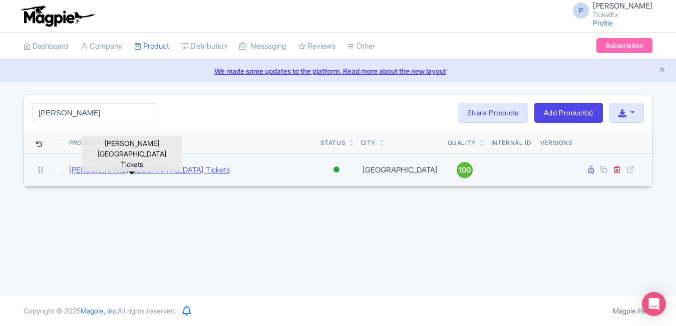
click at [129, 171] on link "[PERSON_NAME][GEOGRAPHIC_DATA] Tickets" at bounding box center [149, 170] width 161 height 12
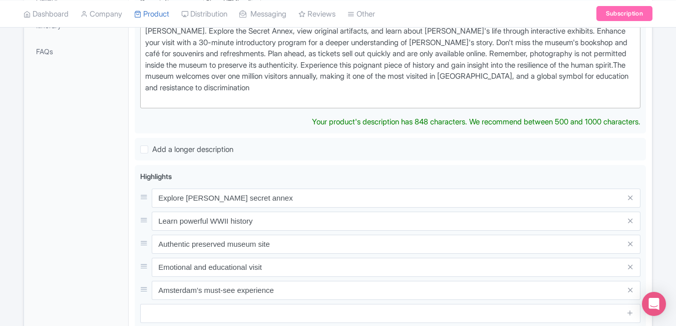
scroll to position [334, 0]
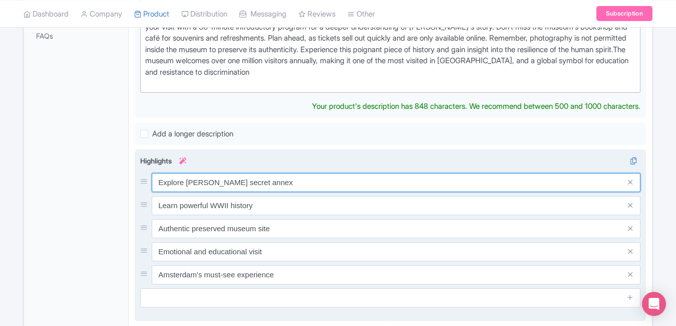
click at [297, 173] on input "Explore [PERSON_NAME] secret annex" at bounding box center [396, 182] width 489 height 19
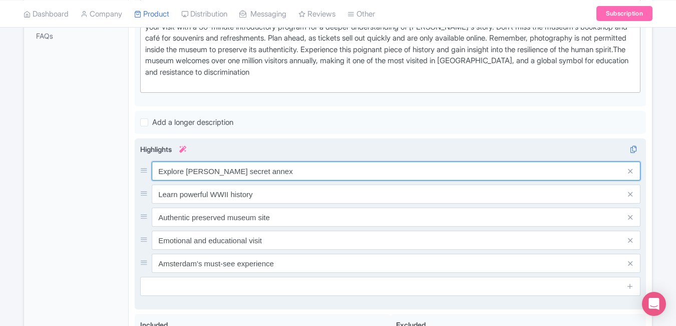
click at [297, 173] on input "Explore [PERSON_NAME] secret annex" at bounding box center [396, 170] width 489 height 19
paste input "[PERSON_NAME] House Amsterdam Tickets Online"
type input "[PERSON_NAME] House Amsterdam Tickets Online"
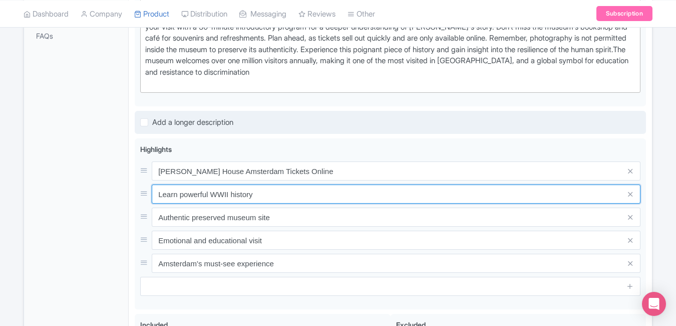
paste input "Visit the [PERSON_NAME][GEOGRAPHIC_DATA] in [GEOGRAPHIC_DATA]"
type input "Visit the [PERSON_NAME][GEOGRAPHIC_DATA] in [GEOGRAPHIC_DATA]"
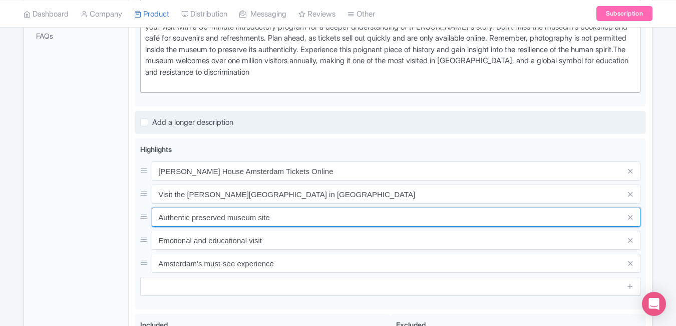
paste input "Skip-the-Line [PERSON_NAME] House Entry"
type input "Skip-the-Line [PERSON_NAME] House Entry"
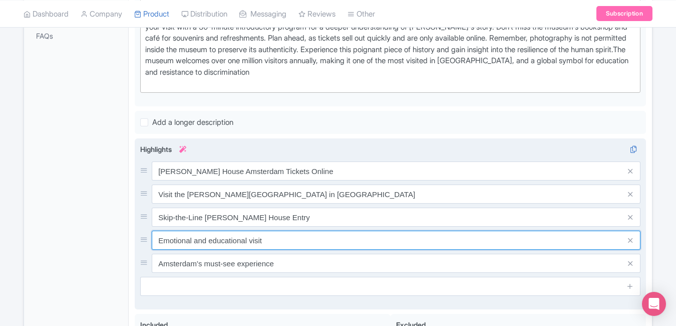
paste input "Learn WWII History at [PERSON_NAME][GEOGRAPHIC_DATA]"
type input "Learn WWII History at [PERSON_NAME][GEOGRAPHIC_DATA]"
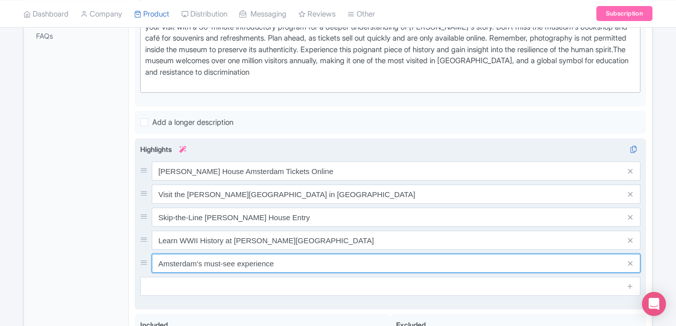
paste input "Book [PERSON_NAME] Museum Amsterdam Tour"
type input "Book [PERSON_NAME] Museum Amsterdam Tour"
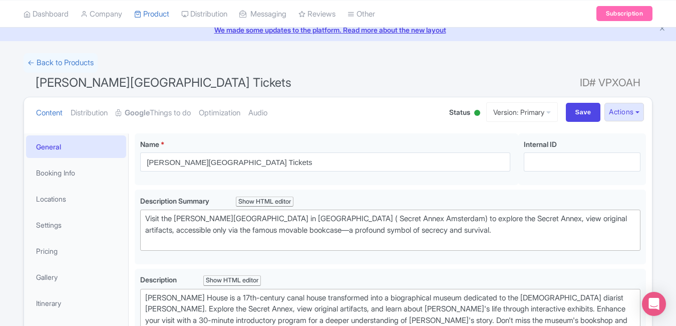
scroll to position [0, 0]
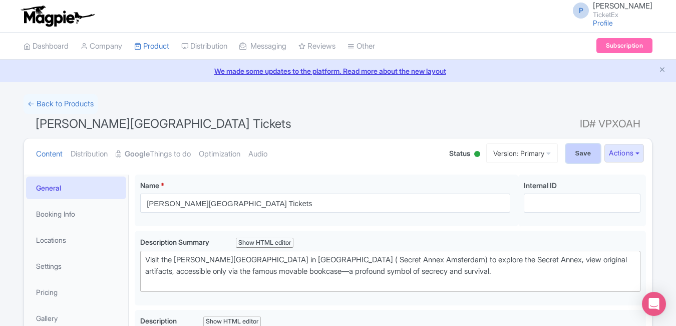
click at [567, 151] on input "Save" at bounding box center [583, 153] width 35 height 19
type input "Saving..."
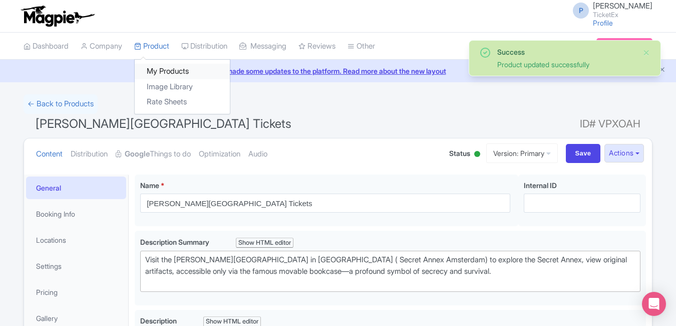
click at [162, 69] on link "My Products" at bounding box center [182, 72] width 95 height 16
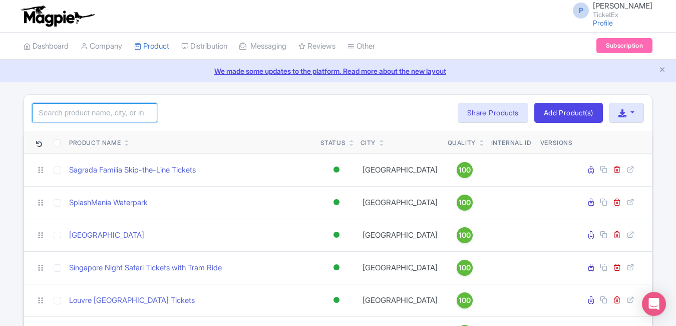
click at [134, 115] on input "search" at bounding box center [94, 112] width 125 height 19
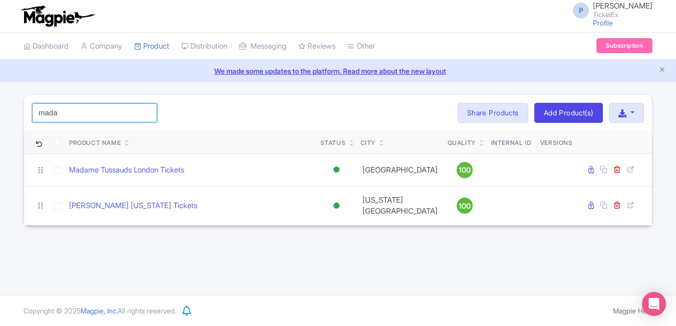
type input "mada"
click at [272, 98] on div "mada Search Bulk Actions [GEOGRAPHIC_DATA] Add to Collection Share Products Add…" at bounding box center [338, 113] width 628 height 36
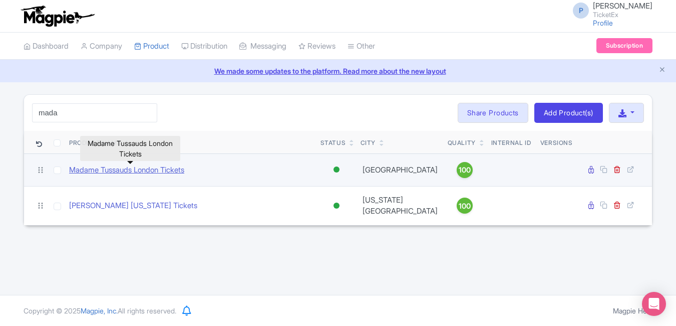
click at [106, 174] on link "Madame Tussauds London Tickets" at bounding box center [126, 170] width 115 height 12
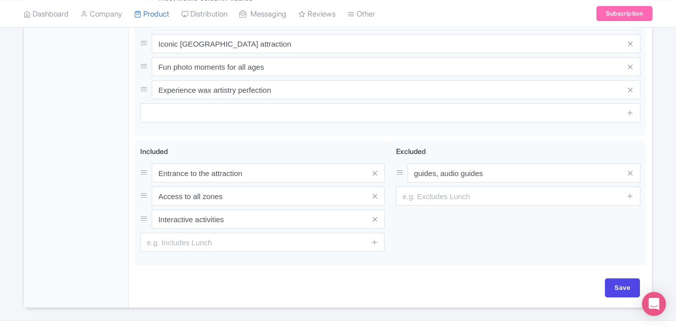
scroll to position [423, 0]
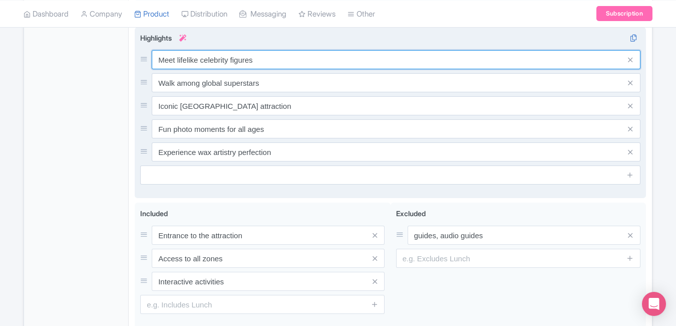
click at [286, 64] on div "Meet lifelike celebrity figures Walk among global superstars Iconic London attr…" at bounding box center [390, 105] width 501 height 111
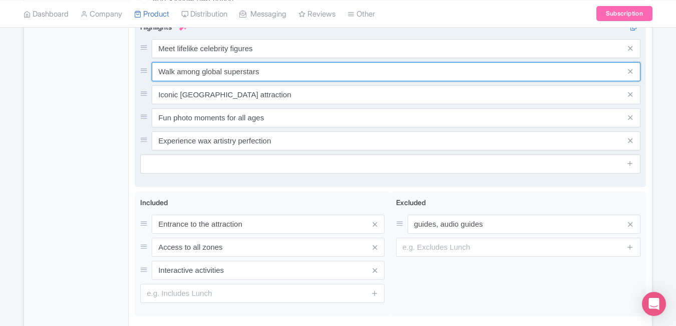
click at [286, 64] on input "Walk among global superstars" at bounding box center [396, 71] width 489 height 19
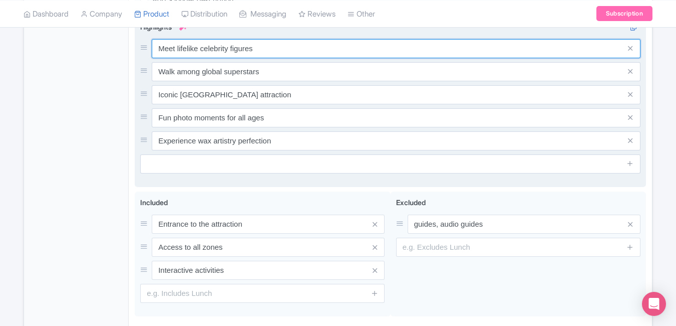
click at [277, 49] on input "Meet lifelike celebrity figures" at bounding box center [396, 48] width 489 height 19
paste input "adame Tussauds London Tickets & Entry Deal"
type input "Madame Tussauds London Tickets & Entry Deals"
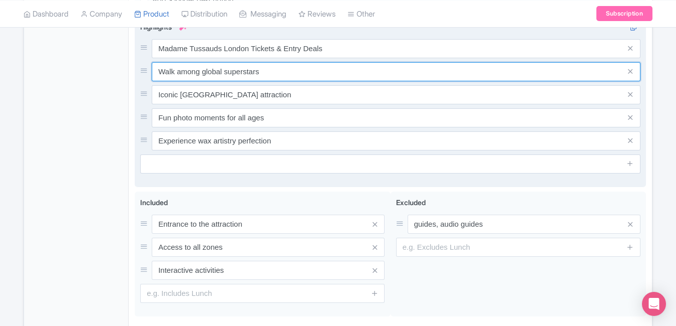
paste input "Meet [PERSON_NAME] at [GEOGRAPHIC_DATA] [GEOGRAPHIC_DATA]"
type input "Meet [PERSON_NAME] at [GEOGRAPHIC_DATA] [GEOGRAPHIC_DATA]"
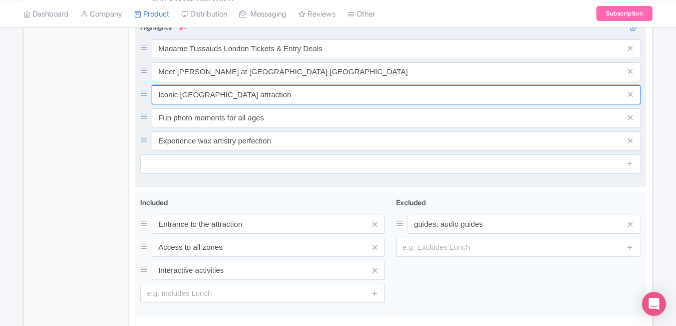
paste input "London Wax Museum Tickets Online Booking"
type input "London Wax Museum Tickets Online Booking"
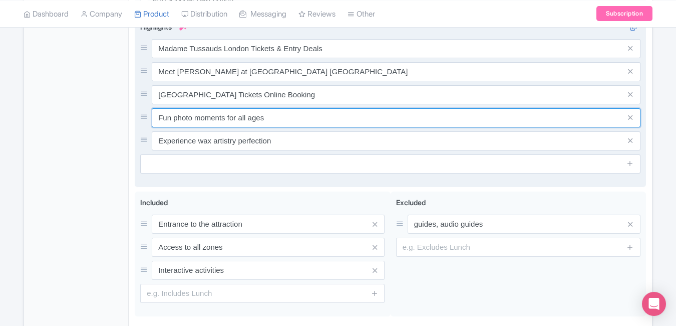
paste input "Madame Tussauds London Skip-the-Line Pas"
type input "Madame Tussauds London Skip-the-Line Pass"
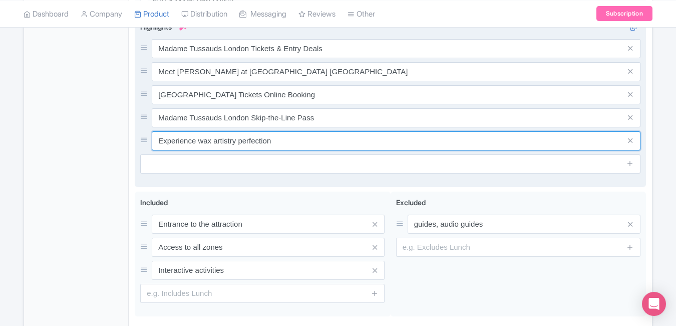
paste input "Famous Wax Figures in Lond"
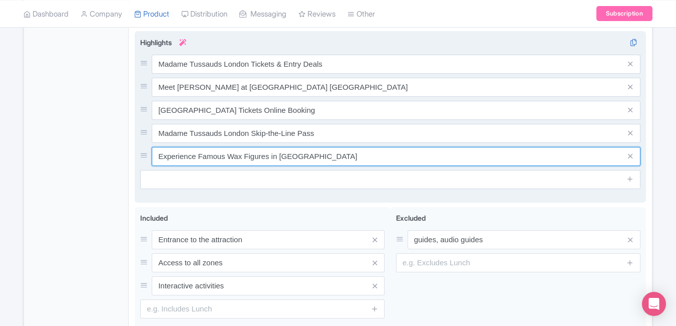
scroll to position [402, 0]
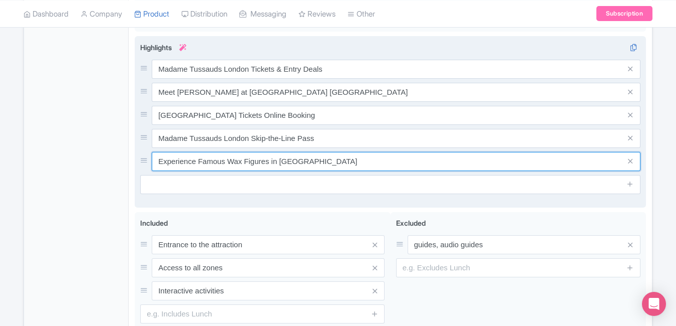
type input "Experience Famous Wax Figures in London"
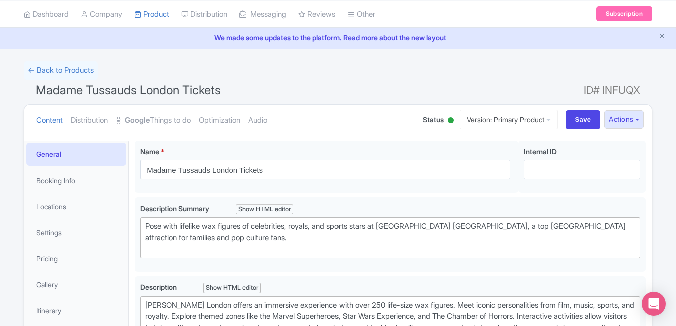
scroll to position [0, 0]
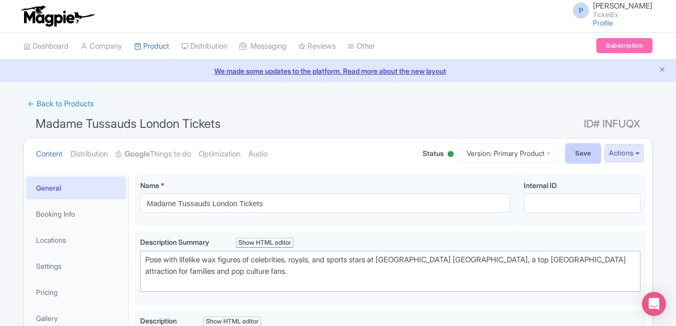
click at [582, 153] on input "Save" at bounding box center [583, 153] width 35 height 19
type input "Saving..."
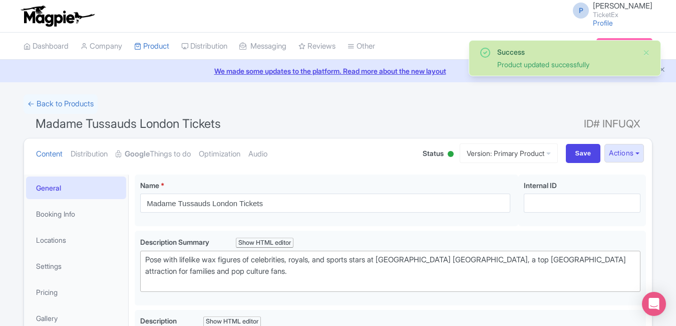
scroll to position [174, 0]
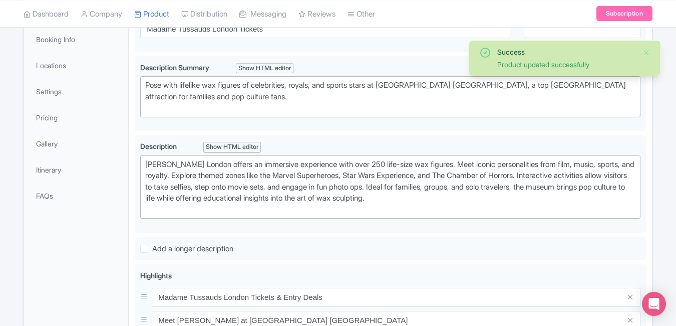
type trix-editor "<div>Madame [PERSON_NAME] London offers an immersive experience with over 250 l…"
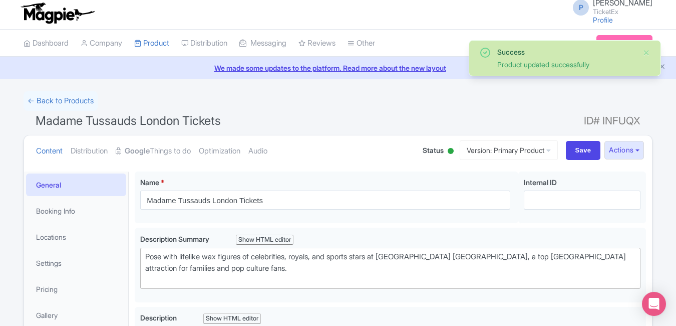
scroll to position [0, 0]
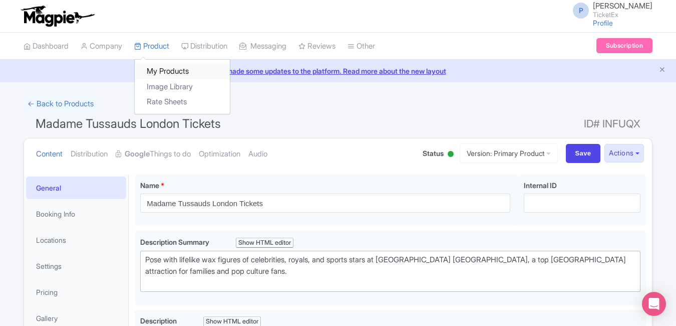
click at [162, 68] on link "My Products" at bounding box center [182, 72] width 95 height 16
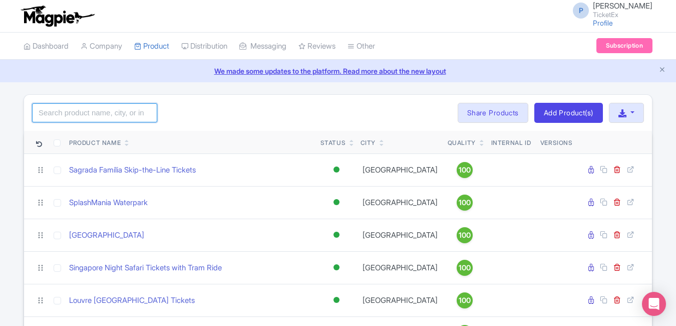
click at [132, 117] on input "search" at bounding box center [94, 112] width 125 height 19
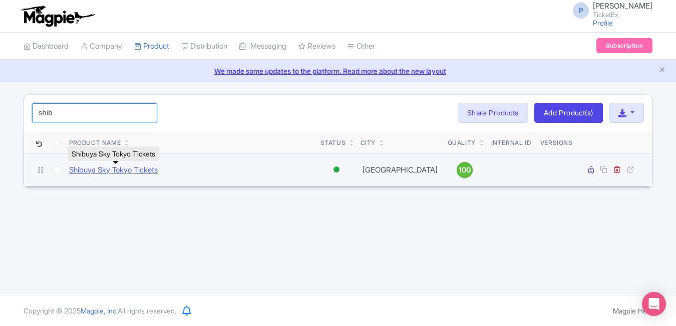
type input "shib"
click at [122, 170] on link "Shibuya Sky Tokyo Tickets" at bounding box center [113, 170] width 89 height 12
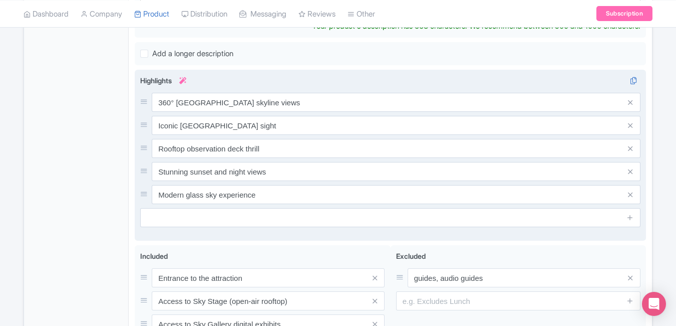
scroll to position [406, 0]
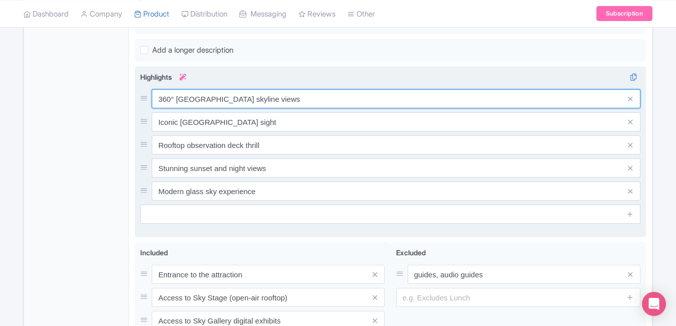
click at [299, 89] on div "360° [GEOGRAPHIC_DATA] skyline views Iconic [GEOGRAPHIC_DATA] sight Rooftop obs…" at bounding box center [390, 144] width 501 height 111
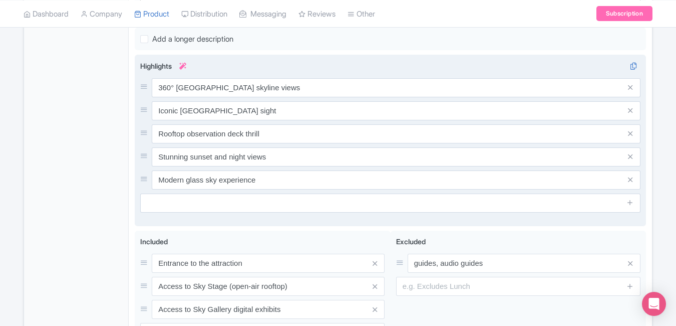
click at [299, 87] on div "360° [GEOGRAPHIC_DATA] skyline views Iconic [GEOGRAPHIC_DATA] sight Rooftop obs…" at bounding box center [390, 133] width 501 height 111
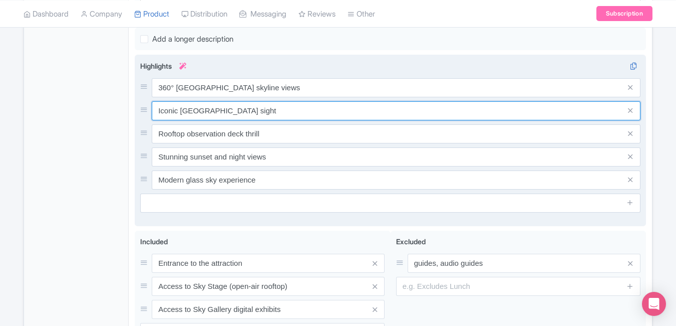
drag, startPoint x: 299, startPoint y: 87, endPoint x: 286, endPoint y: 81, distance: 13.9
click at [286, 81] on div "360° Tokyo skyline views Iconic Shibuya Crossing sight Rooftop observation deck…" at bounding box center [390, 133] width 501 height 111
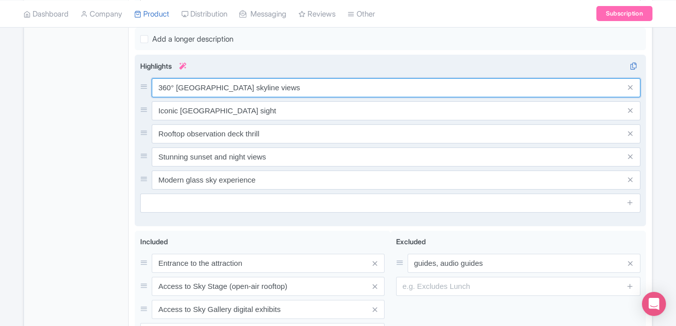
click at [286, 81] on input "360° Tokyo skyline views" at bounding box center [396, 87] width 489 height 19
paste input "Shibuya Sky Tokyo Tickets – City View Deck"
type input "Shibuya Sky Tokyo Tickets – City View Deck"
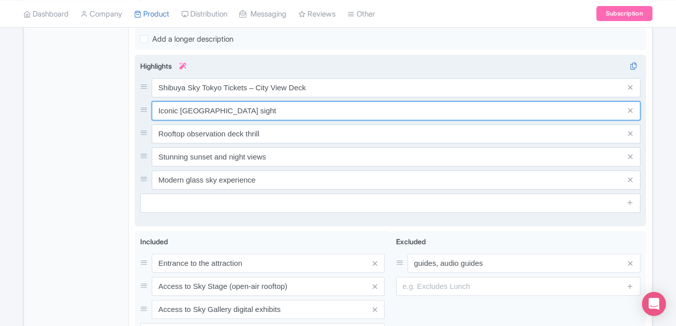
paste input "Tokyo Skyline View from Shibuya Sky Tower"
type input "Tokyo Skyline View from Shibuya Sky Tower"
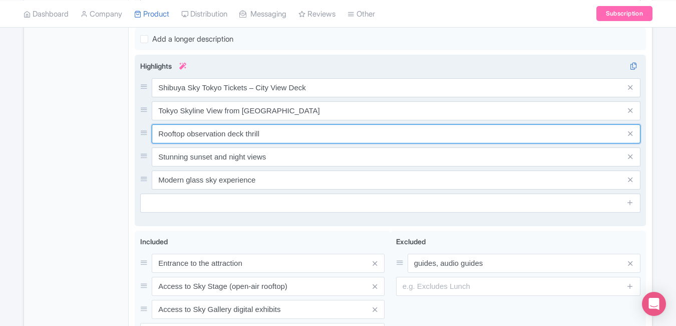
paste input "Book Shibuya Sky Observatory Tickets Online"
type input "Book Shibuya Sky Observatory Tickets Online"
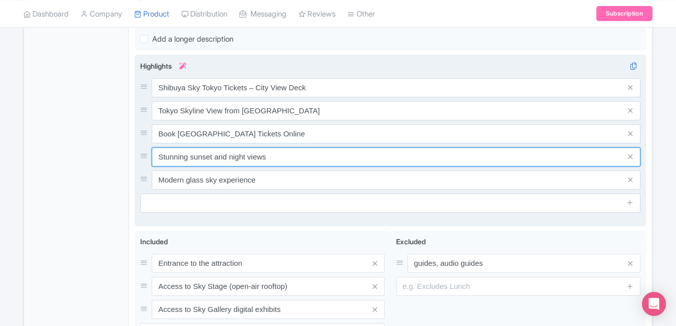
click at [287, 148] on input "Stunning sunset and night views" at bounding box center [396, 156] width 489 height 19
paste input "hibuya Sky Rooftop Sunset View Tokyo"
type input "Shibuya Sky Rooftop Sunset View [GEOGRAPHIC_DATA]"
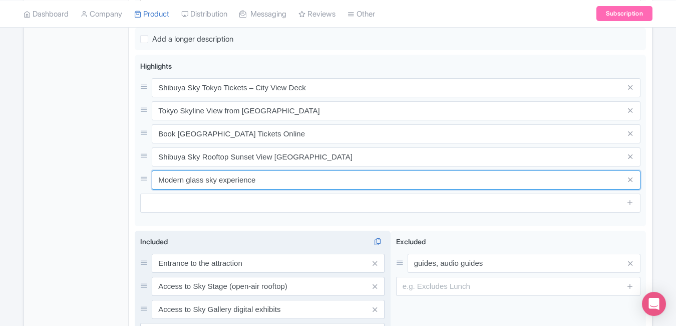
paste input "Visit Shibuya Sky for Stunning Tokyo Views"
type input "Visit Shibuya Sky for Stunning Tokyo Views"
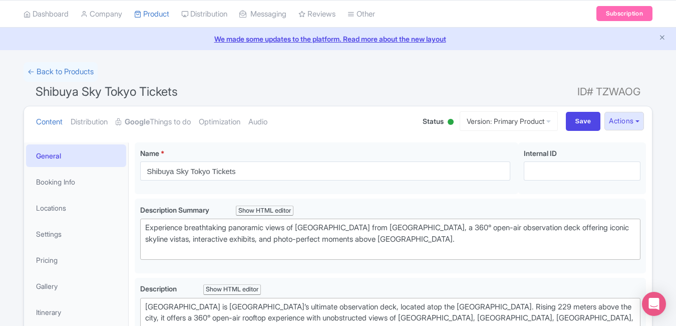
scroll to position [0, 0]
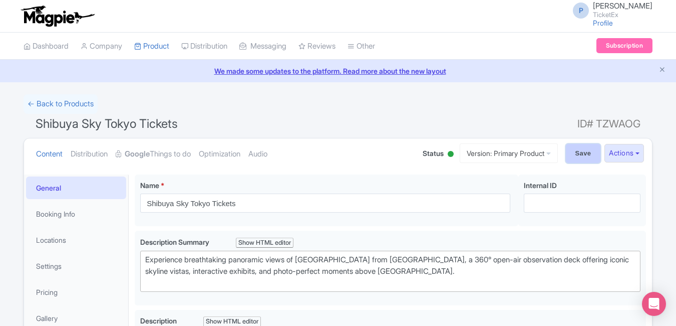
click at [571, 159] on input "Save" at bounding box center [583, 153] width 35 height 19
type input "Saving..."
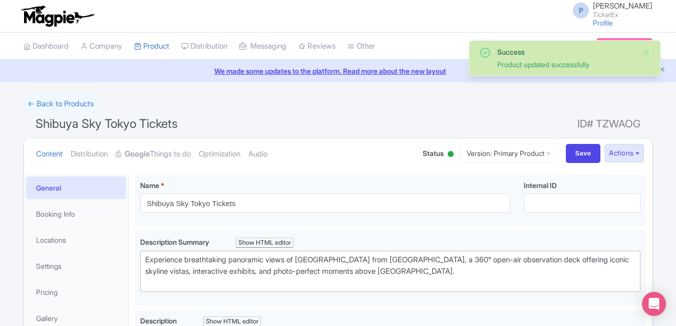
scroll to position [174, 0]
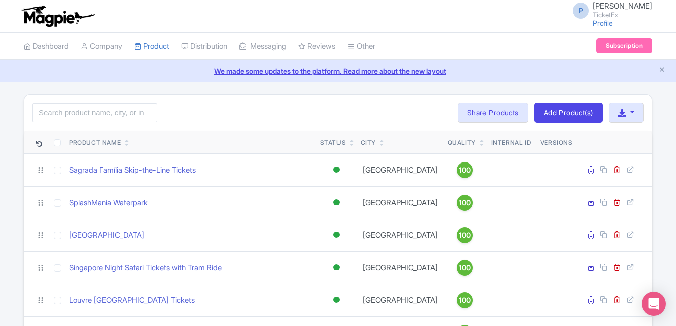
drag, startPoint x: 124, startPoint y: 102, endPoint x: 117, endPoint y: 112, distance: 12.9
click at [117, 112] on div "Search Bulk Actions [GEOGRAPHIC_DATA] Add to Collection Share Products Add to C…" at bounding box center [338, 113] width 628 height 36
click at [117, 112] on input "search" at bounding box center [94, 112] width 125 height 19
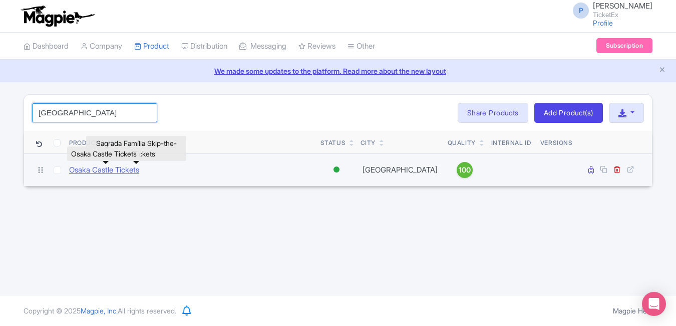
type input "[GEOGRAPHIC_DATA]"
click at [112, 170] on link "Osaka Castle Tickets" at bounding box center [104, 170] width 70 height 12
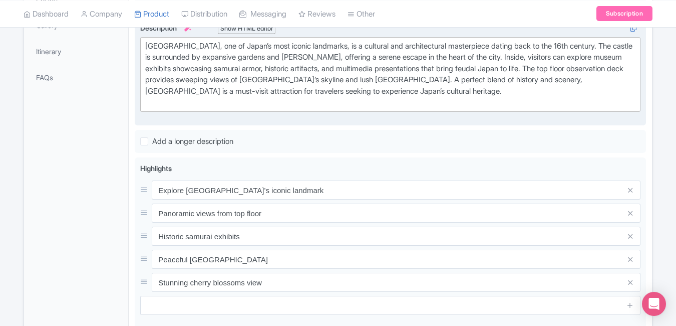
scroll to position [310, 0]
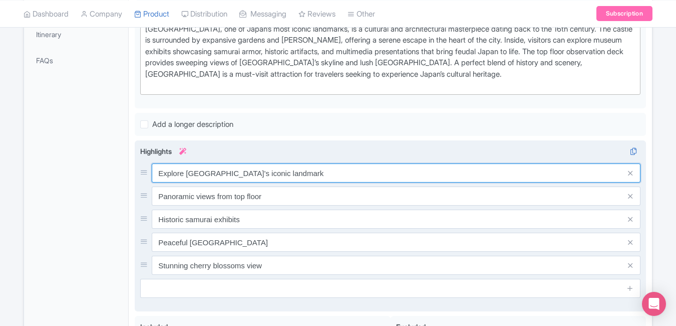
click at [311, 171] on input "Explore Japan’s iconic landmark" at bounding box center [396, 172] width 489 height 19
paste input "Osaka Castle Tickets – Japan’s Iconic L"
type input "Osaka Castle Tickets – Japan’s Iconic Landmark"
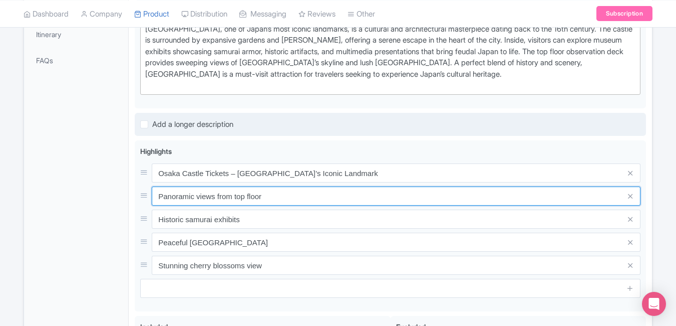
paste input "Explore Osaka Castle Park & Museum"
type input "Explore Osaka Castle Park & Museum"
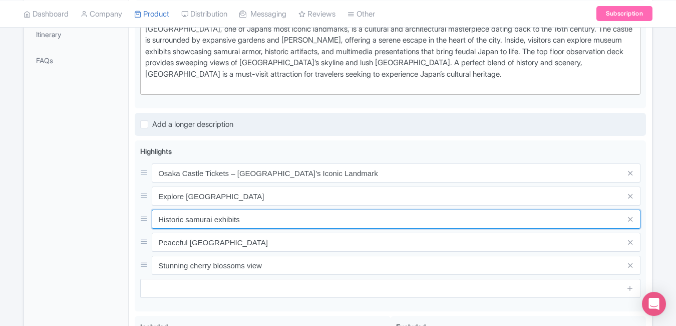
paste input "Skip-the-Line Osaka Castle Entry Ticke"
type input "Skip-the-Line Osaka Castle Entry Tickets"
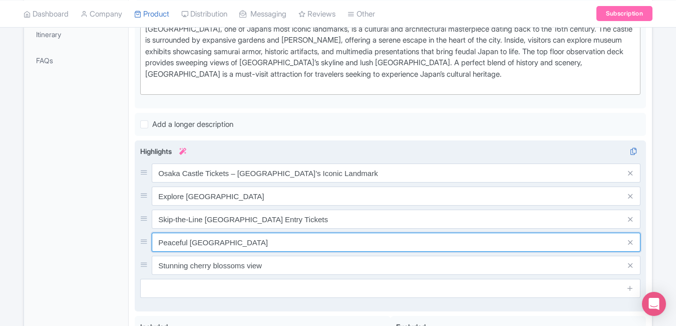
paste input "Book Osaka Castle Admission Online"
type input "Book Osaka Castle Admission Online"
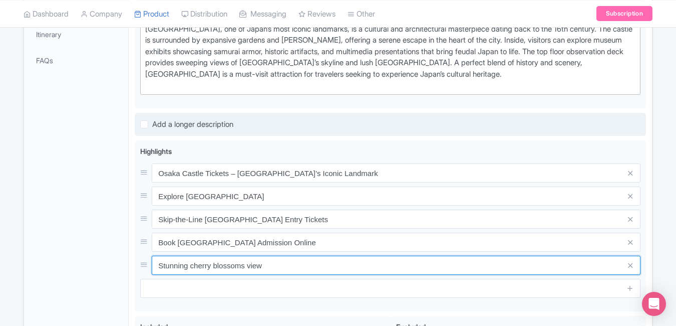
paste input "Discover Japanese History at Osaka Castle"
type input "Discover Japanese History at Osaka Castle"
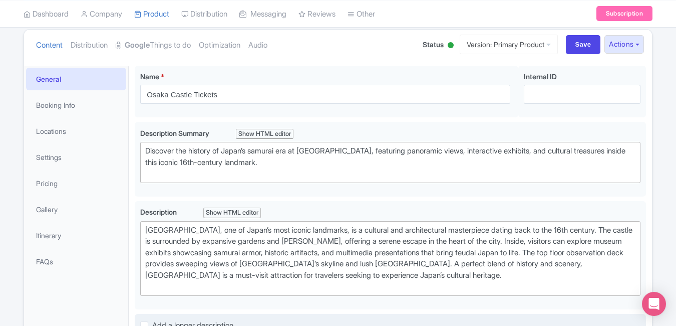
scroll to position [0, 0]
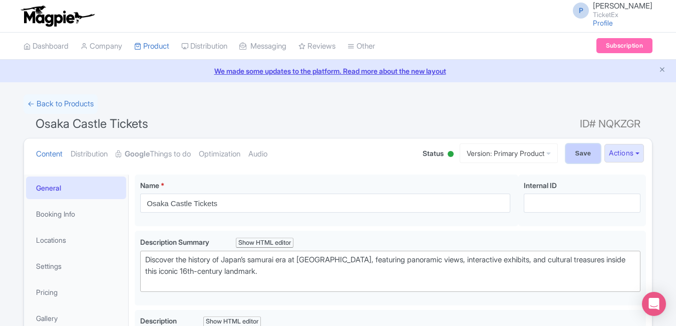
click at [576, 160] on input "Save" at bounding box center [583, 153] width 35 height 19
type input "Saving..."
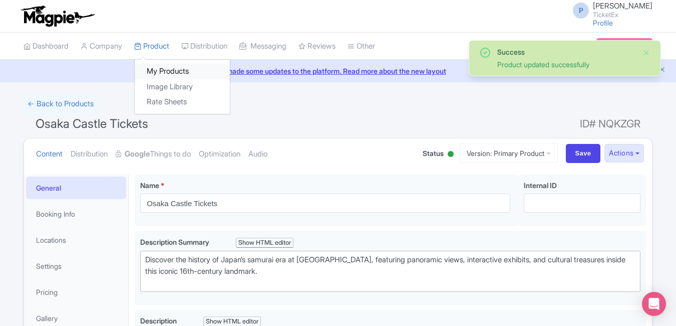
click at [161, 68] on link "My Products" at bounding box center [182, 72] width 95 height 16
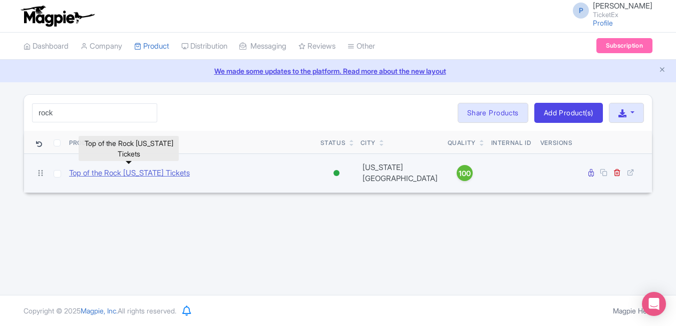
type input "rock"
click at [171, 173] on link "Top of the Rock [US_STATE] Tickets" at bounding box center [129, 173] width 121 height 12
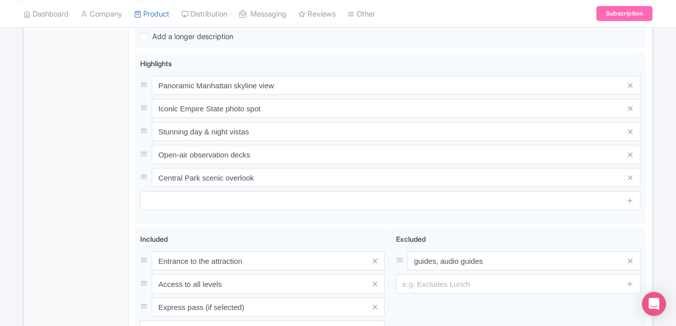
scroll to position [404, 0]
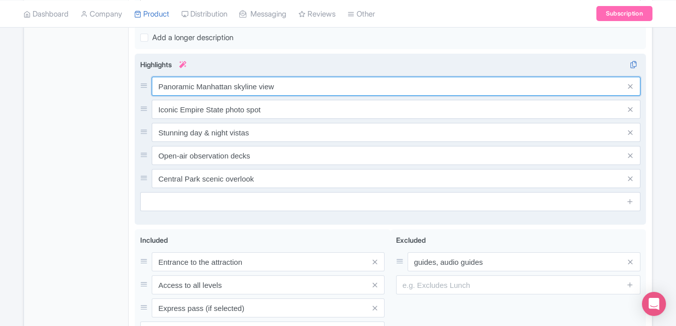
click at [349, 84] on input "Panoramic Manhattan skyline view" at bounding box center [396, 86] width 489 height 19
paste input "Top of the Rock Tickets – [GEOGRAPHIC_DATA] Skyline Views"
type input "Top of the Rock Tickets – [GEOGRAPHIC_DATA] Skyline Views"
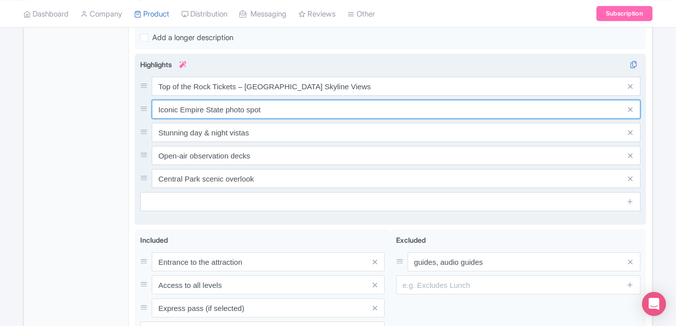
click at [285, 115] on input "Iconic Empire State photo spot" at bounding box center [396, 109] width 489 height 19
paste input "Rockefeller Observation Deck Entry Tickets"
type input "Rockefeller Observation Deck Entry Tickets"
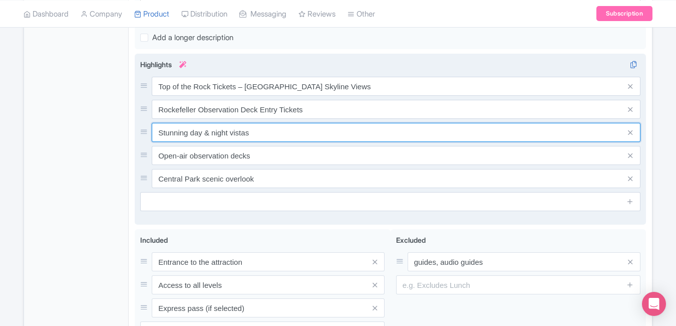
paste input "Book Top of the Rock Entry Online Now"
type input "Book Top of the Rock Entry Online Now"
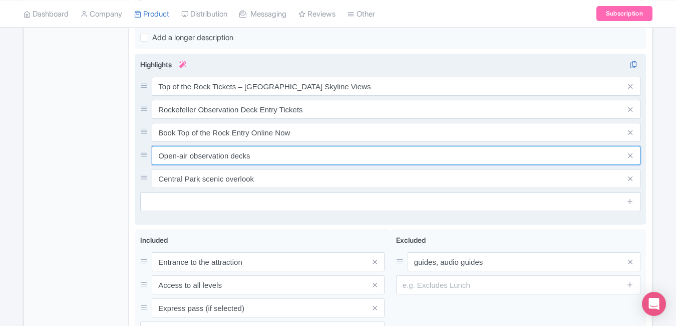
paste input "See Empire State Views from Top of the Rock"
type input "See Empire State Views from Top of the Rock"
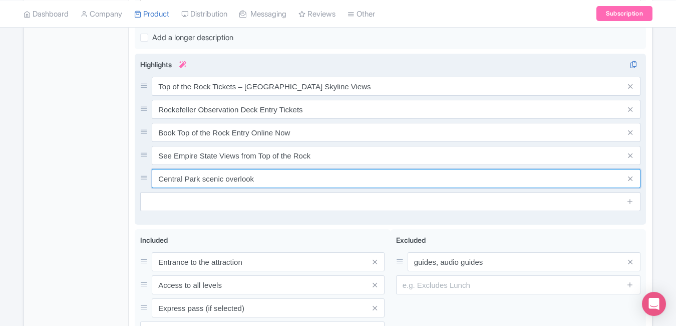
paste input "Best Sunset Views in New York City"
type input "Best Sunset Views in New York City"
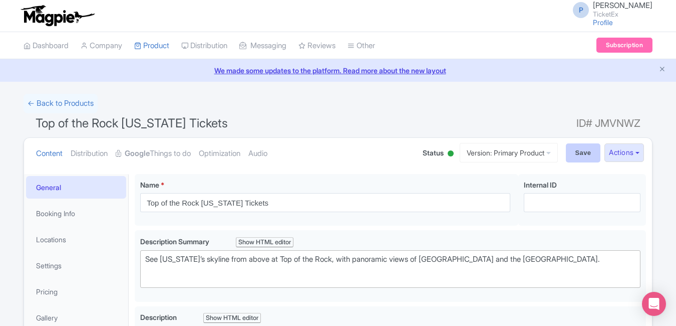
scroll to position [0, 0]
click at [574, 148] on input "Save" at bounding box center [583, 153] width 35 height 19
type input "Saving..."
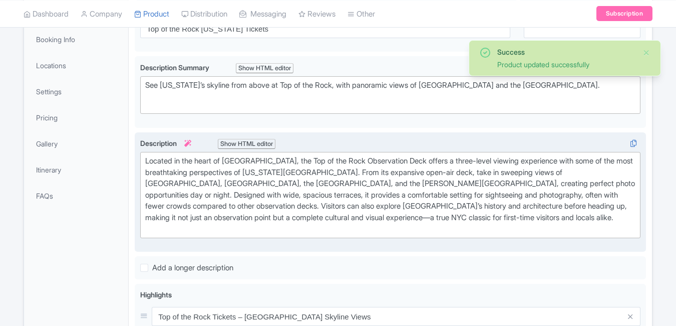
scroll to position [174, 0]
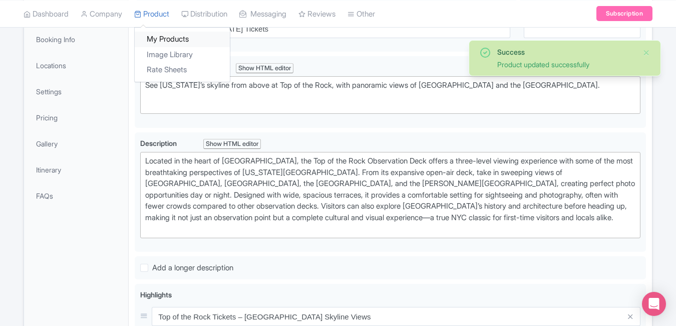
click at [153, 40] on link "My Products" at bounding box center [182, 40] width 95 height 16
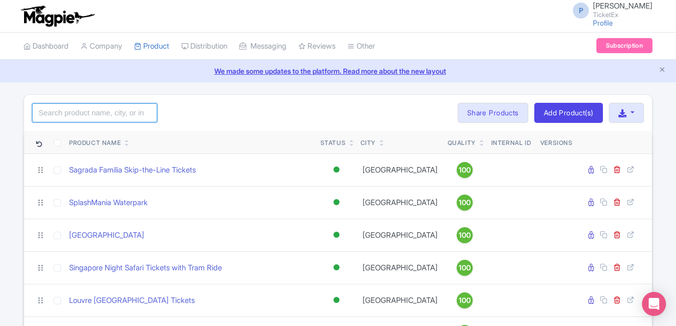
click at [81, 118] on input "search" at bounding box center [94, 112] width 125 height 19
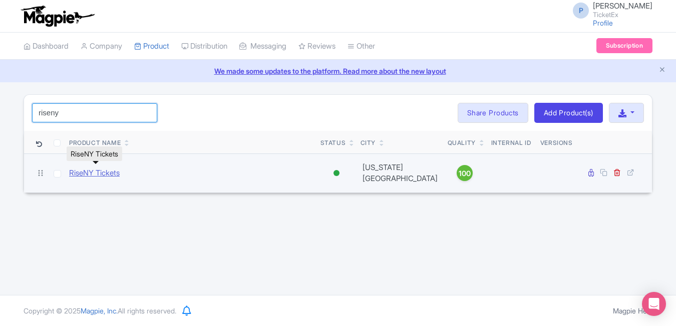
type input "riseny"
click at [102, 171] on link "RiseNY Tickets" at bounding box center [94, 173] width 51 height 12
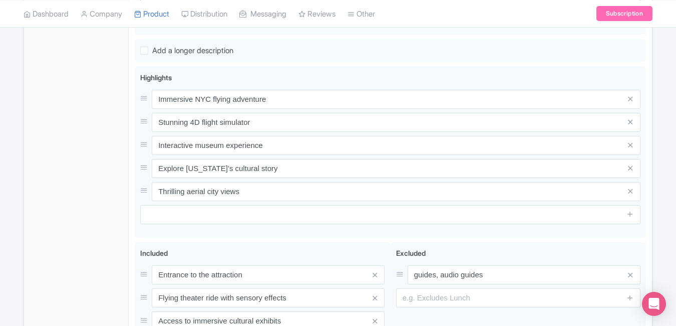
scroll to position [406, 0]
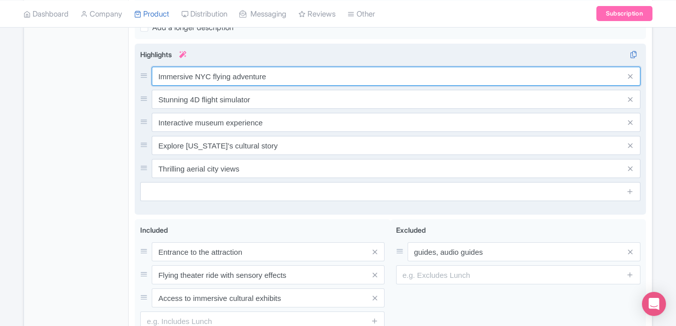
click at [292, 89] on div "Immersive NYC flying adventure Stunning 4D flight simulator Interactive museum …" at bounding box center [390, 122] width 501 height 111
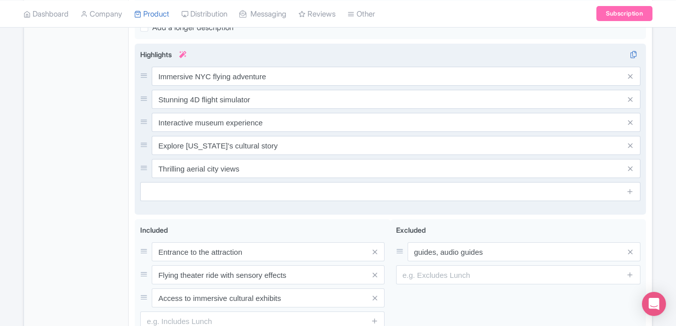
click at [292, 89] on div "Immersive NYC flying adventure Stunning 4D flight simulator Interactive museum …" at bounding box center [390, 122] width 501 height 111
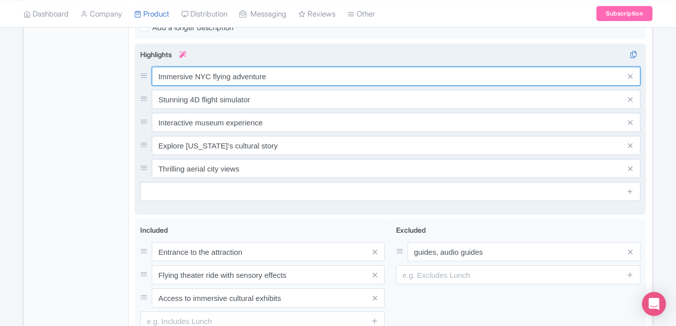
click at [287, 77] on input "Immersive NYC flying adventure" at bounding box center [396, 76] width 489 height 19
paste input "RiseNY Tickets – Fly Over New York Experienc"
type input "RiseNY Tickets – Fly Over New York Experience"
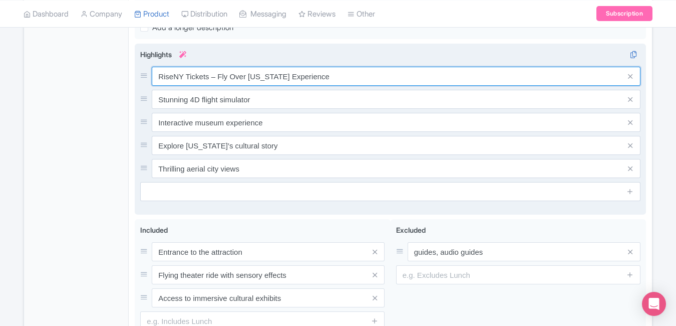
click at [341, 82] on input "RiseNY Tickets – Fly Over New York Experience" at bounding box center [396, 76] width 489 height 19
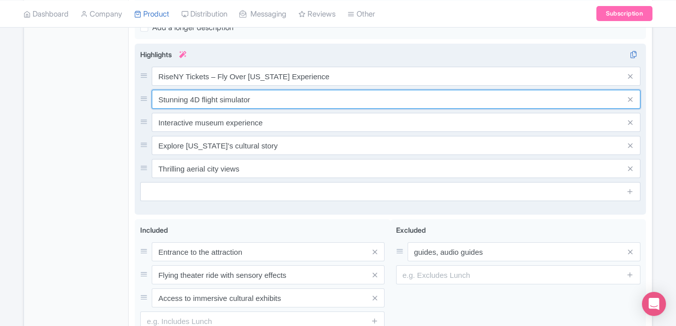
paste input "Explore NYC History & 4D Theater at RiseNY"
type input "Explore NYC History & 4D Theater at RiseNY"
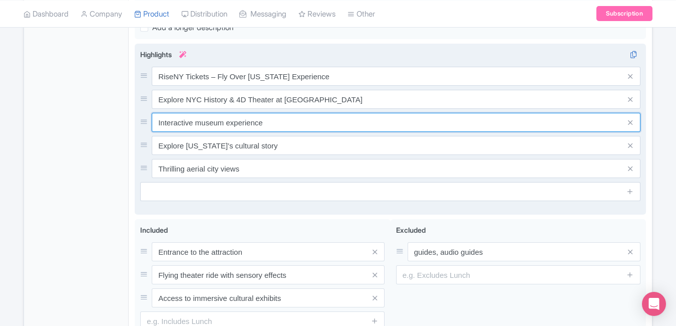
paste input "Book RiseNY Tickets Online for Best Pri"
type input "Book RiseNY Tickets Online for Best Price"
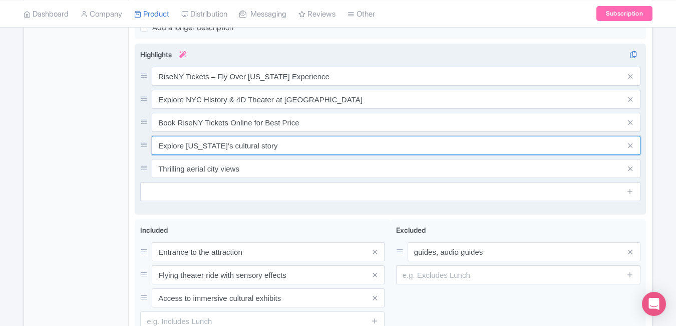
paste input "Immersive Flight Ride Over New York Cit"
type input "Immersive Flight Ride Over New York City"
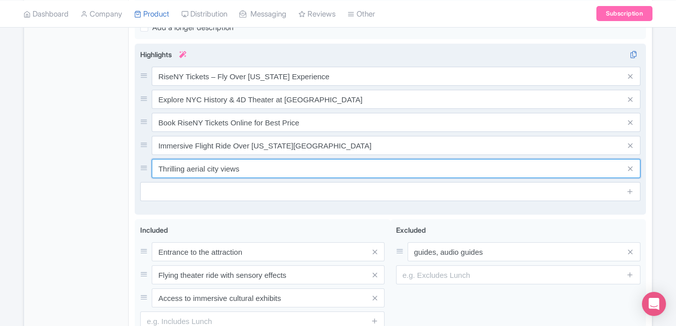
paste input "Visit RiseNY Attraction in Times Square"
type input "Visit RiseNY Attraction in Times Square"
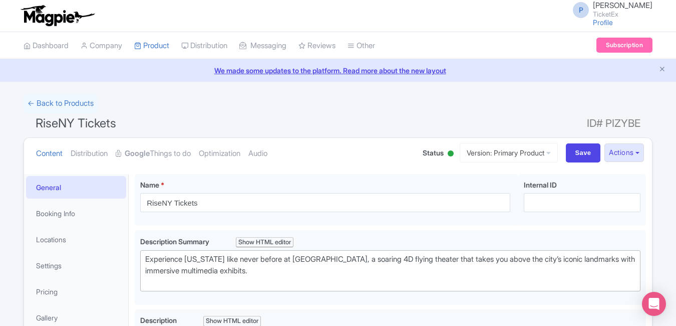
scroll to position [0, 0]
click at [581, 144] on input "Save" at bounding box center [583, 153] width 35 height 19
type input "Saving..."
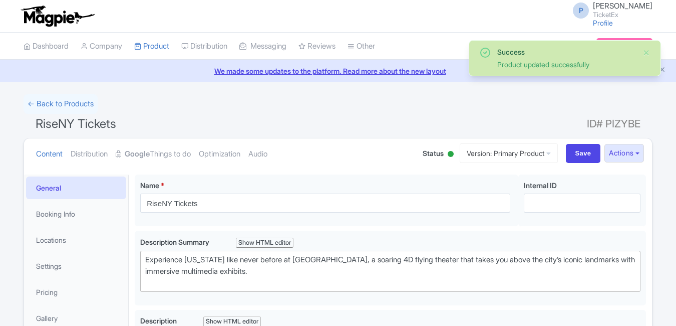
scroll to position [174, 0]
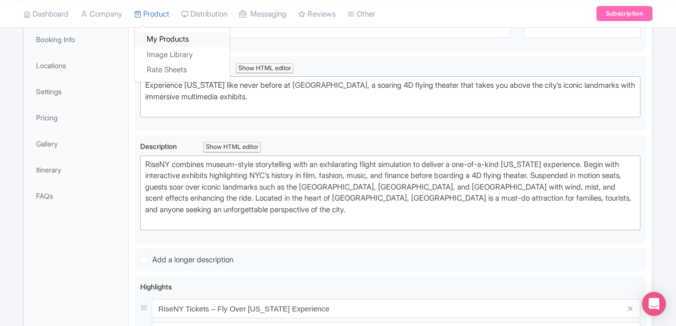
click at [158, 36] on link "My Products" at bounding box center [182, 40] width 95 height 16
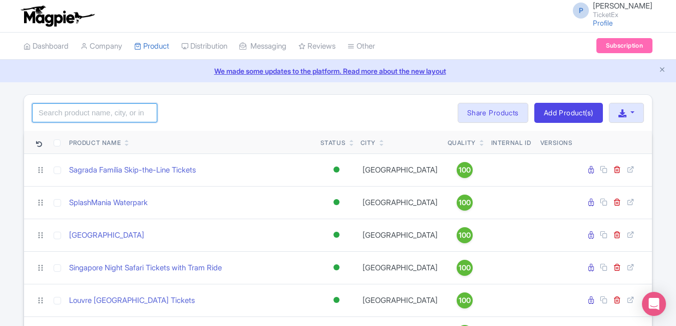
click at [143, 107] on input "search" at bounding box center [94, 112] width 125 height 19
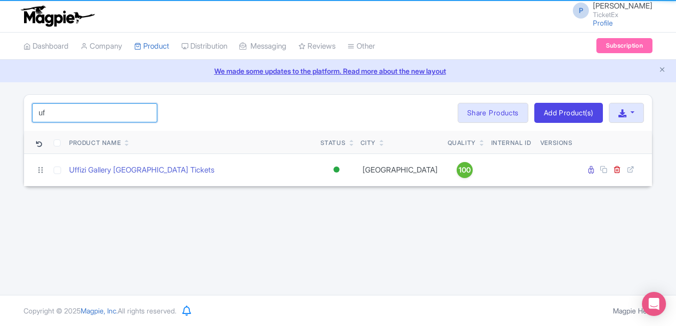
type input "uf"
click at [0, 157] on html "P Pushpendra Shekhawat TicketEx Profile Users Settings Sign out Dashboard Compa…" at bounding box center [338, 163] width 676 height 326
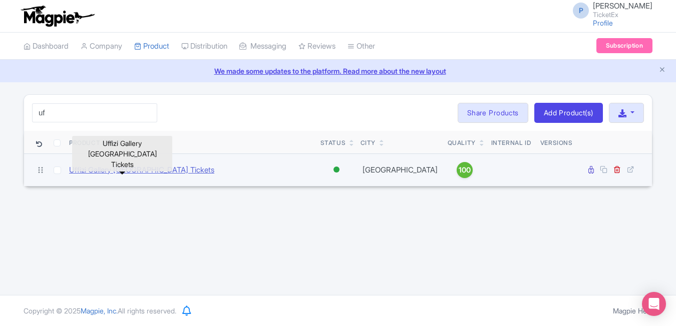
click at [102, 170] on link "Uffizi Gallery Florence Tickets" at bounding box center [141, 170] width 145 height 12
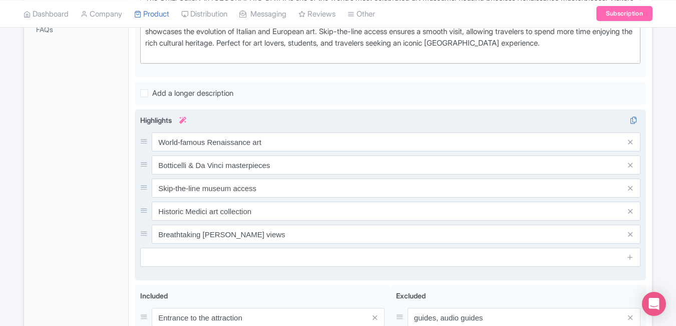
scroll to position [341, 0]
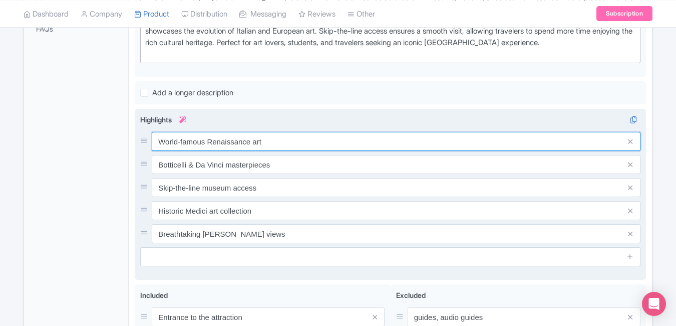
click at [291, 142] on input "World-famous Renaissance art" at bounding box center [396, 141] width 489 height 19
paste input "Uffizi Gallery [GEOGRAPHIC_DATA] Tickets & Tours"
type input "Uffizi Gallery [GEOGRAPHIC_DATA] Tickets & Tours"
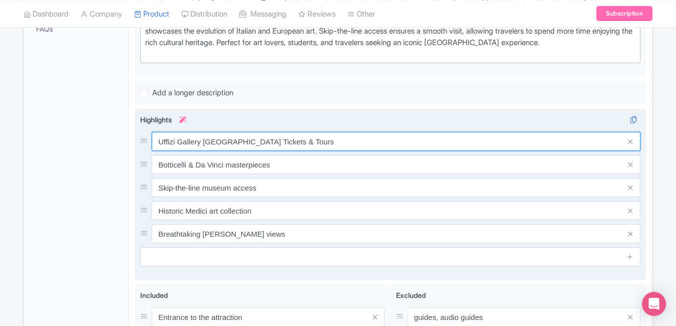
click at [300, 136] on input "Uffizi Gallery Florence Tickets & Tours" at bounding box center [396, 141] width 489 height 19
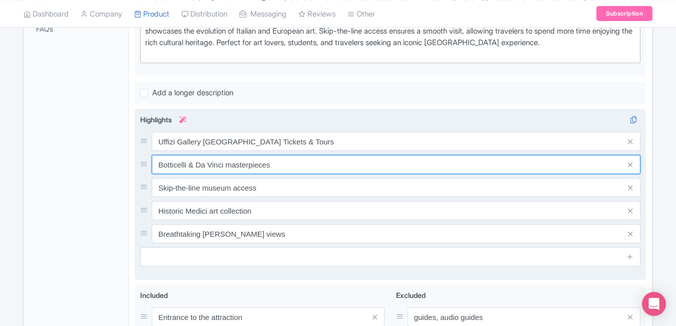
paste input "Explore Renaissance Art at Uffizi Gallery"
type input "Explore Renaissance Art at Uffizi Gallery"
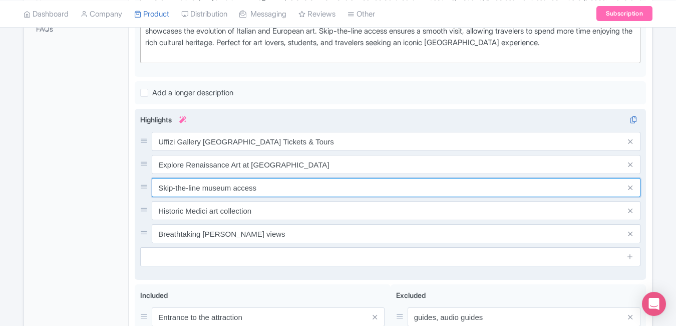
paste input "Line Uffizi Museum Entry Online"
type input "Skip-the-Line Uffizi Museum Entry Online"
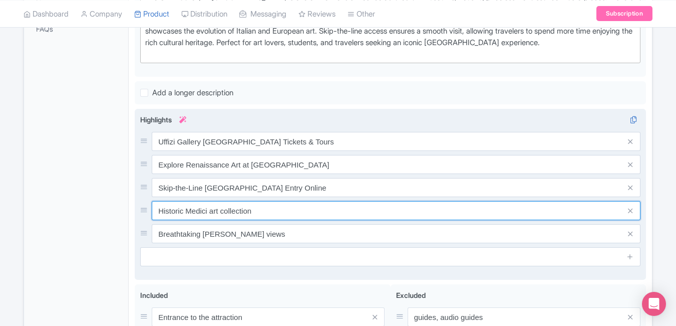
paste input "Book Uffizi Gallery Tickets Florence Today"
type input "Book Uffizi Gallery Tickets Florence Today"
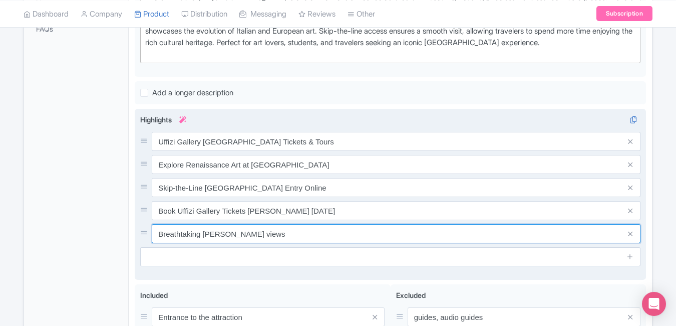
paste input "Discover Michelangelo & Da Vinci Masterpiece"
type input "Discover Michelangelo & Da Vinci Masterpieces"
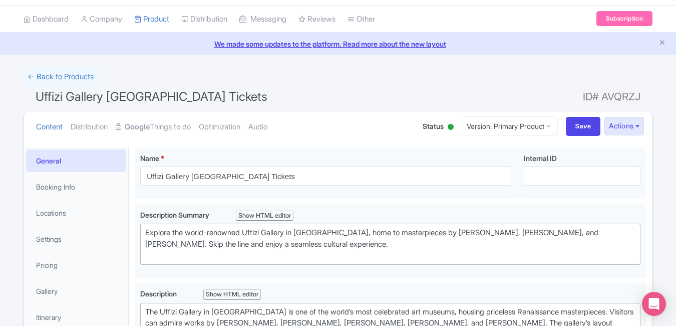
scroll to position [0, 0]
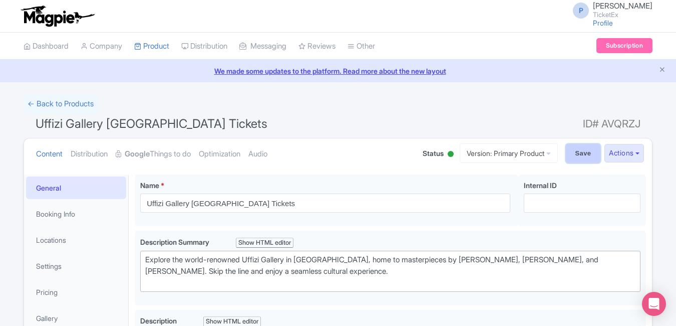
click at [572, 149] on input "Save" at bounding box center [583, 153] width 35 height 19
type input "Saving..."
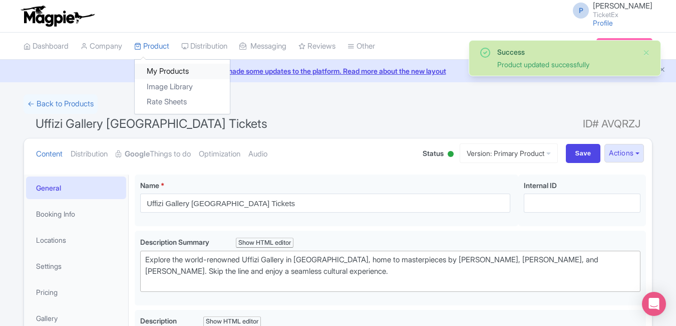
click at [175, 74] on link "My Products" at bounding box center [182, 72] width 95 height 16
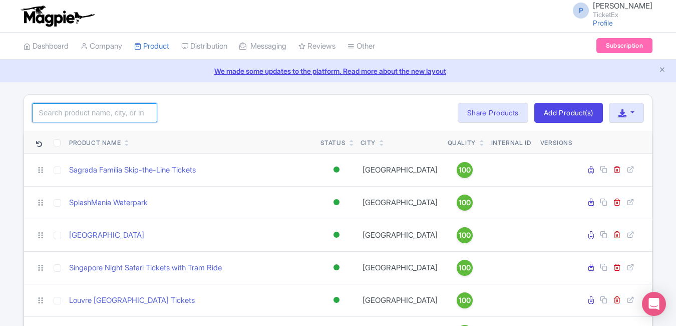
click at [119, 105] on input "search" at bounding box center [94, 112] width 125 height 19
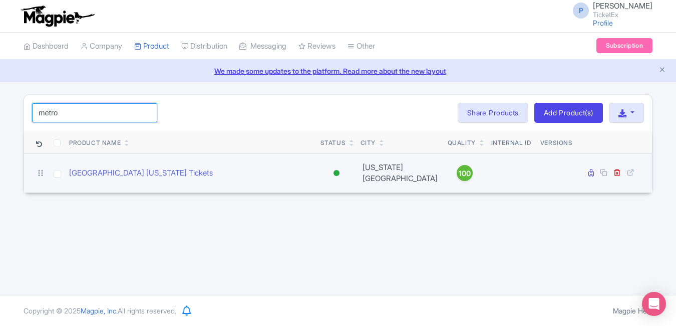
type input "metro"
click at [126, 176] on td "[GEOGRAPHIC_DATA] [US_STATE] Tickets" at bounding box center [191, 172] width 252 height 39
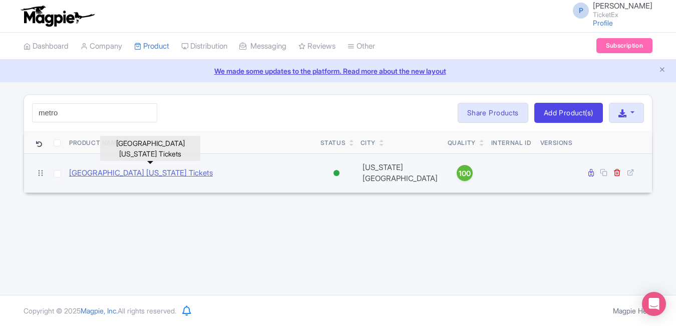
click at [122, 170] on link "[GEOGRAPHIC_DATA] [US_STATE] Tickets" at bounding box center [141, 173] width 144 height 12
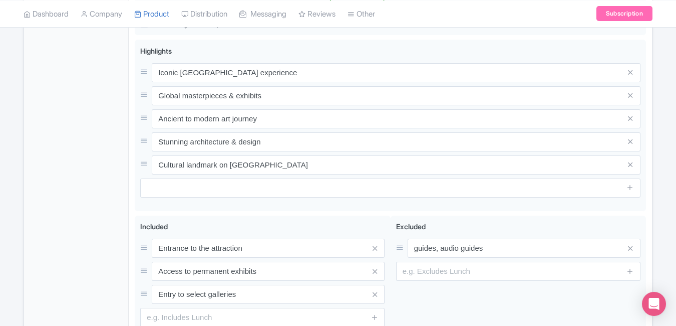
scroll to position [430, 0]
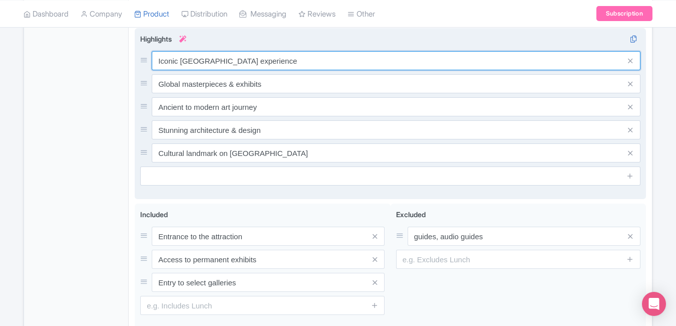
click at [311, 75] on div "Iconic NYC art museum experience Global masterpieces & exhibits Ancient to mode…" at bounding box center [390, 106] width 501 height 111
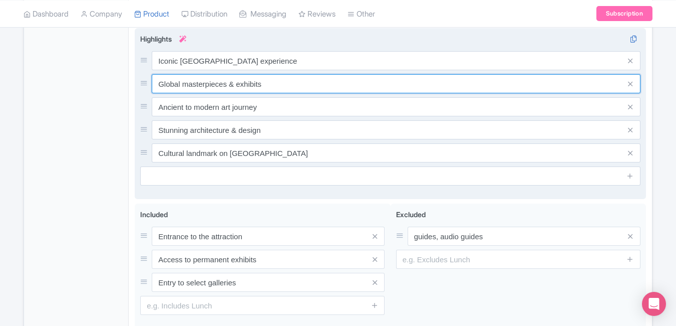
click at [311, 75] on input "Global masterpieces & exhibits" at bounding box center [396, 83] width 489 height 19
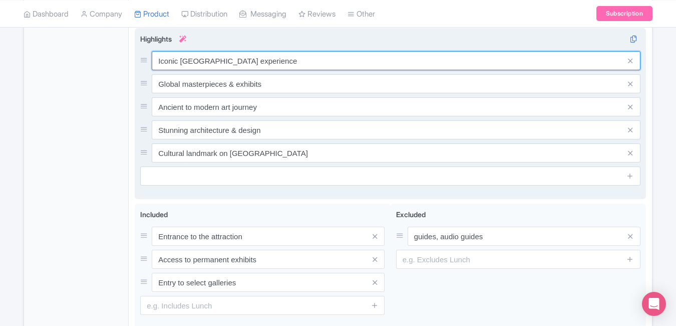
click at [309, 63] on input "Iconic NYC art museum experience" at bounding box center [396, 60] width 489 height 19
paste input "MET Museum Tickets – Explore Art in New York"
type input "MET Museum Tickets – Explore Art in New York"
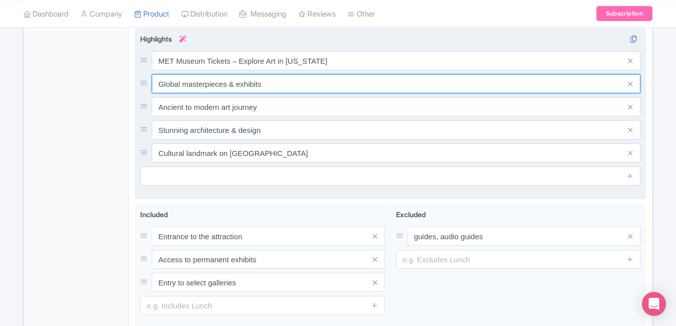
paste input "Book Metropolitan Museum of Art Entry Online"
type input "Book Metropolitan Museum of Art Entry Online"
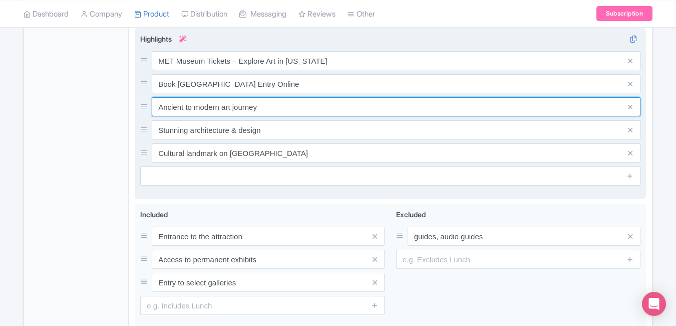
paste input "Visit the MET New York City’s Top Museum"
type input "Visit the MET New York City’s Top Museum"
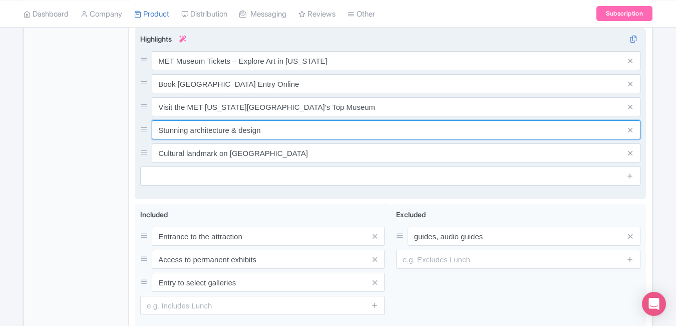
paste input "Discover Global Art Collections at the MET"
type input "Discover Global Art Collections at the MET"
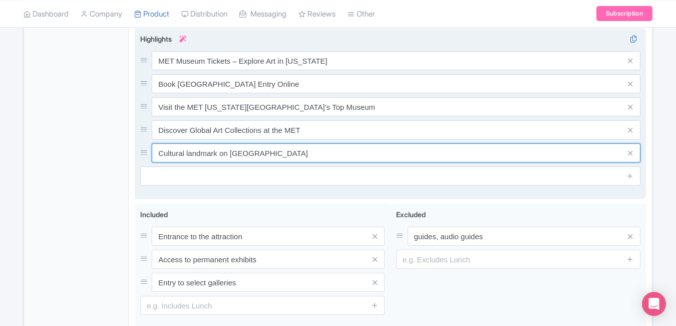
paste input "Skip-the-Line Metropolitan Museum Tickets"
type input "Skip-the-Line Metropolitan Museum Tickets"
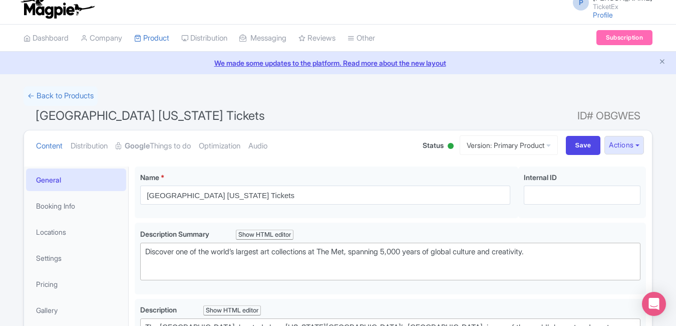
scroll to position [0, 0]
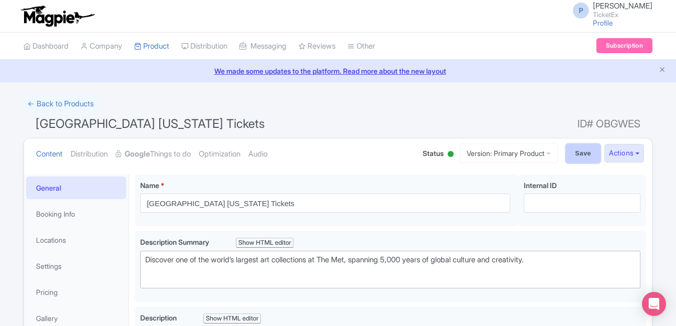
click at [584, 146] on input "Save" at bounding box center [583, 153] width 35 height 19
type input "Saving..."
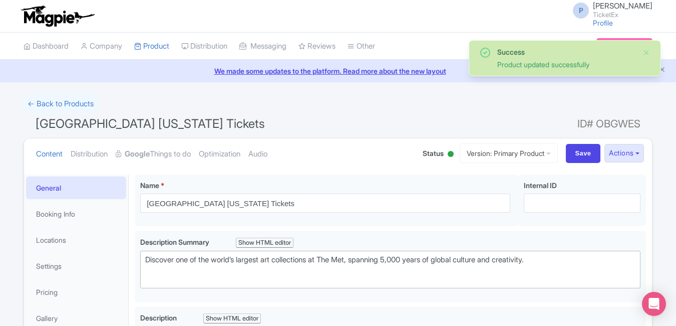
scroll to position [174, 0]
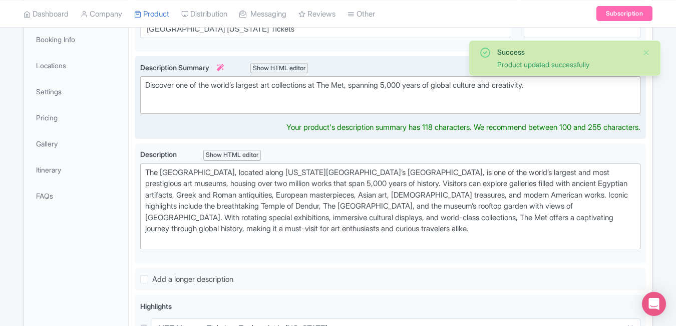
click at [292, 109] on trix-editor "Discover one of the world’s largest art collections at The Met, spanning 5,000 …" at bounding box center [390, 95] width 501 height 38
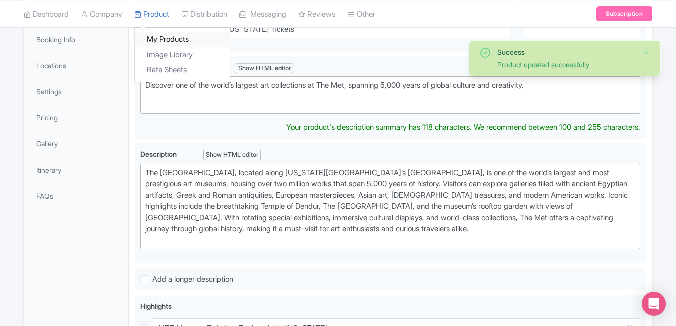
click at [169, 38] on link "My Products" at bounding box center [182, 40] width 95 height 16
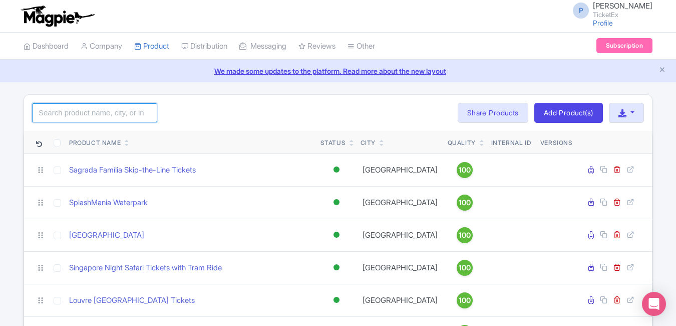
click at [85, 113] on input "search" at bounding box center [94, 112] width 125 height 19
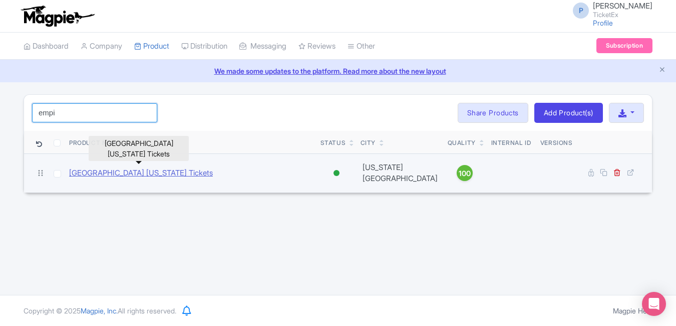
type input "empi"
click at [128, 168] on link "Empire State Building New York Tickets" at bounding box center [141, 173] width 144 height 12
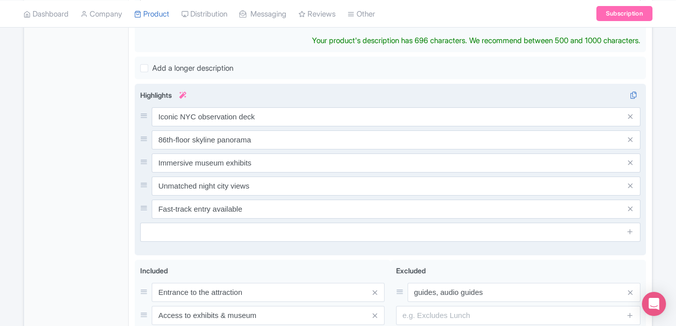
scroll to position [386, 0]
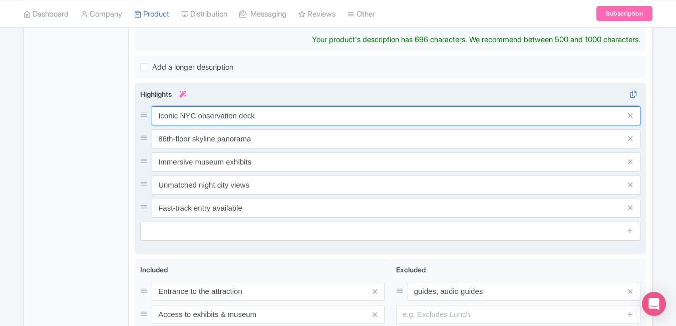
click at [304, 120] on div "Iconic [GEOGRAPHIC_DATA] observation deck 86th-floor skyline panorama Immersive…" at bounding box center [390, 161] width 501 height 111
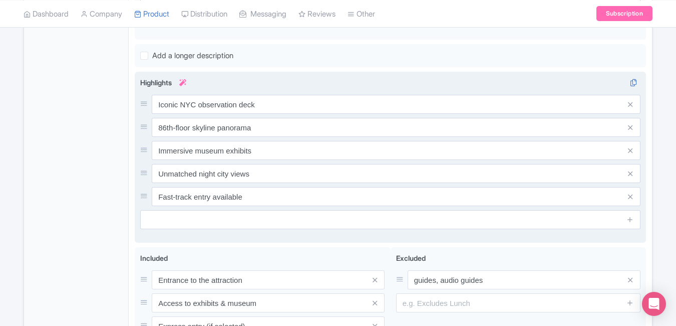
click at [304, 120] on div "Iconic [GEOGRAPHIC_DATA] observation deck 86th-floor skyline panorama Immersive…" at bounding box center [390, 150] width 501 height 111
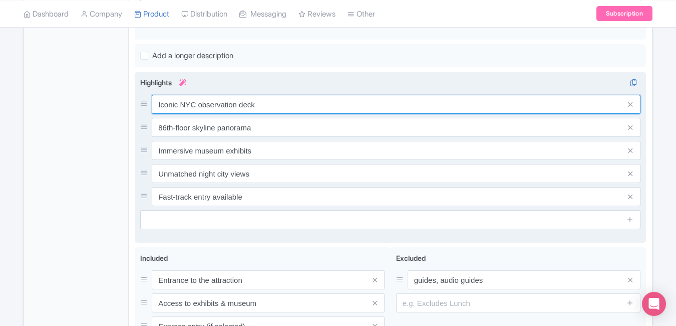
click at [304, 107] on input "Iconic NYC observation deck" at bounding box center [396, 104] width 489 height 19
paste input "Empire State Building Tickets & Observation D"
type input "Empire State Building Tickets & Observation Deck"
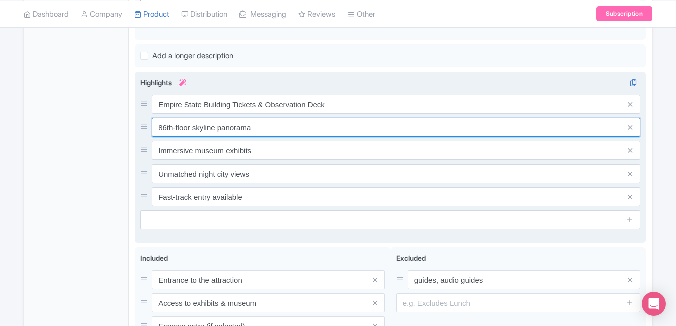
paste input "Book [GEOGRAPHIC_DATA] Entry Online"
type input "Book [GEOGRAPHIC_DATA] Entry Online"
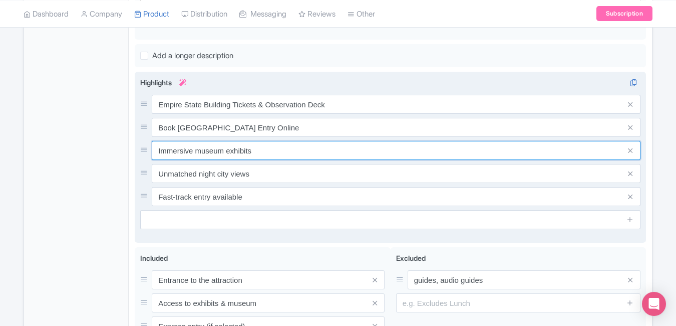
paste input "Enjoy 360° NYC Views from Empire State Deck"
type input "Enjoy 360° NYC Views from Empire State Deck"
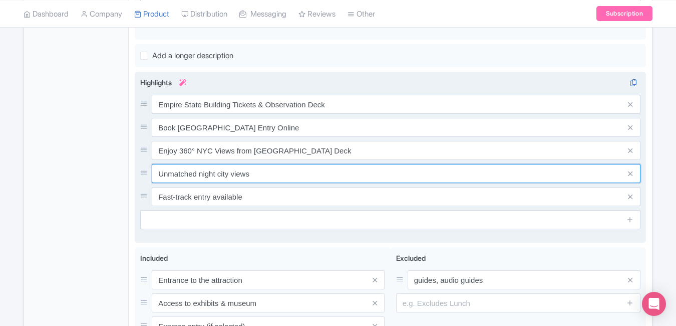
paste input "Empire State Skip-the-Line Admission Ticket"
type input "Empire State Skip-the-Line Admission Tickets"
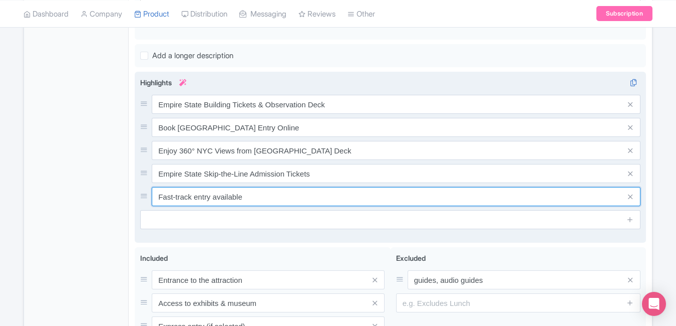
paste input "Visit New York’s Iconic Empire State Tower"
type input "Visit New York’s Iconic Empire State Tower"
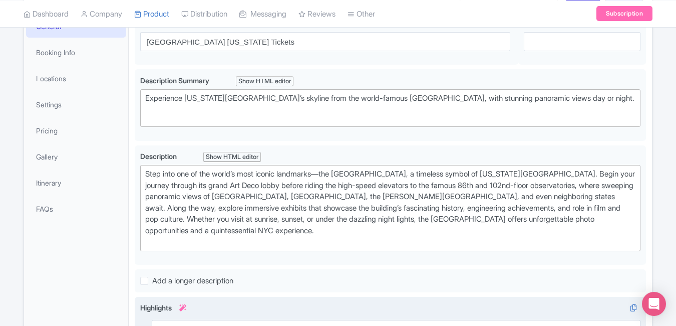
scroll to position [0, 0]
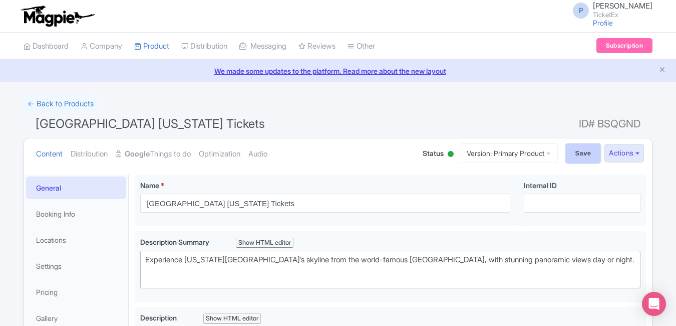
click at [572, 154] on input "Save" at bounding box center [583, 153] width 35 height 19
type input "Saving..."
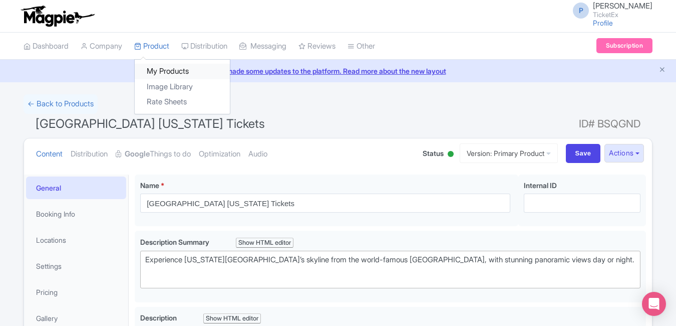
click at [164, 68] on link "My Products" at bounding box center [182, 72] width 95 height 16
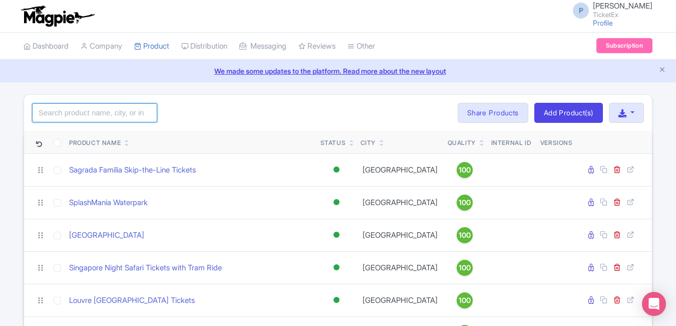
click at [118, 114] on input "search" at bounding box center [94, 112] width 125 height 19
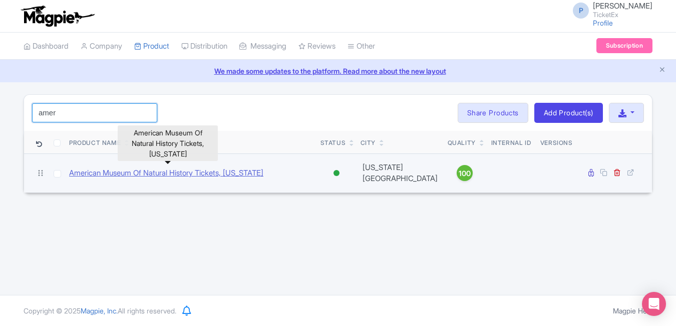
type input "amer"
click at [214, 169] on link "American Museum Of Natural History Tickets, [US_STATE]" at bounding box center [166, 173] width 194 height 12
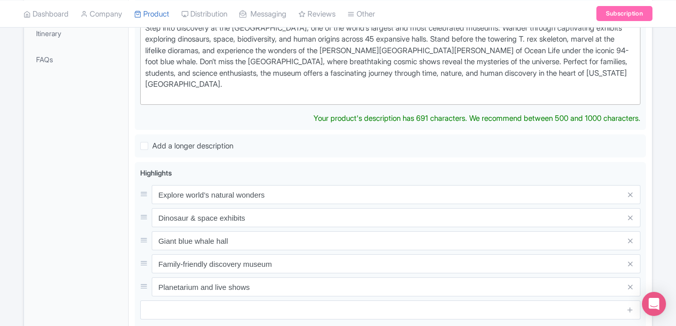
scroll to position [314, 0]
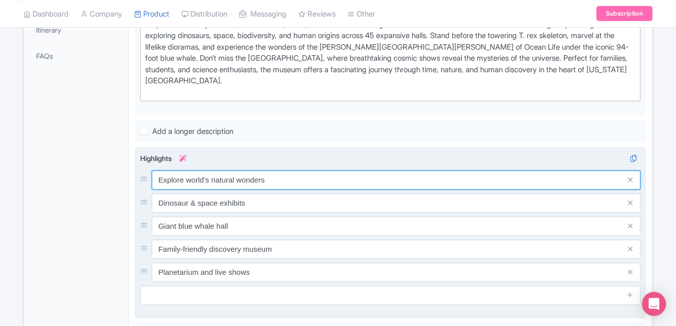
click at [270, 192] on div "Explore world’s natural wonders Dinosaur & space exhibits Giant blue whale hall…" at bounding box center [390, 225] width 501 height 111
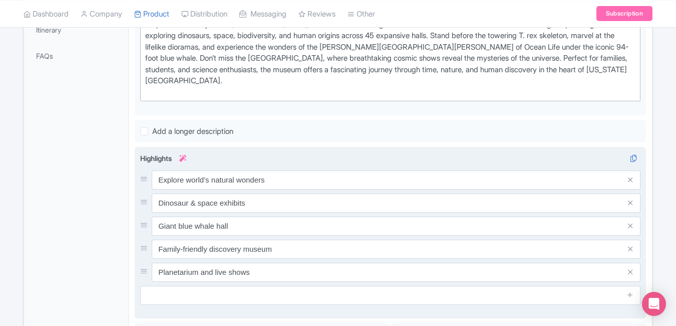
click at [270, 192] on div "Explore world’s natural wonders Dinosaur & space exhibits Giant blue whale hall…" at bounding box center [390, 225] width 501 height 111
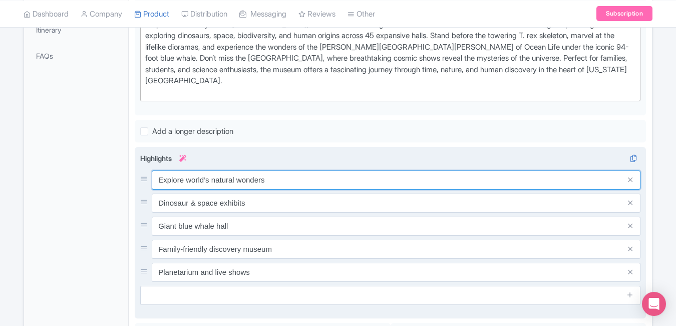
click at [289, 179] on input "Explore world’s natural wonders" at bounding box center [396, 179] width 489 height 19
paste input "AMNH Tickets – Explore Dinosaurs & Space NYC"
type input "AMNH Tickets – Explore Dinosaurs & Space NYC"
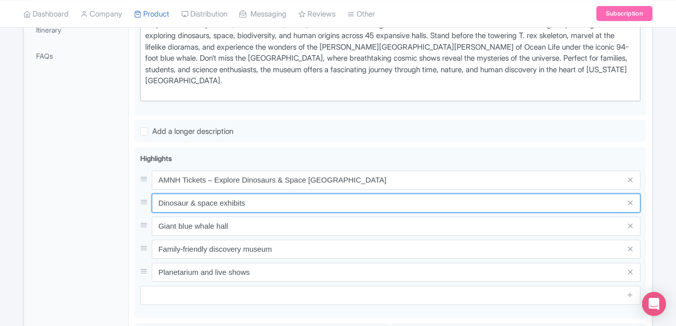
paste input "Book Natural History Museum New York Ticke"
type input "Book Natural History Museum New York Tickets"
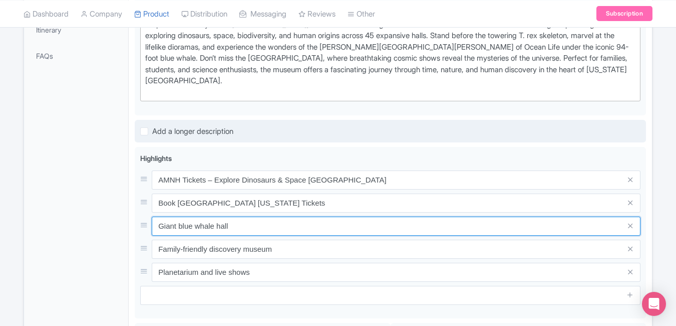
paste input "Visit American Museum of Natural History NYC"
type input "Visit American Museum of Natural History NYC"
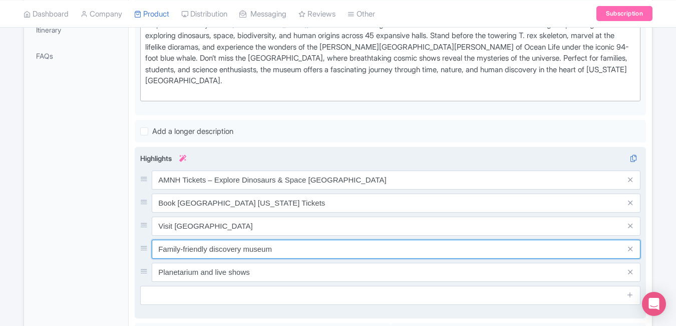
paste input "Fun at Natural History Museum NY"
type input "Family Fun at Natural History Museum NY"
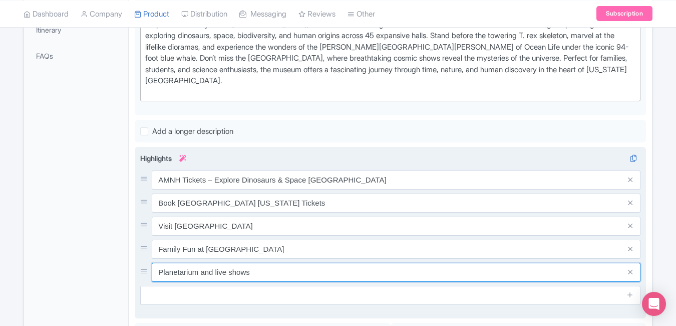
paste input "Skip-the-Line American Museum Entry Deal"
type input "Skip-the-Line American Museum Entry Deals"
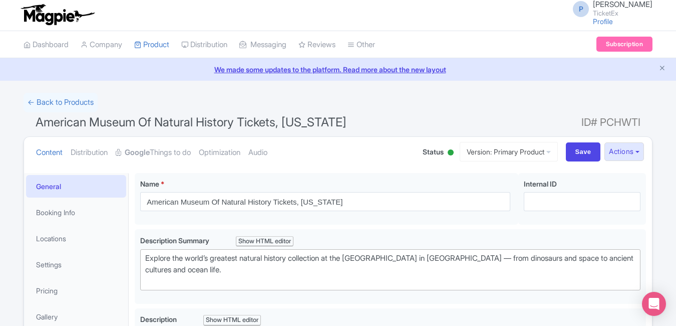
scroll to position [0, 0]
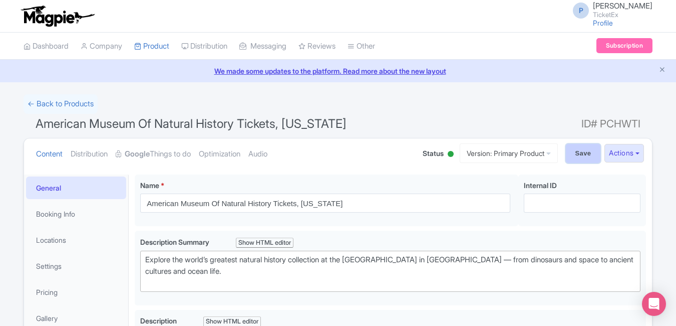
click at [573, 156] on input "Save" at bounding box center [583, 153] width 35 height 19
type input "Saving..."
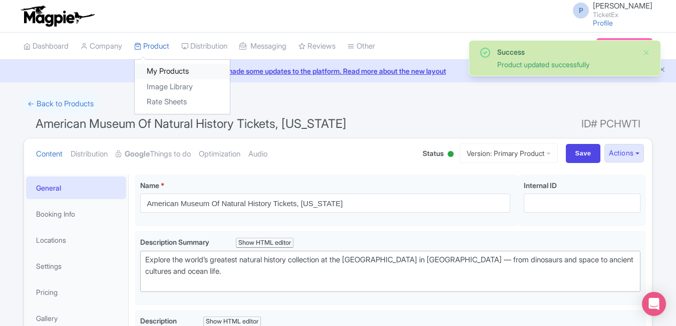
click at [164, 72] on link "My Products" at bounding box center [182, 72] width 95 height 16
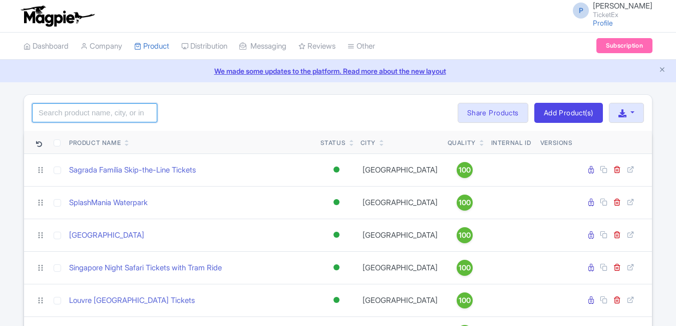
drag, startPoint x: 0, startPoint y: 0, endPoint x: 68, endPoint y: 114, distance: 133.0
click at [68, 114] on input "search" at bounding box center [94, 112] width 125 height 19
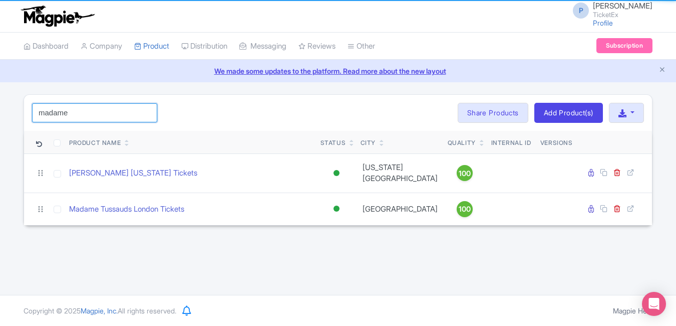
type input "madame"
click at [0, 90] on html "P Pushpendra Shekhawat TicketEx Profile Users Settings Sign out Dashboard Compa…" at bounding box center [338, 163] width 676 height 326
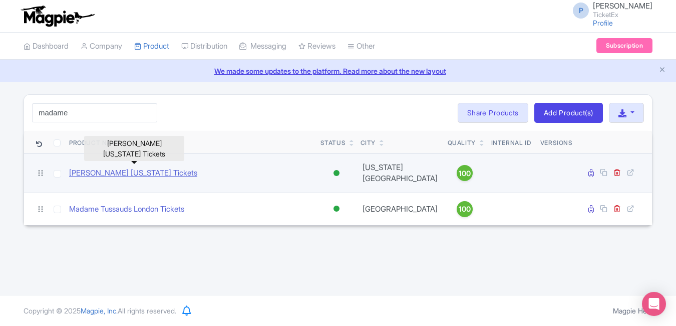
click at [152, 167] on link "[PERSON_NAME] [US_STATE] Tickets" at bounding box center [133, 173] width 128 height 12
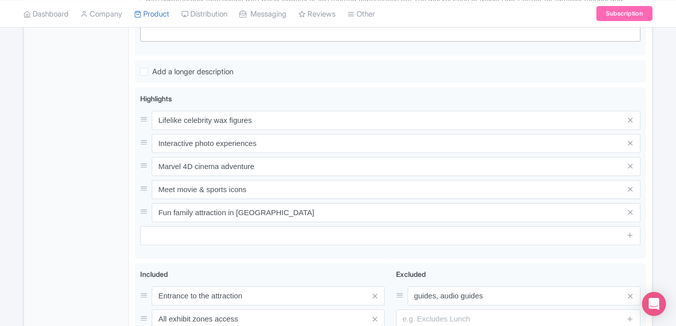
scroll to position [353, 0]
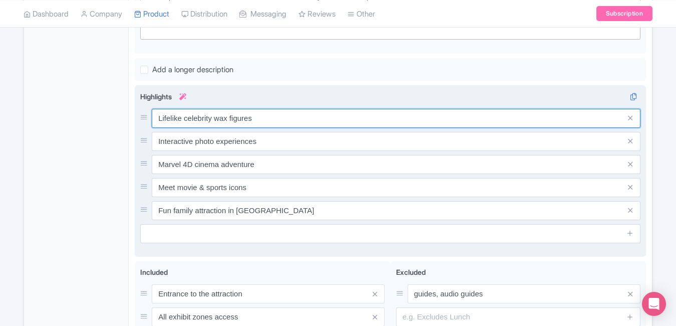
click at [287, 124] on input "Lifelike celebrity wax figures" at bounding box center [396, 118] width 489 height 19
paste input "Madame Tussauds NYC Tickets & Entry Deal"
type input "Madame Tussauds NYC Tickets & Entry Deals"
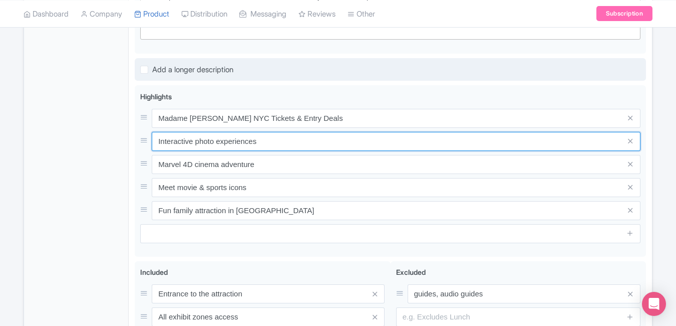
paste input "Meet Celebrities at Madame Tussauds New York"
type input "Meet Celebrities at Madame Tussauds New York"
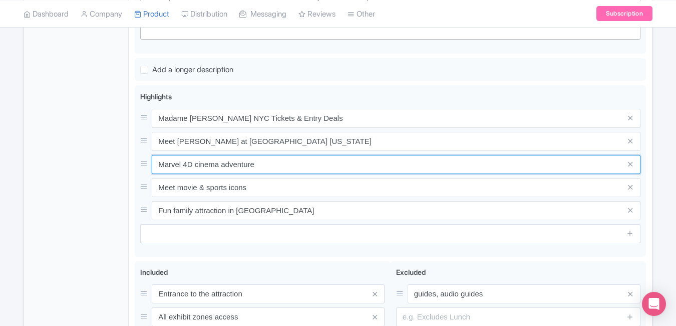
paste input "Wax Museum New York Tickets Online Booking"
type input "Wax Museum New York Tickets Online Booking"
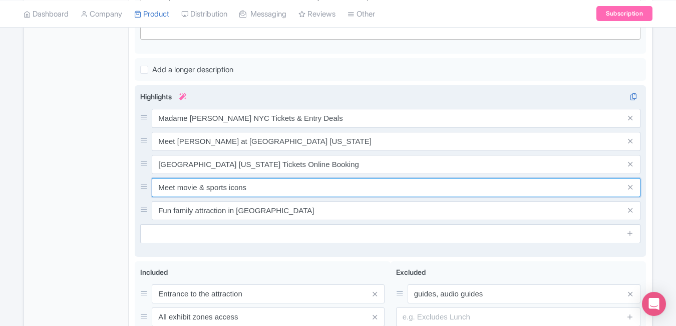
paste input "Experience Madame Tussauds NYC Attracti"
type input "Experience Madame Tussauds NYC Attractions"
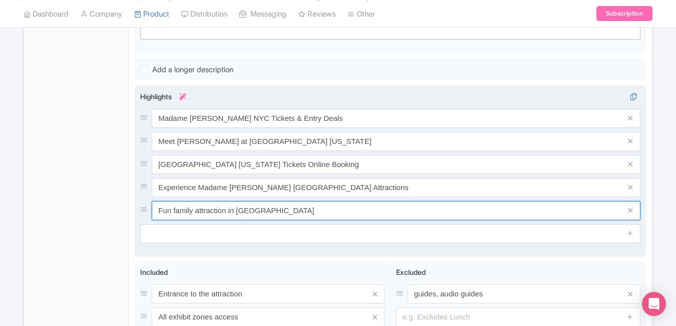
paste input "Book Madame Tussauds New York Skip Line"
type input "Book Madame Tussauds New York Skip Line"
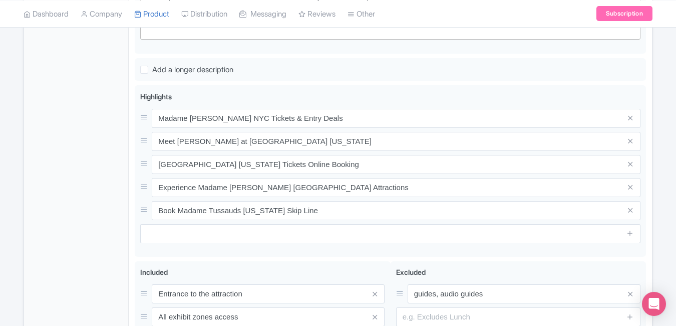
click at [60, 155] on div "General Booking Info Locations Settings Pricing Gallery Itinerary FAQs" at bounding box center [76, 124] width 105 height 606
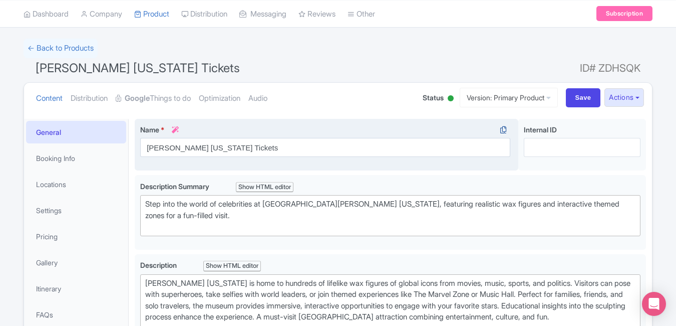
scroll to position [55, 0]
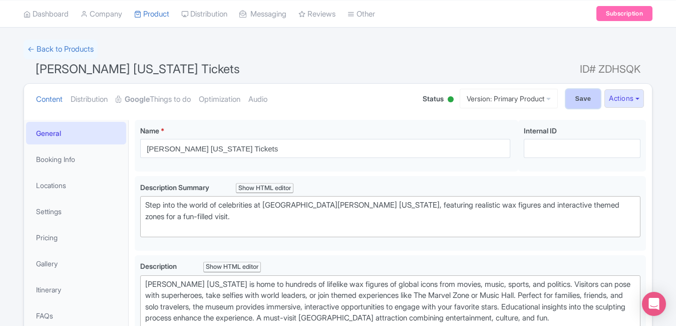
click at [580, 95] on input "Save" at bounding box center [583, 98] width 35 height 19
type input "Saving..."
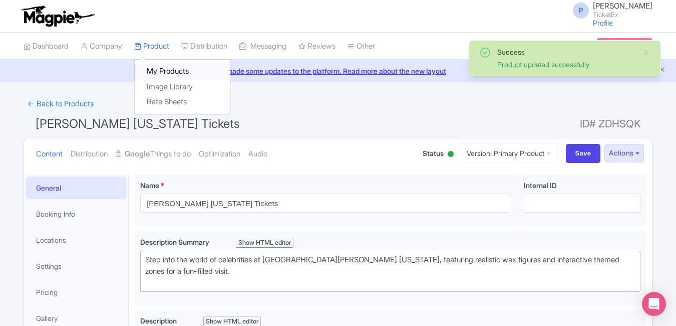
click at [162, 67] on link "My Products" at bounding box center [182, 72] width 95 height 16
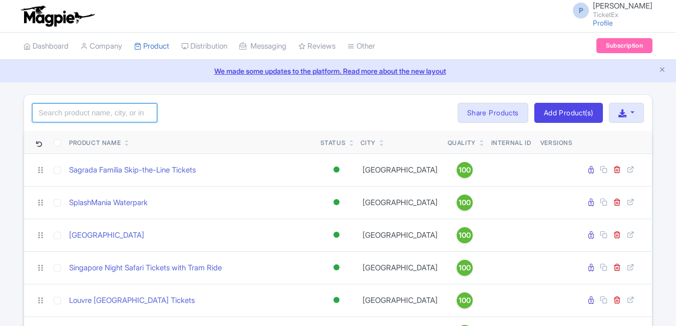
click at [113, 108] on input "search" at bounding box center [94, 112] width 125 height 19
type input "summ"
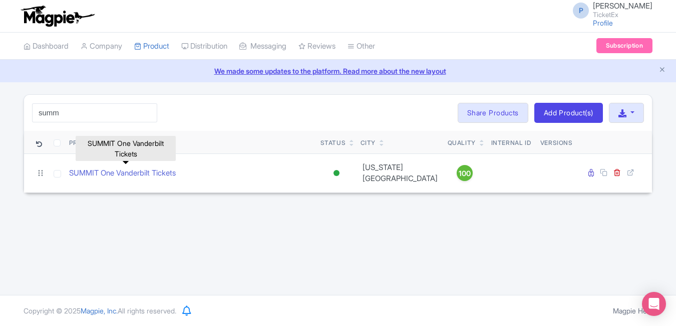
click at [108, 171] on link "SUMMIT One Vanderbilt Tickets" at bounding box center [122, 173] width 107 height 12
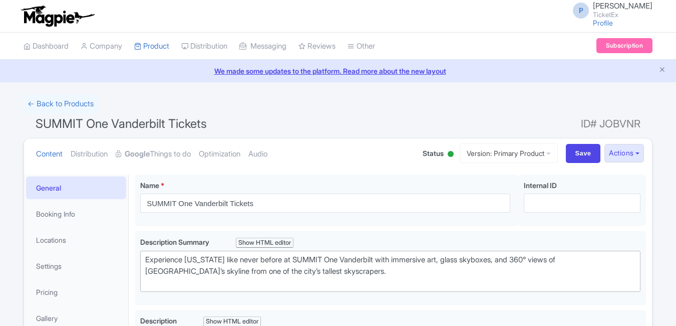
scroll to position [347, 0]
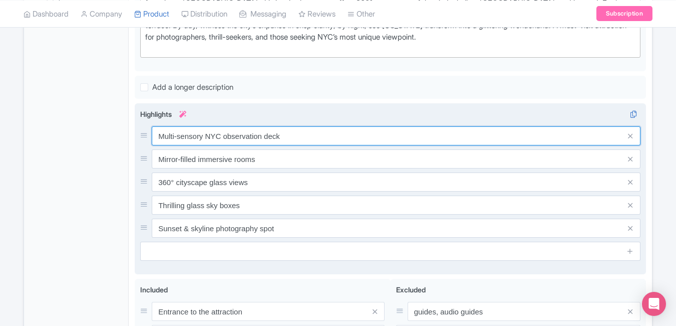
click at [300, 144] on input "Multi-sensory NYC observation deck" at bounding box center [396, 135] width 489 height 19
paste input "SUMMIT One Vanderbilt Tickets – [GEOGRAPHIC_DATA] Views"
type input "SUMMIT One Vanderbilt Tickets – [GEOGRAPHIC_DATA] Views"
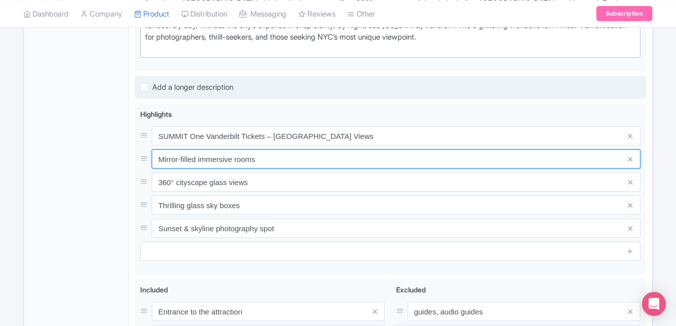
paste input "Experience NYC’s Tallest Observatory SUMMIT"
type input "Experience NYC’s Tallest Observatory SUMMIT"
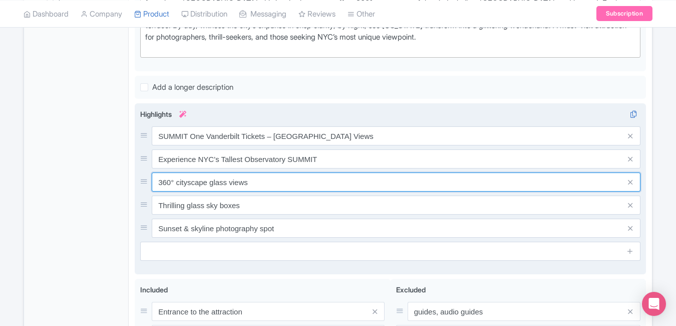
paste input "Book SUMMIT One Vanderbilt Entry Online"
type input "Book SUMMIT One Vanderbilt Entry Online"
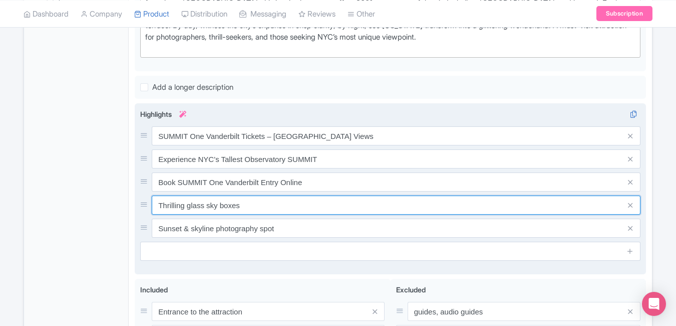
paste input "Glass Skydeck & Light Show at SUMMIT [GEOGRAPHIC_DATA]"
type input "Glass Skydeck & Light Show at SUMMIT [GEOGRAPHIC_DATA]"
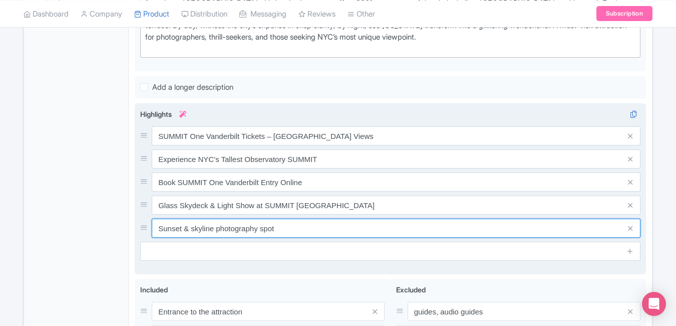
paste input "Visit SUMMIT One Vanderbilt for Skyline Views"
type input "Visit SUMMIT One Vanderbilt for Skyline Views"
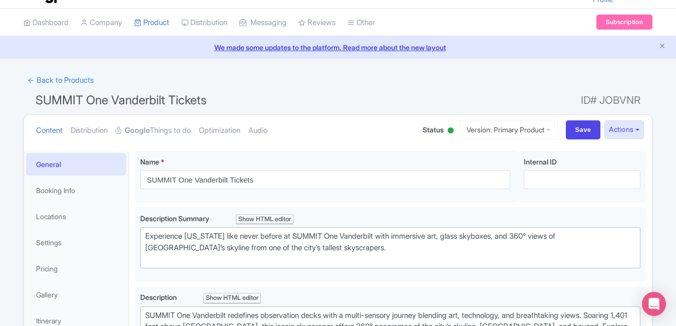
scroll to position [0, 0]
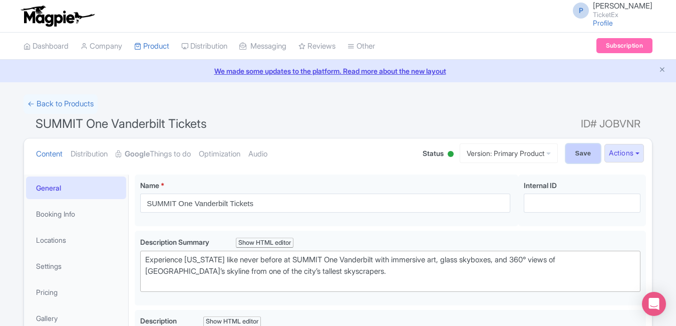
click at [581, 151] on input "Save" at bounding box center [583, 153] width 35 height 19
type input "Saving..."
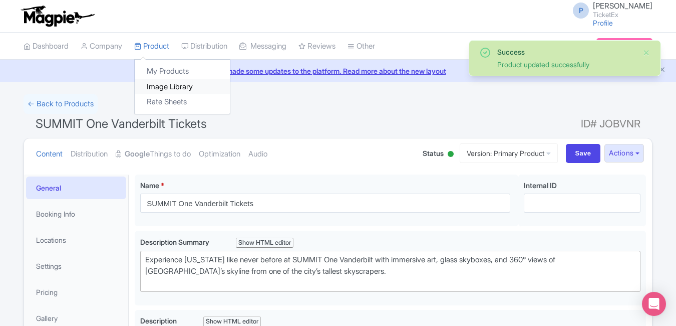
type trix-editor "<div>SUMMIT One Vanderbilt redefines observation decks with a multi-sensory jou…"
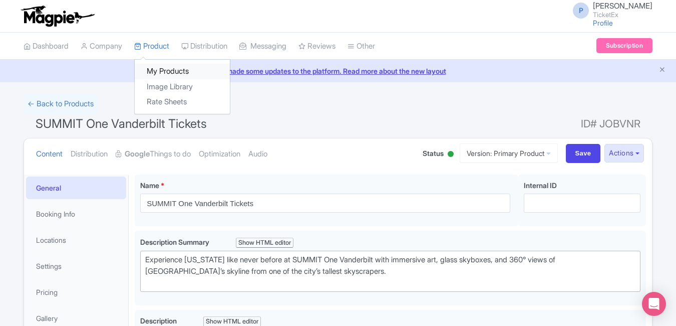
click at [157, 68] on link "My Products" at bounding box center [182, 72] width 95 height 16
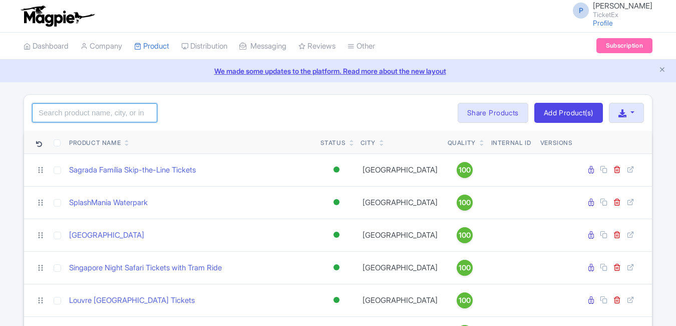
drag, startPoint x: 0, startPoint y: 0, endPoint x: 80, endPoint y: 115, distance: 140.0
click at [80, 115] on input "search" at bounding box center [94, 112] width 125 height 19
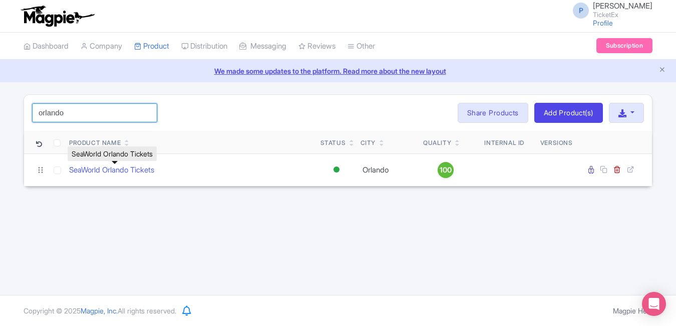
type input "orlando"
click at [101, 165] on link "SeaWorld Orlando Tickets" at bounding box center [111, 170] width 85 height 12
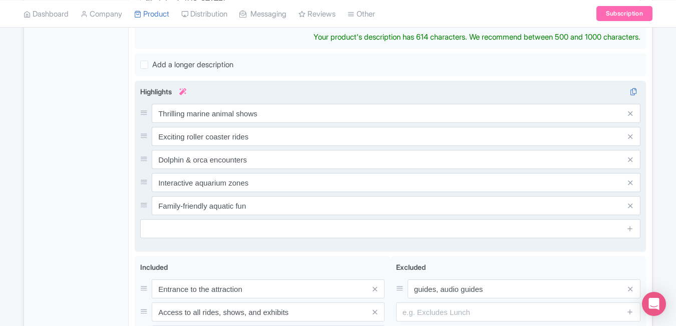
scroll to position [382, 0]
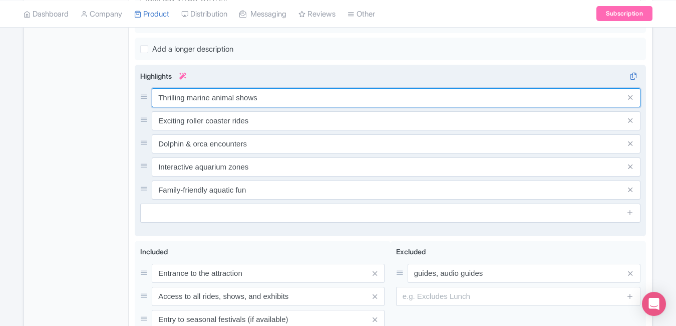
click at [288, 111] on div "Thrilling marine animal shows Exciting roller coaster rides Dolphin & orca enco…" at bounding box center [390, 143] width 501 height 111
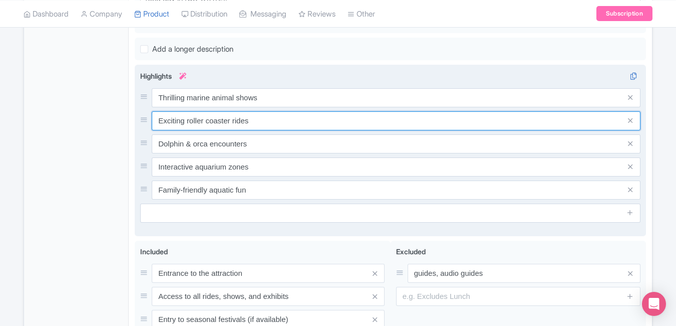
click at [288, 111] on input "Exciting roller coaster rides" at bounding box center [396, 120] width 489 height 19
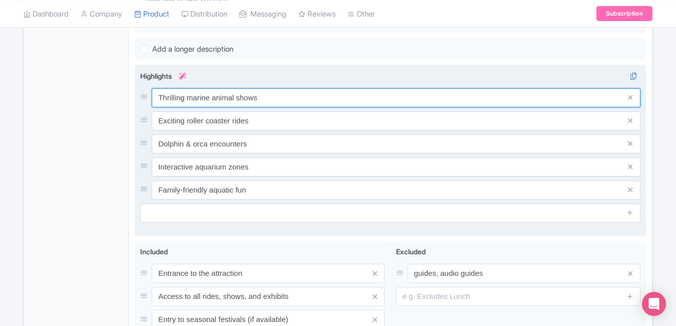
click at [287, 99] on input "Thrilling marine animal shows" at bounding box center [396, 97] width 489 height 19
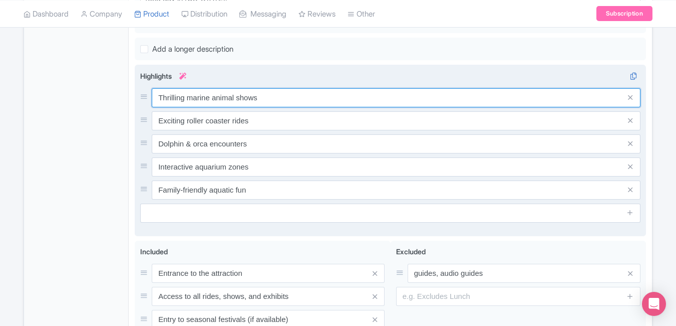
paste input "SeaWorld Orlando Tickets – Marine Adventure"
type input "SeaWorld Orlando Tickets – Marine Adventure"
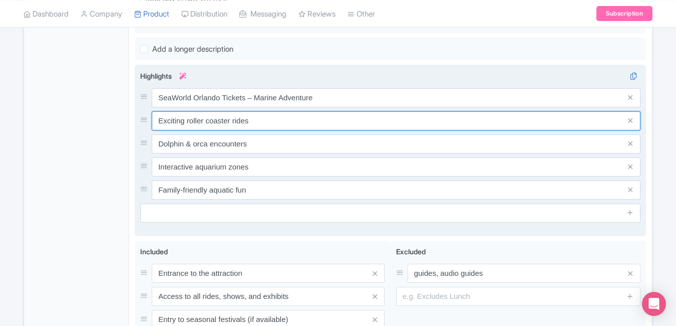
paste input "plore Rides & Ocean Life SeaWorld Florida"
type input "Explore Rides & Ocean Life SeaWorld Florida"
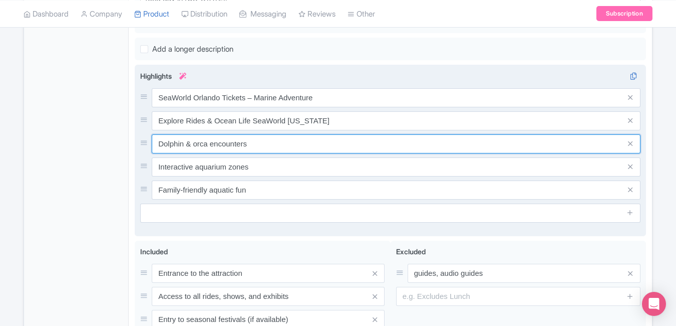
paste input "Book SeaWorld Orlando Tickets Online Deal"
type input "Book SeaWorld Orlando Tickets Online Deals"
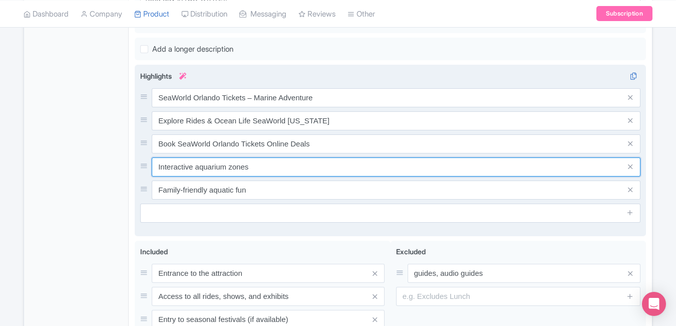
paste input "Family Fun & Dolphin Shows in Orlando"
type input "Family Fun & Dolphin Shows in Orlando"
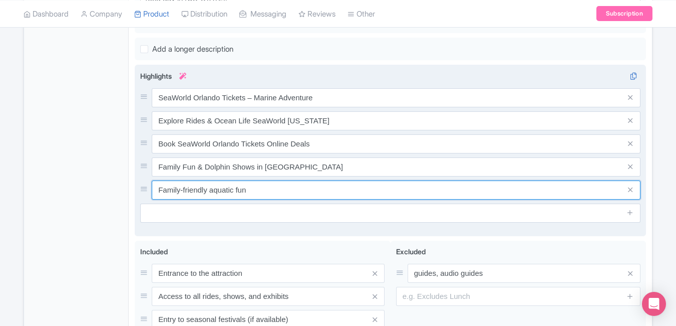
paste input "SeaWorld Orlando Entry Tickets & Offers"
type input "SeaWorld Orlando Entry Tickets & Offers"
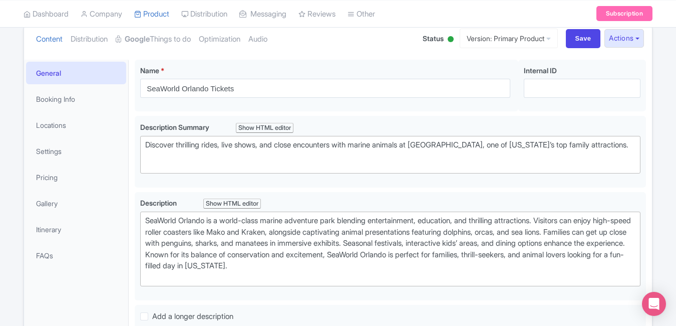
scroll to position [0, 0]
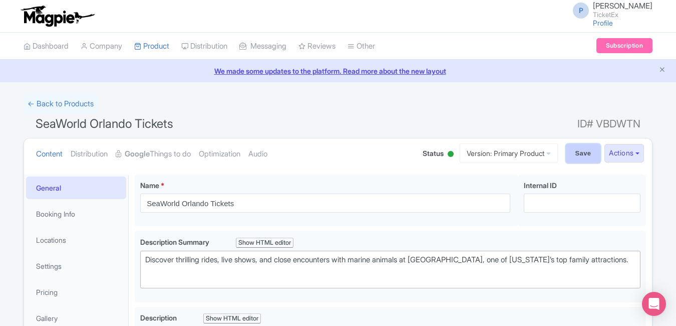
click at [595, 145] on input "Save" at bounding box center [583, 153] width 35 height 19
type input "Saving..."
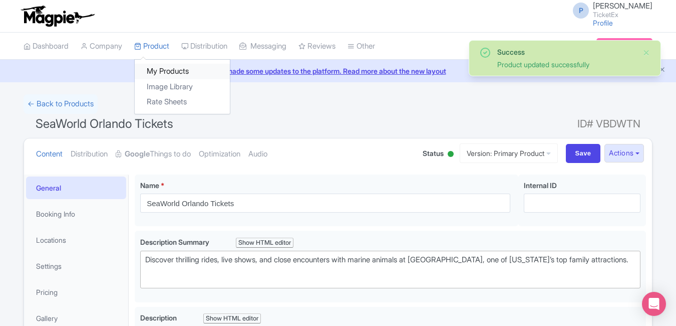
click at [171, 73] on link "My Products" at bounding box center [182, 72] width 95 height 16
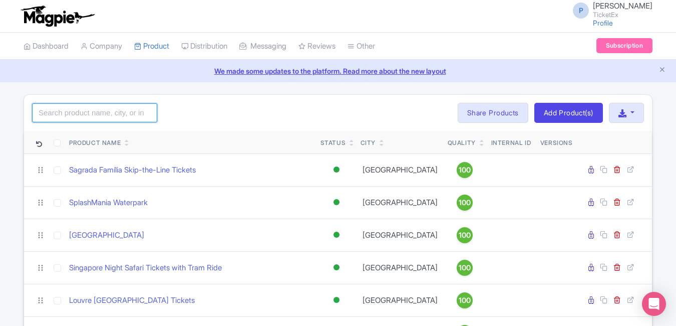
click at [121, 112] on input "search" at bounding box center [94, 112] width 125 height 19
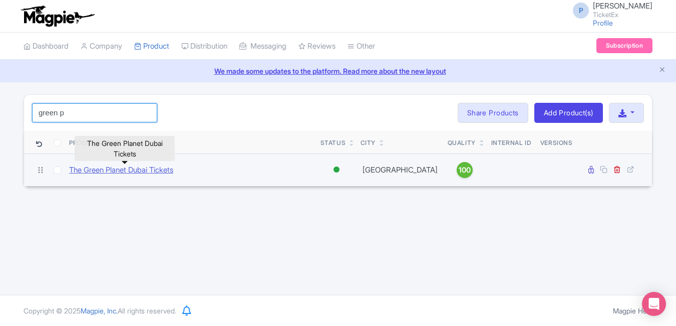
type input "green p"
click at [110, 168] on link "The Green Planet Dubai Tickets" at bounding box center [121, 170] width 104 height 12
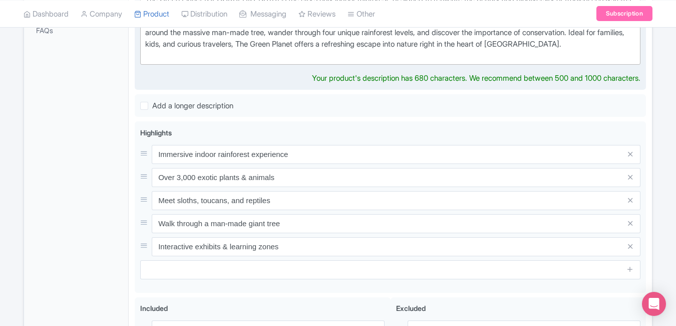
scroll to position [351, 0]
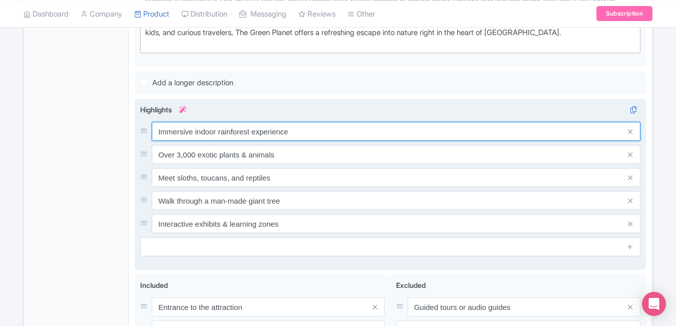
click at [303, 133] on input "Immersive indoor rainforest experience" at bounding box center [396, 131] width 489 height 19
click at [319, 126] on input "Immersive indoor rainforest experience" at bounding box center [396, 131] width 489 height 19
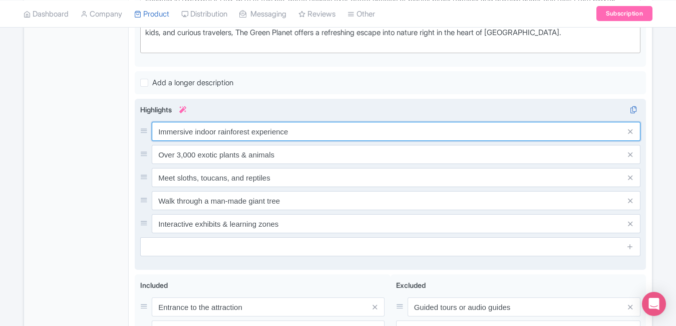
click at [319, 126] on input "Immersive indoor rainforest experience" at bounding box center [396, 131] width 489 height 19
paste input "Green Planet Dubai Tickets – Indoor Rainforest"
type input "Green Planet Dubai Tickets – Indoor Rainforest"
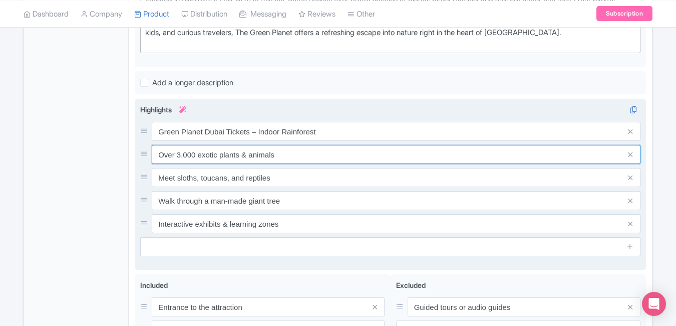
paste input "Explore Biodome & Wildlife at [GEOGRAPHIC_DATA]"
type input "Explore Biodome & Wildlife at [GEOGRAPHIC_DATA]"
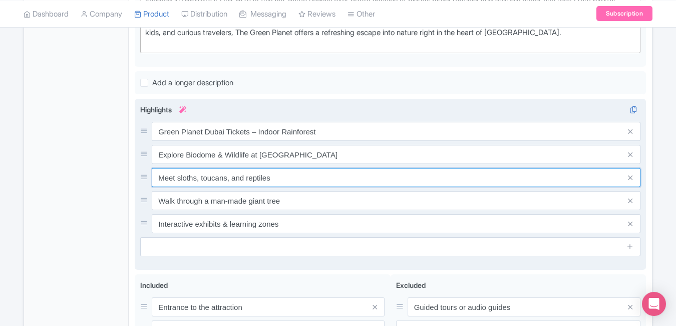
paste input "Book Green Planet Dubai Entry Online"
type input "Book Green Planet Dubai Entry Online"
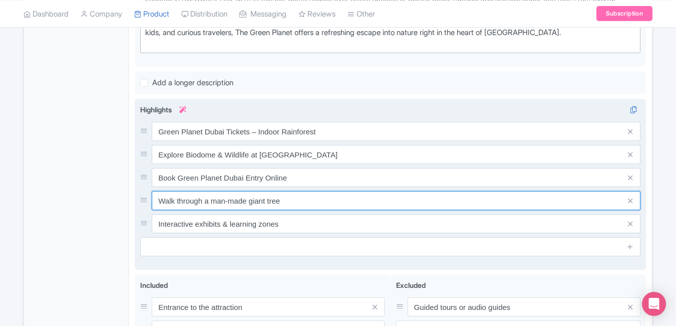
paste input "Discover Exotic Species in Dubai’s Jungl"
type input "Discover Exotic Species in [GEOGRAPHIC_DATA]’s Jungle"
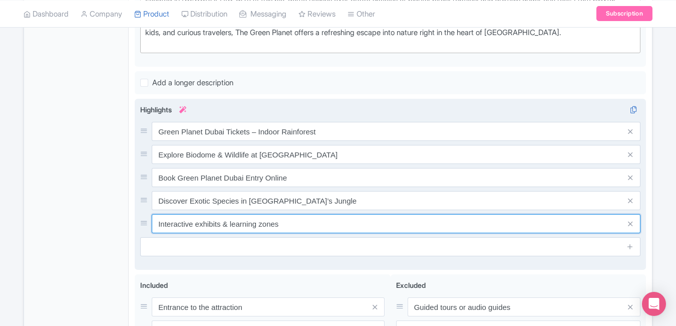
paste input "Dubai Green Planet Family Tickets & Tour"
type input "Dubai Green Planet Family Tickets & Tours"
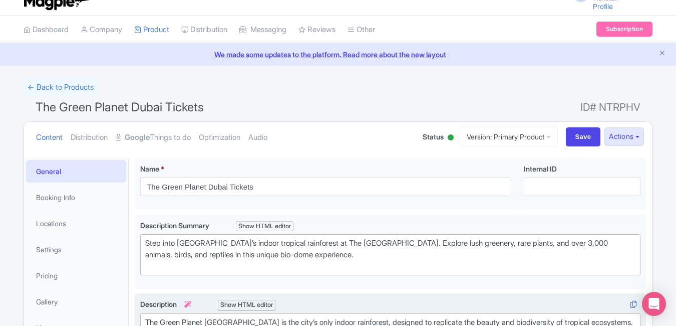
scroll to position [0, 0]
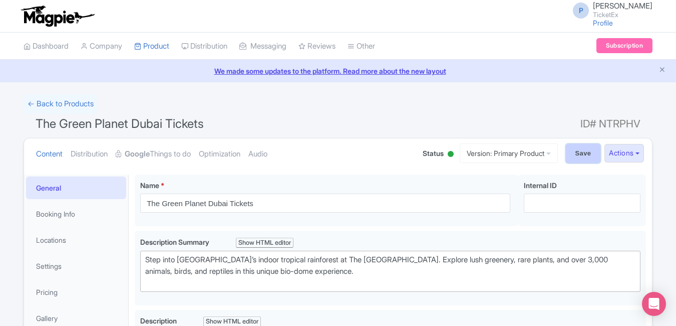
click at [579, 157] on input "Save" at bounding box center [583, 153] width 35 height 19
type input "Saving..."
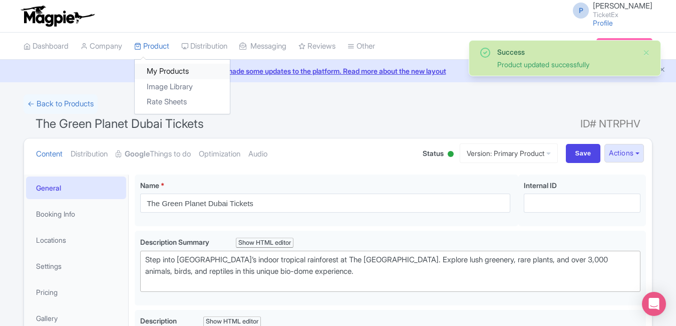
click at [163, 69] on link "My Products" at bounding box center [182, 72] width 95 height 16
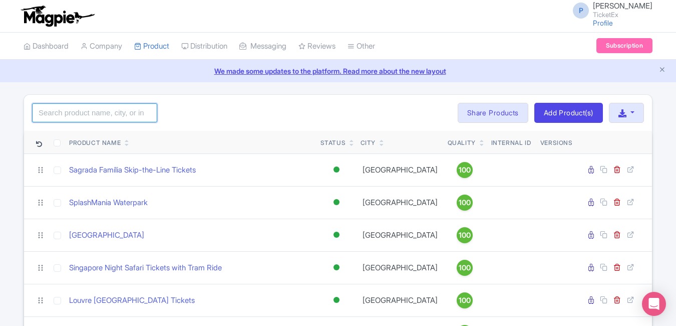
click at [85, 114] on input "search" at bounding box center [94, 112] width 125 height 19
type input "cata"
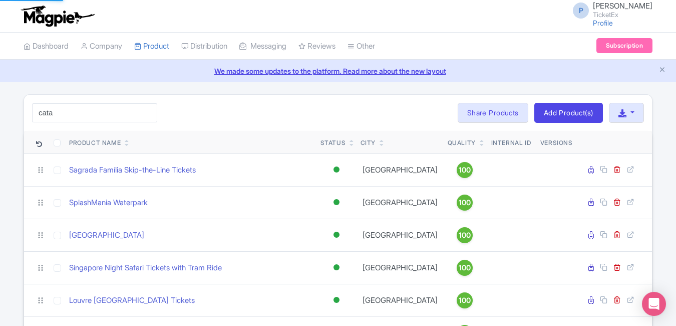
click at [0, 130] on html "P [PERSON_NAME] TicketEx Profile Users Settings Sign out Dashboard Company Prod…" at bounding box center [338, 163] width 676 height 326
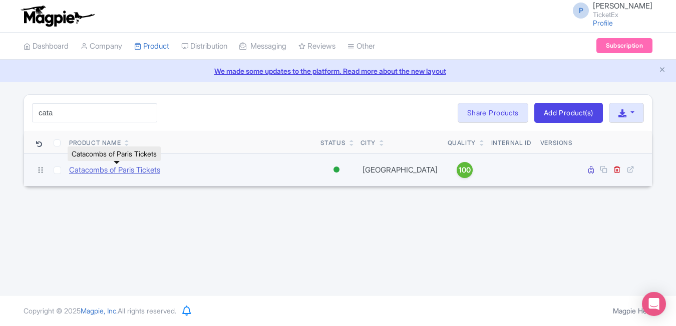
click at [94, 167] on link "Catacombs of Paris Tickets" at bounding box center [114, 170] width 91 height 12
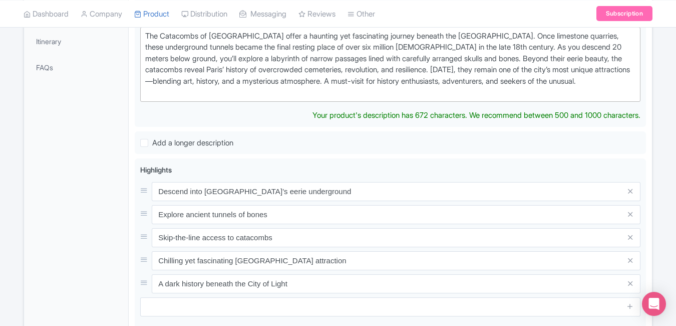
scroll to position [311, 0]
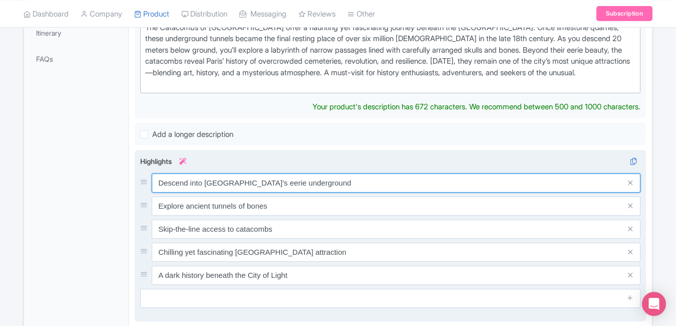
click at [345, 177] on input "Descend into Paris’s eerie underground" at bounding box center [396, 182] width 489 height 19
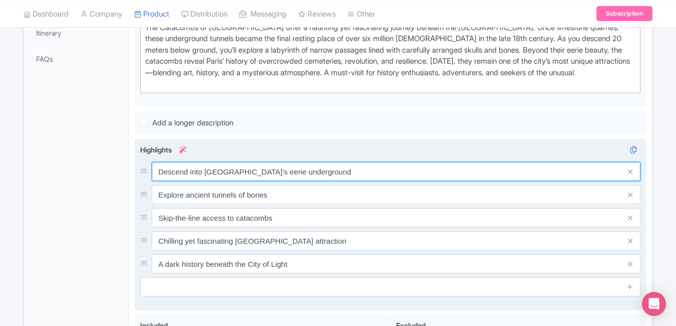
click at [345, 177] on input "Descend into Paris’s eerie underground" at bounding box center [396, 171] width 489 height 19
paste input "Catacombs of Paris Tickets & Guided Tours"
type input "Catacombs of Paris Tickets & Guided Tours"
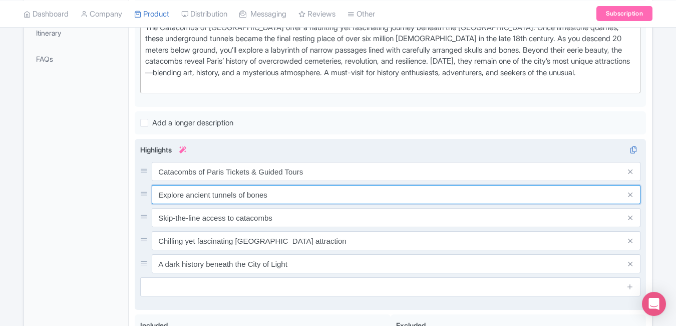
paste input "Underground Ossuary Paris Catacomb"
type input "Explore Underground Ossuary Paris Catacombs"
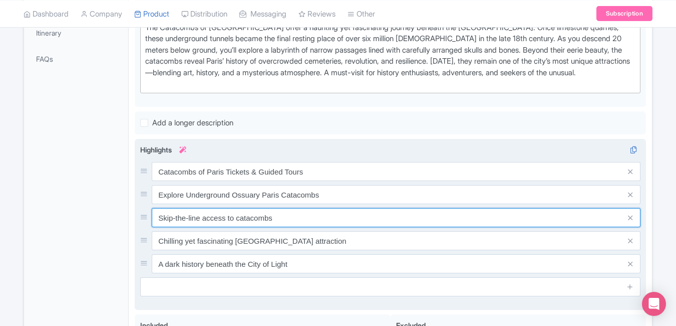
paste input "Line Paris Catacombs Entry Online"
type input "Skip-the-Line Paris Catacombs Entry Online"
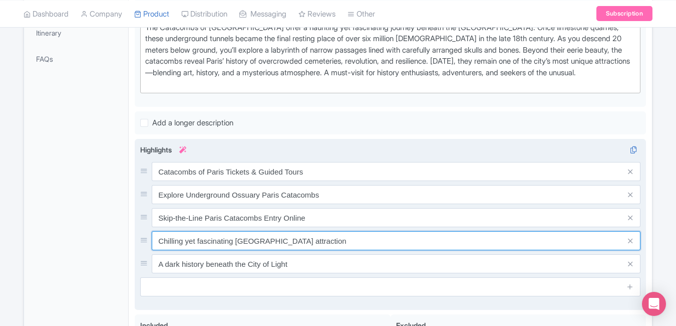
paste input "Discover Paris Catacombs Dark History"
type input "Discover Paris Catacombs Dark History"
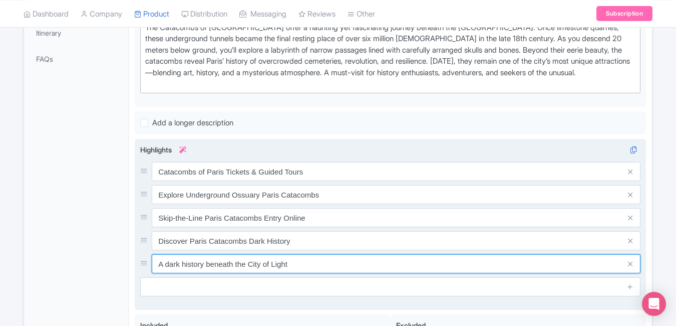
paste input "Book Catacombs of Paris Tour Tickets"
type input "Book Catacombs of Paris Tour Tickets"
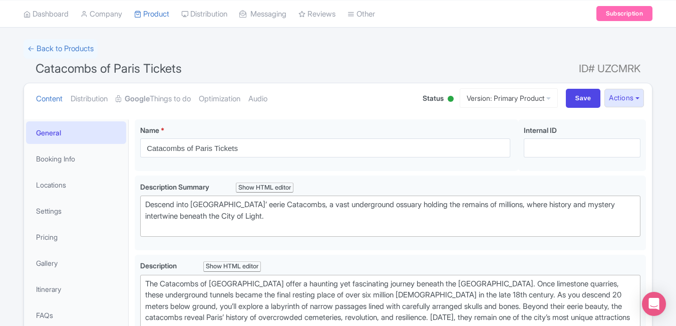
scroll to position [0, 0]
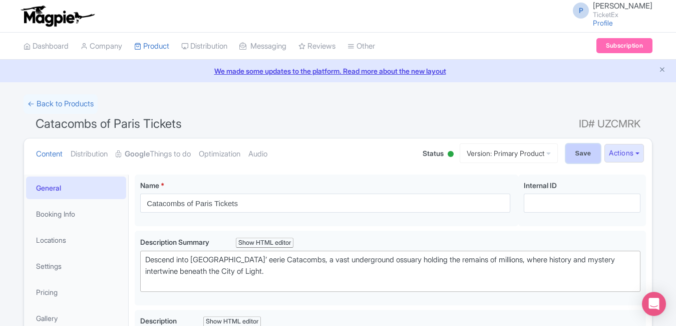
click at [570, 156] on input "Save" at bounding box center [583, 153] width 35 height 19
type input "Saving..."
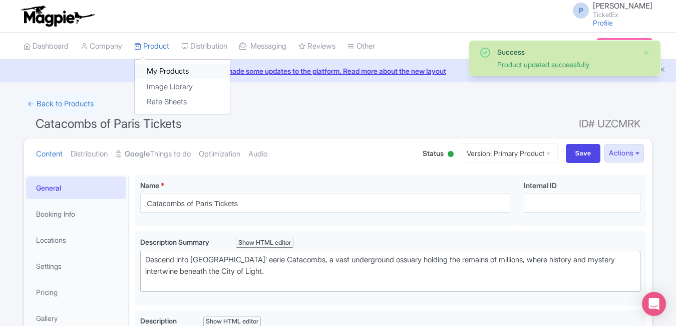
click at [162, 66] on link "My Products" at bounding box center [182, 72] width 95 height 16
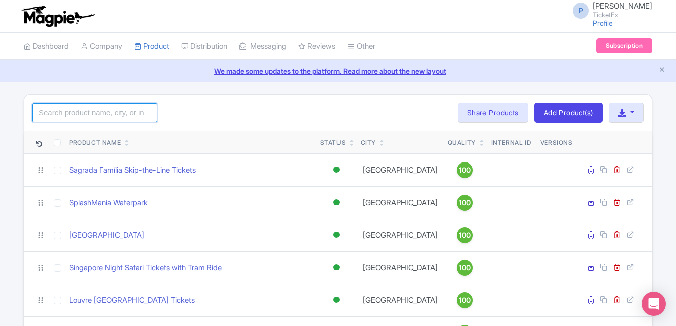
click at [122, 115] on input "search" at bounding box center [94, 112] width 125 height 19
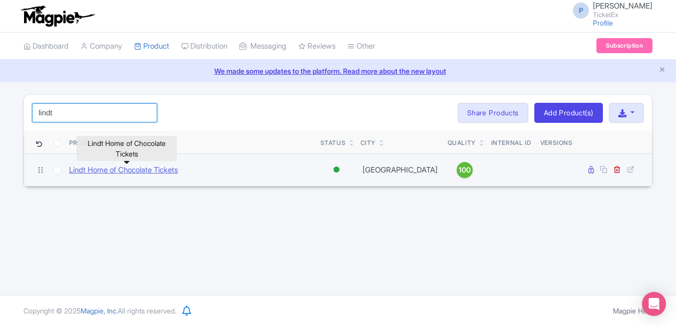
type input "lindt"
click at [127, 167] on link "Lindt Home of Chocolate Tickets" at bounding box center [123, 170] width 109 height 12
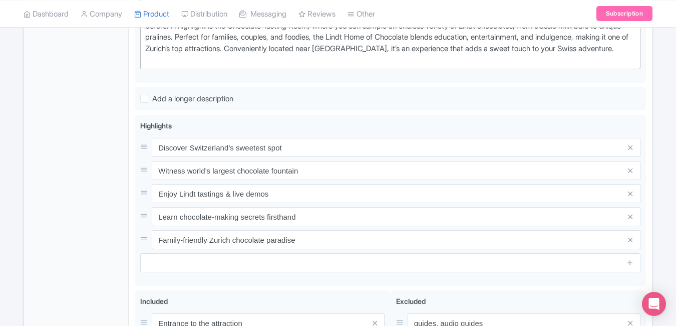
scroll to position [377, 0]
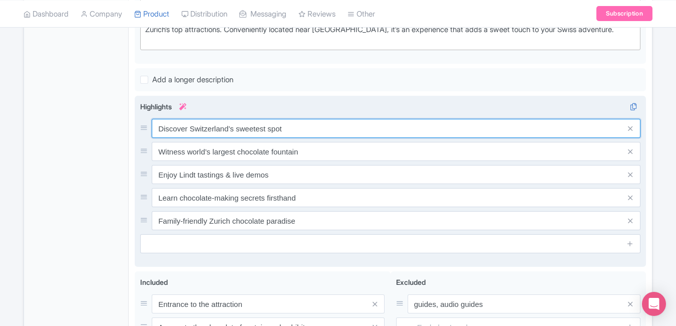
click at [317, 135] on input "Discover Switzerland’s sweetest spot" at bounding box center [396, 128] width 489 height 19
paste input "Lindt Home of Chocolate Tickets [GEOGRAPHIC_DATA]"
type input "Lindt Home of Chocolate Tickets [GEOGRAPHIC_DATA]"
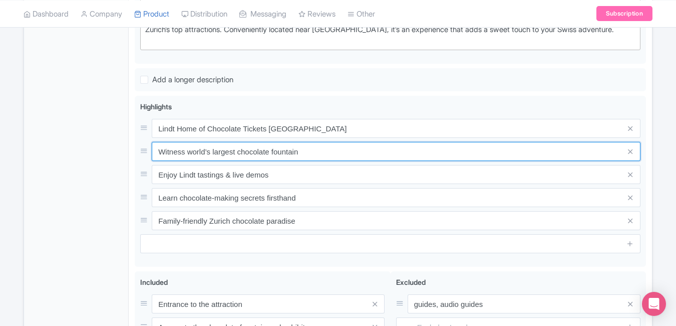
paste input "Explore [GEOGRAPHIC_DATA] [GEOGRAPHIC_DATA]"
type input "Explore [GEOGRAPHIC_DATA] [GEOGRAPHIC_DATA]"
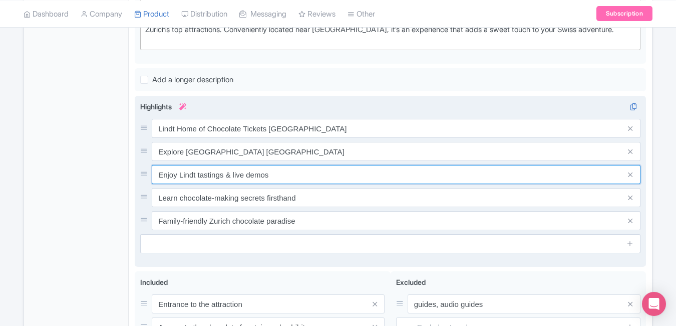
paste input "Book Lindt Home of Chocolate Tour Online"
type input "Book Lindt Home of Chocolate Tour Online"
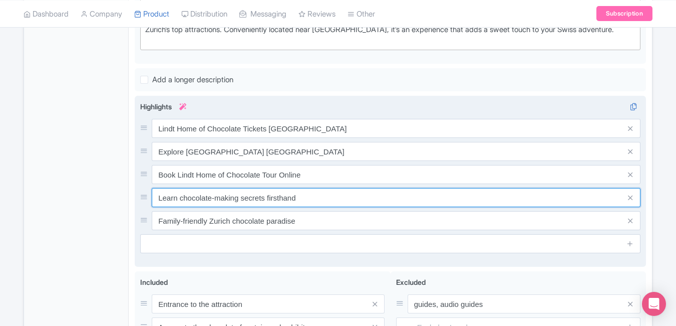
paste input "Taste Swiss Chocolates at Lindt Zurich"
type input "Taste Swiss Chocolates at Lindt Zurich"
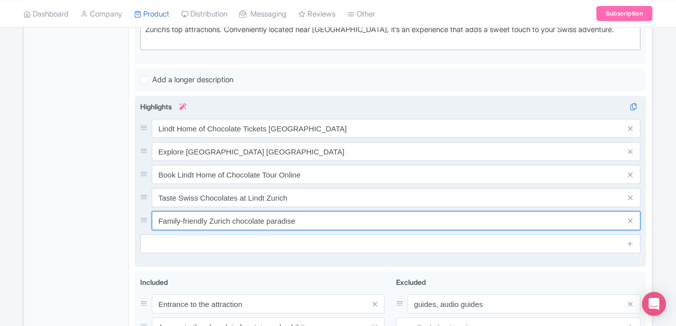
paste input "Visit Lindt Factory & Chocolate Fountain [GEOGRAPHIC_DATA]"
type input "Visit Lindt Factory & Chocolate Fountain [GEOGRAPHIC_DATA]"
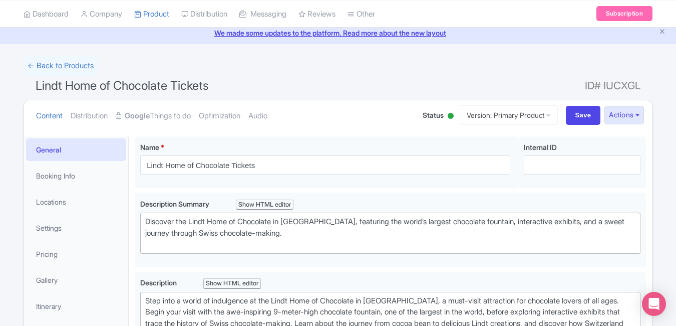
scroll to position [0, 0]
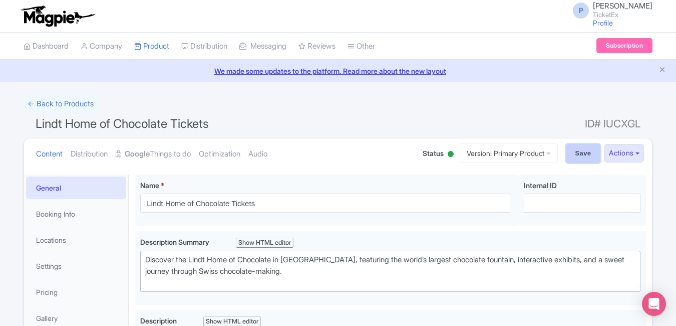
click at [566, 146] on input "Save" at bounding box center [583, 153] width 35 height 19
type input "Saving..."
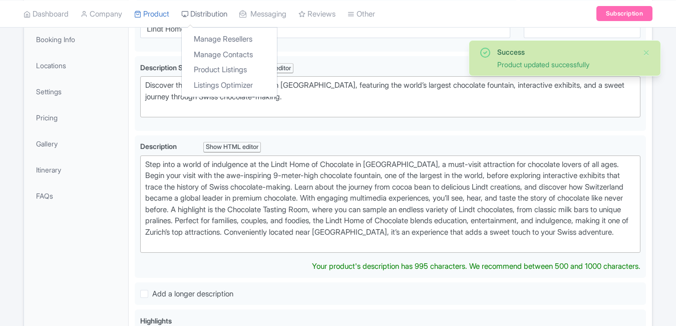
scroll to position [174, 0]
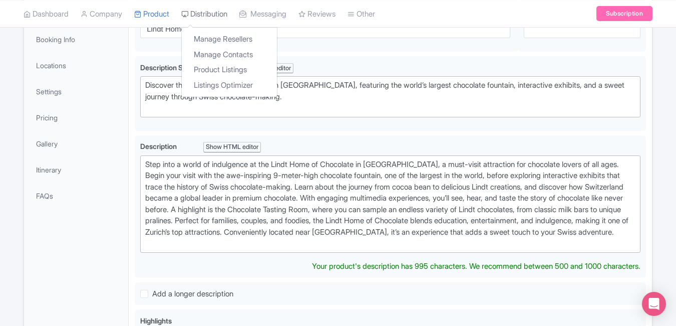
type trix-editor "<div>Step into a world of indulgence at the Lindt Home of Chocolate in [GEOGRAP…"
